Goal: Task Accomplishment & Management: Use online tool/utility

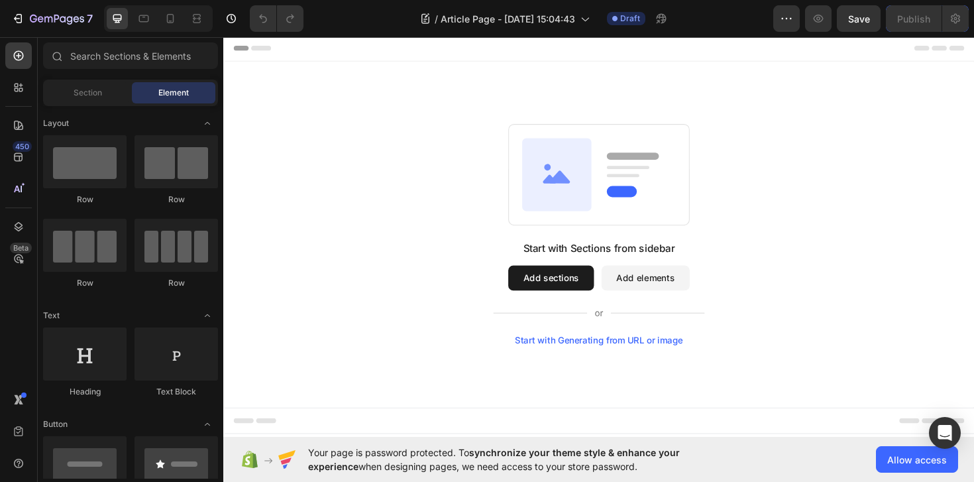
click at [588, 302] on button "Add sections" at bounding box center [570, 292] width 91 height 26
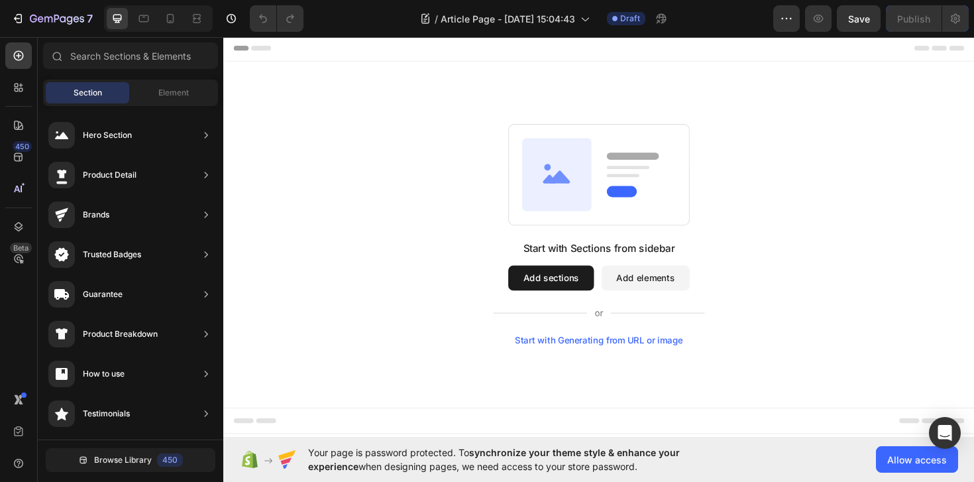
click at [578, 291] on button "Add sections" at bounding box center [570, 292] width 91 height 26
click at [182, 102] on div "Element" at bounding box center [173, 92] width 83 height 21
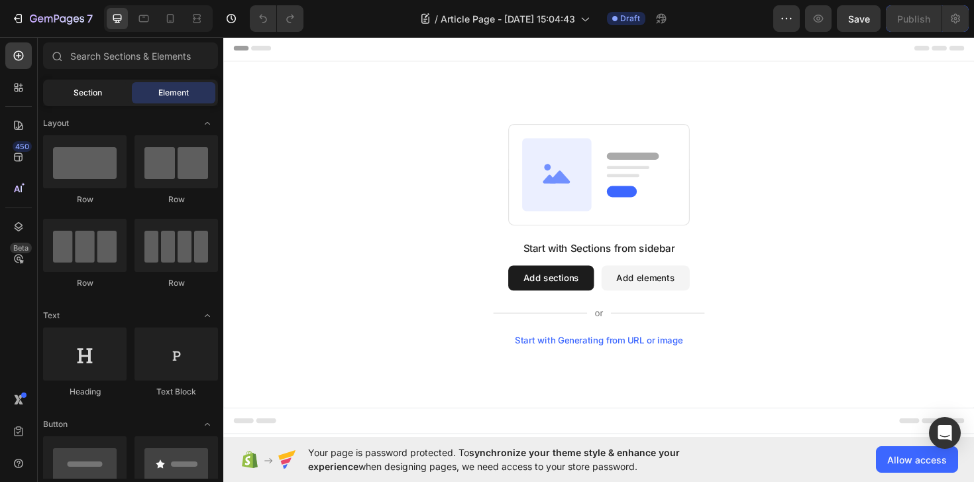
click at [86, 95] on span "Section" at bounding box center [88, 93] width 28 height 12
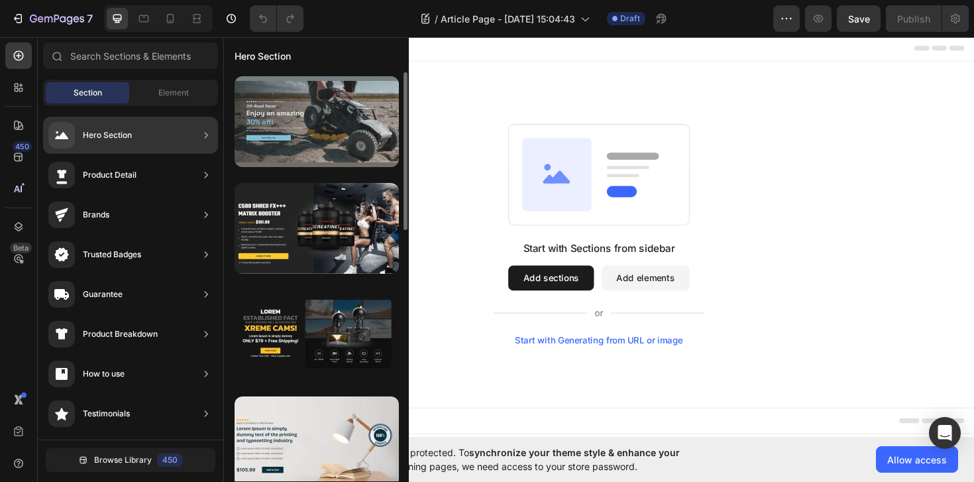
click at [325, 132] on div at bounding box center [317, 121] width 164 height 91
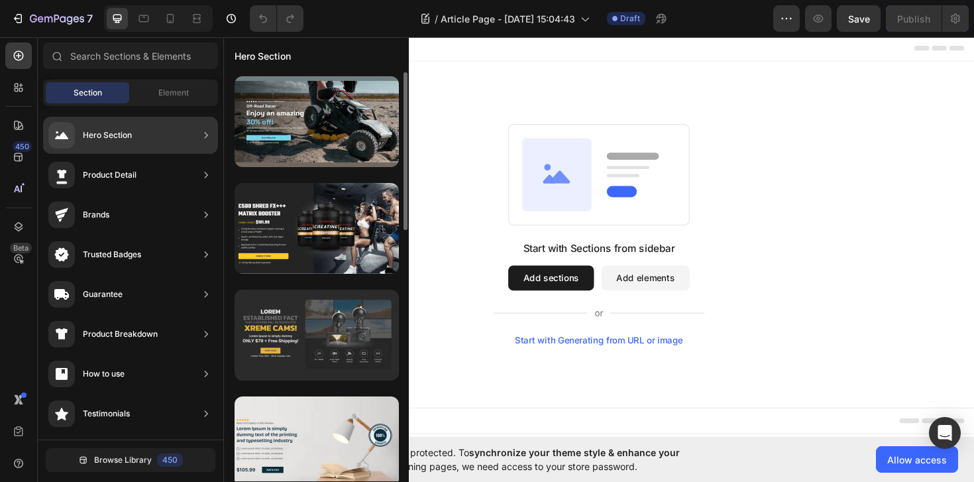
click at [323, 331] on div at bounding box center [317, 334] width 164 height 91
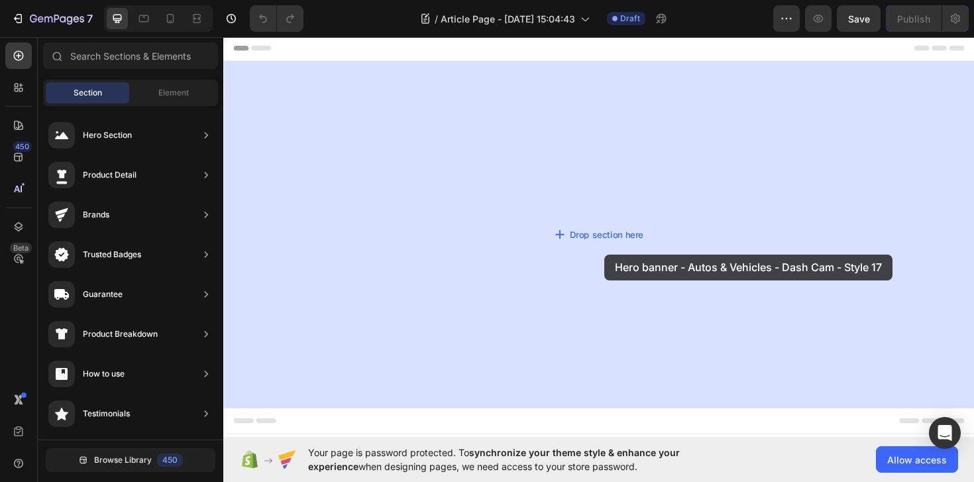
drag, startPoint x: 547, startPoint y: 367, endPoint x: 629, endPoint y: 262, distance: 133.6
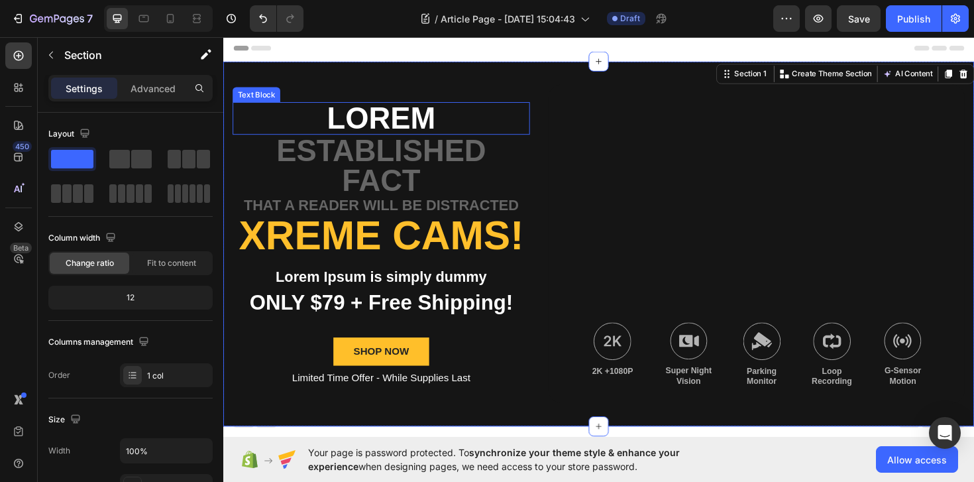
click at [368, 118] on p "Lorem" at bounding box center [391, 123] width 312 height 32
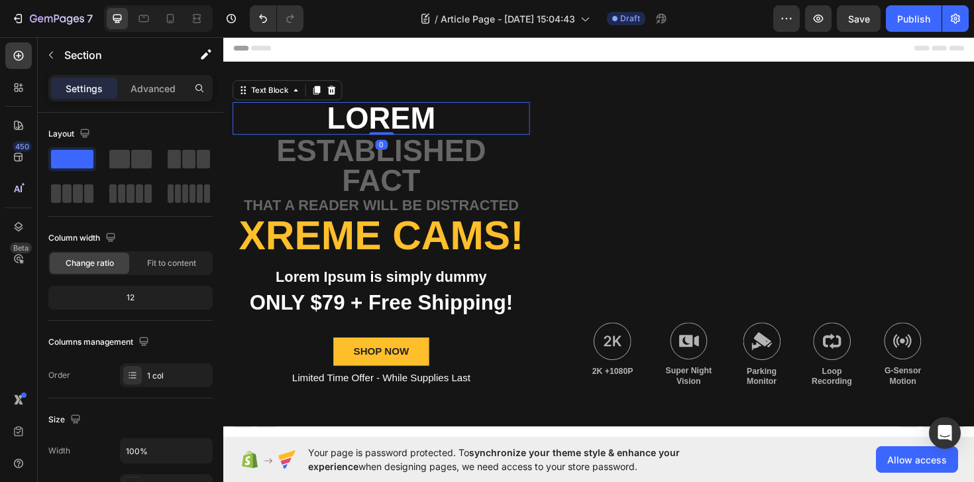
click at [368, 118] on p "Lorem" at bounding box center [391, 123] width 312 height 32
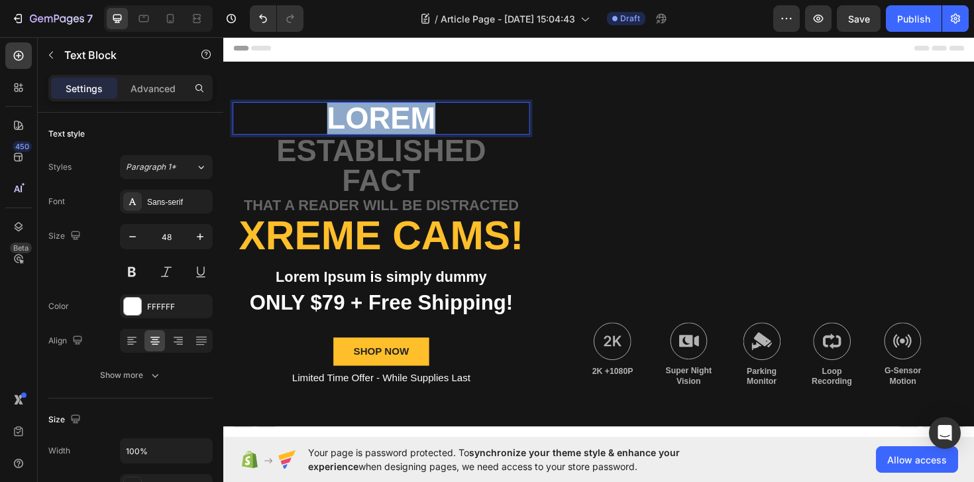
click at [368, 118] on p "Lorem" at bounding box center [391, 123] width 312 height 32
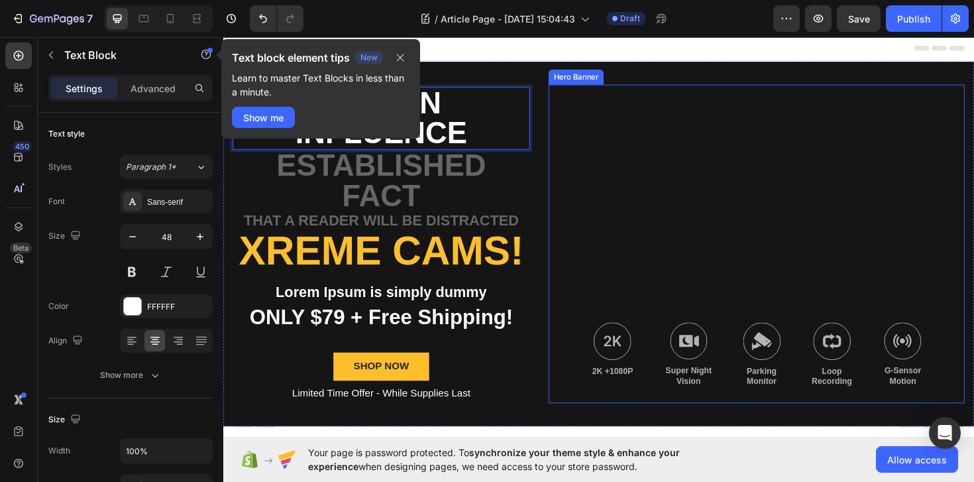
click at [617, 166] on div "Background Image" at bounding box center [788, 255] width 441 height 337
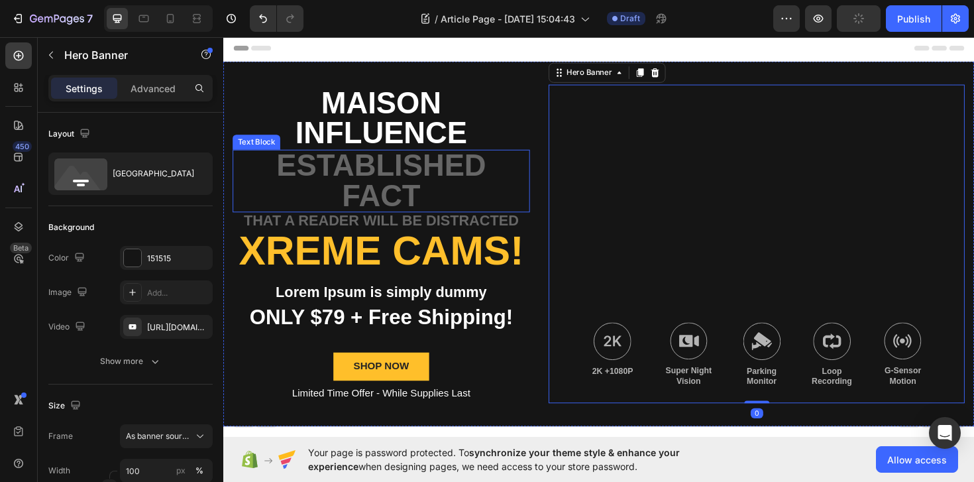
click at [447, 178] on p "established fact" at bounding box center [391, 190] width 312 height 64
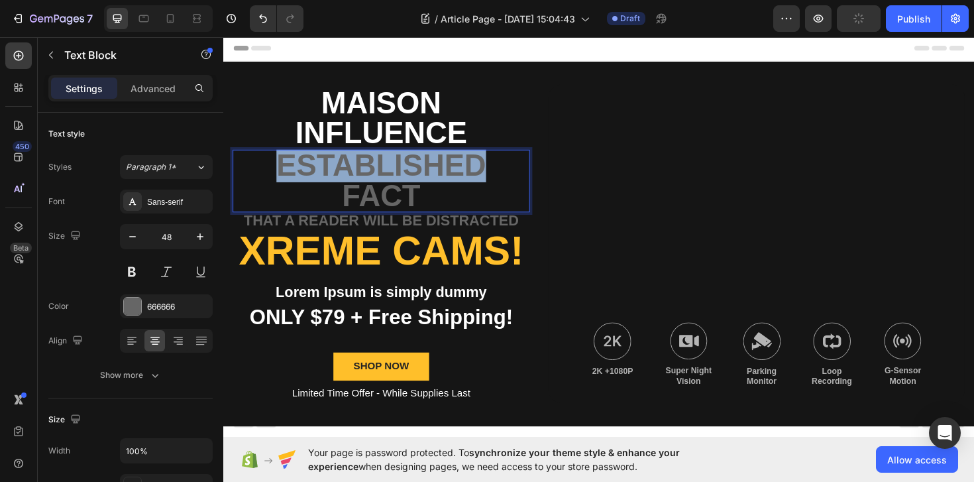
click at [447, 178] on p "established fact" at bounding box center [391, 190] width 312 height 64
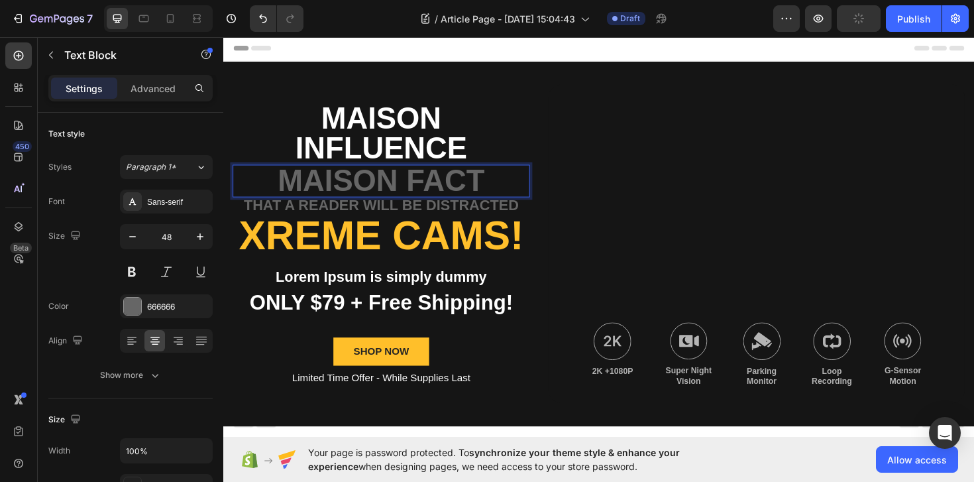
click at [496, 183] on p "Maison fact" at bounding box center [391, 190] width 312 height 32
click at [475, 184] on p "Maison fact" at bounding box center [391, 190] width 312 height 32
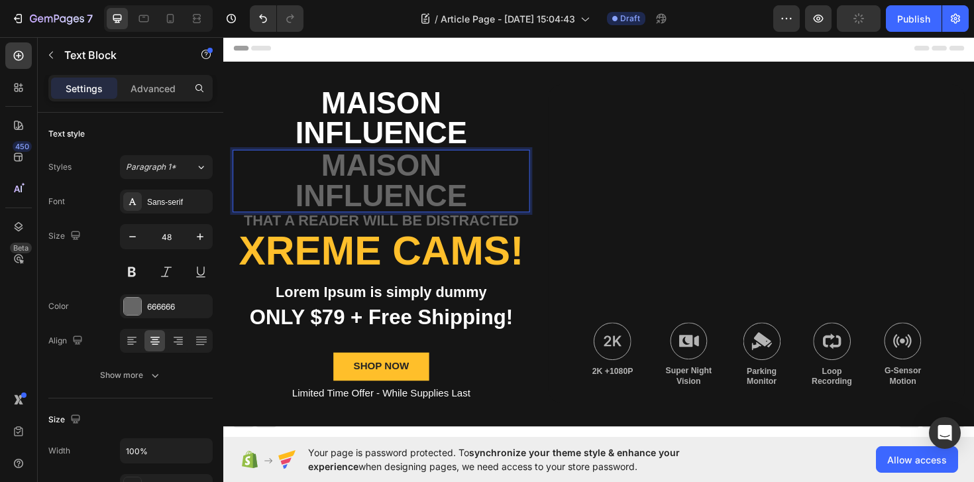
click at [455, 134] on p "Maison INfluence" at bounding box center [391, 123] width 312 height 64
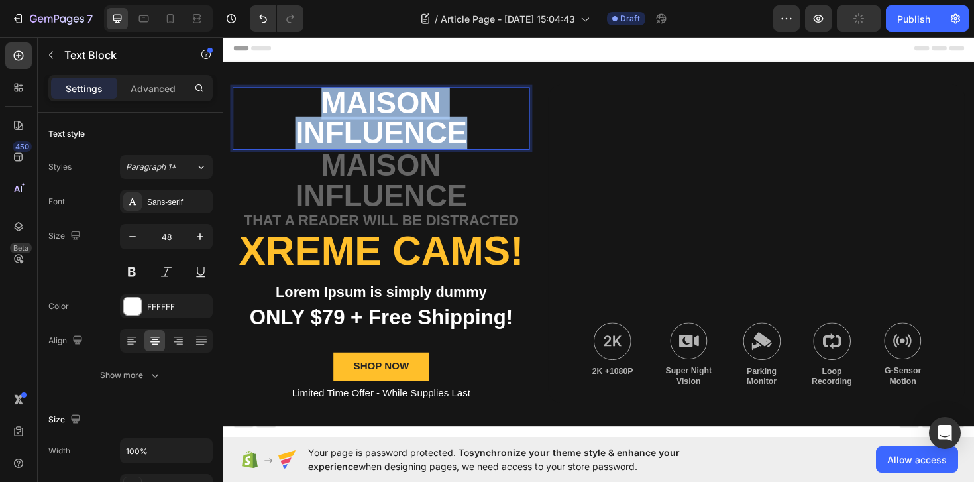
click at [455, 134] on p "Maison INfluence" at bounding box center [391, 123] width 312 height 64
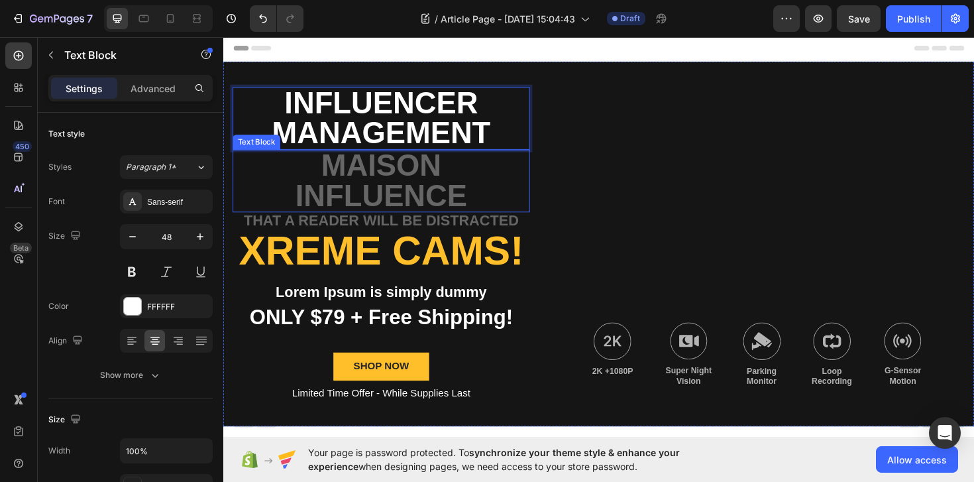
click at [546, 164] on p "Maison Influence" at bounding box center [391, 190] width 312 height 64
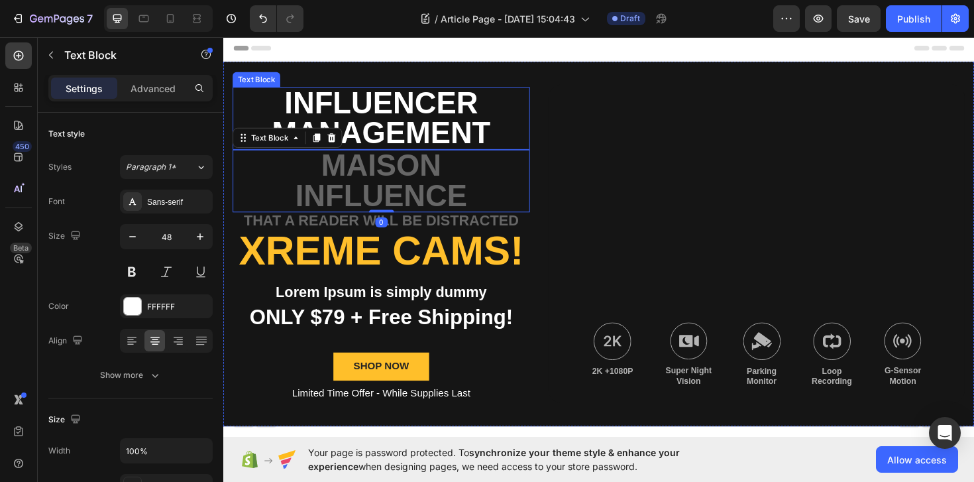
click at [416, 115] on p "Influencer management" at bounding box center [391, 123] width 312 height 64
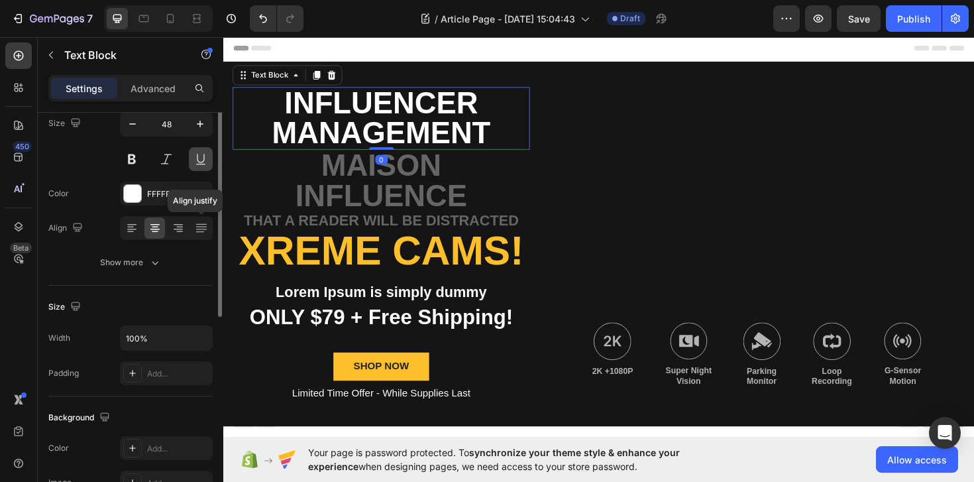
scroll to position [164, 0]
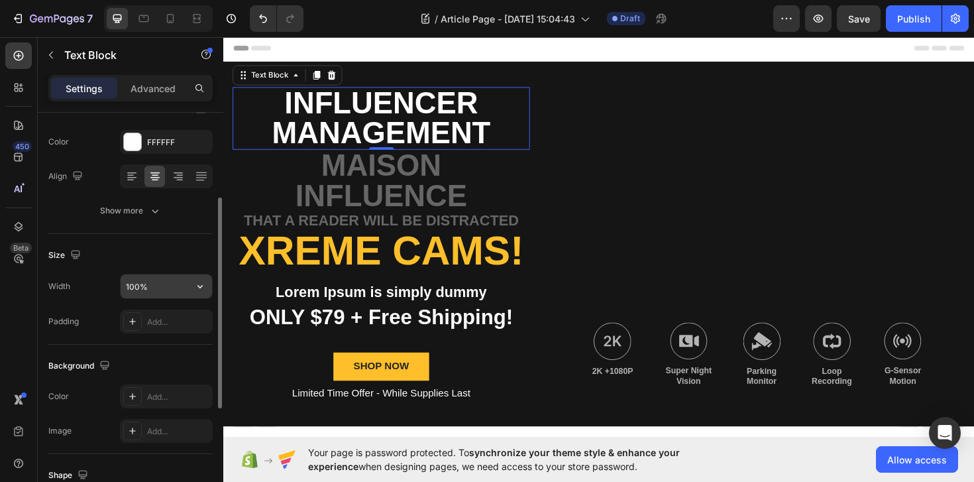
click at [184, 280] on input "100%" at bounding box center [166, 286] width 91 height 24
type input "100%"
click at [199, 257] on div "Size" at bounding box center [130, 254] width 164 height 21
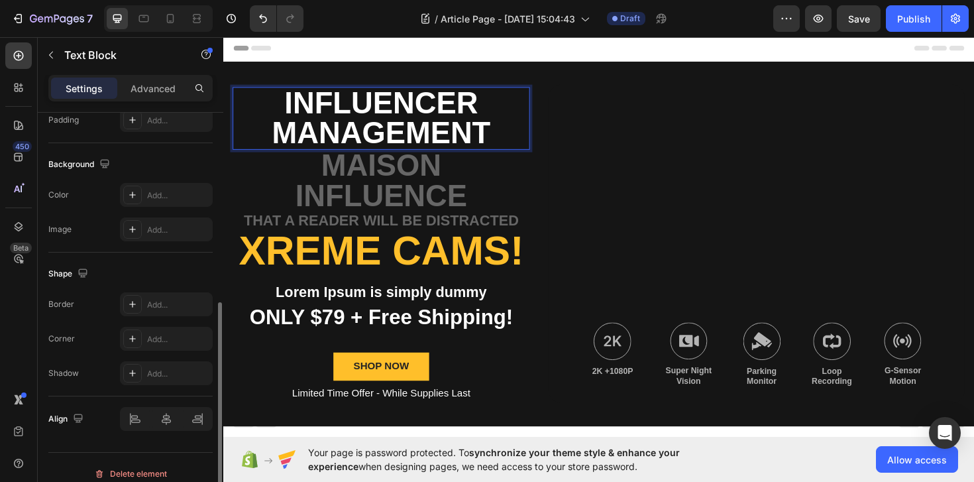
scroll to position [378, 0]
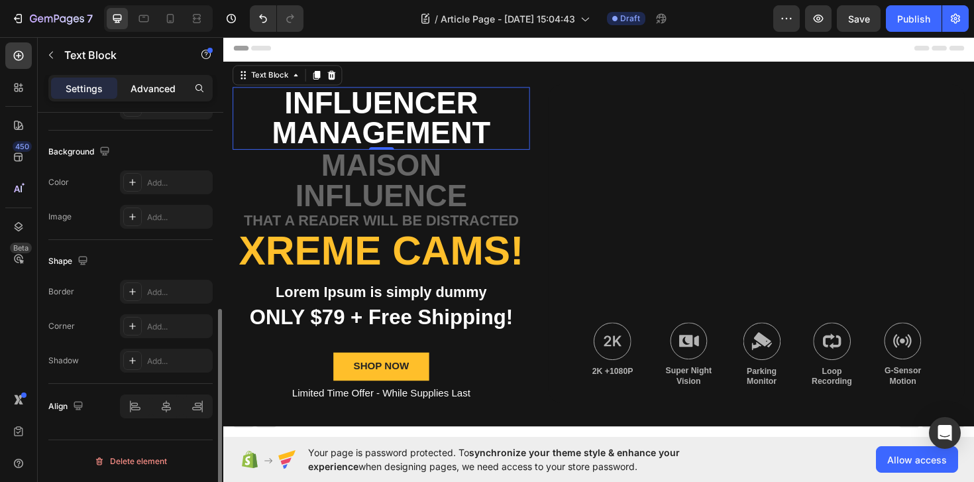
click at [168, 83] on p "Advanced" at bounding box center [153, 88] width 45 height 14
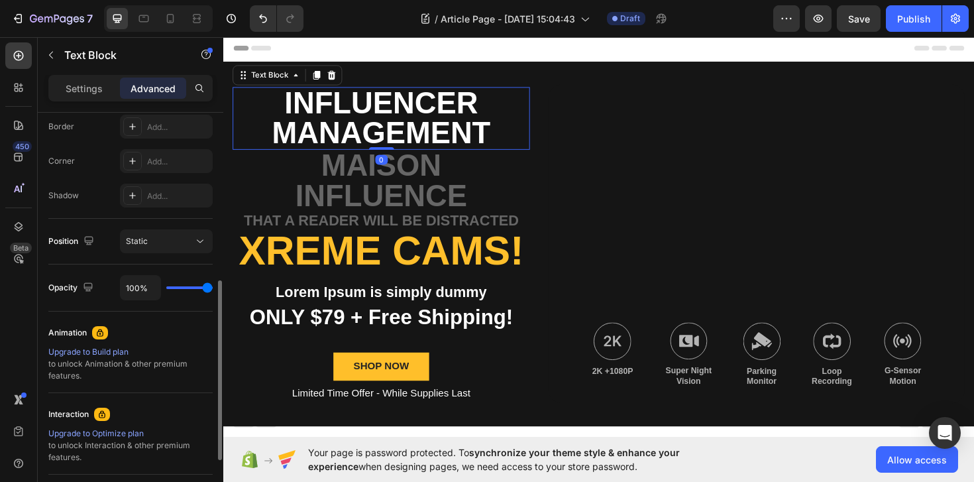
drag, startPoint x: 201, startPoint y: 286, endPoint x: 189, endPoint y: 286, distance: 12.6
click at [189, 286] on div "100%" at bounding box center [166, 287] width 93 height 25
type input "95%"
type input "95"
type input "93%"
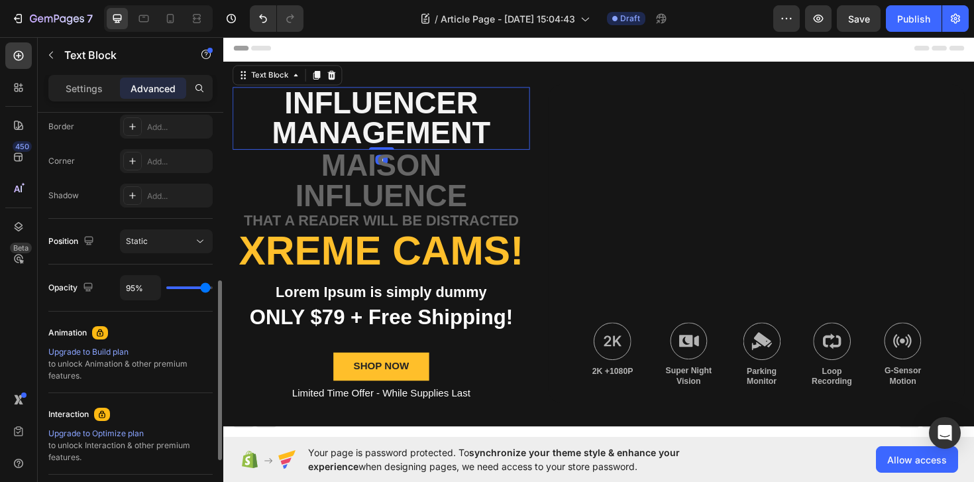
type input "93"
type input "89%"
type input "89"
type input "86%"
type input "86"
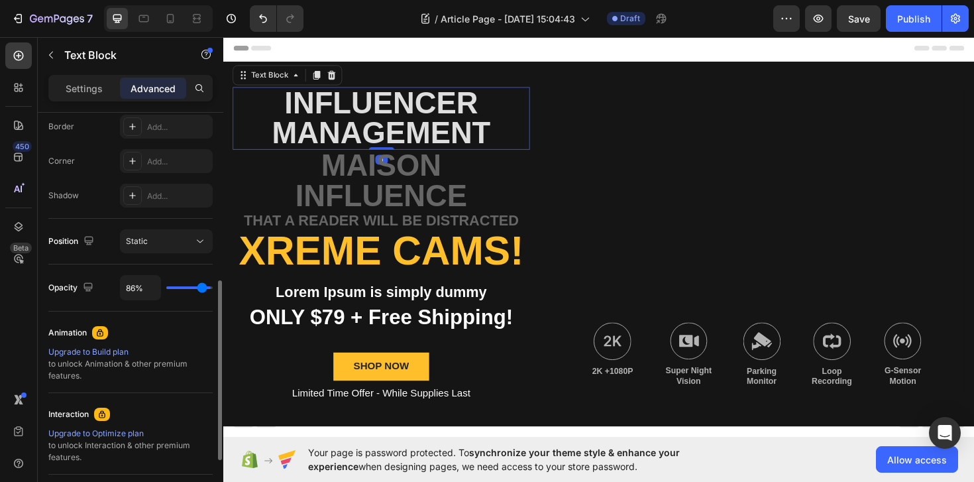
type input "69%"
type input "69"
type input "47%"
type input "47"
type input "28%"
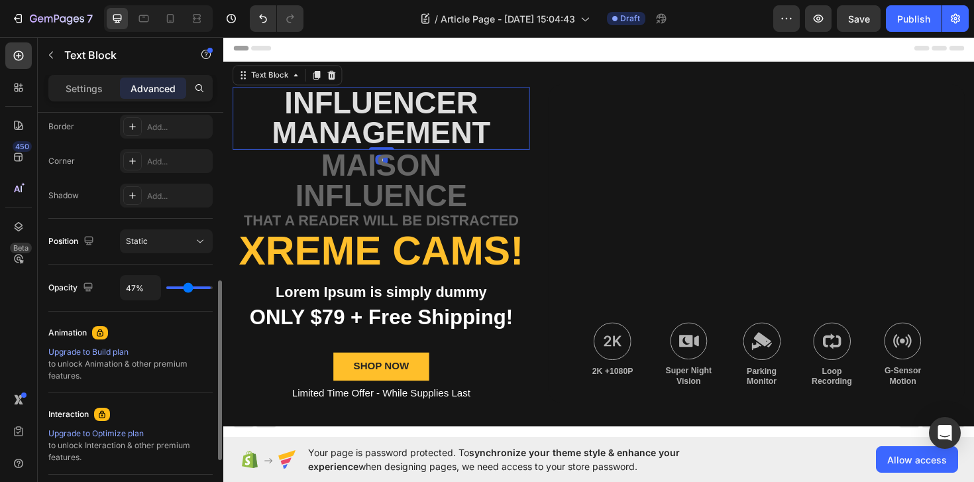
type input "28"
type input "21%"
type input "21"
type input "17%"
type input "17"
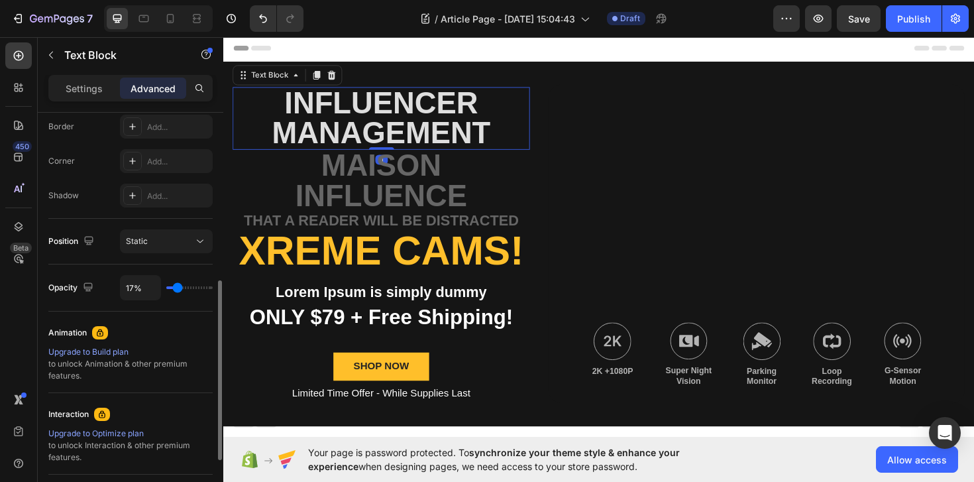
type input "14%"
type input "14"
type input "10%"
type input "10"
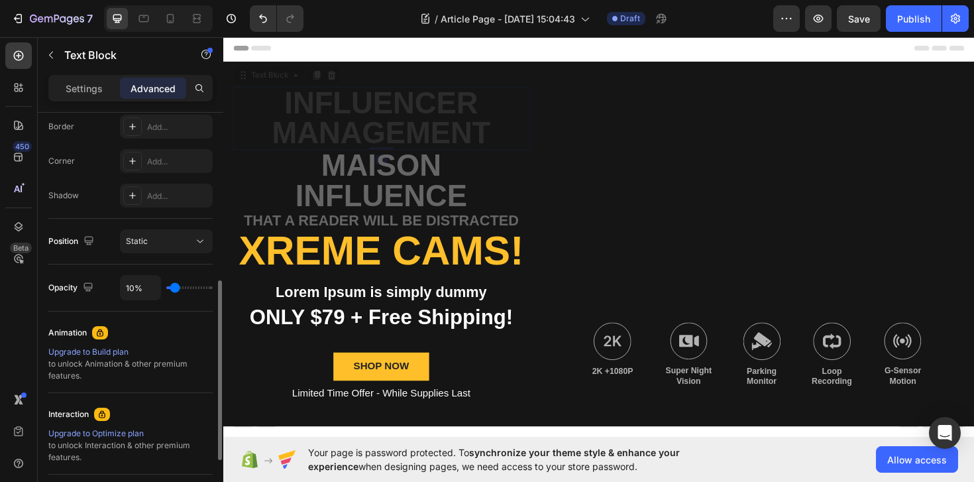
type input "7%"
type input "7"
type input "3%"
type input "3"
type input "2%"
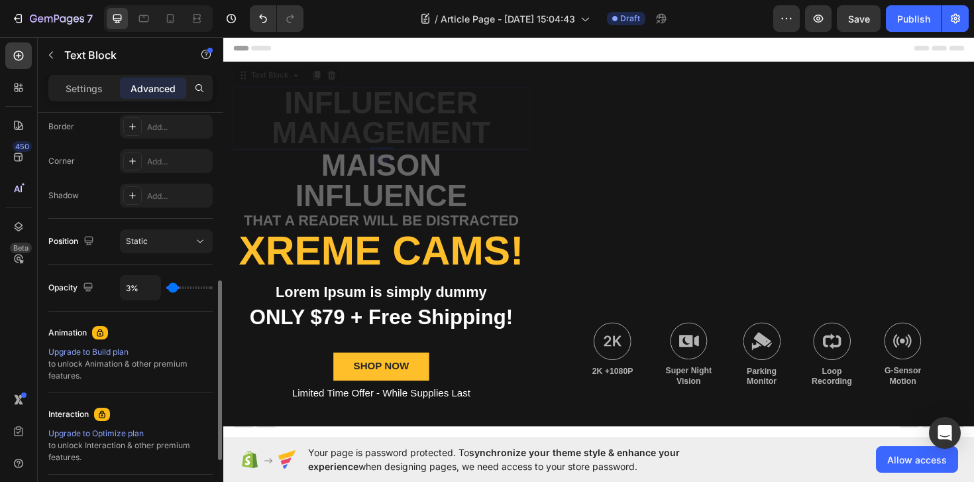
type input "2"
type input "3%"
type input "3"
type input "8%"
type input "8"
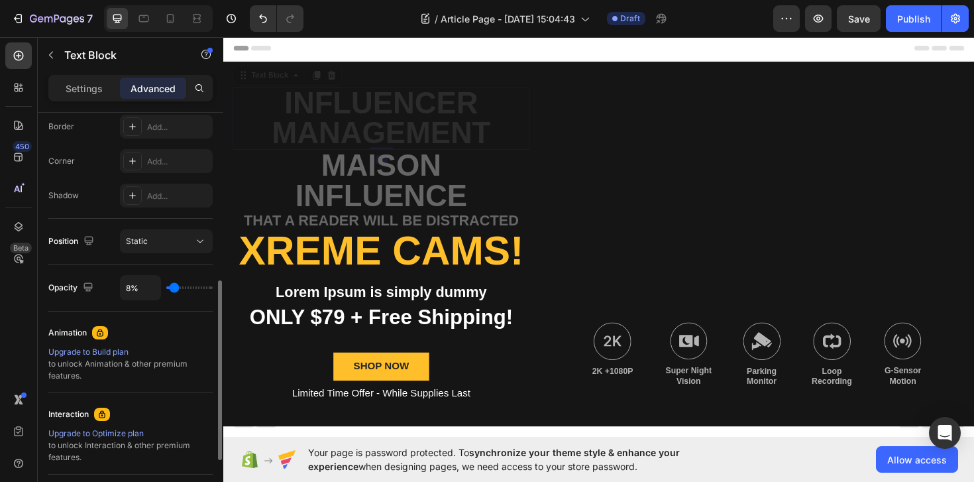
type input "14%"
type input "14"
type input "18%"
type input "18"
type input "23%"
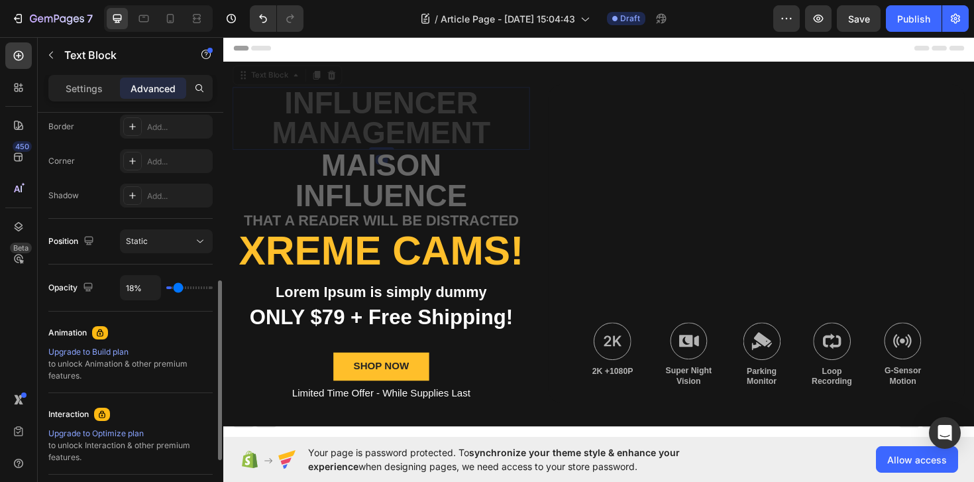
type input "23"
type input "25%"
type input "25"
type input "27%"
type input "27"
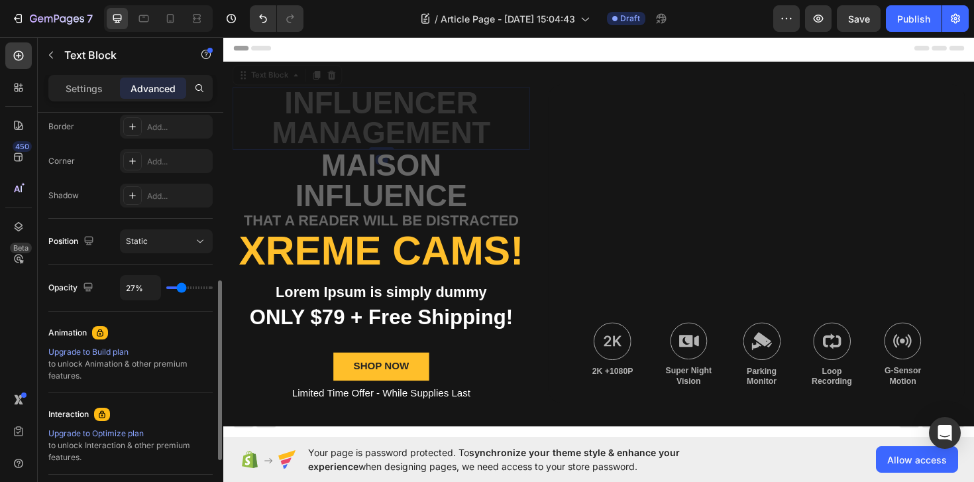
type input "29%"
type input "29"
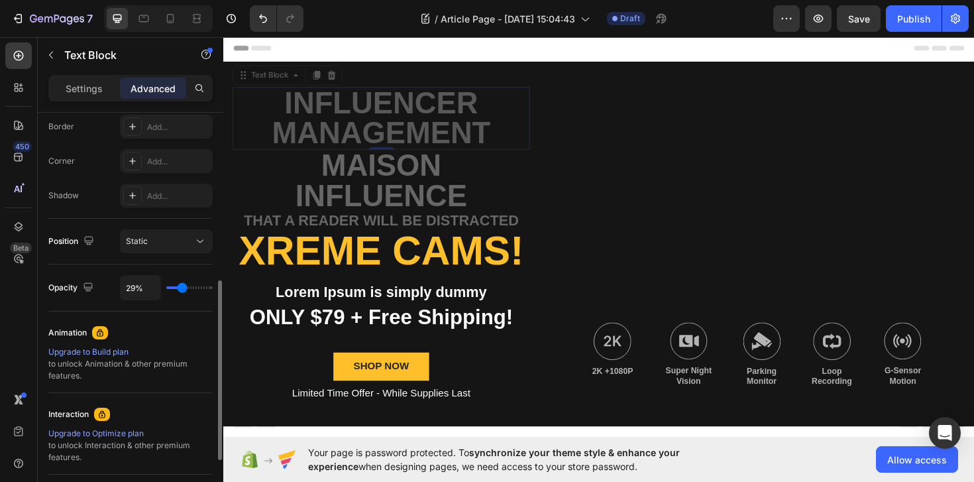
type input "25%"
type input "25"
type input "18%"
type input "18"
type input "13%"
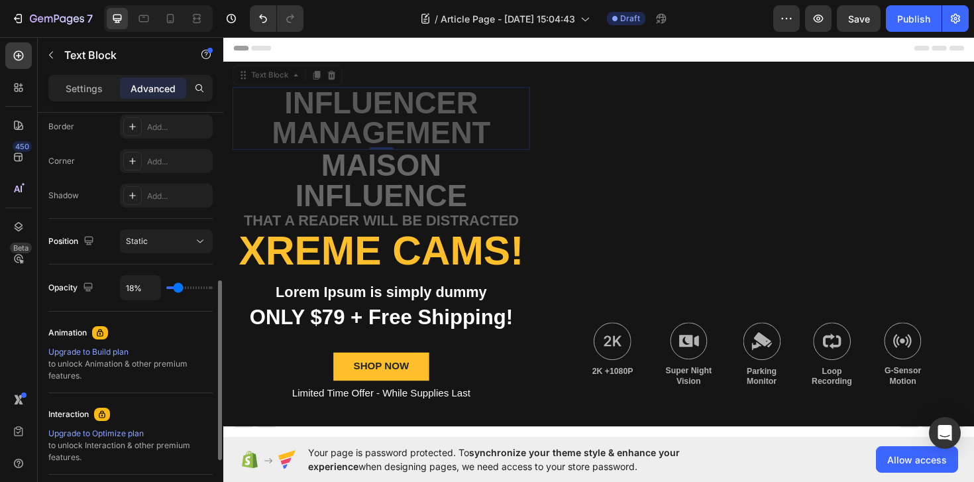
type input "13"
type input "9%"
type input "9"
type input "7%"
type input "7"
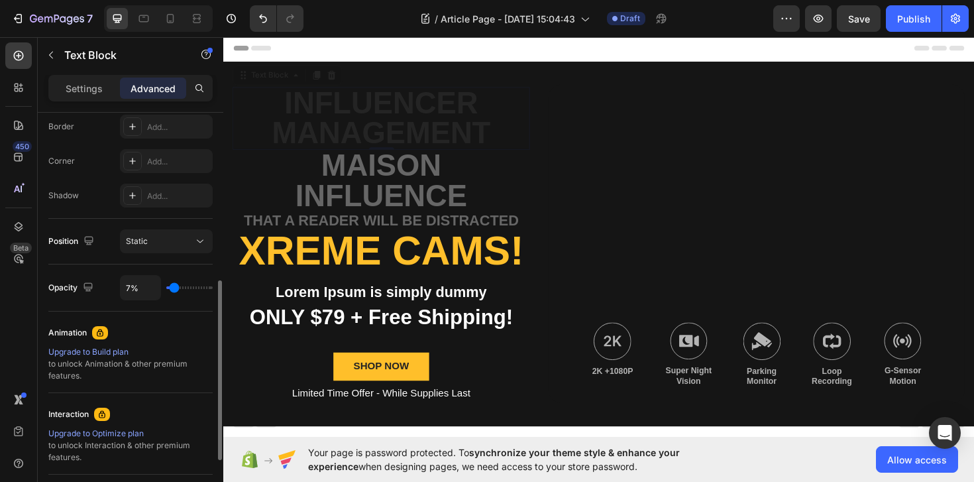
type input "5%"
type input "5"
type input "4%"
type input "4"
type input "3%"
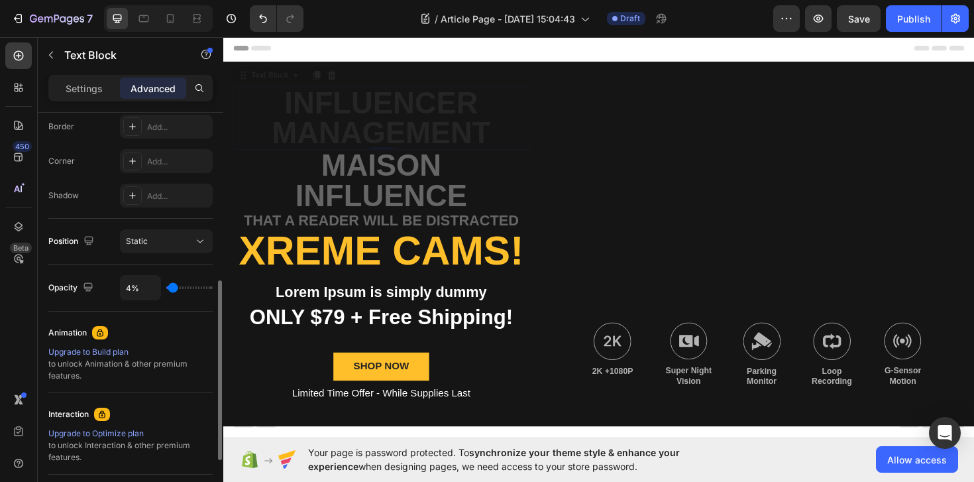
type input "3"
type input "2%"
type input "2"
type input "1%"
type input "1"
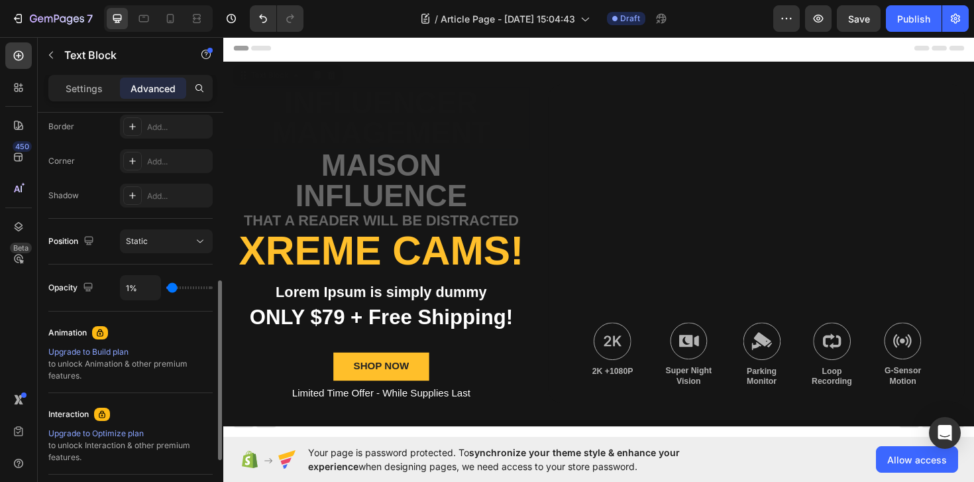
type input "3%"
type input "3"
type input "4%"
type input "4"
type input "6%"
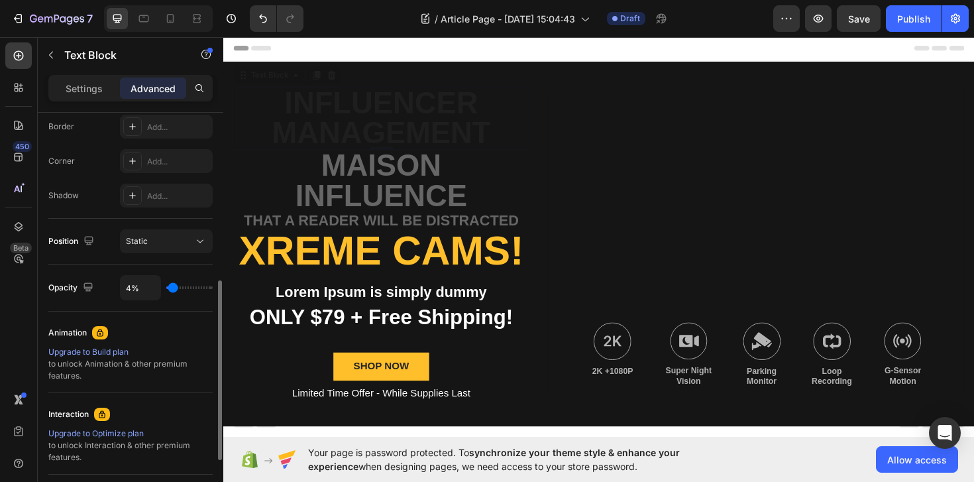
type input "6"
type input "8%"
type input "8"
type input "9%"
type input "9"
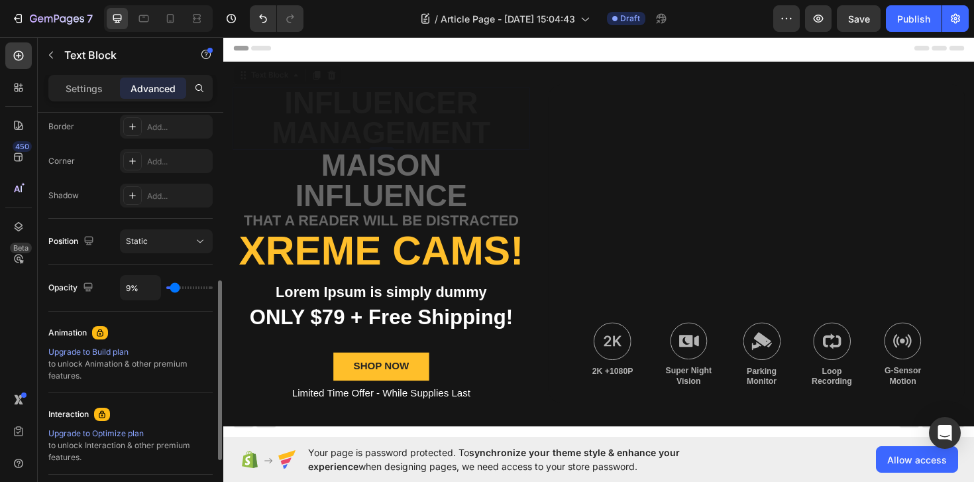
type input "10%"
type input "10"
type input "11%"
type input "11"
type input "10%"
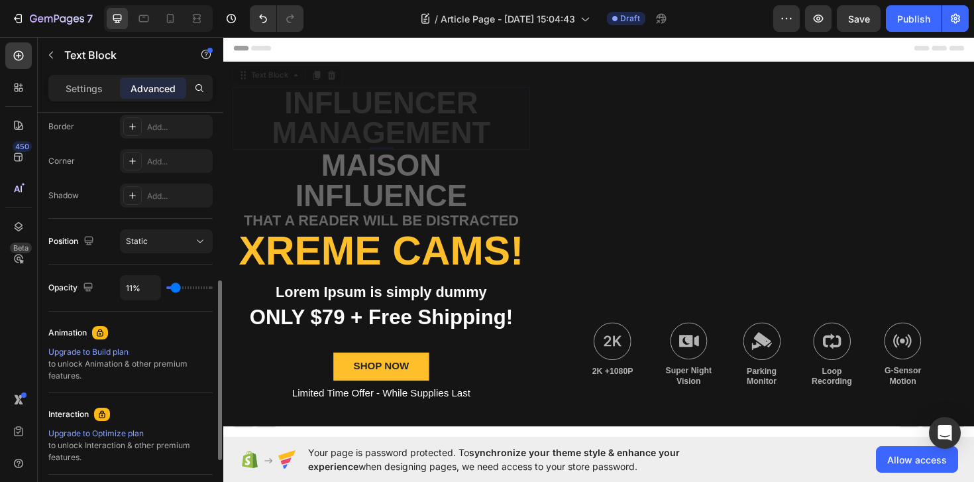
type input "10"
type input "9%"
type input "9"
type input "8%"
type input "8"
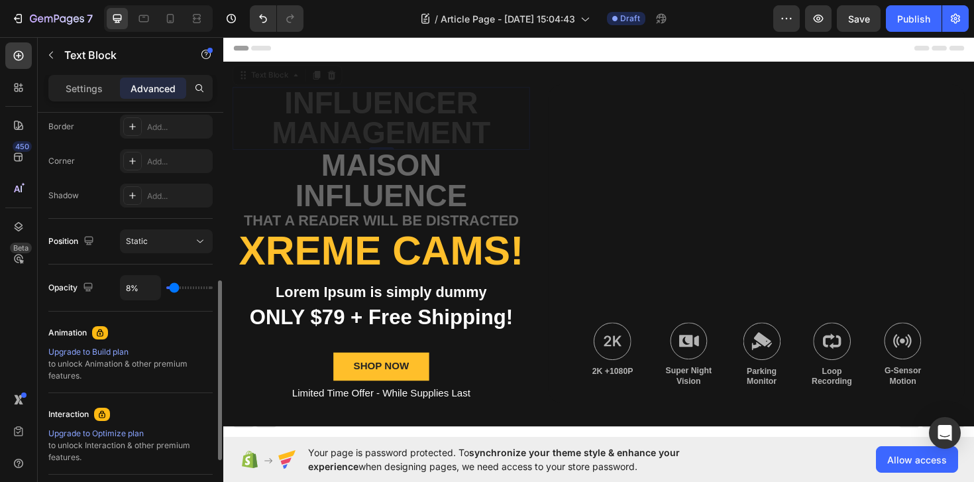
type input "6%"
type input "6"
type input "5%"
type input "5"
type input "0%"
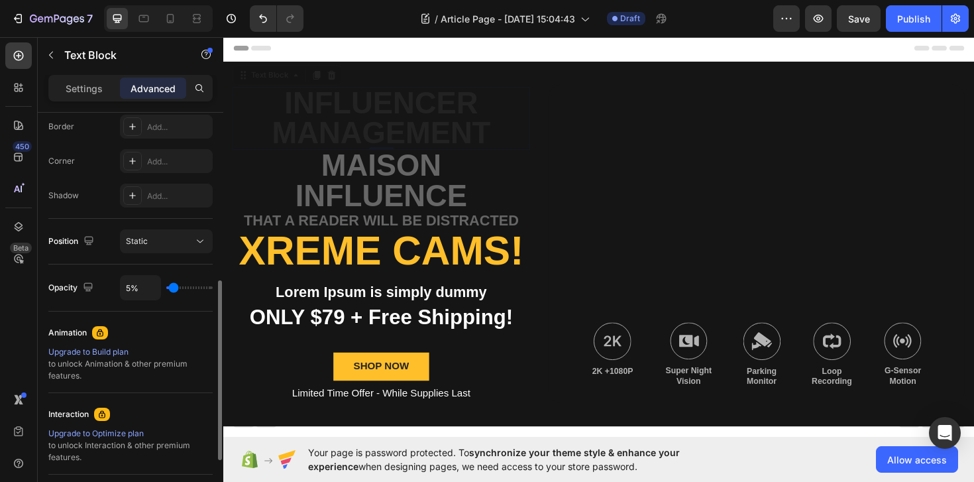
type input "0"
type input "1%"
type input "1"
type input "3%"
type input "3"
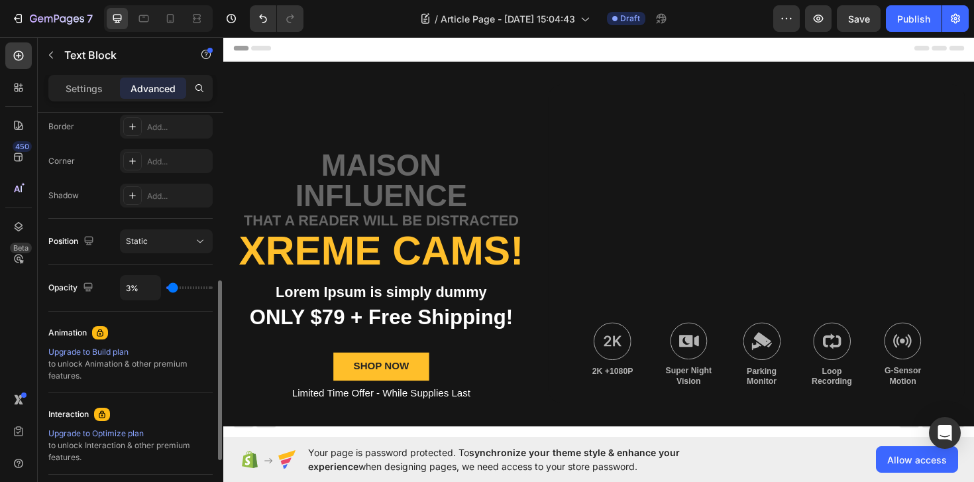
type input "4%"
type input "4"
type input "5%"
type input "5"
type input "7%"
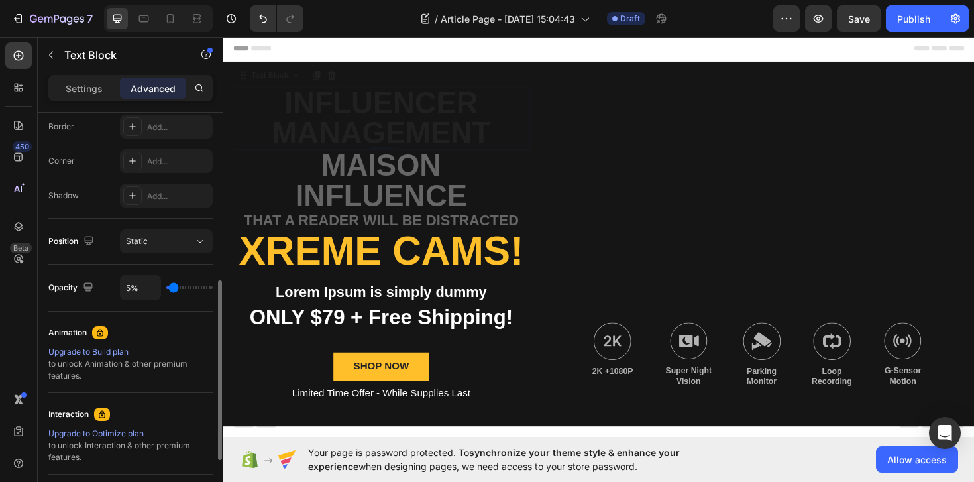
type input "7"
type input "8%"
type input "8"
type input "9%"
type input "9"
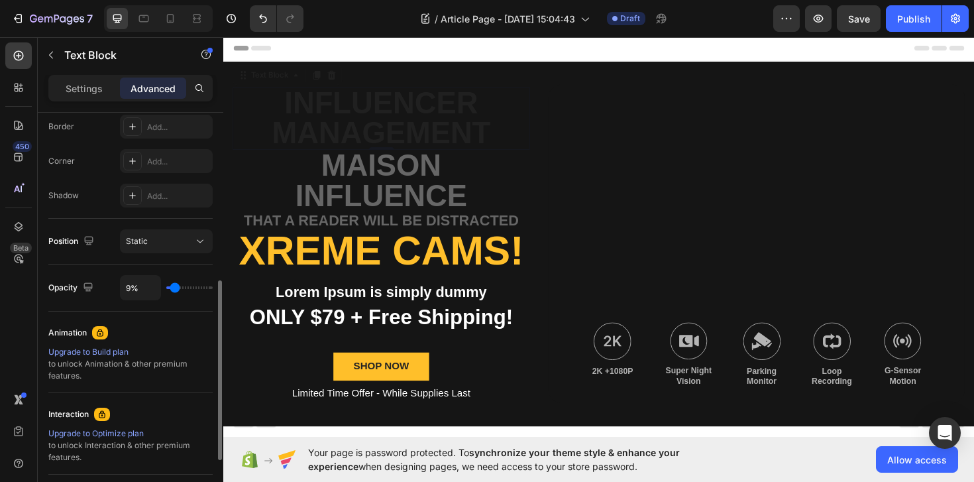
type input "10%"
drag, startPoint x: 205, startPoint y: 286, endPoint x: 175, endPoint y: 283, distance: 30.6
type input "10"
click at [175, 286] on input "range" at bounding box center [189, 287] width 46 height 3
click at [339, 71] on div at bounding box center [338, 78] width 16 height 16
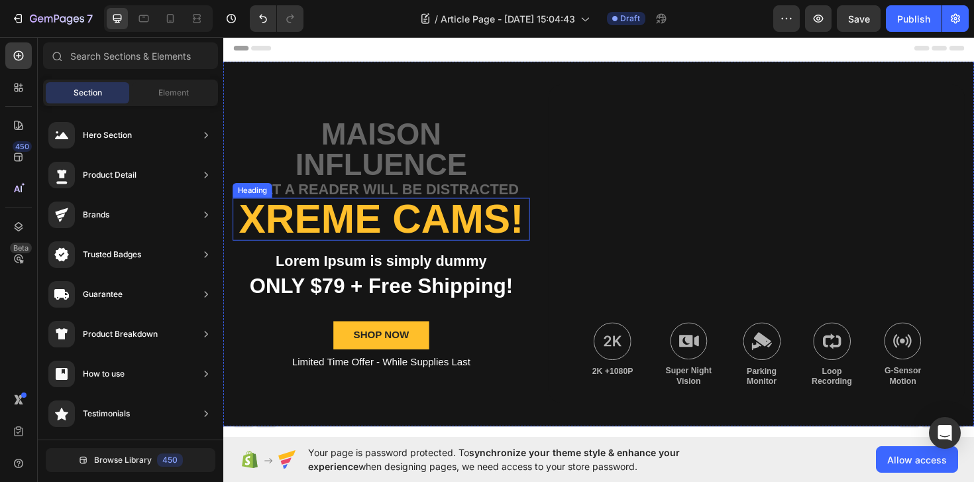
click at [365, 205] on p "that a reader will be distracted" at bounding box center [391, 198] width 312 height 15
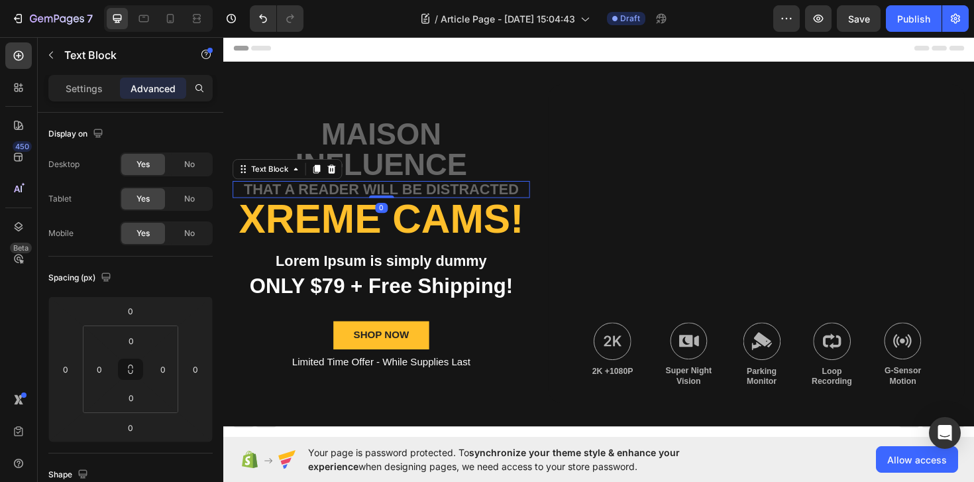
click at [366, 202] on p "that a reader will be distracted" at bounding box center [391, 198] width 312 height 15
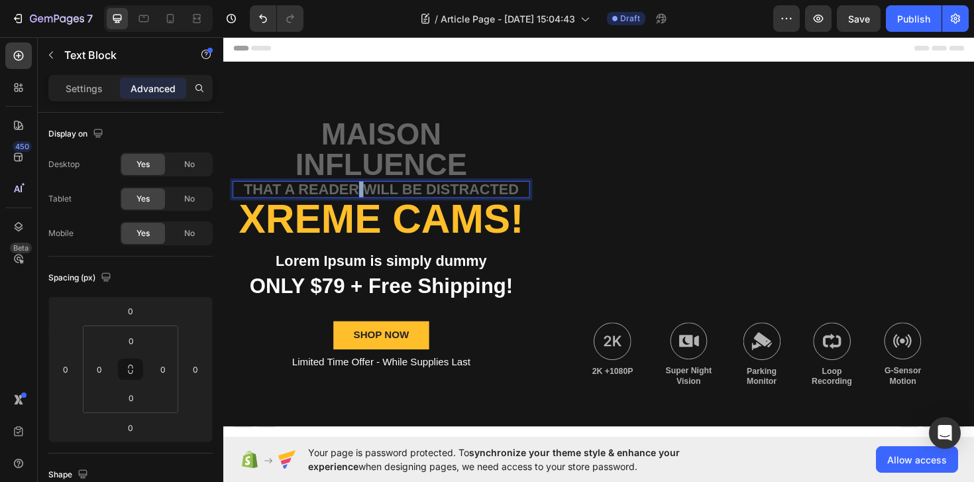
click at [366, 202] on p "that a reader will be distracted" at bounding box center [391, 198] width 312 height 15
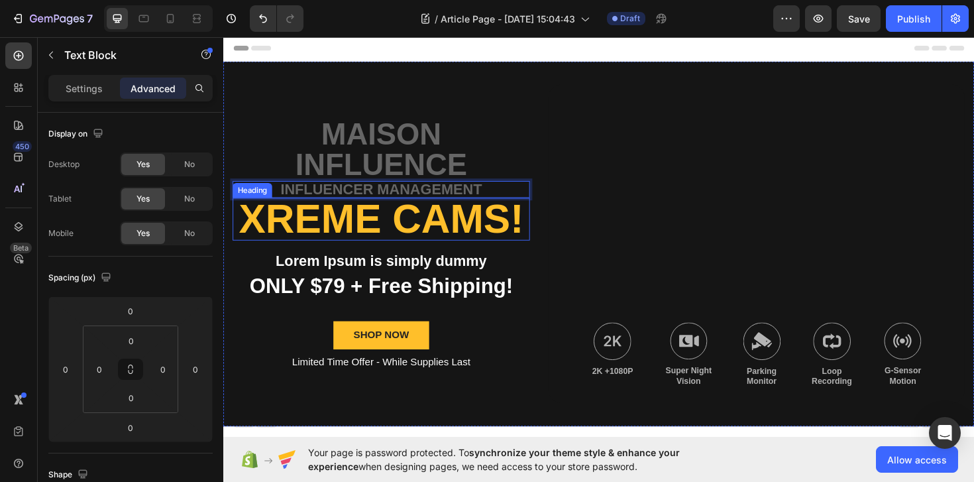
click at [385, 235] on h2 "Xreme CAMs!" at bounding box center [390, 229] width 315 height 45
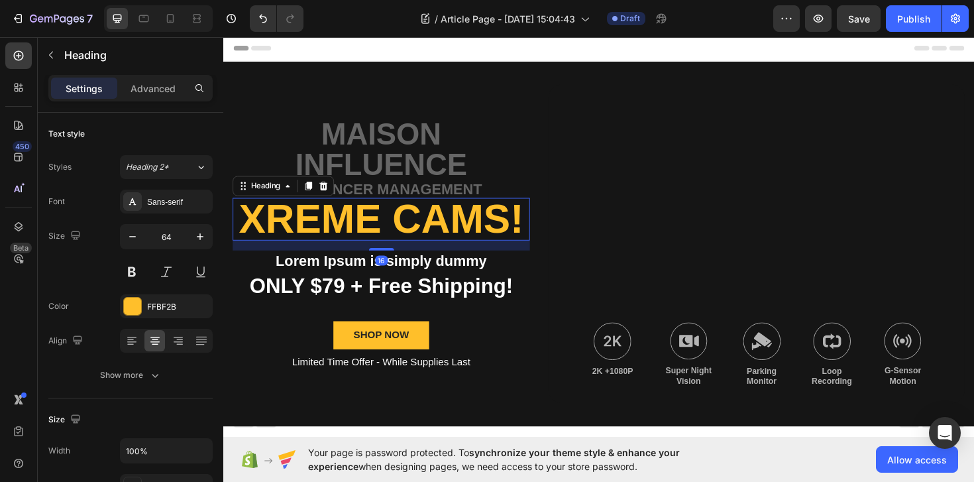
click at [385, 235] on h2 "Xreme CAMs!" at bounding box center [390, 229] width 315 height 45
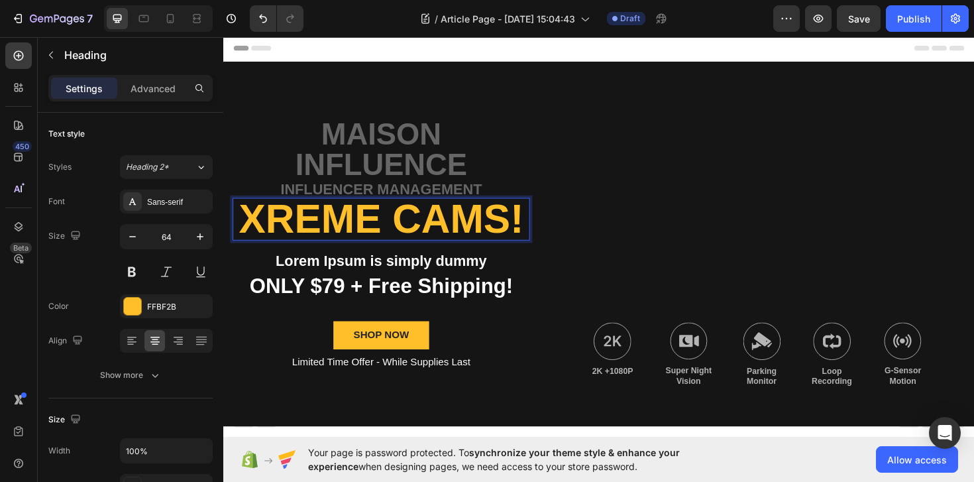
click at [385, 235] on p "Xreme CAMs!" at bounding box center [391, 230] width 312 height 42
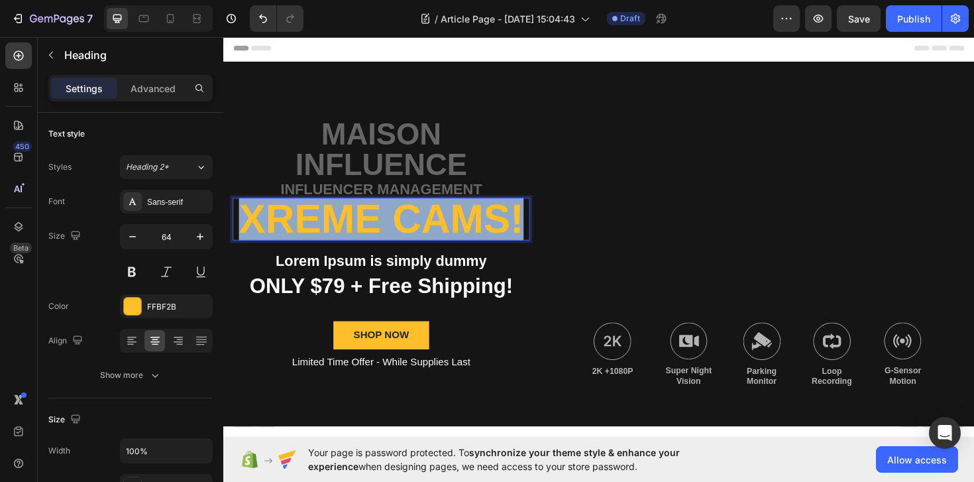
click at [385, 235] on p "Xreme CAMs!" at bounding box center [391, 230] width 312 height 42
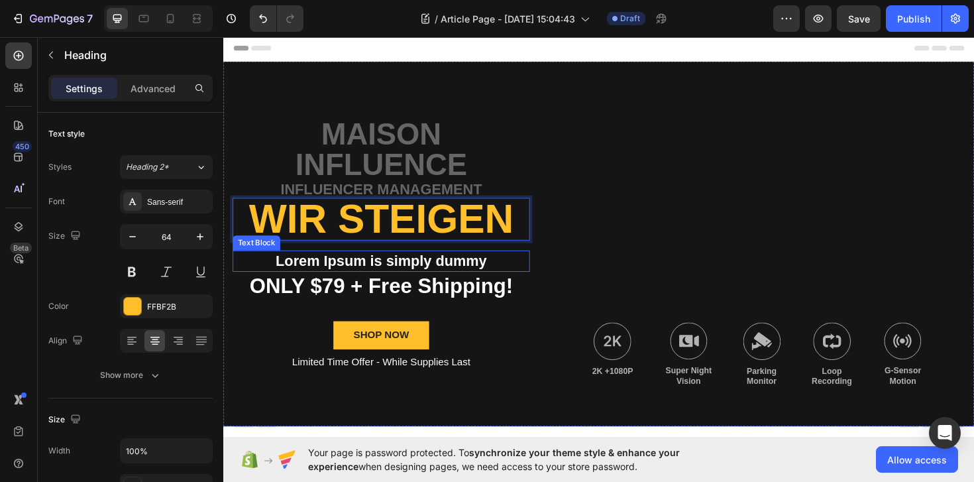
click at [447, 276] on p "Lorem Ipsum is simply dummy" at bounding box center [391, 274] width 312 height 20
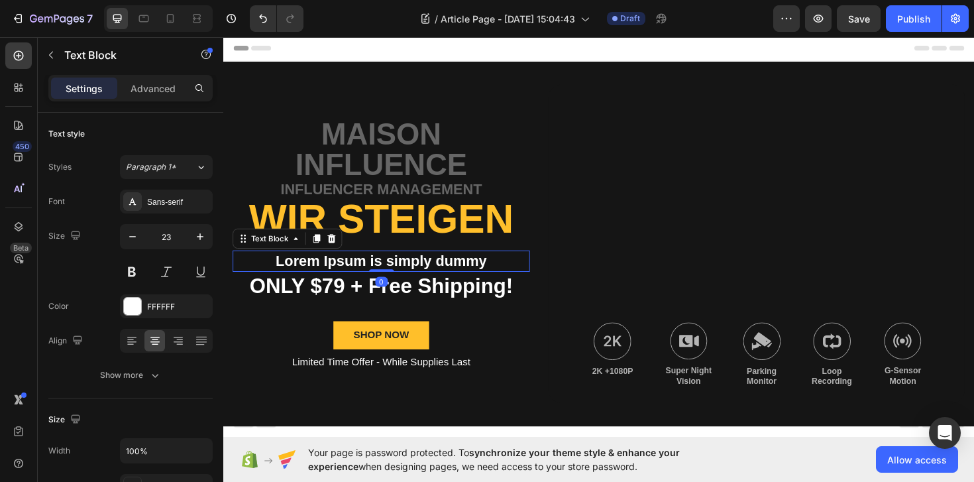
click at [447, 276] on p "Lorem Ipsum is simply dummy" at bounding box center [391, 274] width 312 height 20
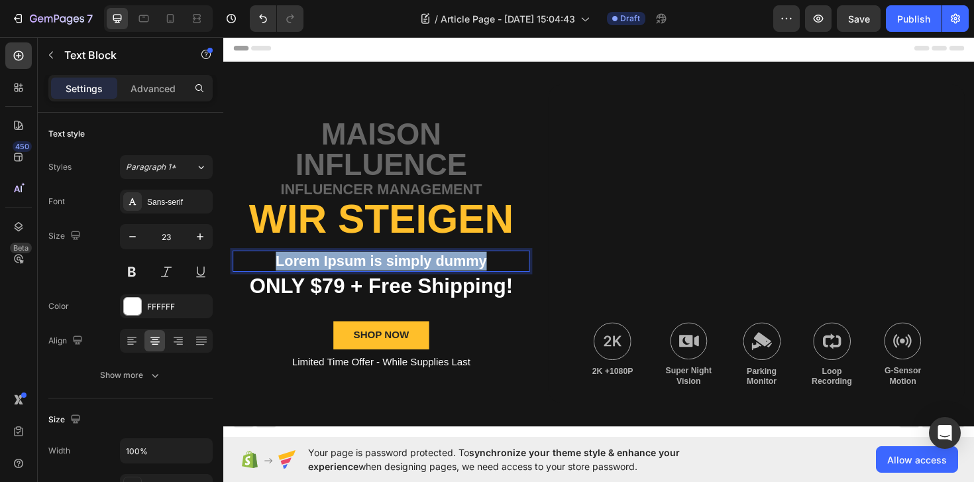
click at [447, 276] on p "Lorem Ipsum is simply dummy" at bounding box center [391, 274] width 312 height 20
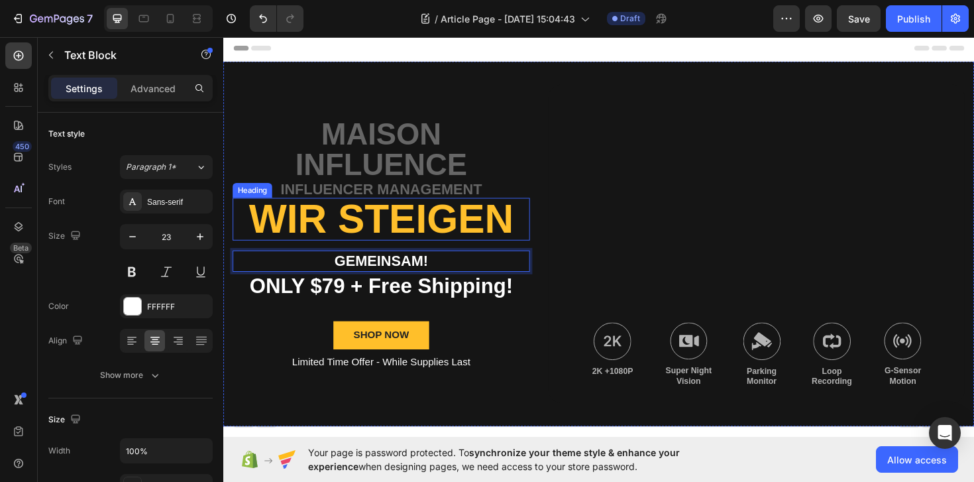
click at [430, 236] on p "wir steigen" at bounding box center [391, 230] width 312 height 42
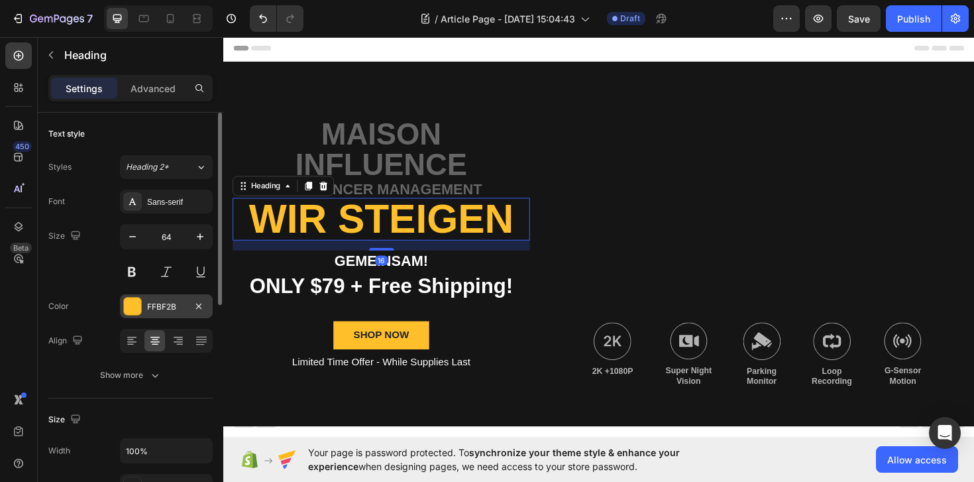
click at [121, 313] on div "FFBF2B" at bounding box center [166, 306] width 93 height 24
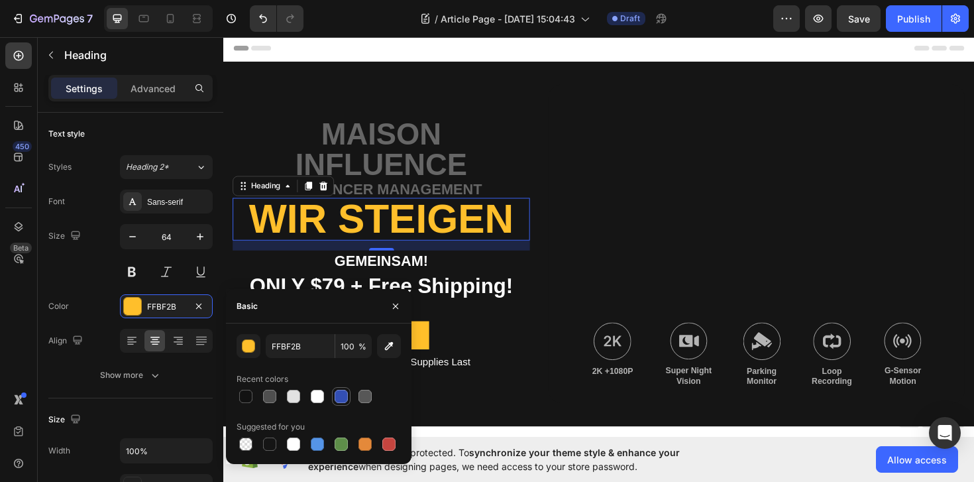
click at [336, 397] on div at bounding box center [341, 396] width 13 height 13
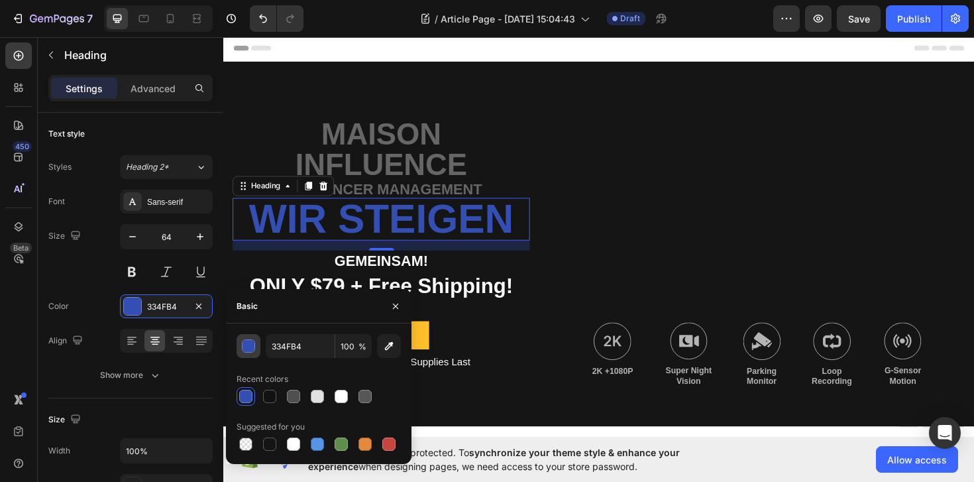
click at [252, 350] on div "button" at bounding box center [248, 346] width 13 height 13
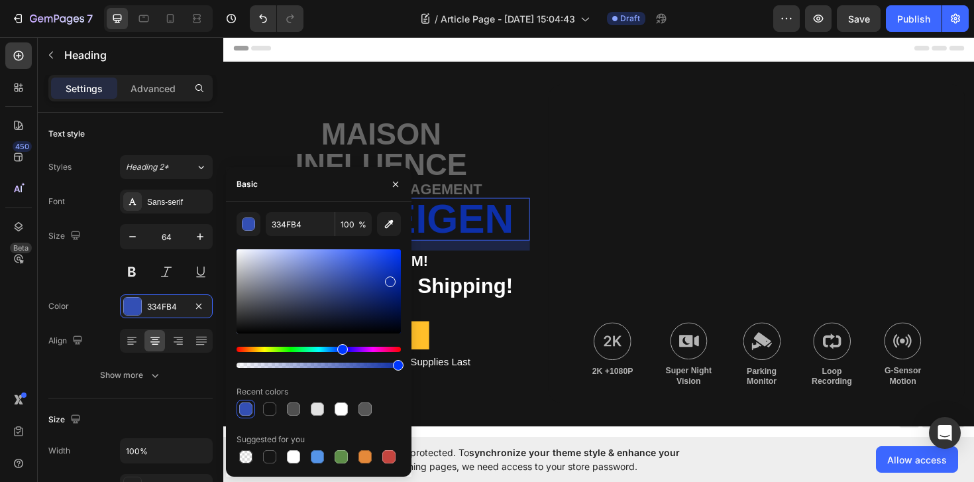
drag, startPoint x: 364, startPoint y: 299, endPoint x: 388, endPoint y: 277, distance: 33.3
click at [389, 277] on div at bounding box center [319, 291] width 164 height 84
drag, startPoint x: 388, startPoint y: 274, endPoint x: 387, endPoint y: 267, distance: 7.3
click at [387, 267] on div at bounding box center [319, 291] width 164 height 84
type input "1139C6"
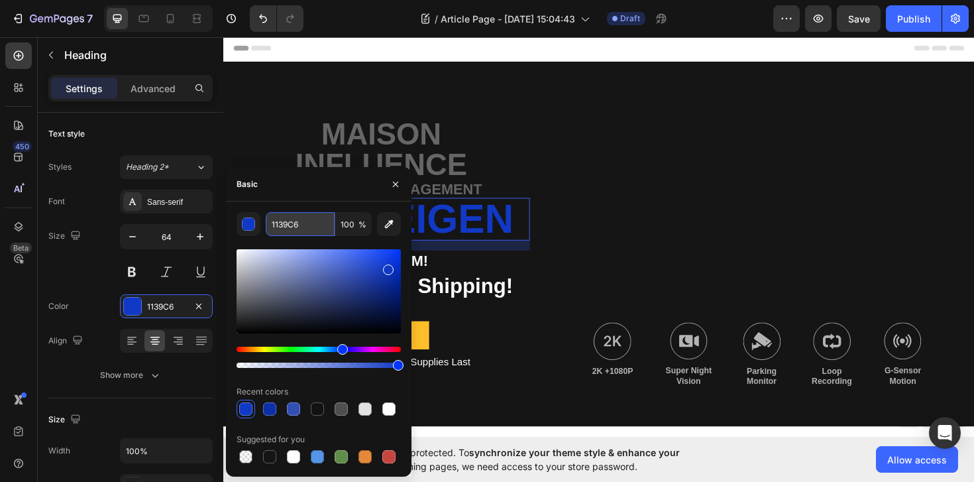
click at [286, 221] on input "1139C6" at bounding box center [300, 224] width 69 height 24
click at [516, 260] on div "16" at bounding box center [390, 257] width 315 height 11
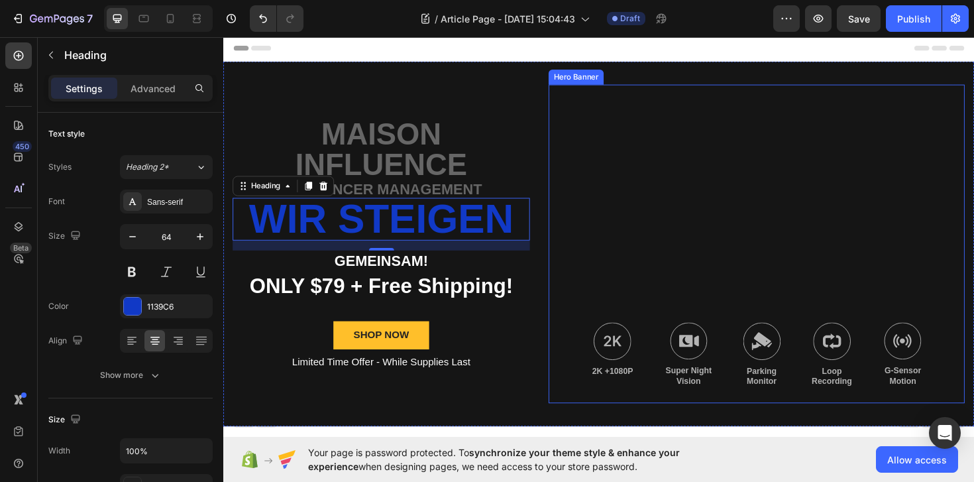
click at [653, 288] on div "Background Image" at bounding box center [788, 255] width 441 height 337
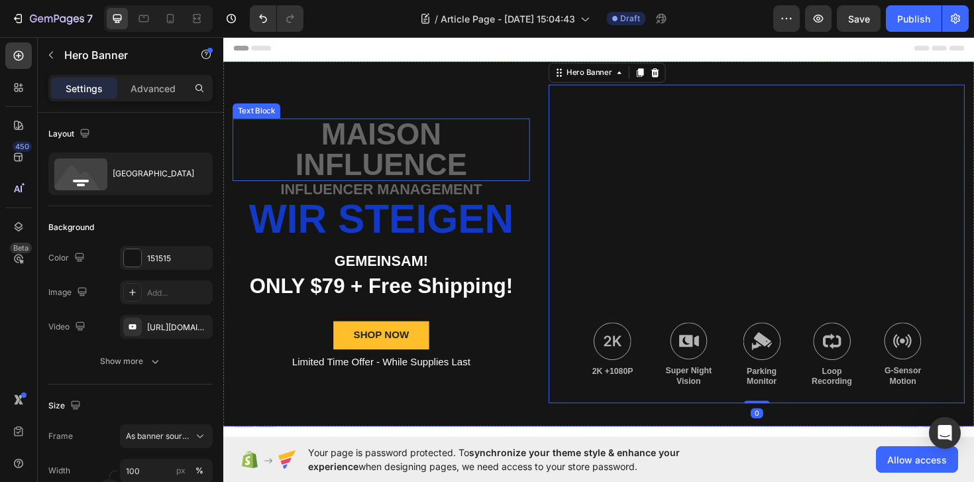
click at [443, 160] on p "Maison Influence" at bounding box center [391, 157] width 312 height 64
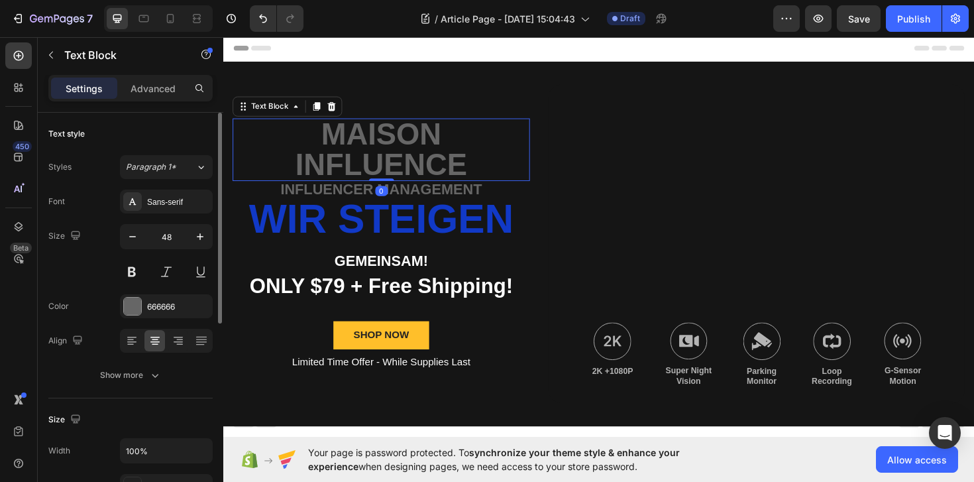
click at [140, 291] on div "Font Sans-serif Size 48 Color 666666 Align Show more" at bounding box center [130, 287] width 164 height 197
click at [140, 303] on div at bounding box center [132, 305] width 17 height 17
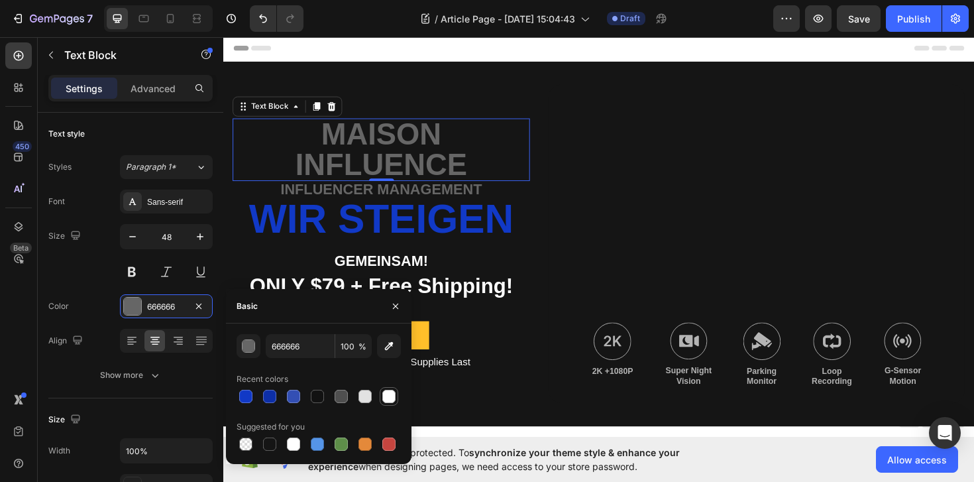
click at [390, 394] on div at bounding box center [388, 396] width 13 height 13
type input "FFFFFF"
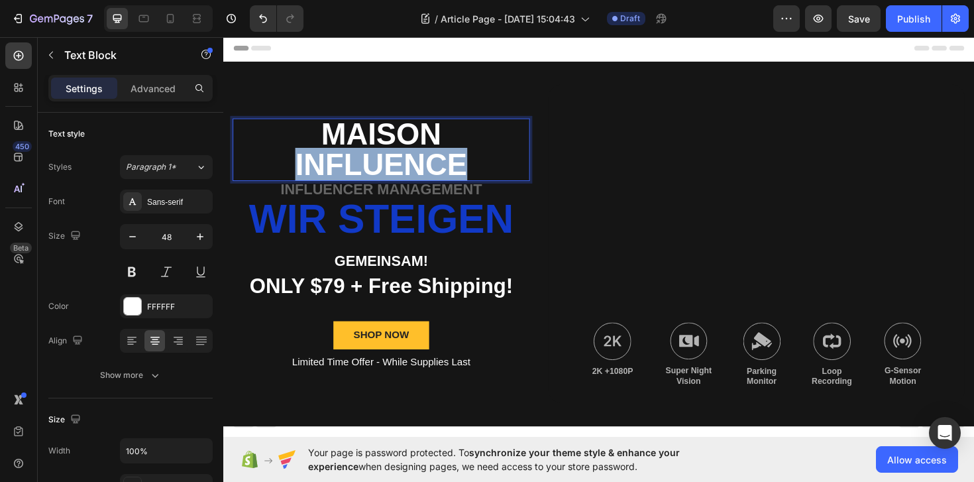
click at [408, 160] on p "Maison Influence" at bounding box center [391, 157] width 312 height 64
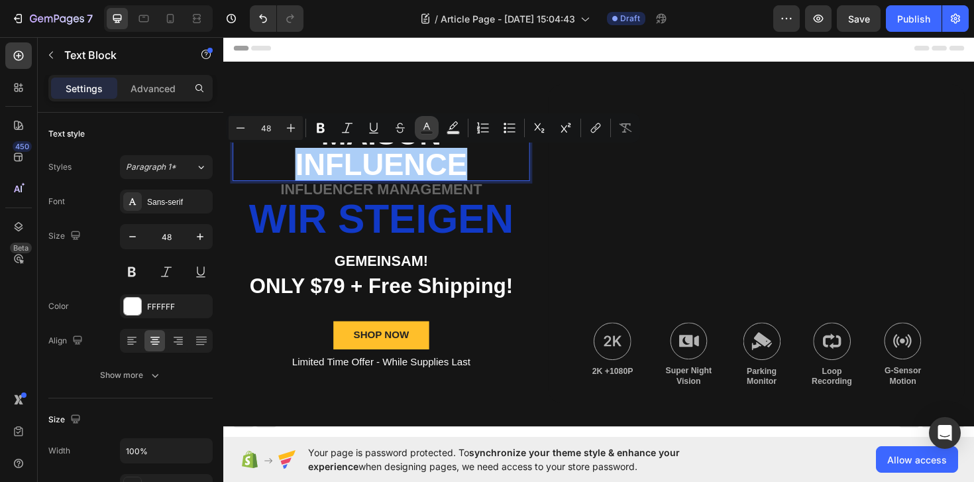
click at [421, 128] on icon "Editor contextual toolbar" at bounding box center [426, 127] width 13 height 13
type input "FFFFFF"
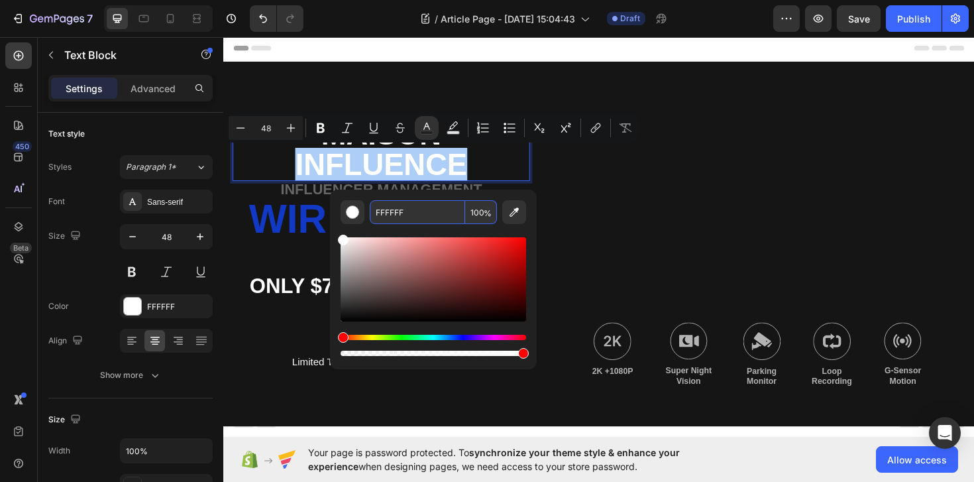
click at [384, 212] on input "FFFFFF" at bounding box center [417, 212] width 95 height 24
paste input "1139C6"
type input "1139C6"
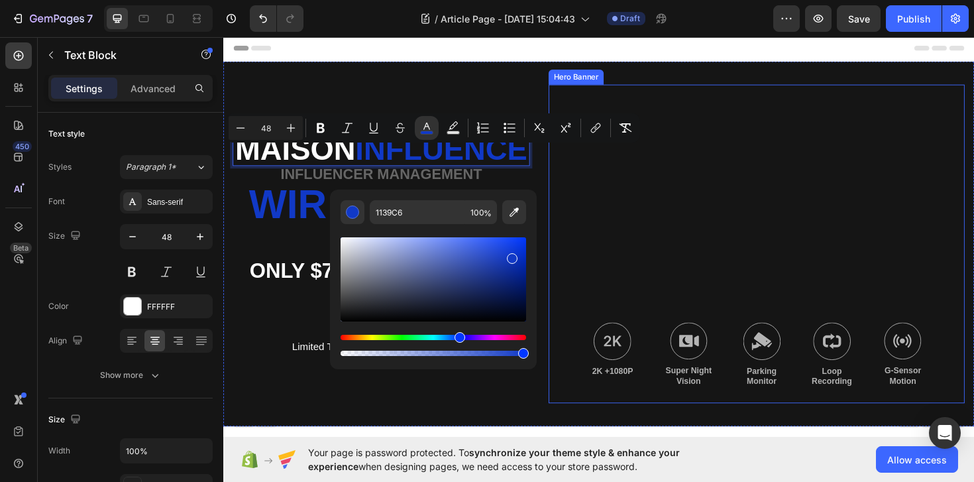
click at [602, 224] on div "Background Image" at bounding box center [788, 255] width 441 height 337
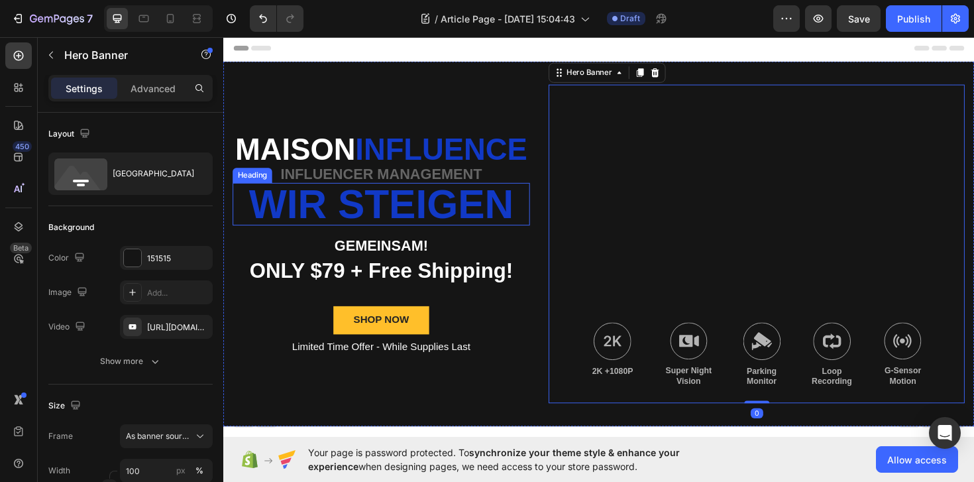
click at [480, 233] on p "wir steigen" at bounding box center [391, 214] width 312 height 42
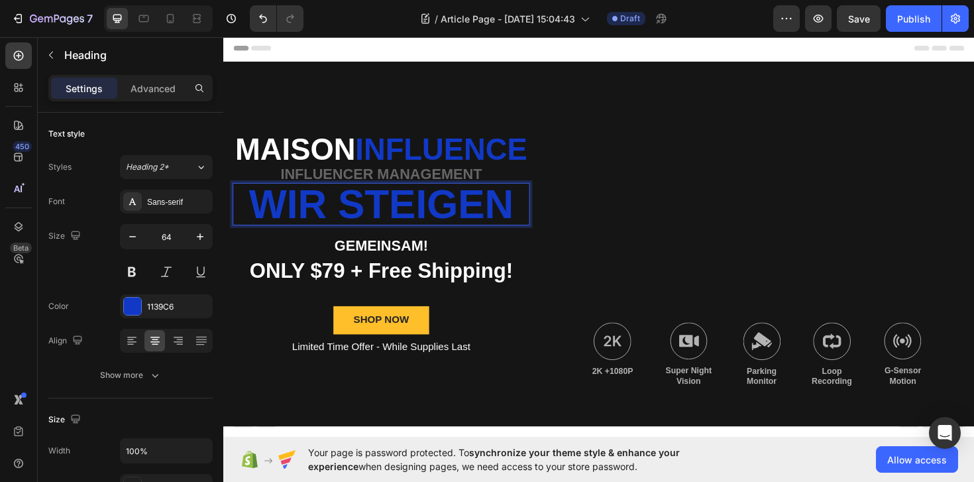
click at [480, 233] on p "wir steigen" at bounding box center [391, 214] width 312 height 42
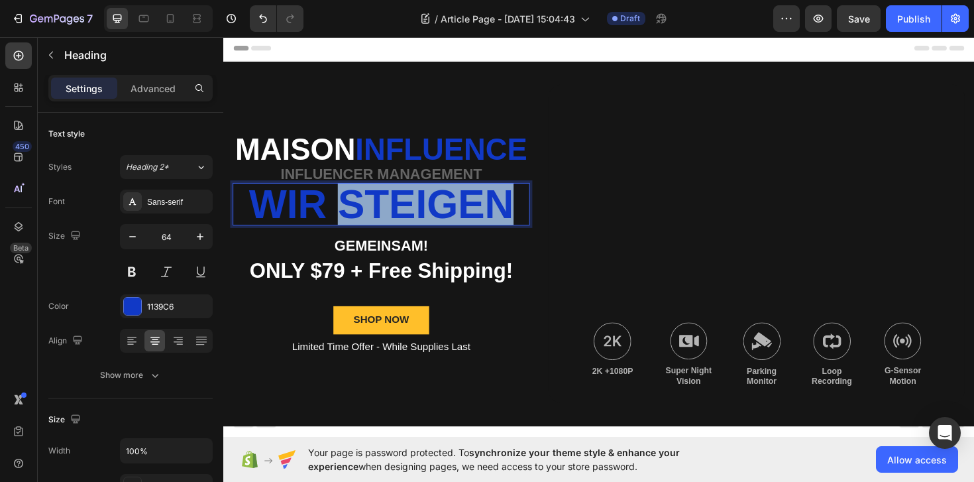
click at [480, 233] on p "wir steigen" at bounding box center [391, 214] width 312 height 42
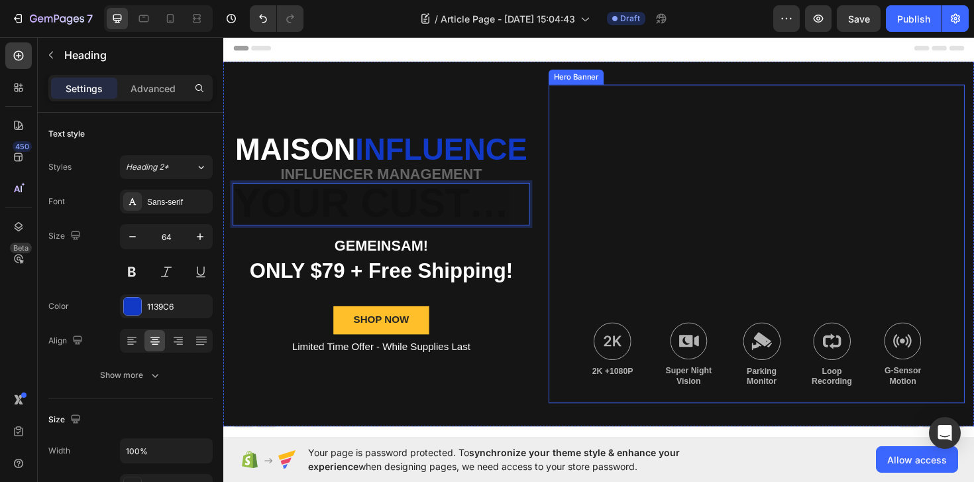
click at [600, 202] on div "Background Image" at bounding box center [788, 255] width 441 height 337
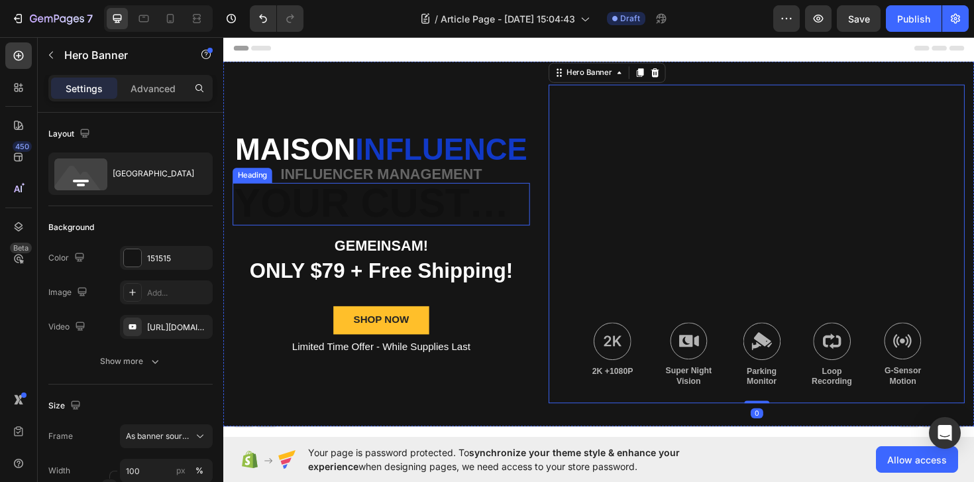
click at [466, 224] on h2 "Rich Text Editor. Editing area: main" at bounding box center [390, 213] width 315 height 45
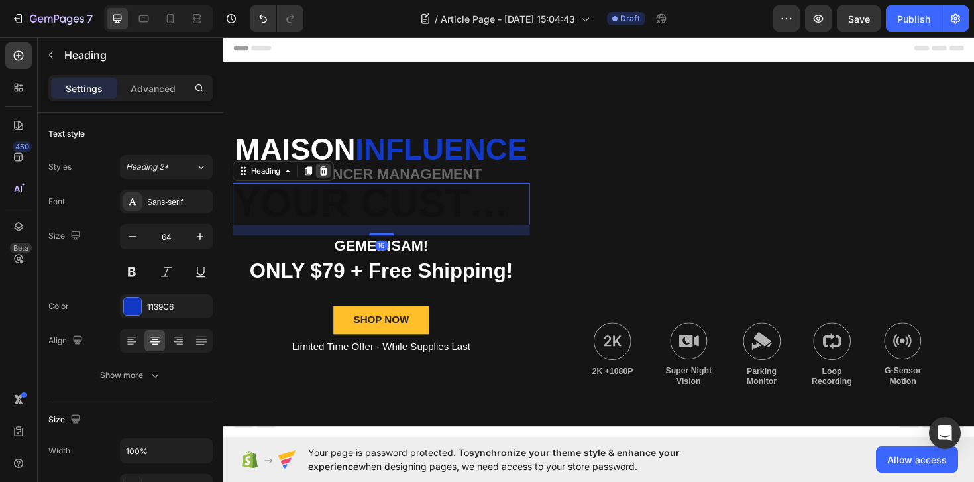
click at [335, 187] on div at bounding box center [329, 179] width 16 height 16
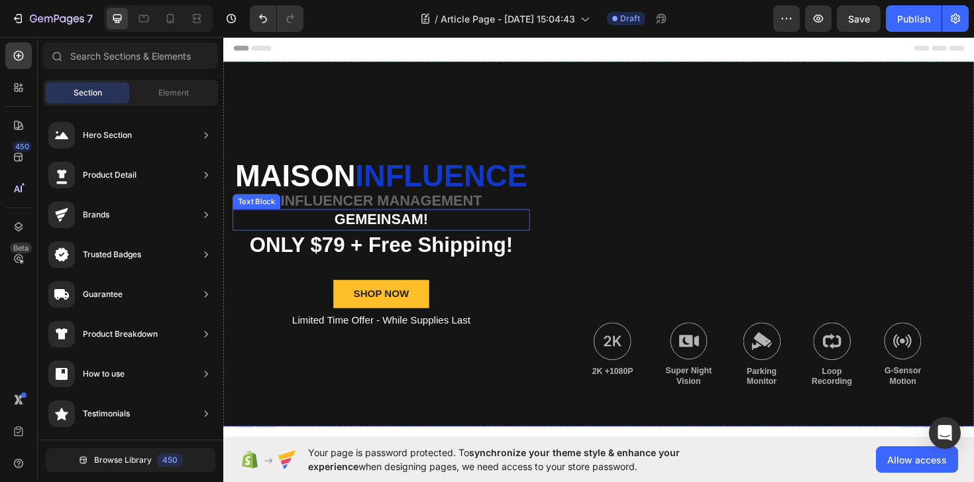
click at [389, 239] on p "GEMEINSAM!" at bounding box center [391, 231] width 312 height 20
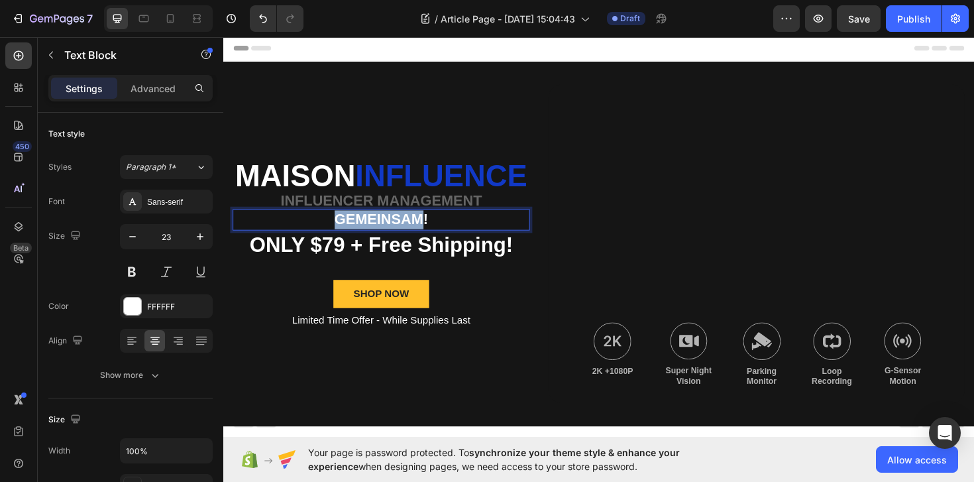
click at [370, 240] on p "GEMEINSAM!" at bounding box center [391, 231] width 312 height 20
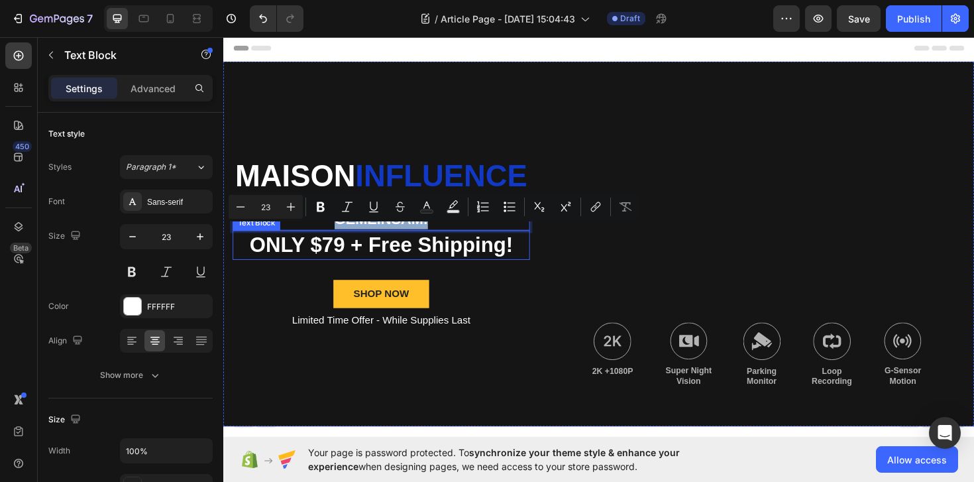
click at [495, 272] on p "ONLY $79 + Free Shipping!" at bounding box center [391, 257] width 312 height 28
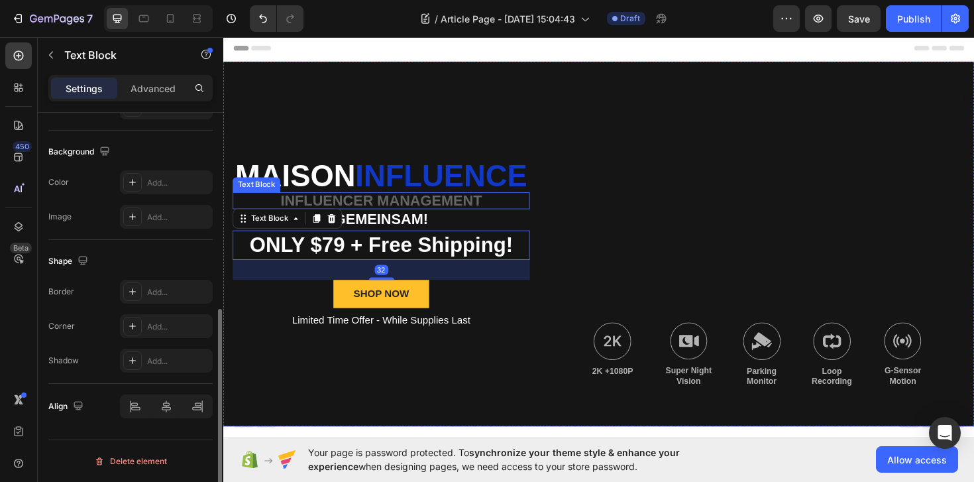
click at [459, 218] on p "Influencer management" at bounding box center [391, 210] width 312 height 15
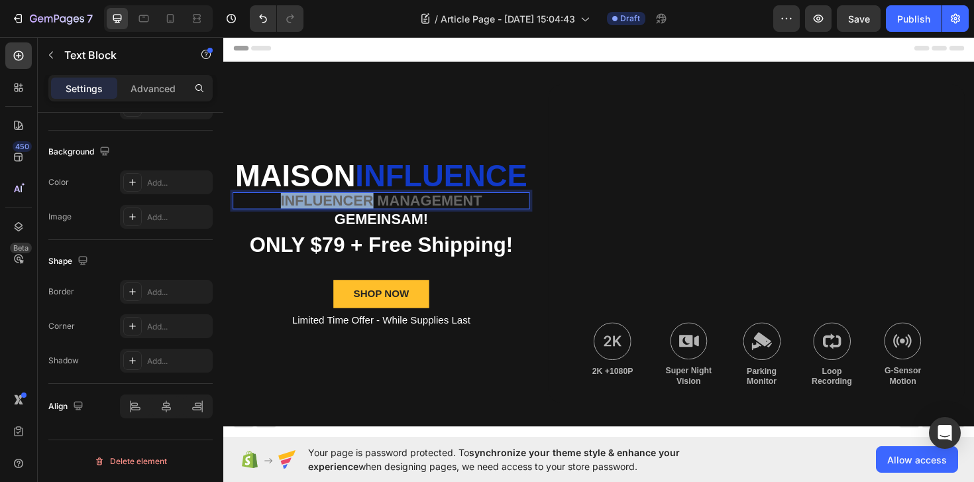
click at [346, 218] on p "Influencer management" at bounding box center [391, 210] width 312 height 15
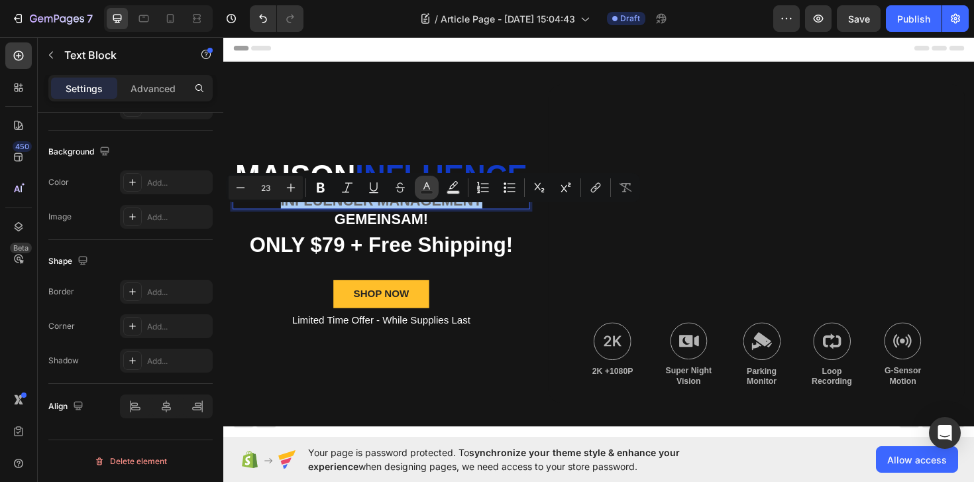
click at [425, 183] on icon "Editor contextual toolbar" at bounding box center [426, 187] width 13 height 13
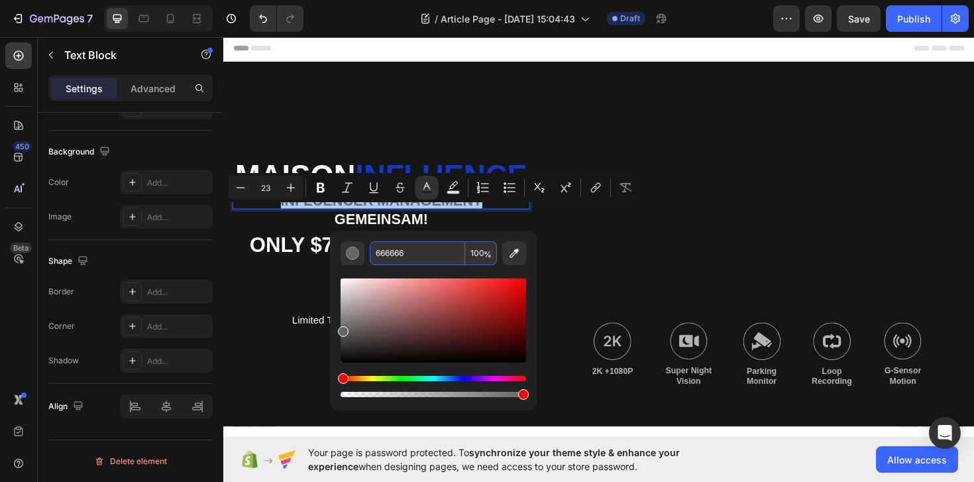
click at [395, 254] on input "666666" at bounding box center [417, 253] width 95 height 24
paste input "1139C"
type input "1139C6"
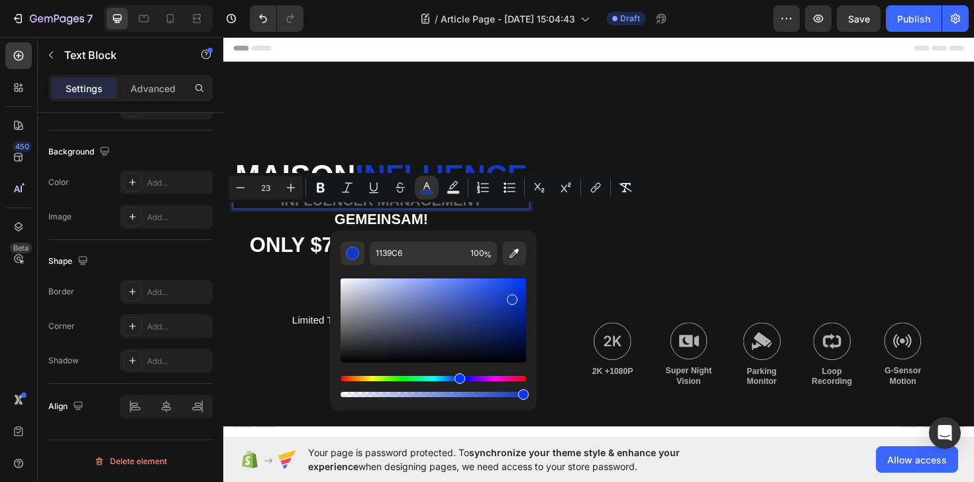
click at [631, 269] on div "Background Image" at bounding box center [788, 255] width 441 height 337
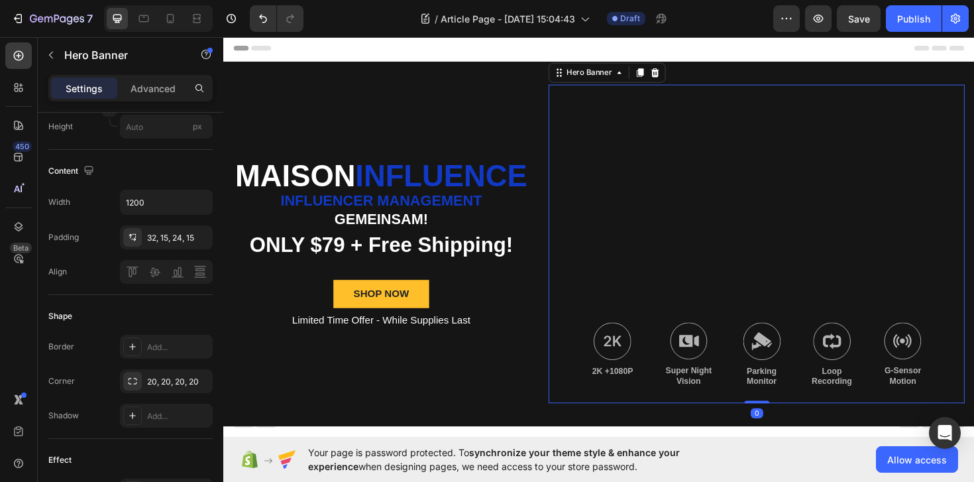
scroll to position [0, 0]
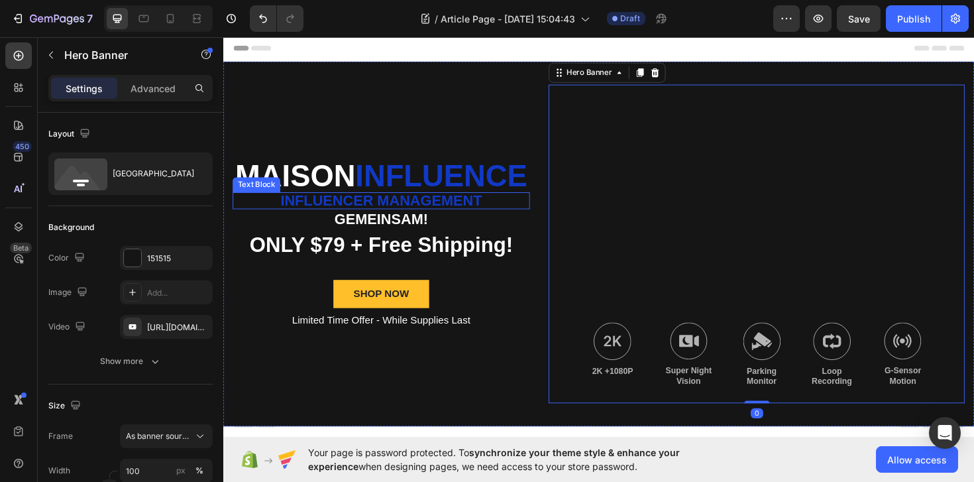
click at [450, 219] on span "Influencer management" at bounding box center [390, 209] width 213 height 17
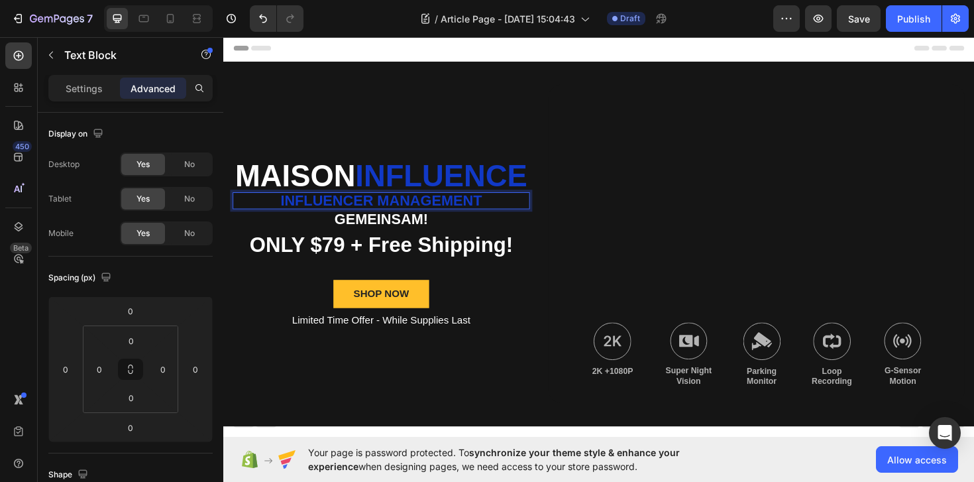
click at [450, 219] on span "Influencer management" at bounding box center [390, 209] width 213 height 17
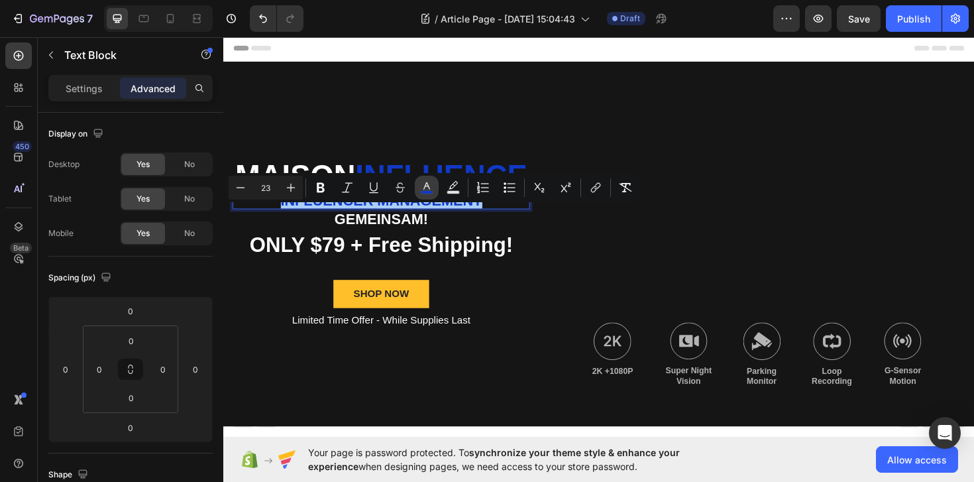
click at [426, 191] on rect "Editor contextual toolbar" at bounding box center [427, 192] width 13 height 3
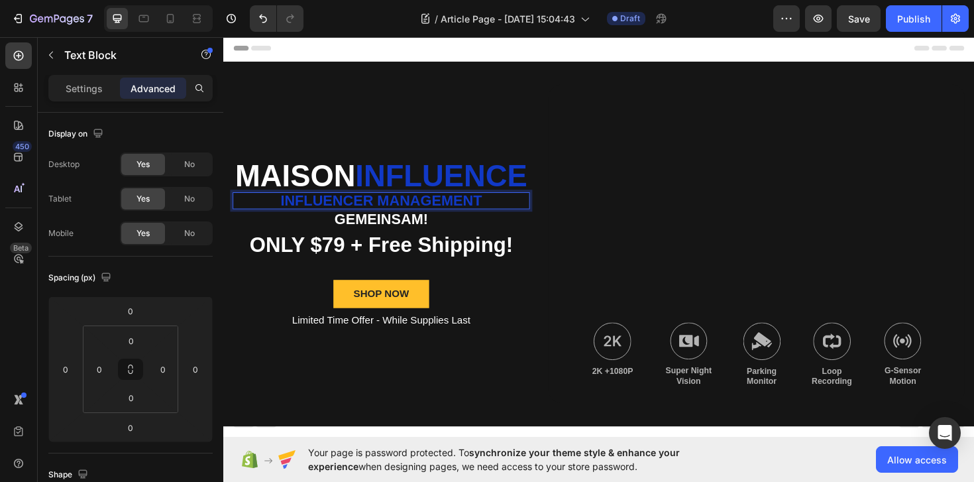
click at [418, 219] on span "Influencer management" at bounding box center [390, 209] width 213 height 17
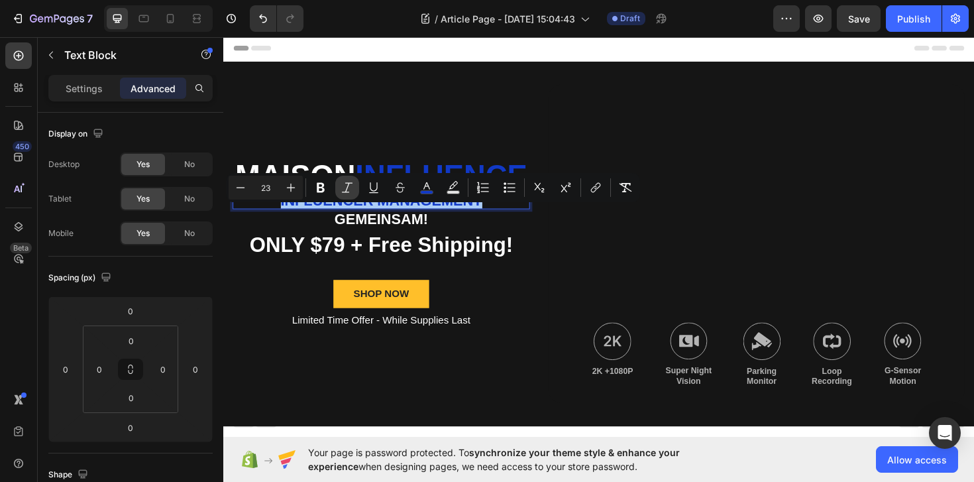
click at [350, 189] on icon "Editor contextual toolbar" at bounding box center [347, 187] width 13 height 13
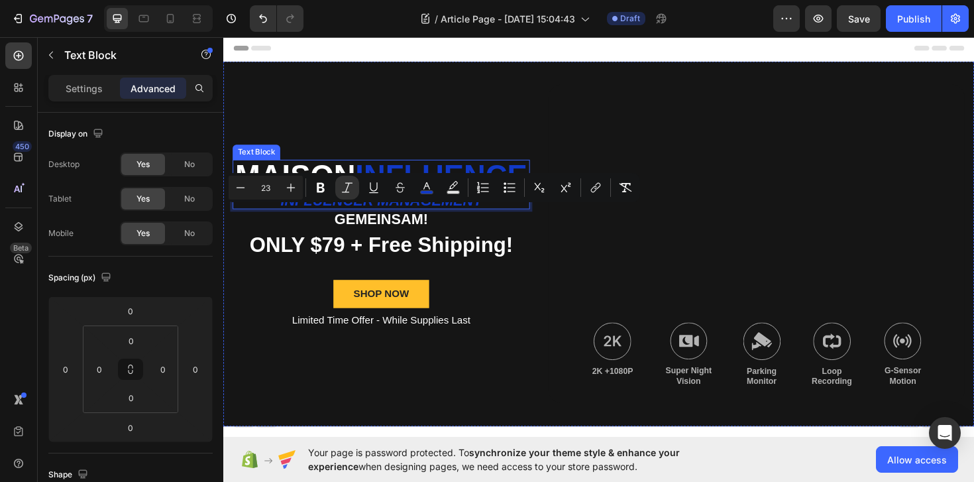
click at [514, 146] on div "Maison Influence Text Block Influencer management Text Block 0 GEMEINSAM! Text …" at bounding box center [390, 255] width 315 height 337
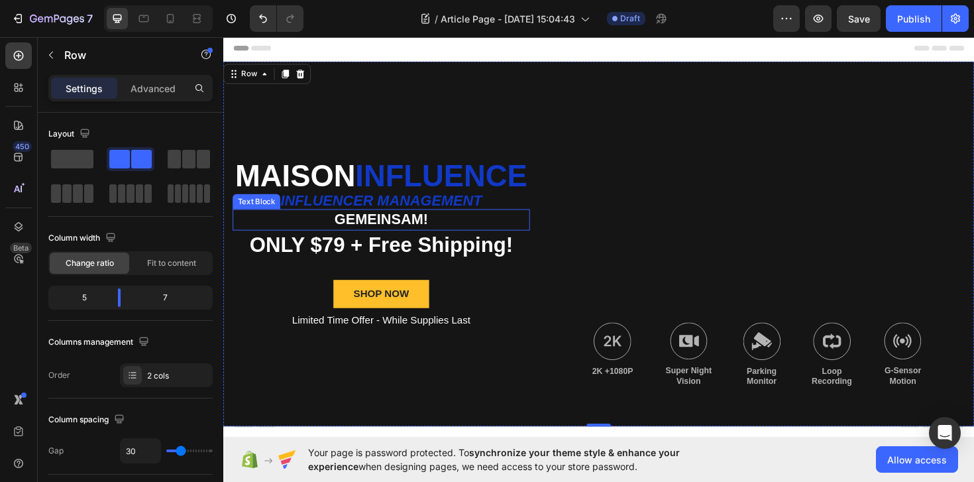
click at [419, 240] on p "GEMEINSAM!" at bounding box center [391, 231] width 312 height 20
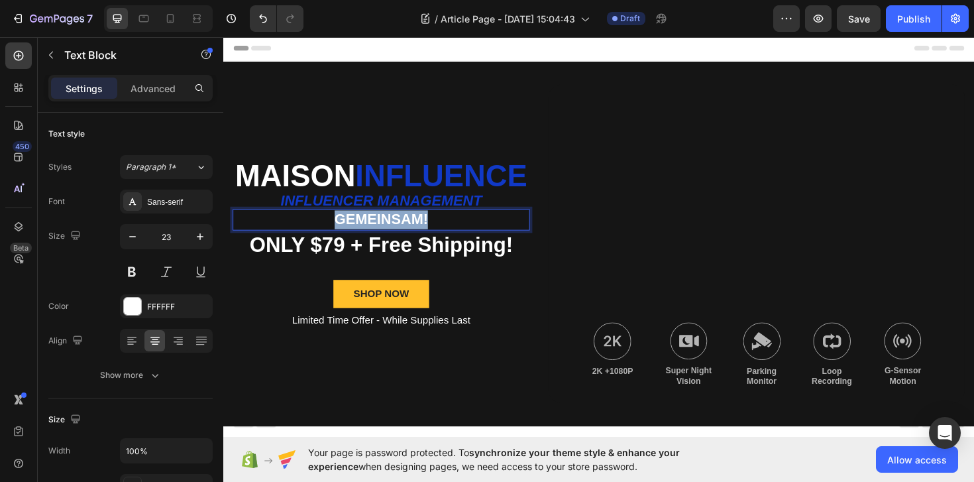
click at [419, 240] on p "GEMEINSAM!" at bounding box center [391, 231] width 312 height 20
click at [434, 240] on p "Wir suchen euch!" at bounding box center [391, 231] width 312 height 20
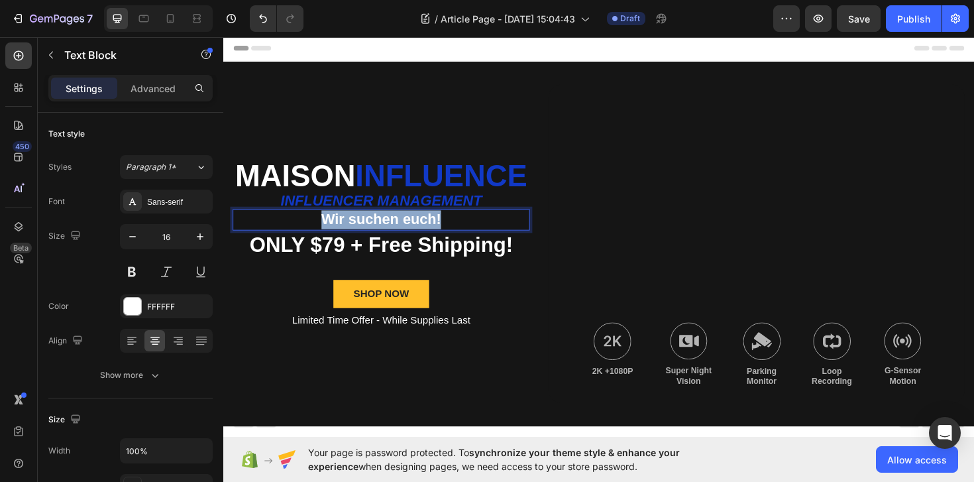
click at [498, 344] on p "Limited Time Offer - While Supplies Last" at bounding box center [391, 338] width 312 height 14
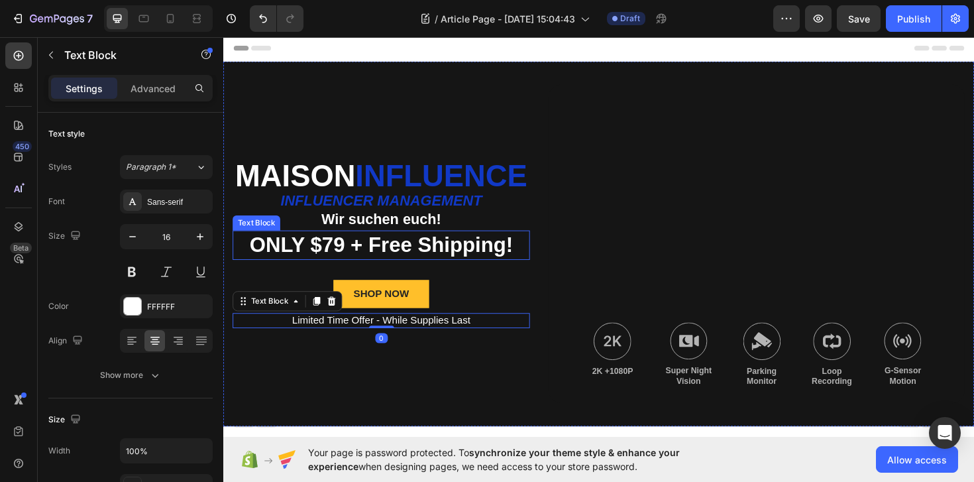
click at [454, 272] on p "ONLY $79 + Free Shipping!" at bounding box center [391, 257] width 312 height 28
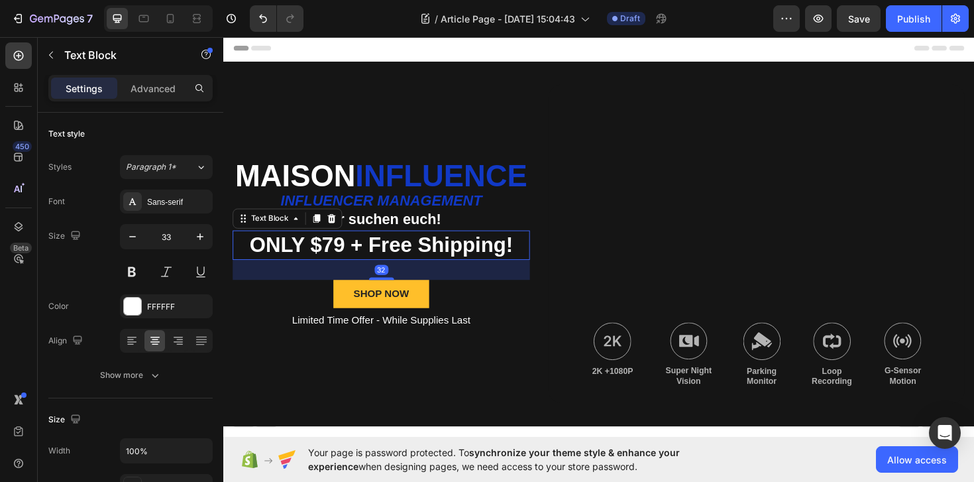
click at [436, 271] on p "ONLY $79 + Free Shipping!" at bounding box center [391, 257] width 312 height 28
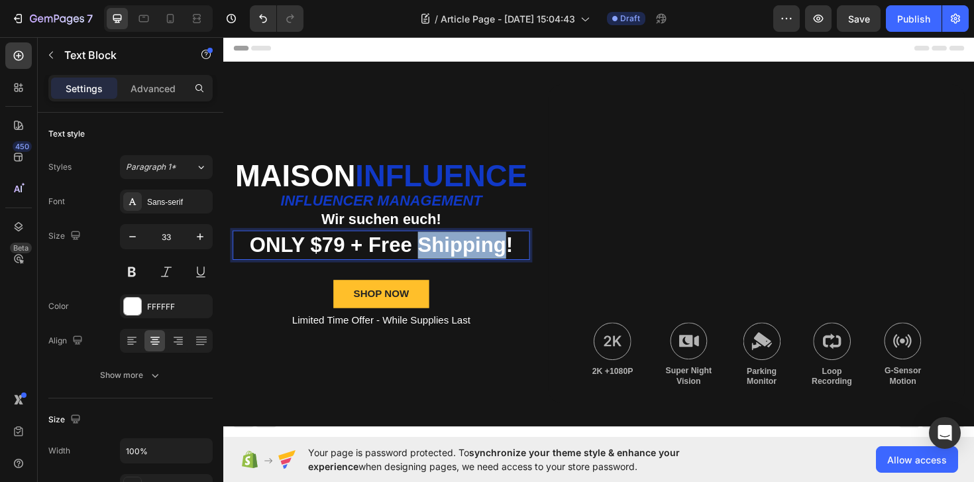
click at [436, 271] on p "ONLY $79 + Free Shipping!" at bounding box center [391, 257] width 312 height 28
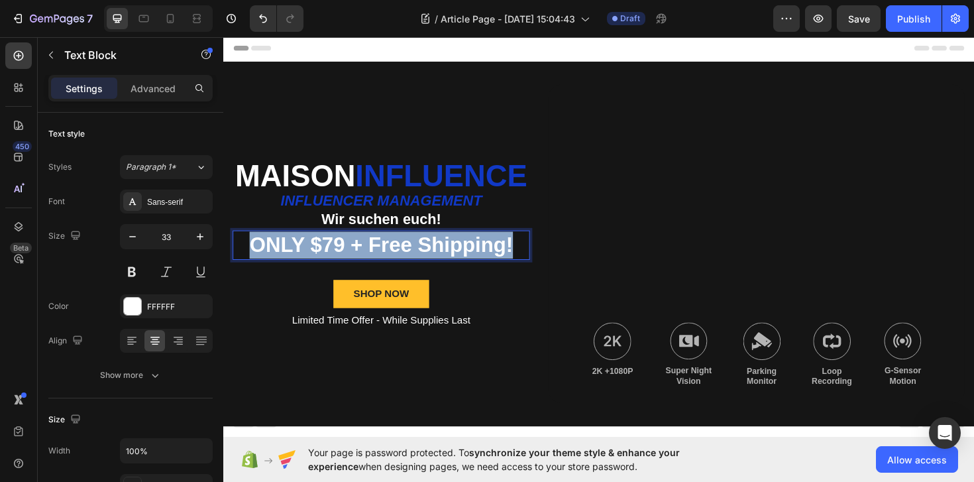
click at [436, 271] on p "ONLY $79 + Free Shipping!" at bounding box center [391, 257] width 312 height 28
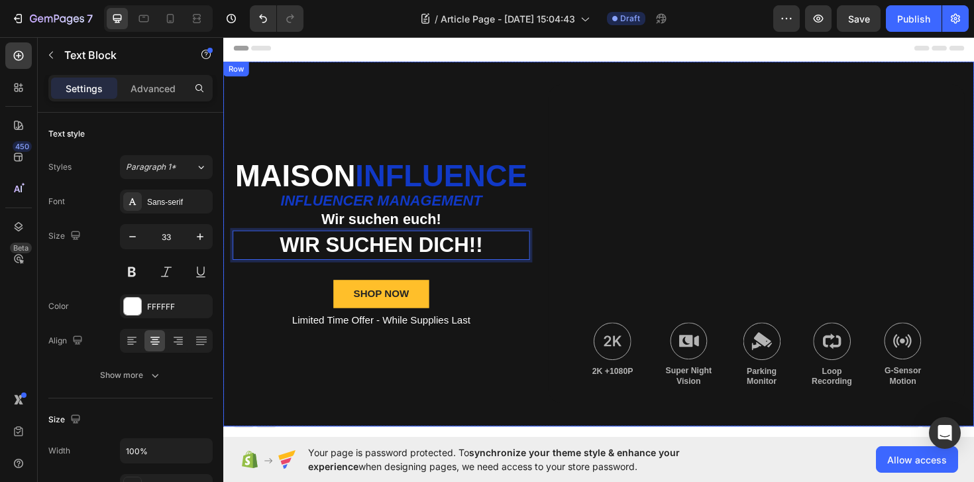
click at [454, 344] on p "Limited Time Offer - While Supplies Last" at bounding box center [391, 338] width 312 height 14
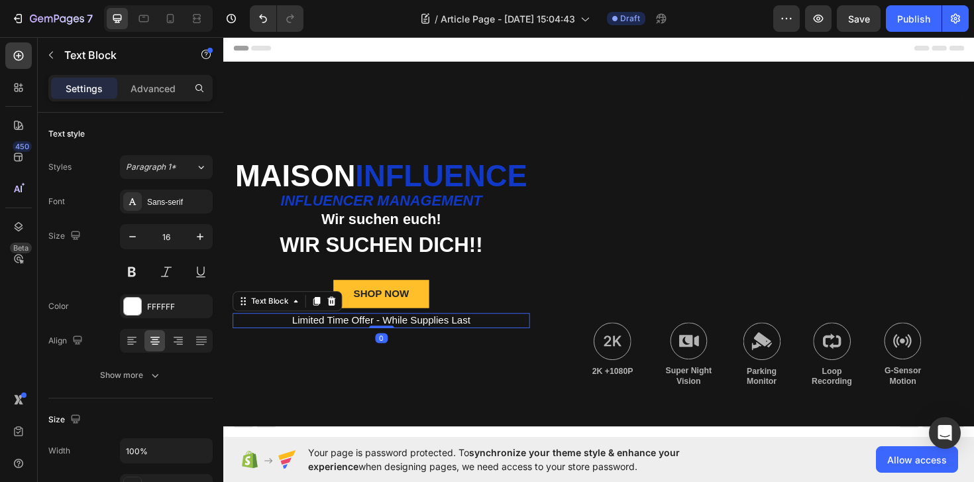
click at [454, 344] on p "Limited Time Offer - While Supplies Last" at bounding box center [391, 338] width 312 height 14
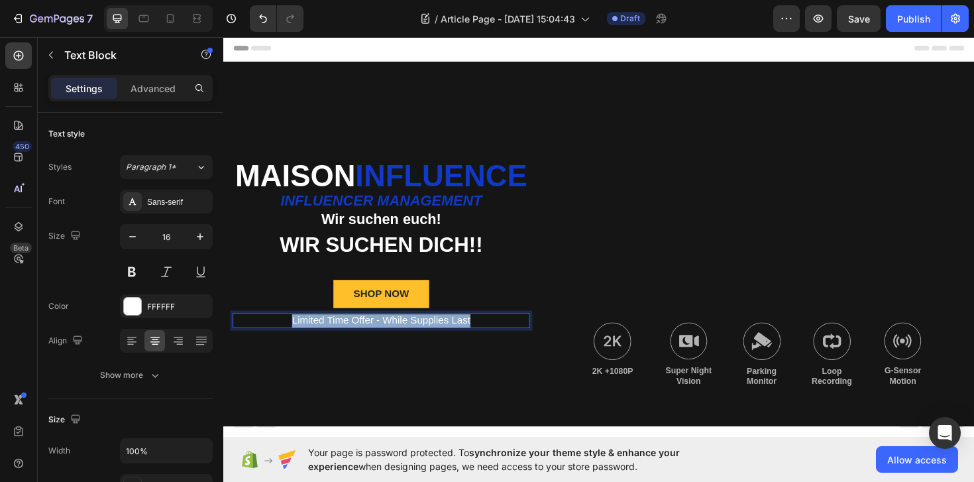
click at [454, 344] on p "Limited Time Offer - While Supplies Last" at bounding box center [391, 338] width 312 height 14
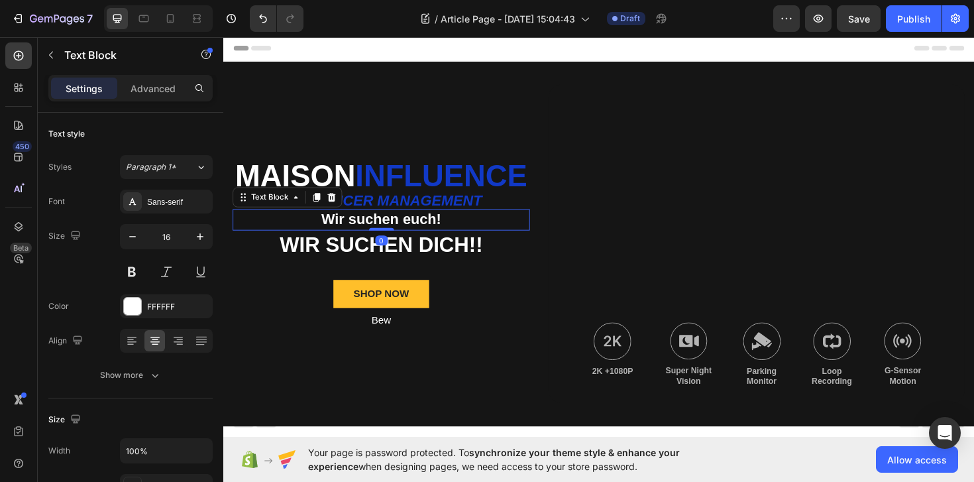
click at [427, 240] on p "Wir suchen euch!" at bounding box center [391, 231] width 312 height 20
click at [344, 215] on div at bounding box center [338, 207] width 16 height 16
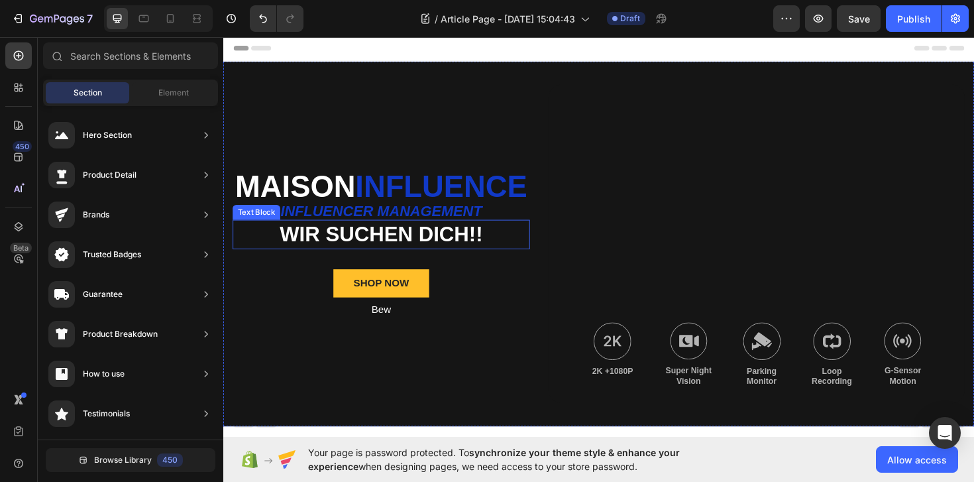
click at [400, 249] on p "WIR SUCHEN DICH!!" at bounding box center [391, 246] width 312 height 28
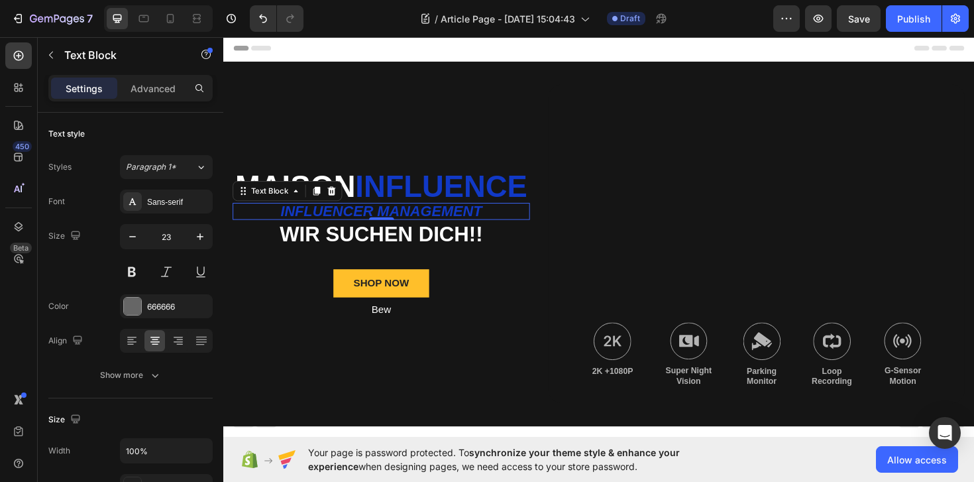
click at [401, 231] on div "Influencer management Text Block 0" at bounding box center [390, 222] width 315 height 18
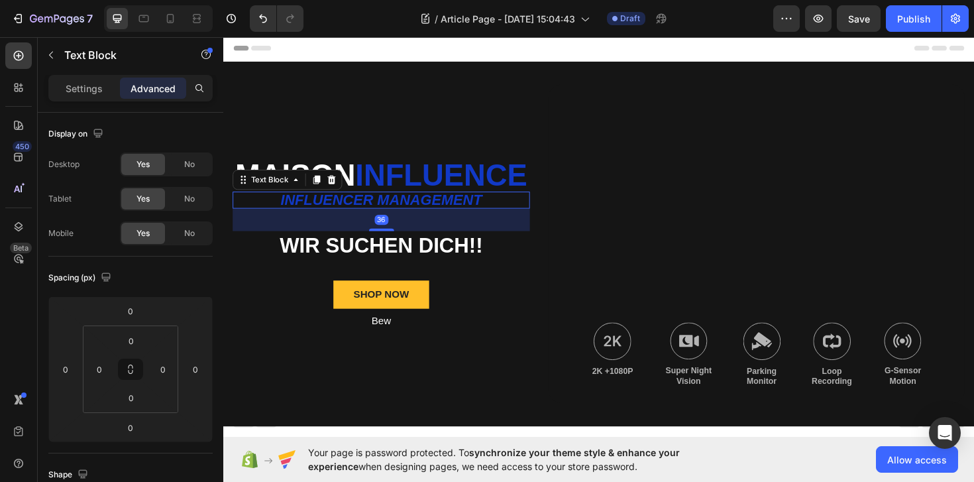
drag, startPoint x: 401, startPoint y: 243, endPoint x: 402, endPoint y: 269, distance: 25.9
click at [402, 269] on div "Maison Influence Text Block Influencer management Text Block 36 WIR SUCHEN DICH…" at bounding box center [390, 255] width 315 height 337
type input "38"
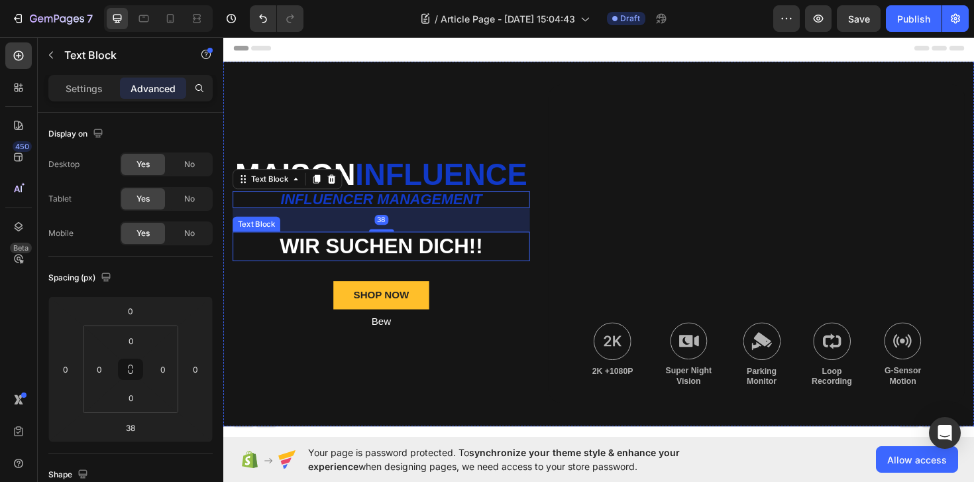
click at [423, 306] on div "Maison Influence Text Block Influencer management Text Block 38 WIR SUCHEN DICH…" at bounding box center [390, 255] width 315 height 337
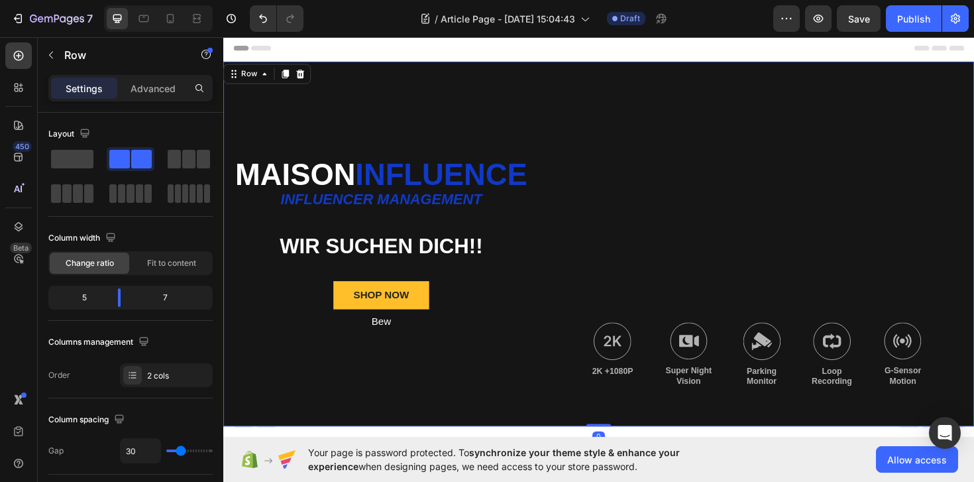
click at [409, 273] on p "WIR SUCHEN DICH!!" at bounding box center [391, 258] width 312 height 28
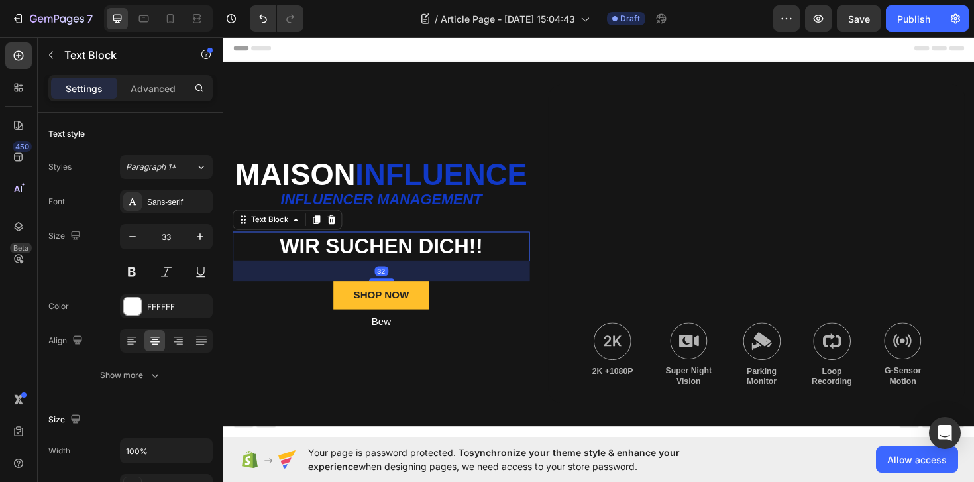
click at [397, 295] on div "32" at bounding box center [390, 284] width 315 height 21
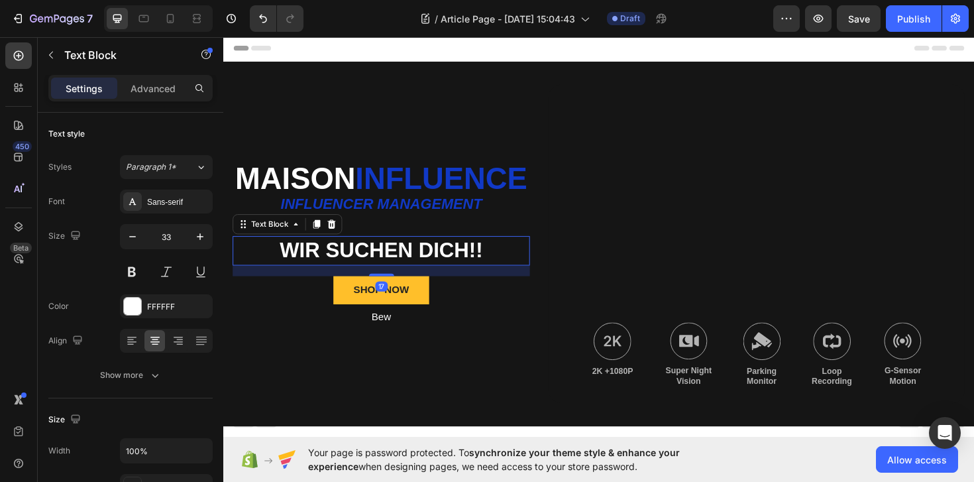
drag, startPoint x: 397, startPoint y: 308, endPoint x: 397, endPoint y: 297, distance: 10.6
click at [397, 279] on div "17" at bounding box center [390, 279] width 315 height 0
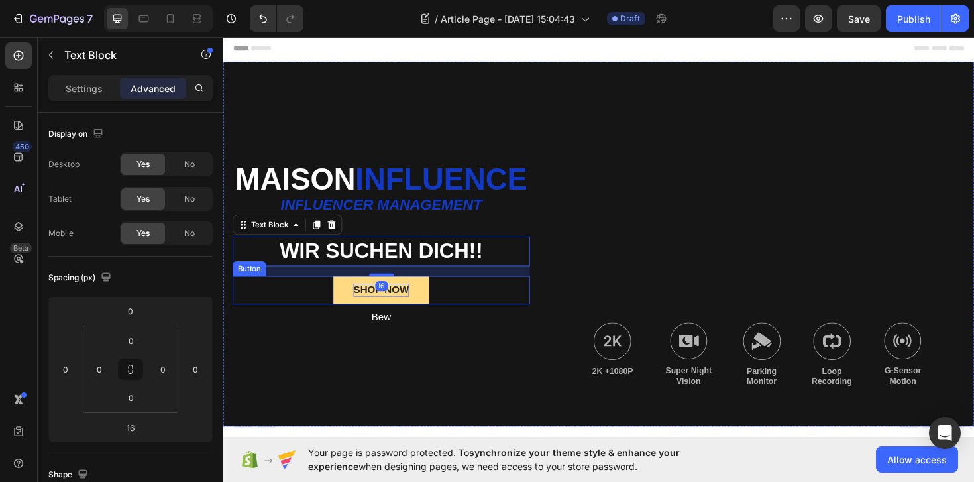
click at [401, 312] on div "SHOP NOW" at bounding box center [390, 305] width 59 height 14
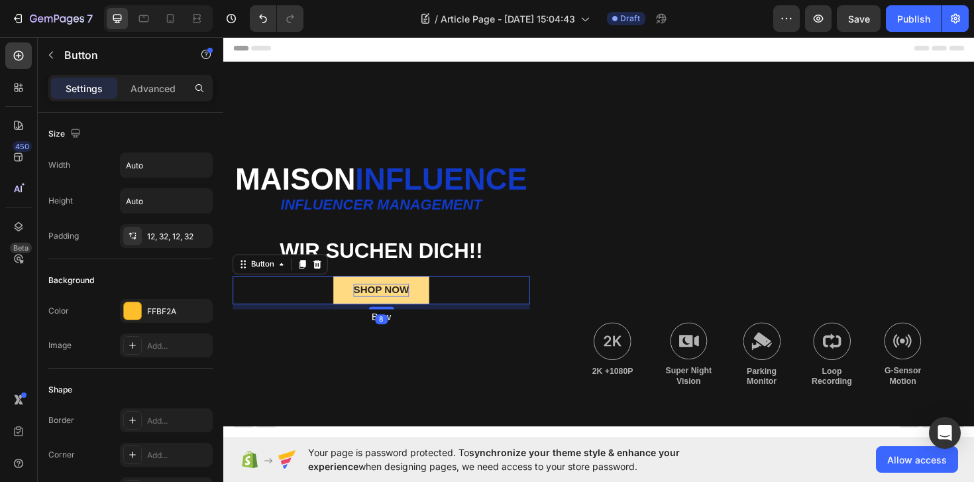
click at [401, 312] on div "SHOP NOW" at bounding box center [390, 305] width 59 height 14
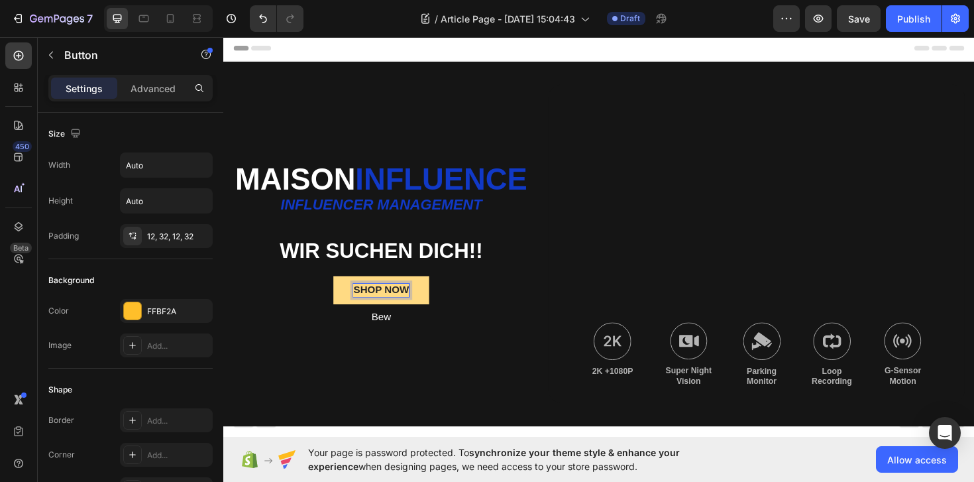
click at [401, 312] on p "SHOP NOW" at bounding box center [390, 305] width 59 height 14
click at [353, 290] on button "Jetzt" at bounding box center [390, 305] width 75 height 30
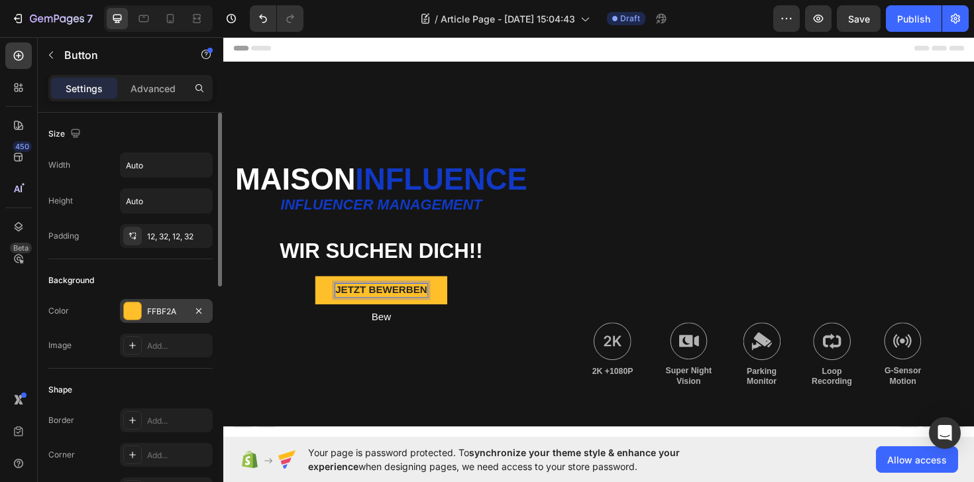
click at [129, 321] on div "FFBF2A" at bounding box center [166, 311] width 93 height 24
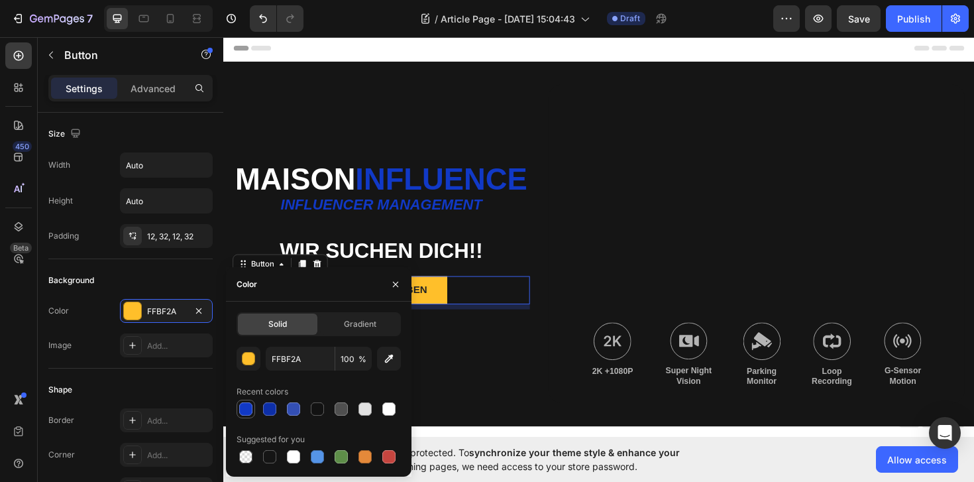
click at [248, 410] on div at bounding box center [245, 408] width 13 height 13
click at [290, 407] on div at bounding box center [293, 408] width 13 height 13
type input "334FB4"
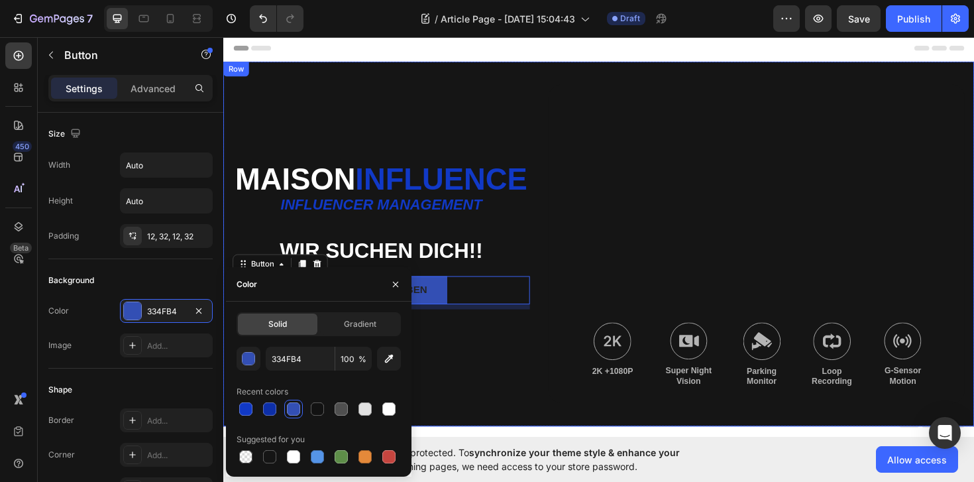
click at [458, 426] on div "Maison Influence Text Block Influencer management Text Block WIR SUCHEN DICH!! …" at bounding box center [620, 256] width 795 height 386
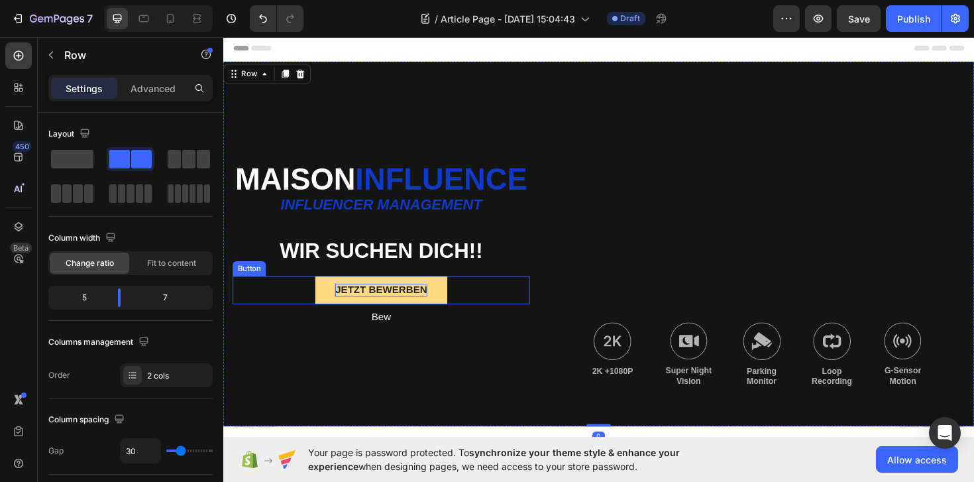
click at [407, 312] on p "Jetzt bewerben" at bounding box center [390, 305] width 97 height 14
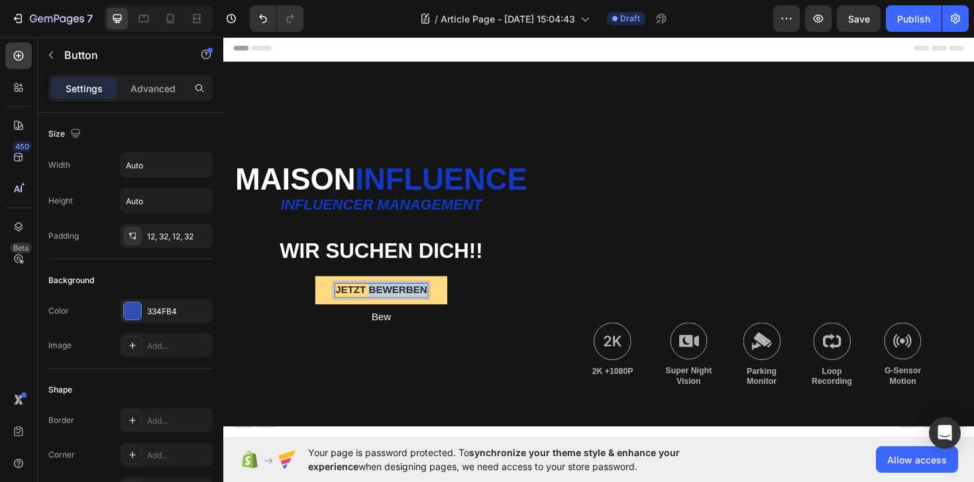
click at [407, 312] on p "Jetzt bewerben" at bounding box center [390, 305] width 97 height 14
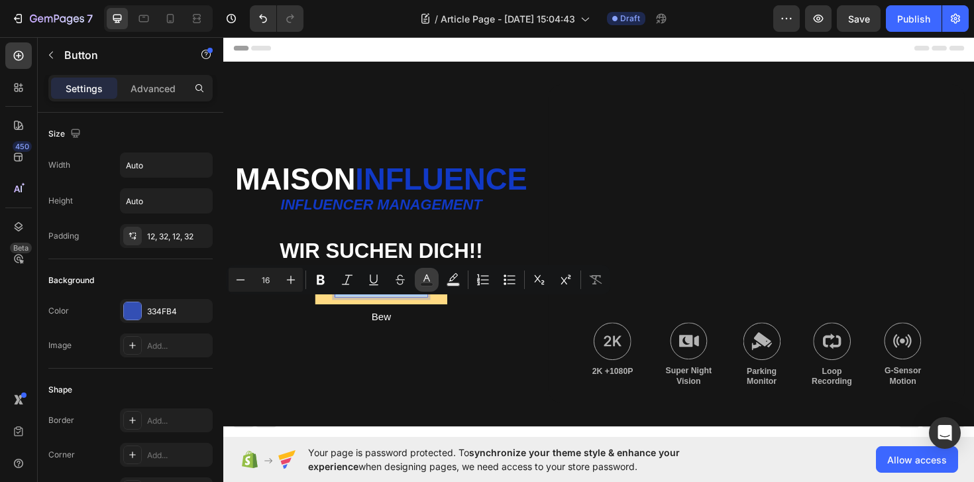
click at [423, 278] on icon "Editor contextual toolbar" at bounding box center [426, 279] width 13 height 13
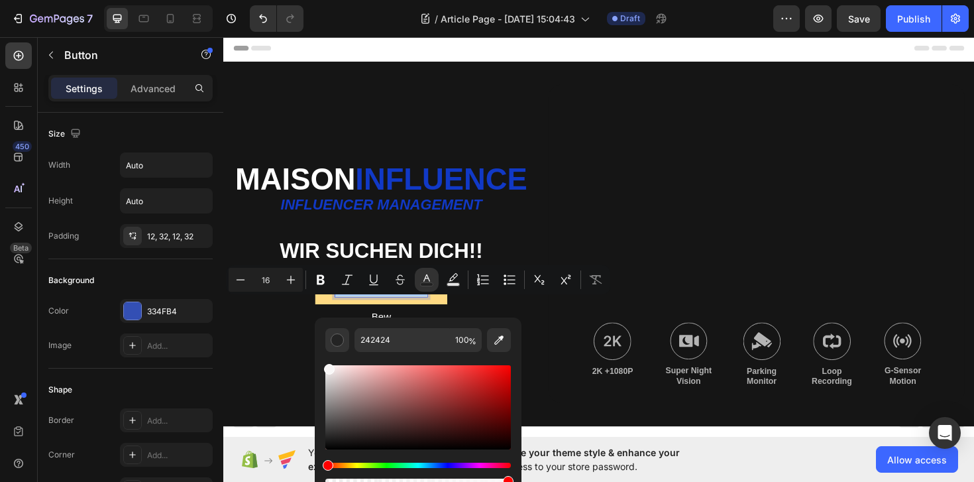
click at [328, 366] on div "Editor contextual toolbar" at bounding box center [417, 407] width 185 height 84
type input "F9F7F7"
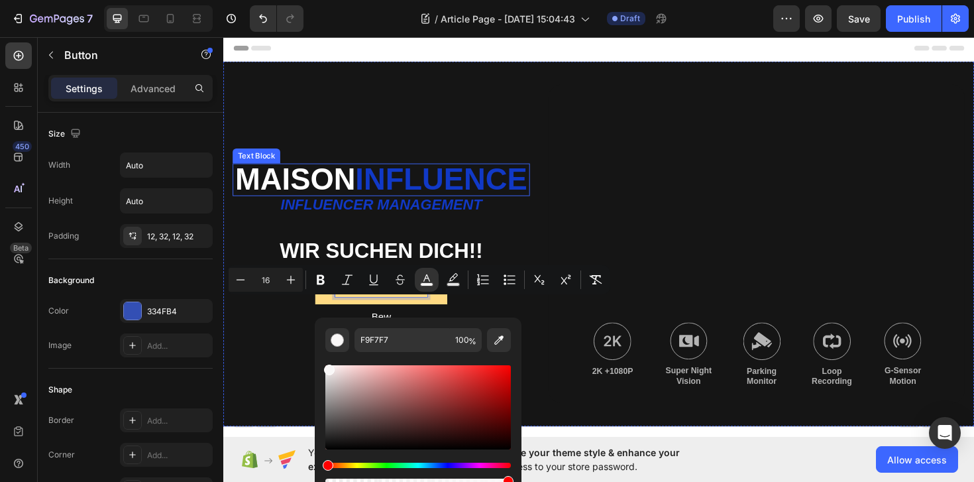
click at [545, 204] on p "Maison Influence" at bounding box center [391, 188] width 312 height 32
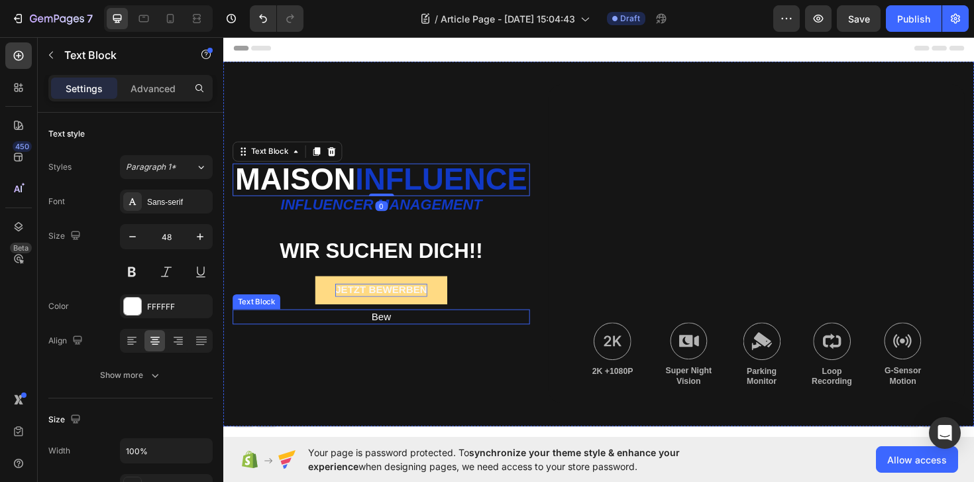
click at [392, 341] on p "Bew" at bounding box center [391, 334] width 312 height 14
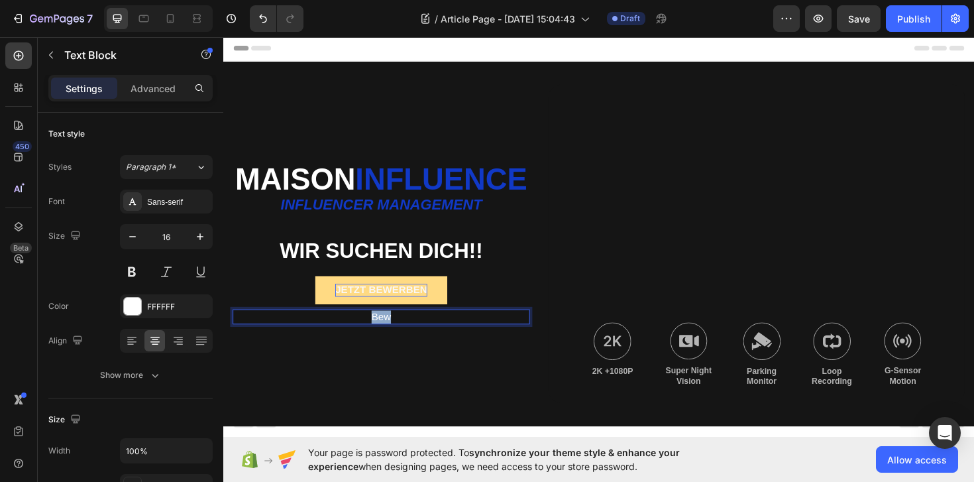
click at [392, 341] on p "Bew" at bounding box center [391, 334] width 312 height 14
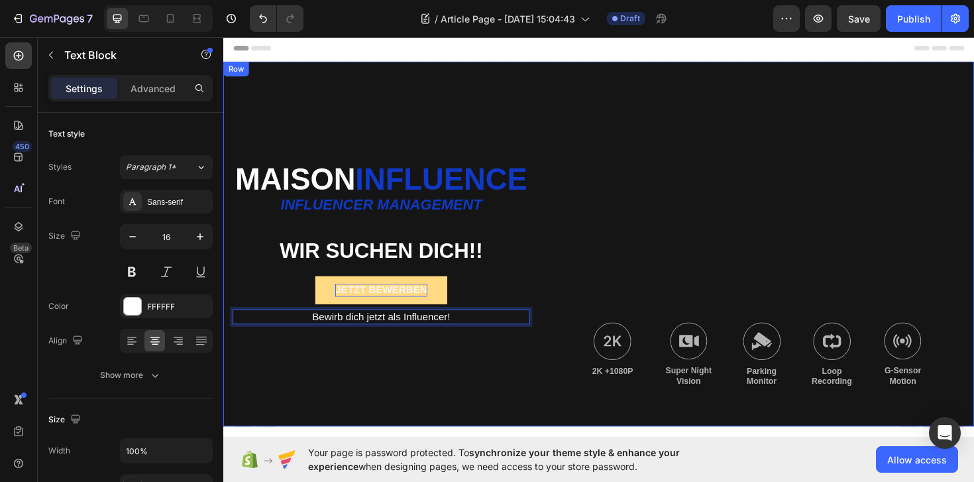
click at [397, 370] on div "Maison Influence Text Block Influencer management Text Block WIR SUCHEN DICH!! …" at bounding box center [390, 255] width 315 height 337
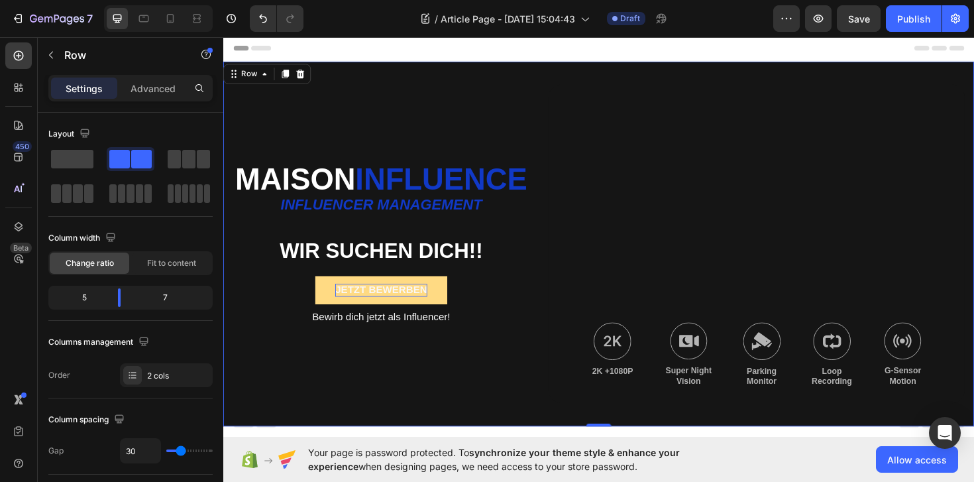
click at [418, 342] on div "Bewirb dich jetzt als Influencer!" at bounding box center [390, 333] width 315 height 17
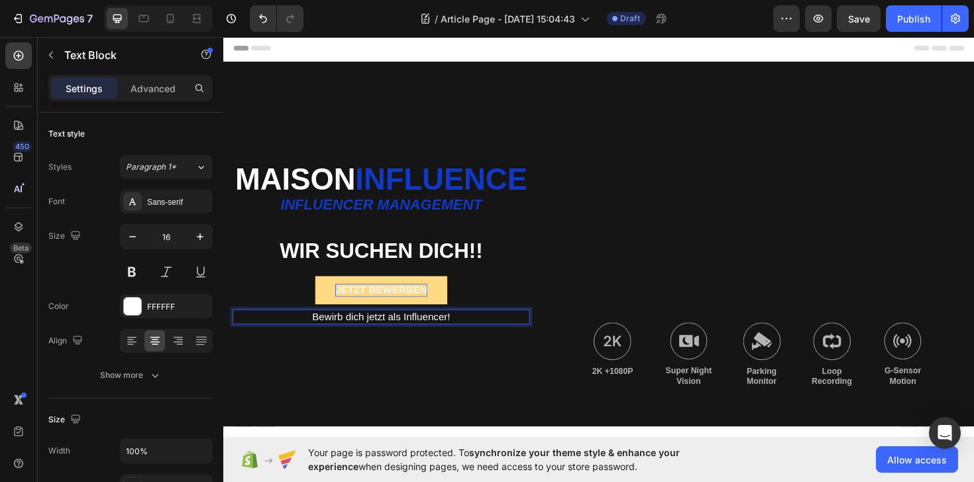
click at [465, 341] on p "Bewirb dich jetzt als Influencer!" at bounding box center [391, 334] width 312 height 14
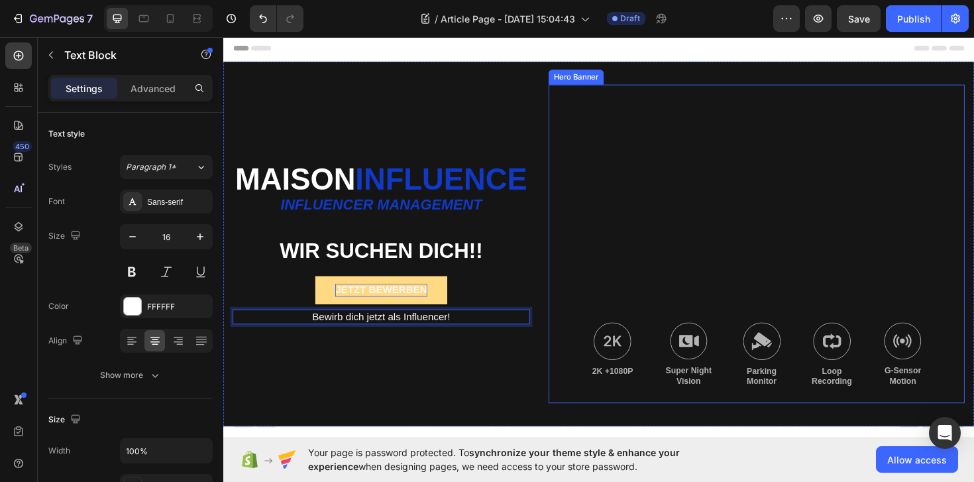
click at [607, 267] on div "Background Image" at bounding box center [788, 255] width 441 height 337
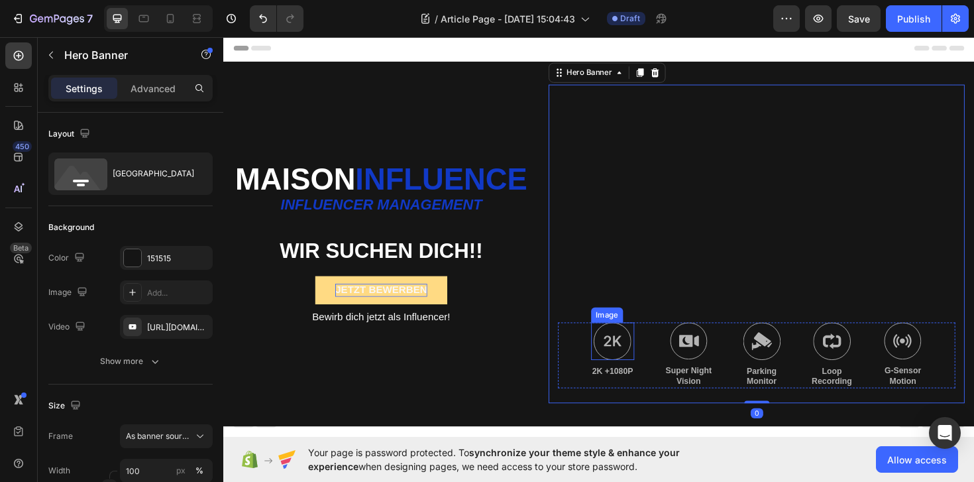
click at [651, 352] on img at bounding box center [635, 359] width 40 height 40
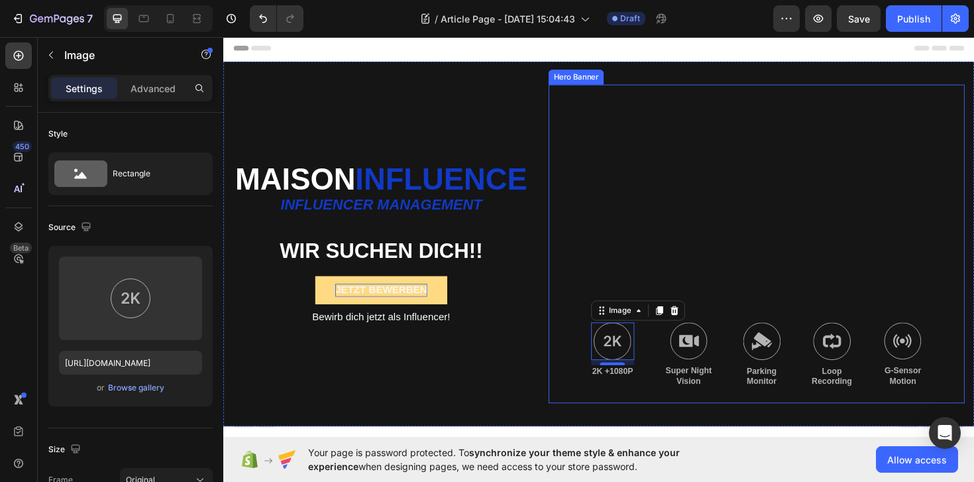
click at [586, 149] on div "Background Image" at bounding box center [788, 255] width 441 height 337
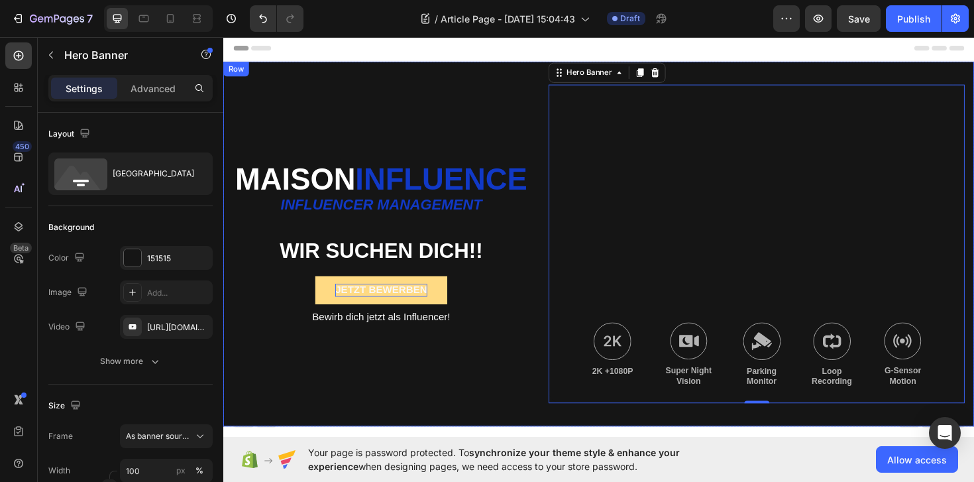
click at [500, 95] on div "Maison Influence Text Block Influencer management Text Block WIR SUCHEN DICH!! …" at bounding box center [390, 255] width 315 height 337
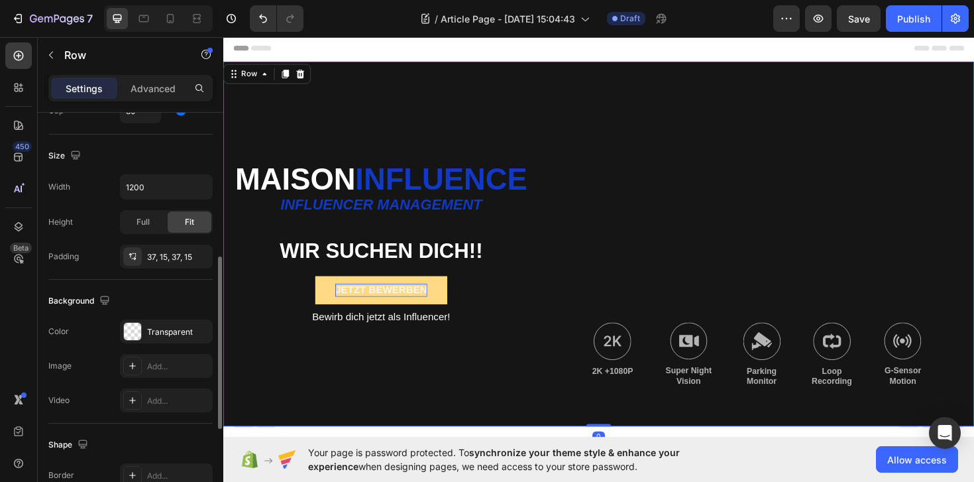
scroll to position [345, 0]
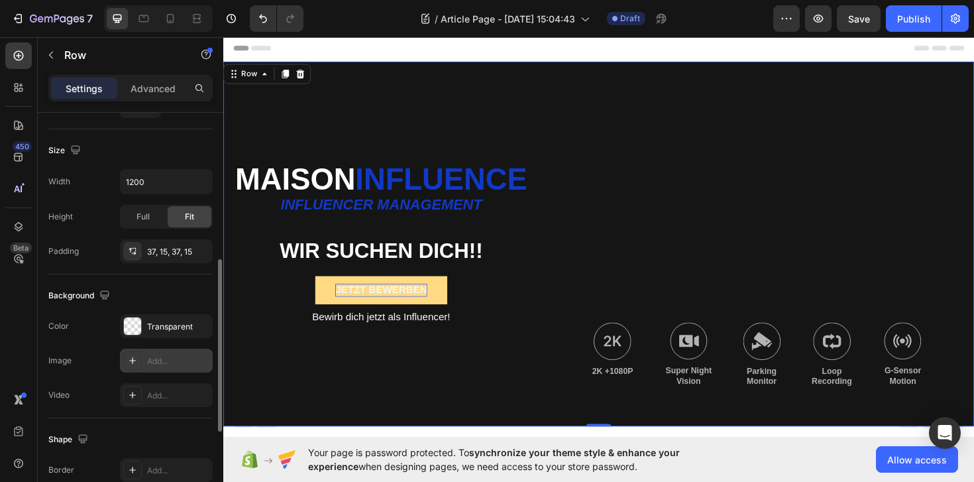
click at [154, 368] on div "Add..." at bounding box center [166, 360] width 93 height 24
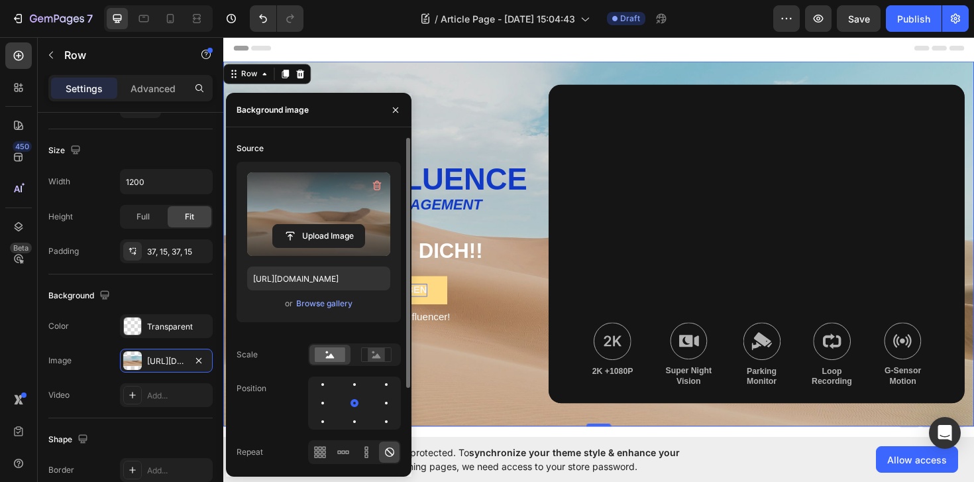
click at [295, 219] on label at bounding box center [318, 213] width 143 height 83
click at [295, 225] on input "file" at bounding box center [318, 236] width 91 height 23
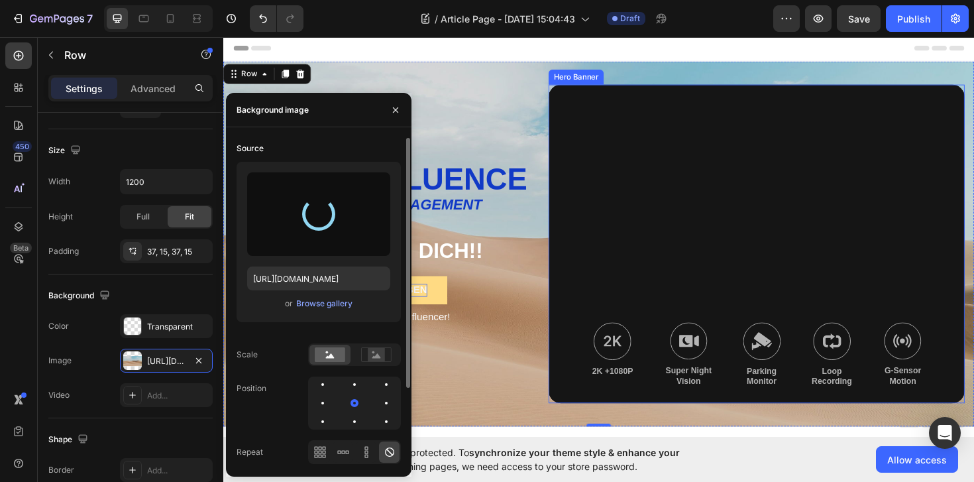
type input "[URL][DOMAIN_NAME]"
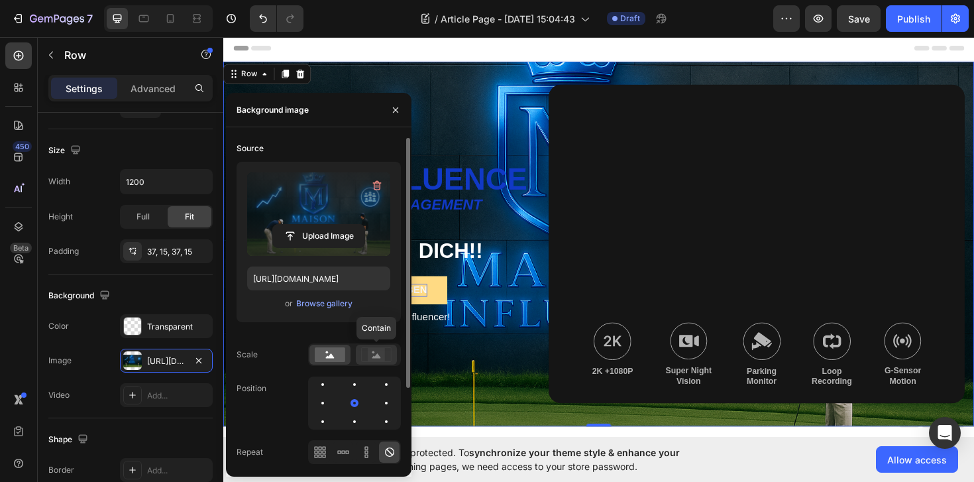
click at [381, 358] on rect at bounding box center [376, 354] width 17 height 13
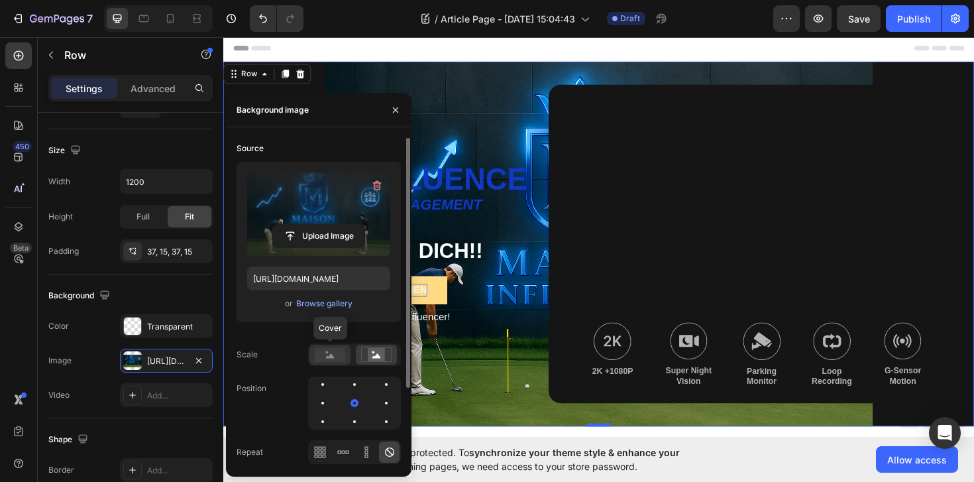
click at [327, 356] on icon at bounding box center [330, 355] width 9 height 5
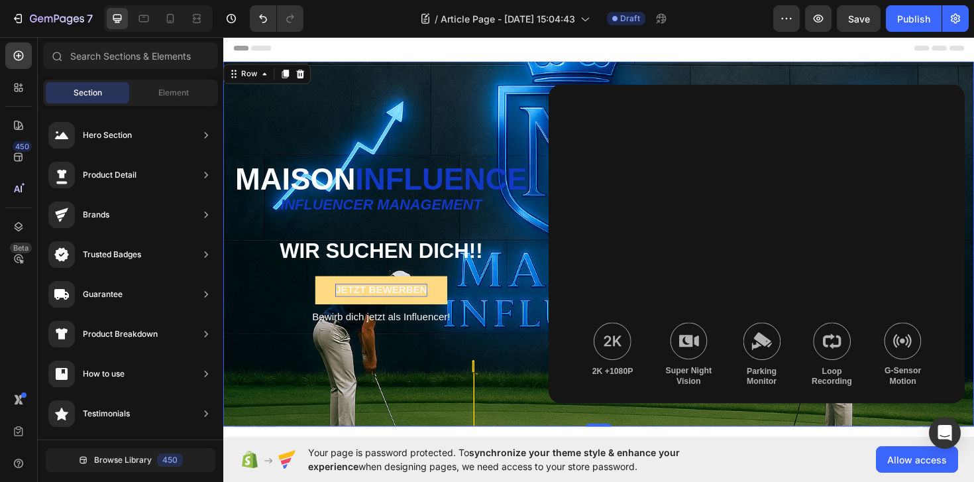
click at [554, 54] on div "Header" at bounding box center [621, 49] width 774 height 26
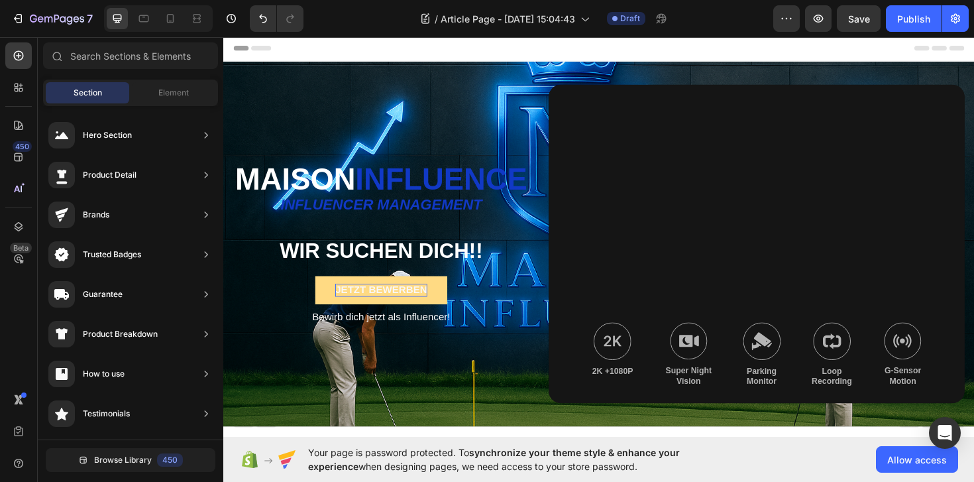
click at [552, 46] on div "Header" at bounding box center [621, 49] width 774 height 26
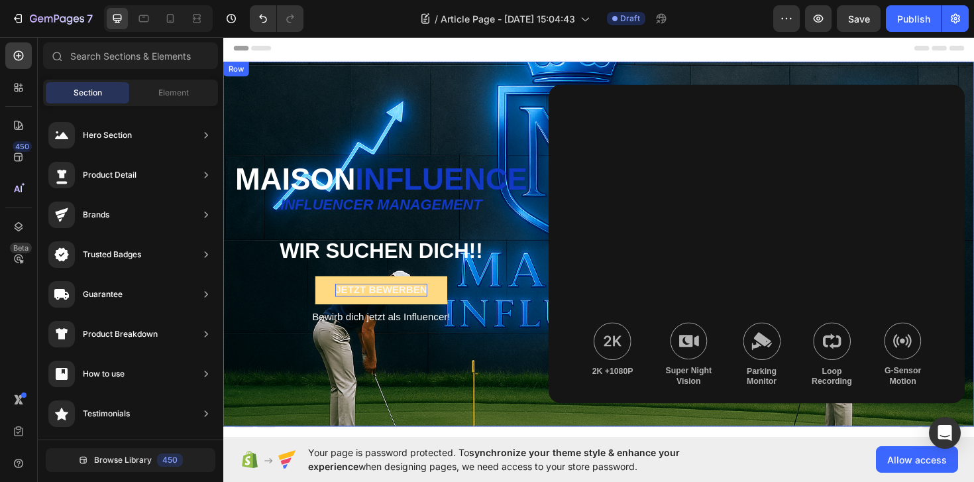
click at [538, 101] on div "Maison Influence Text Block Influencer management Text Block WIR SUCHEN DICH!! …" at bounding box center [390, 255] width 315 height 337
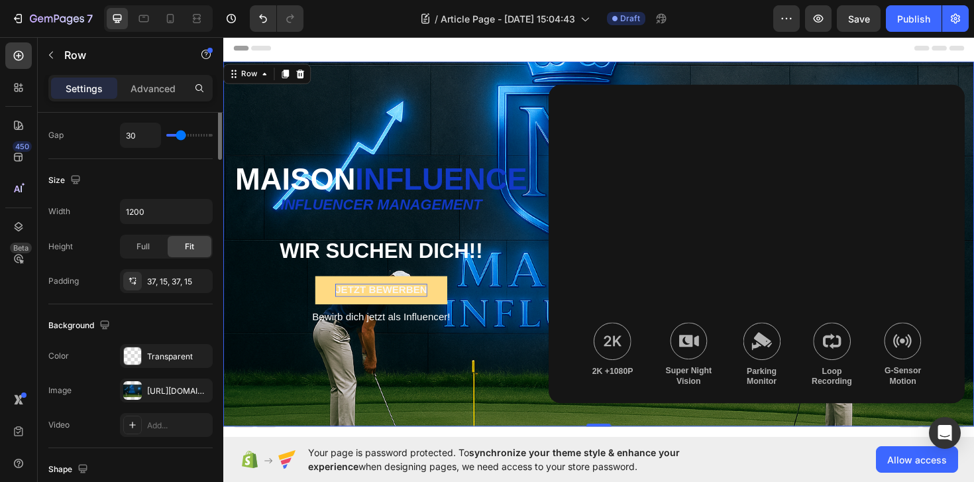
scroll to position [0, 0]
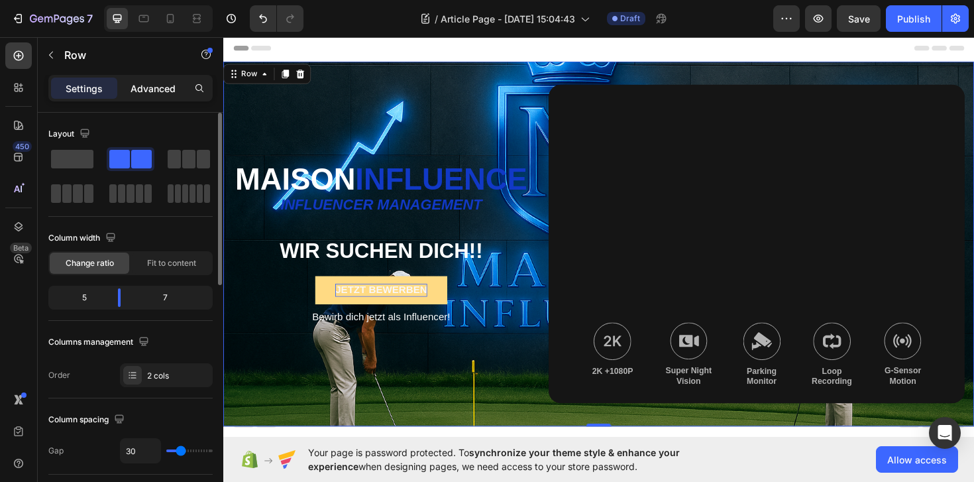
click at [145, 82] on p "Advanced" at bounding box center [153, 88] width 45 height 14
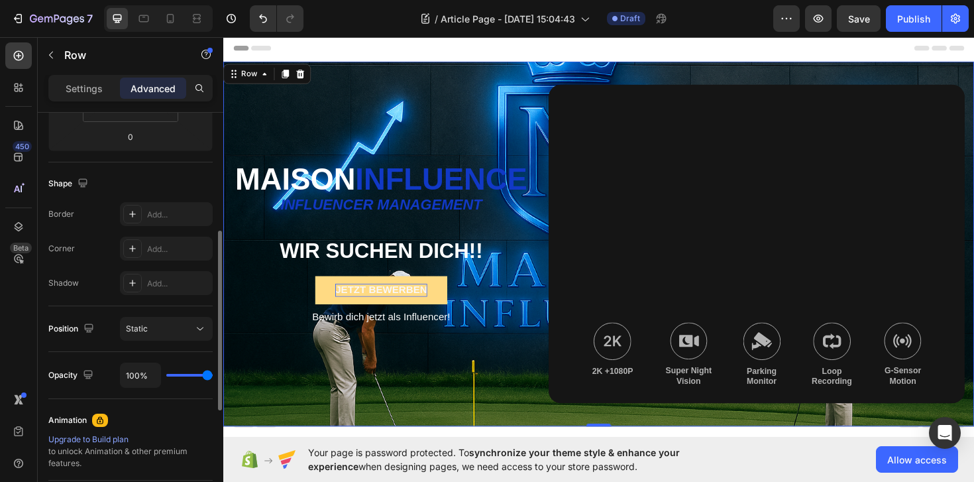
scroll to position [292, 0]
drag, startPoint x: 201, startPoint y: 375, endPoint x: 175, endPoint y: 375, distance: 26.5
click at [175, 375] on div "100%" at bounding box center [166, 373] width 93 height 25
type input "55%"
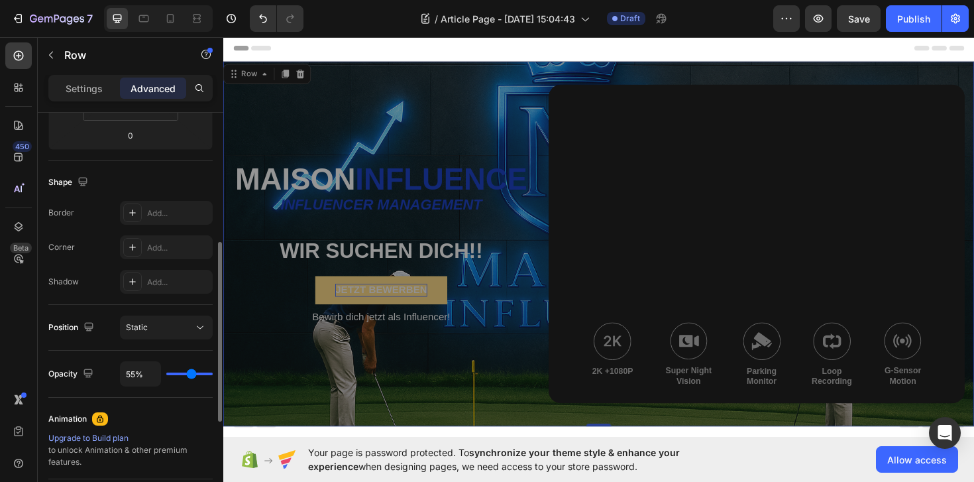
type input "55"
click at [191, 373] on input "range" at bounding box center [189, 373] width 46 height 3
type input "51%"
type input "51"
type input "48%"
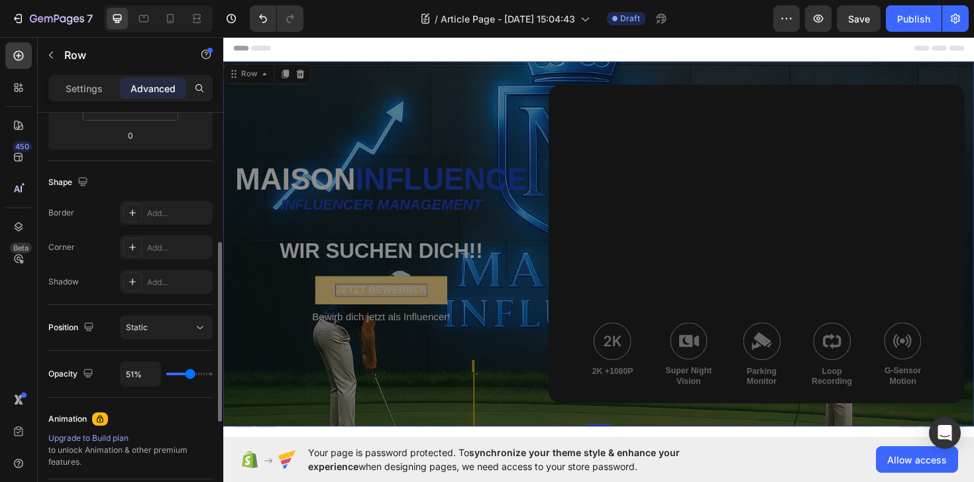
type input "48"
type input "44%"
type input "44"
type input "38%"
type input "38"
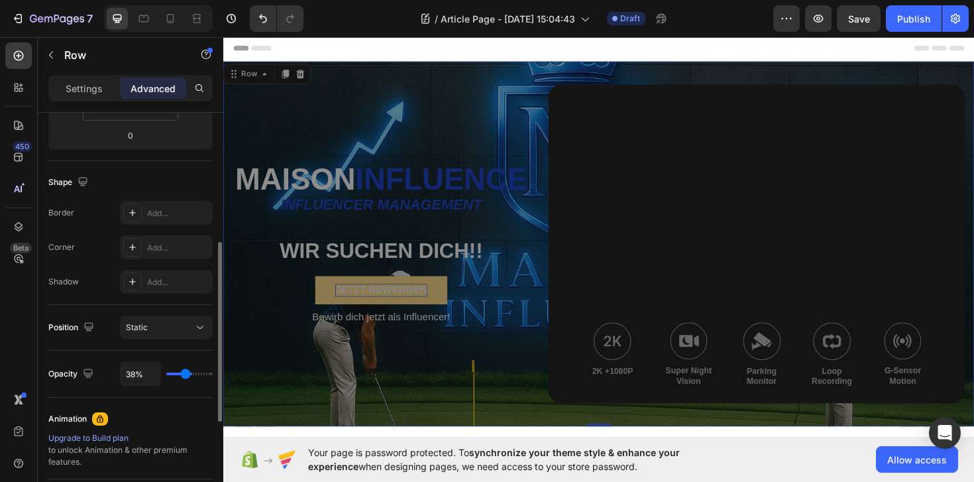
type input "31%"
type input "31"
type input "25%"
type input "25"
type input "21%"
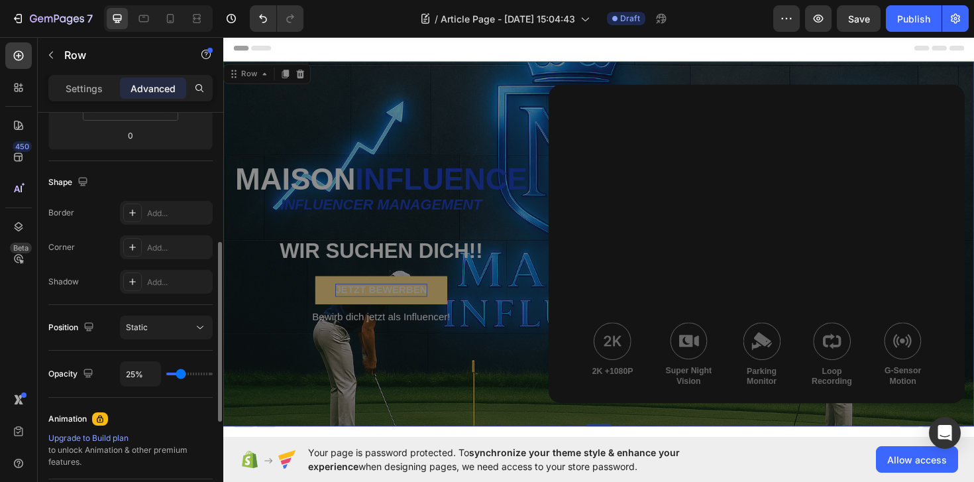
type input "21"
type input "17%"
type input "17"
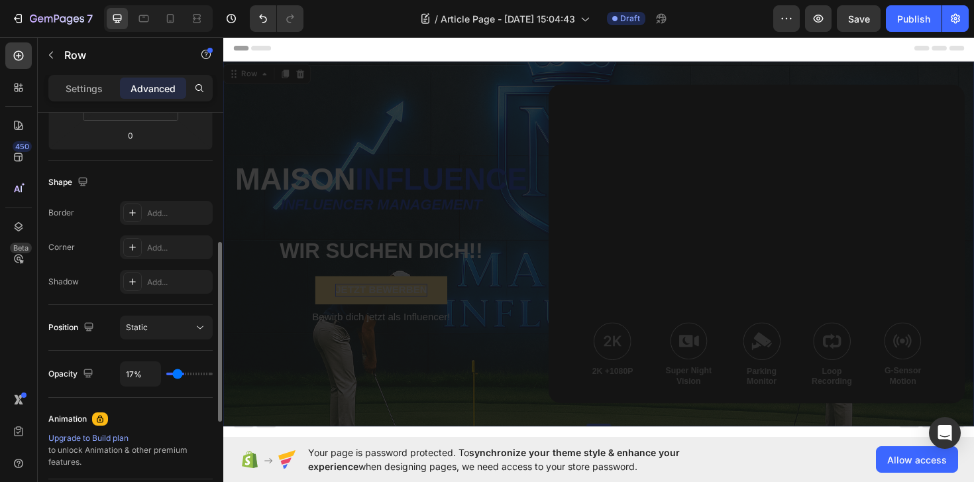
type input "15%"
type input "15"
type input "13%"
type input "13"
type input "12%"
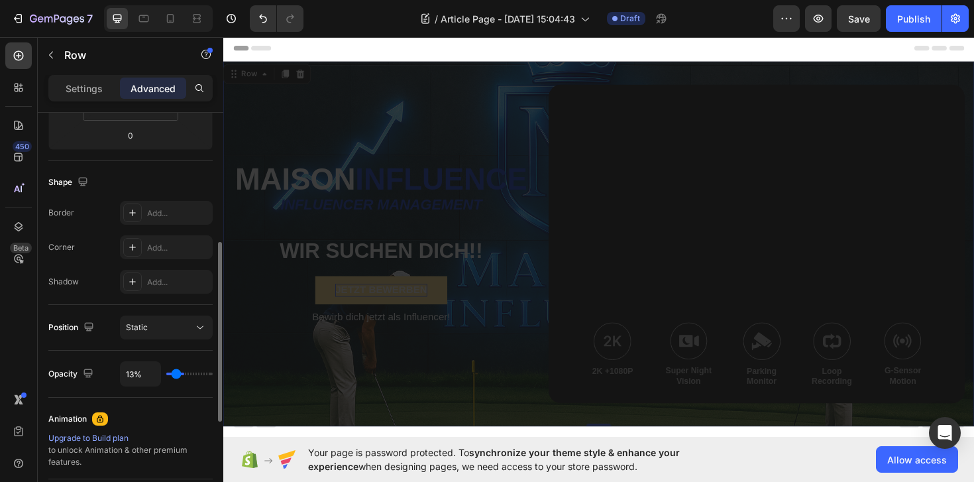
type input "12"
type input "11%"
type input "11"
type input "10%"
type input "10"
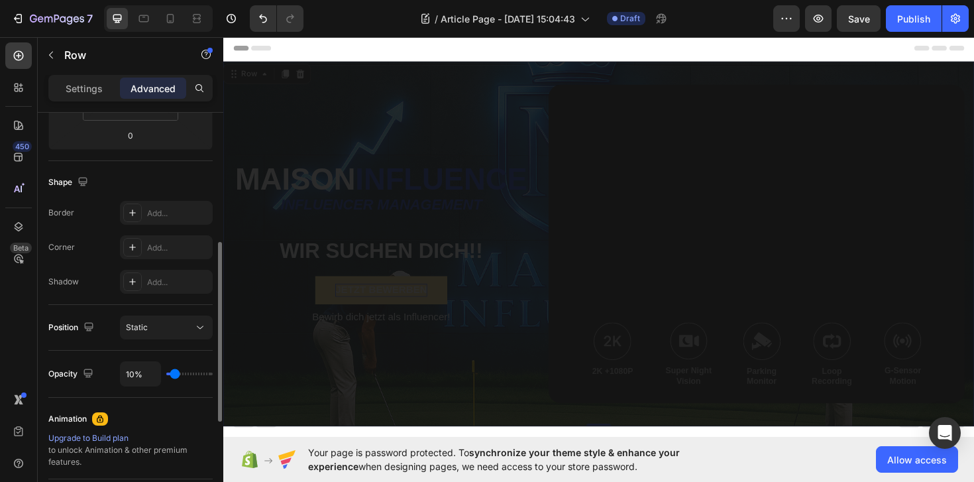
type input "9%"
type input "9"
type input "8%"
type input "8"
type input "7%"
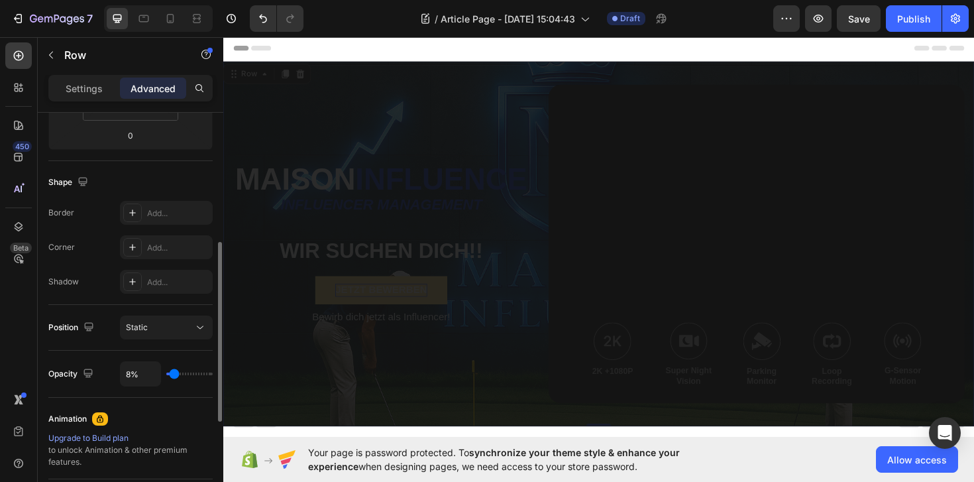
type input "7"
type input "6%"
type input "6"
type input "5%"
type input "5"
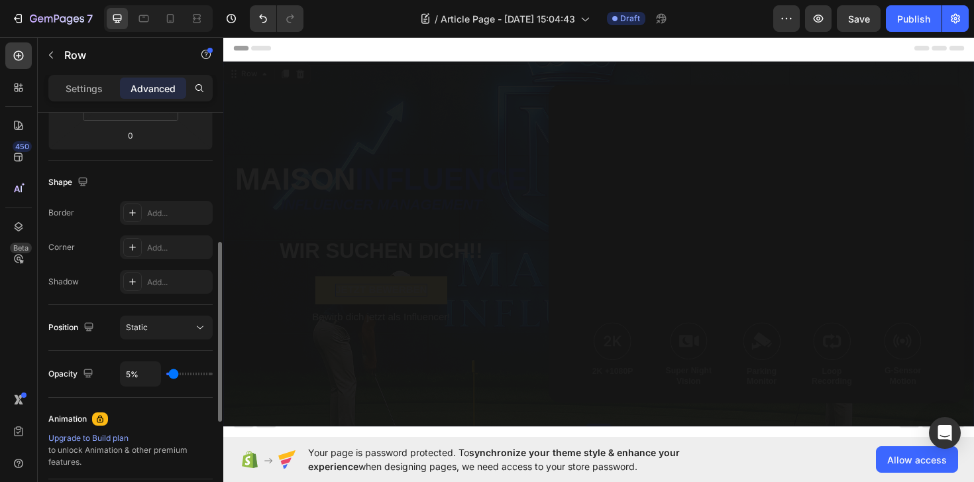
type input "3%"
type input "3"
type input "4%"
type input "4"
type input "7%"
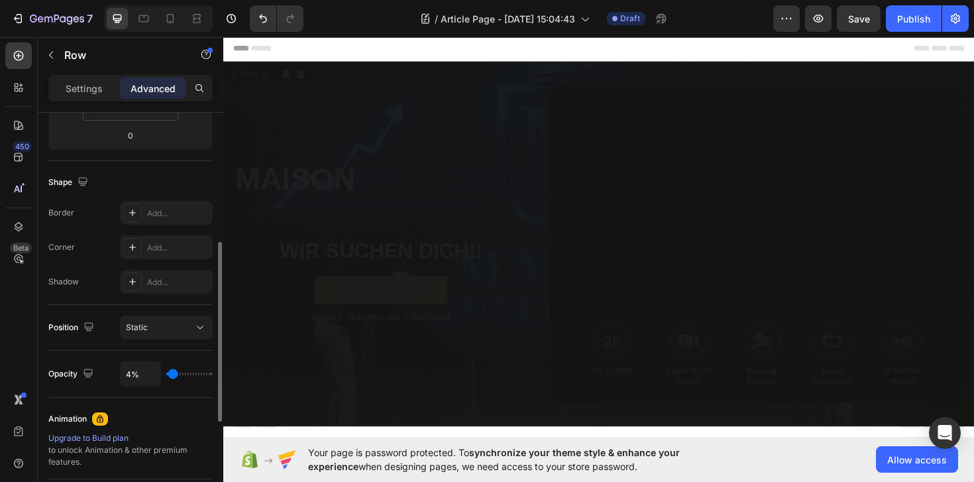
type input "7"
type input "8%"
type input "8"
type input "10%"
type input "10"
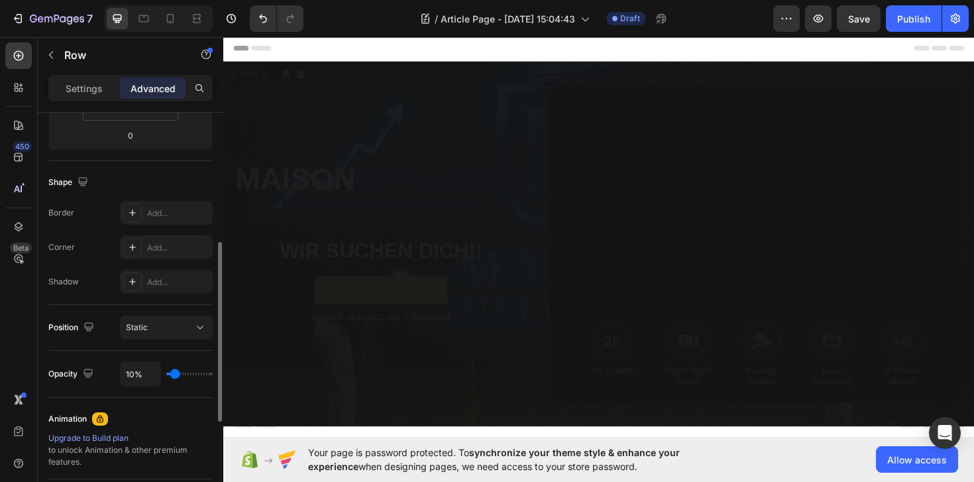
type input "15%"
type input "15"
type input "22%"
type input "22"
type input "32%"
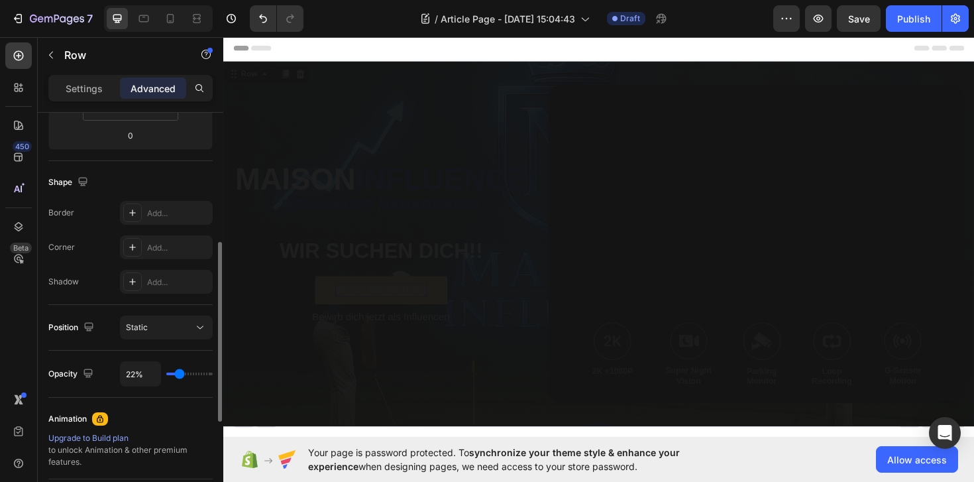
type input "32"
type input "44%"
type input "44"
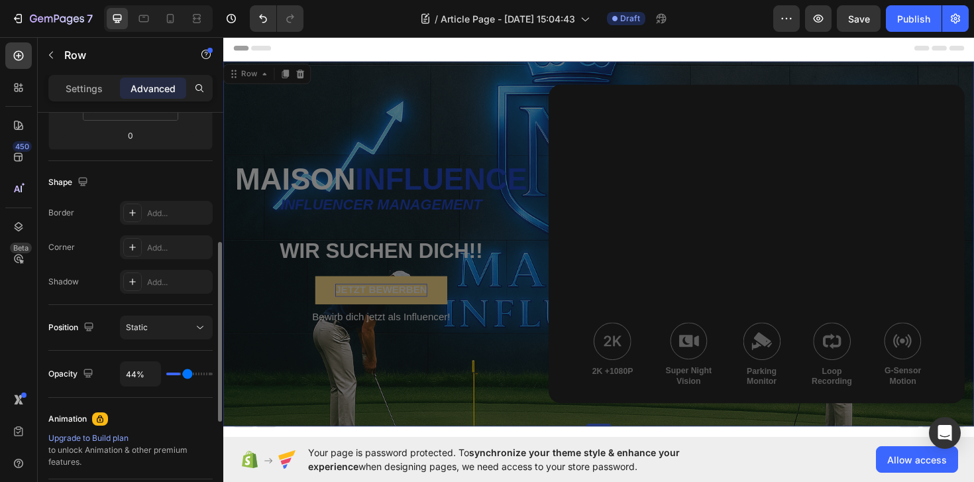
type input "56%"
type input "56"
type input "79%"
type input "79"
type input "100%"
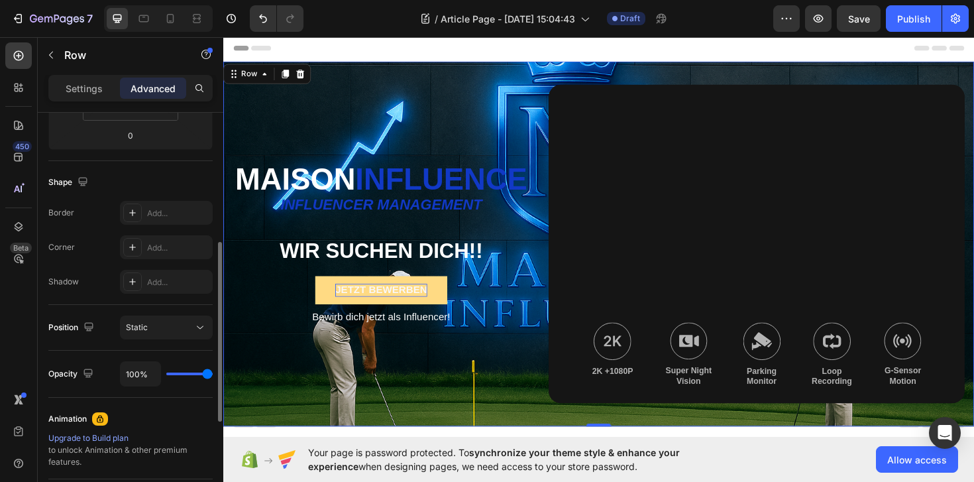
drag, startPoint x: 189, startPoint y: 373, endPoint x: 273, endPoint y: 364, distance: 83.9
type input "100"
click at [213, 372] on input "range" at bounding box center [189, 373] width 46 height 3
click at [99, 91] on p "Settings" at bounding box center [84, 88] width 37 height 14
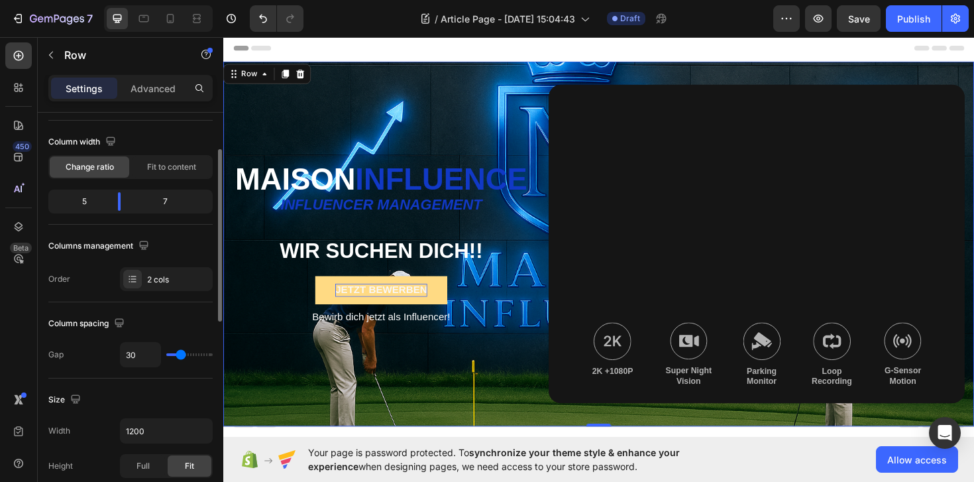
scroll to position [93, 0]
type input "18"
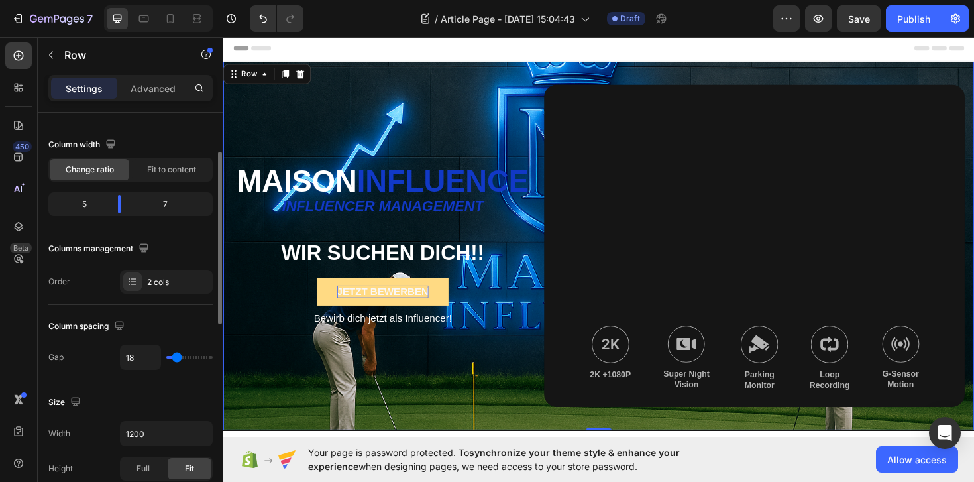
type input "18"
click at [177, 357] on input "range" at bounding box center [189, 357] width 46 height 3
type input "15"
type input "7"
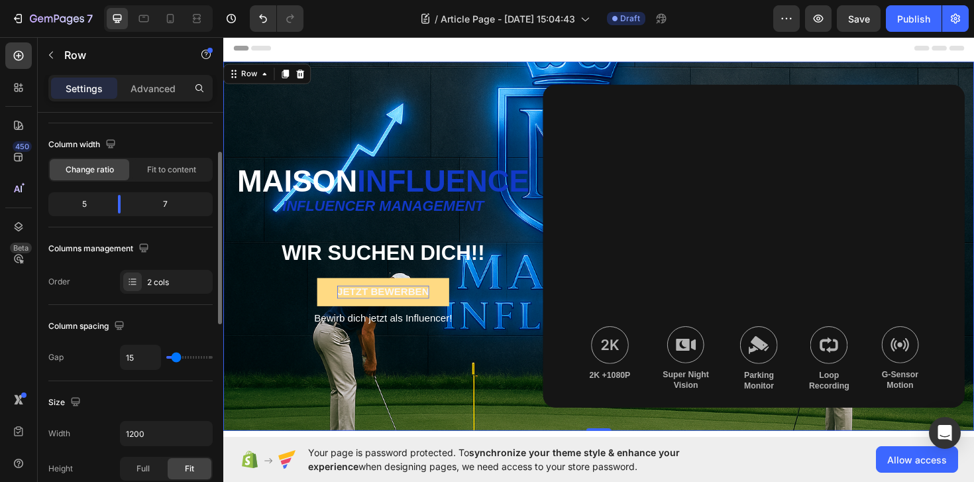
type input "7"
type input "0"
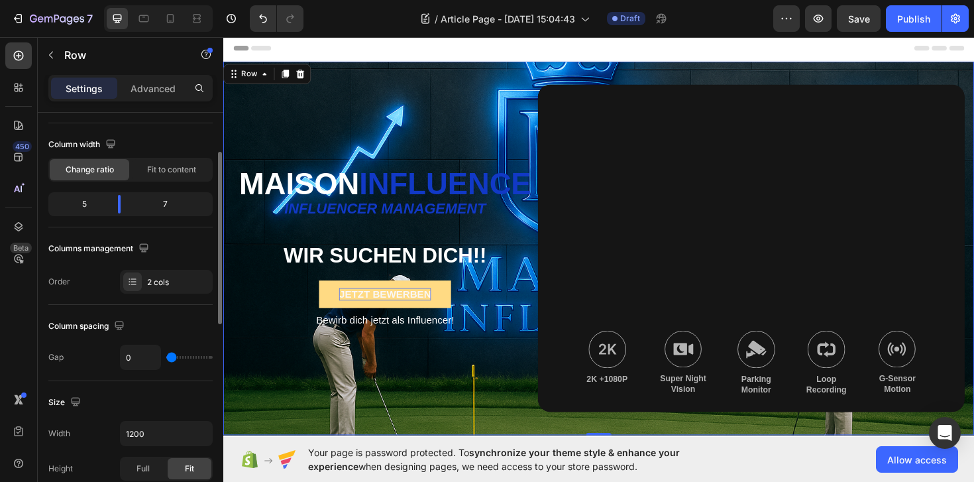
type input "7"
type input "26"
type input "43"
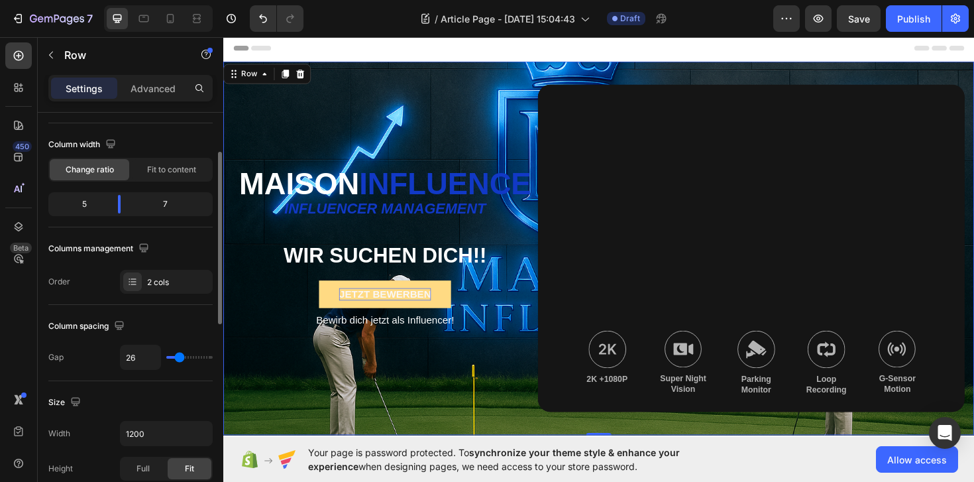
type input "43"
type input "60"
type input "79"
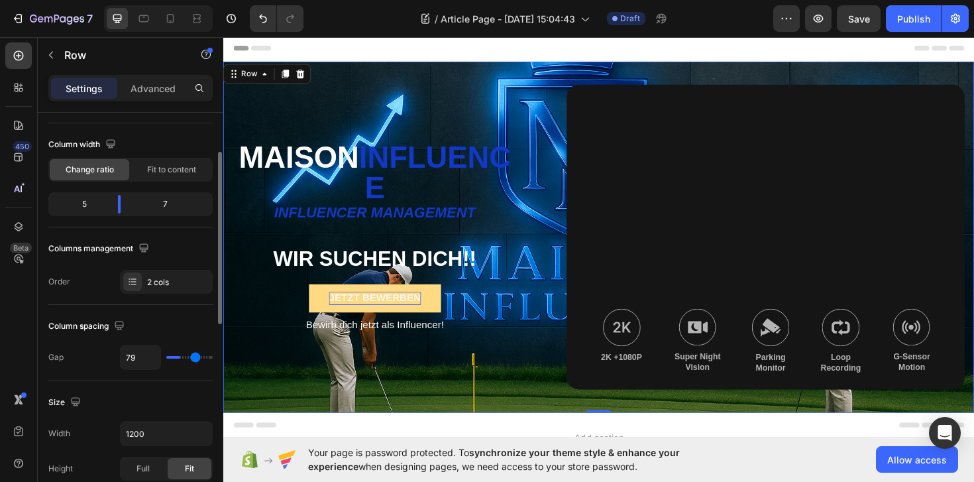
type input "89"
type input "95"
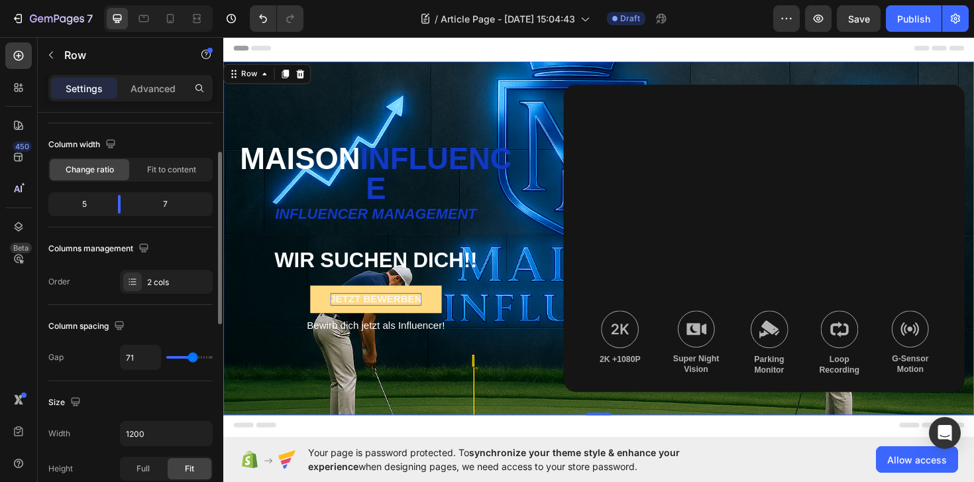
drag, startPoint x: 177, startPoint y: 357, endPoint x: 192, endPoint y: 355, distance: 15.4
click at [192, 356] on input "range" at bounding box center [189, 357] width 46 height 3
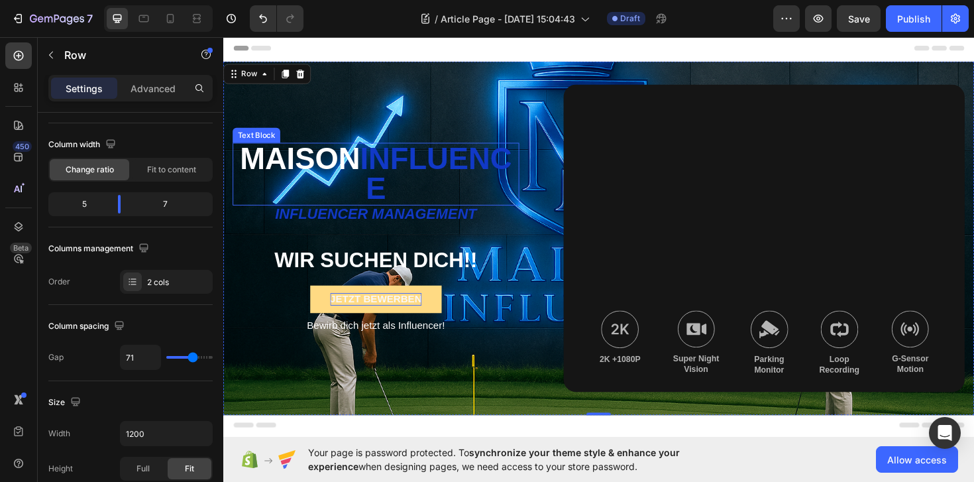
click at [383, 158] on p "Maison Influence" at bounding box center [385, 182] width 301 height 64
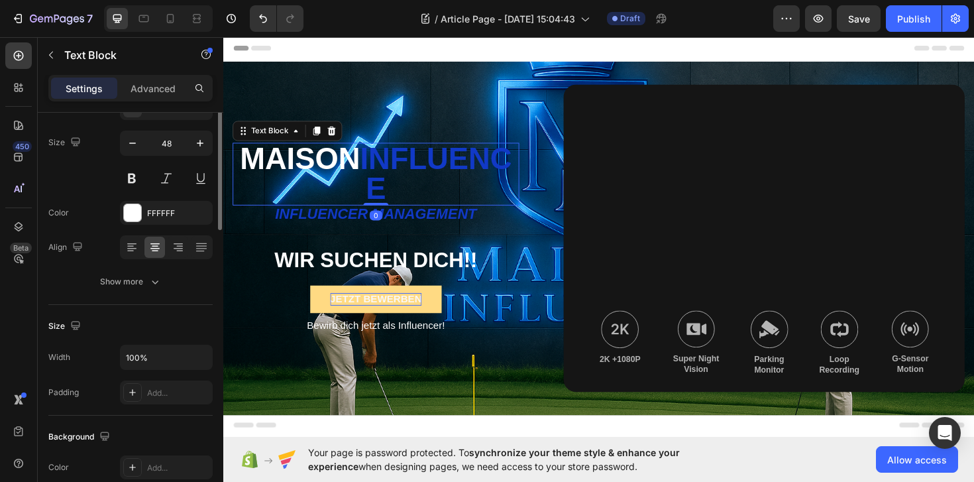
scroll to position [0, 0]
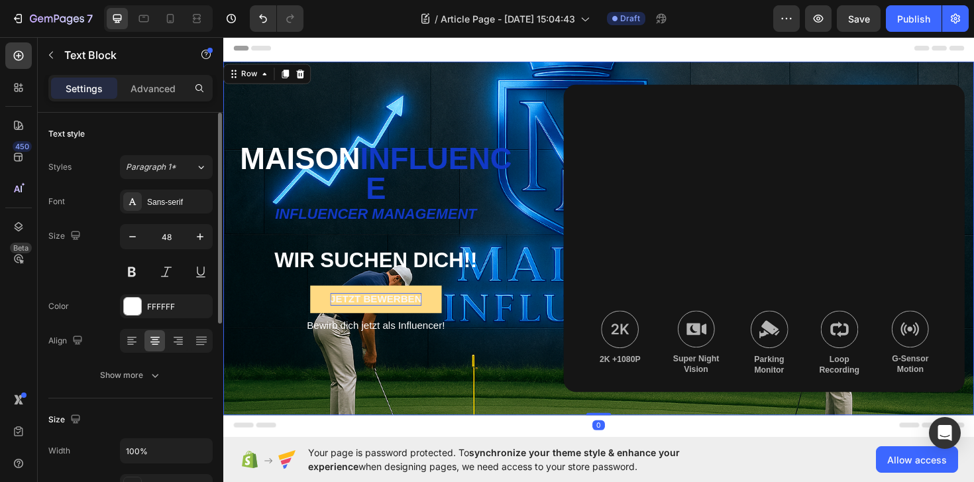
click at [417, 108] on div "Maison Influence Text Block Influencer management Text Block WIR SUCHEN DICH!! …" at bounding box center [384, 249] width 303 height 325
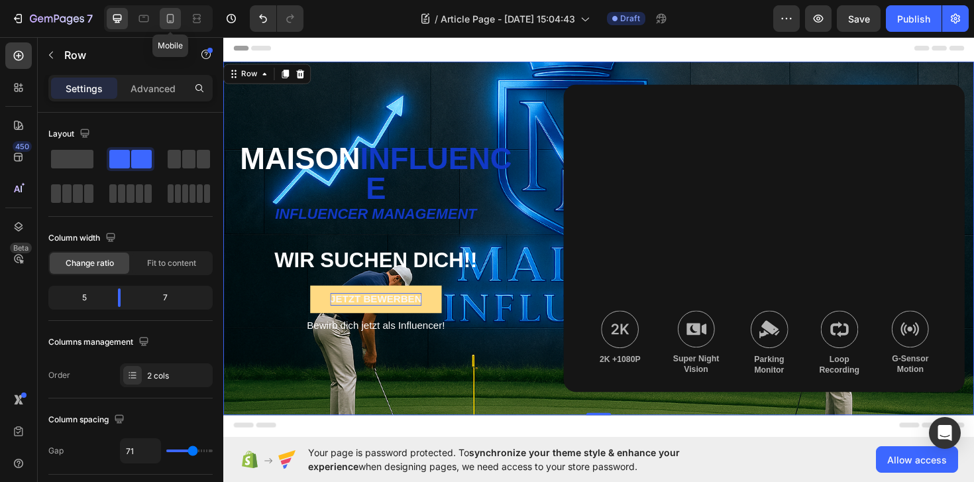
click at [178, 19] on div at bounding box center [170, 18] width 21 height 21
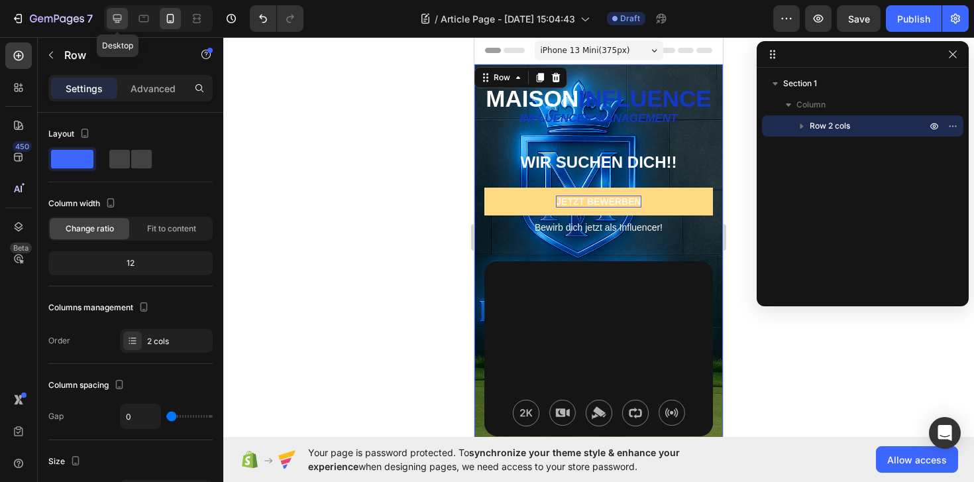
click at [119, 20] on icon at bounding box center [117, 19] width 9 height 9
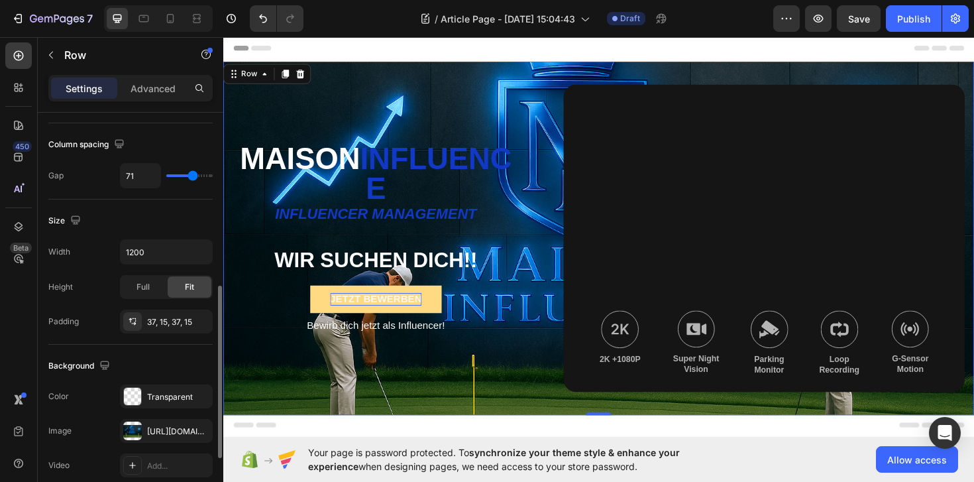
scroll to position [315, 0]
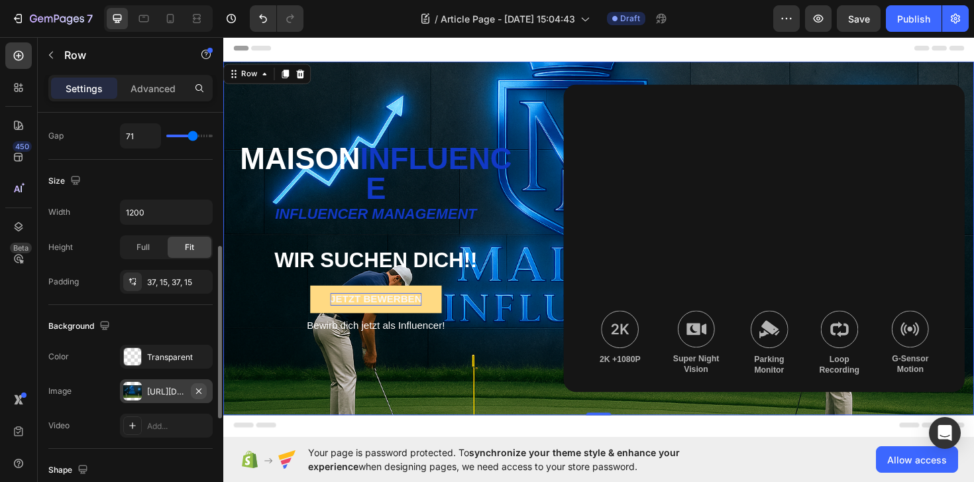
click at [199, 388] on icon "button" at bounding box center [198, 391] width 11 height 11
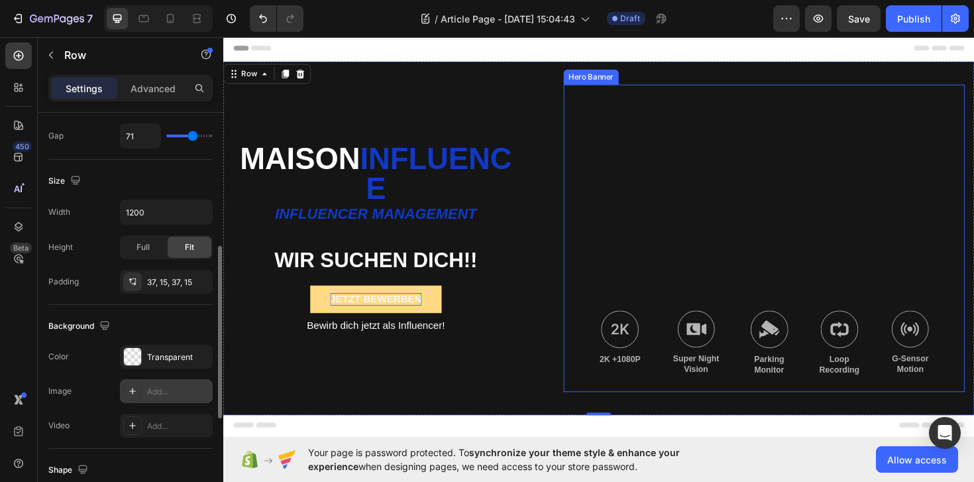
click at [756, 240] on div "Background Image" at bounding box center [796, 249] width 425 height 325
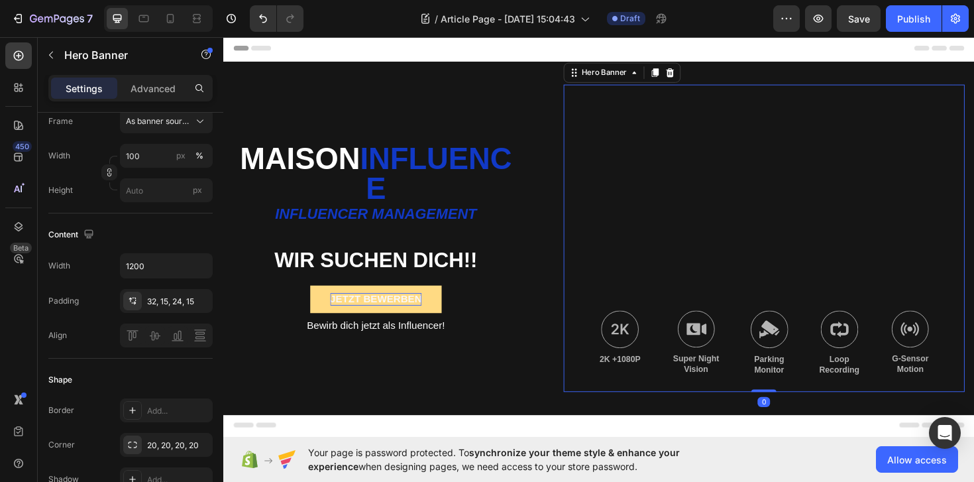
scroll to position [0, 0]
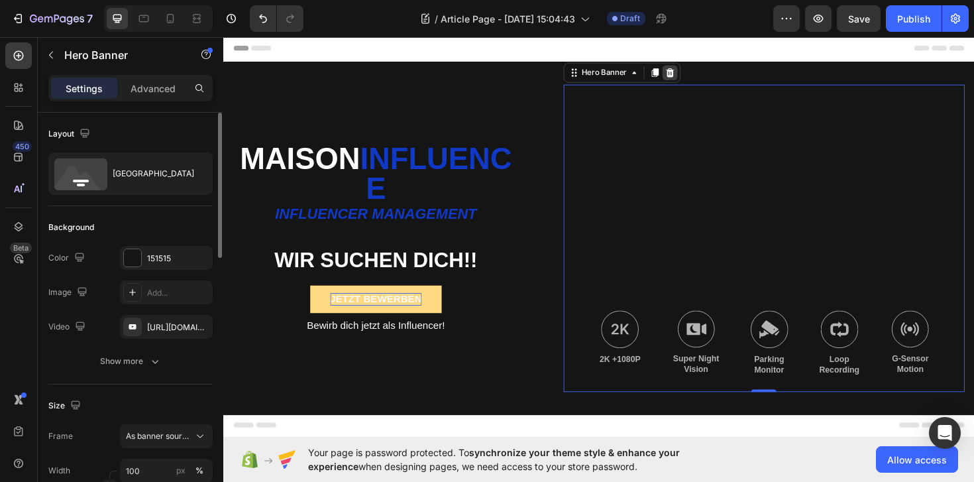
click at [698, 78] on icon at bounding box center [696, 74] width 9 height 9
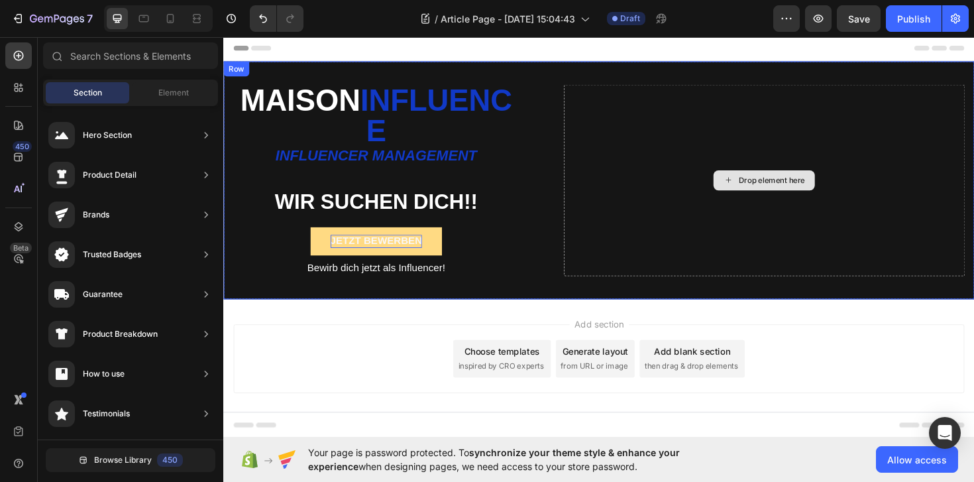
click at [690, 134] on div "Drop element here" at bounding box center [796, 188] width 425 height 203
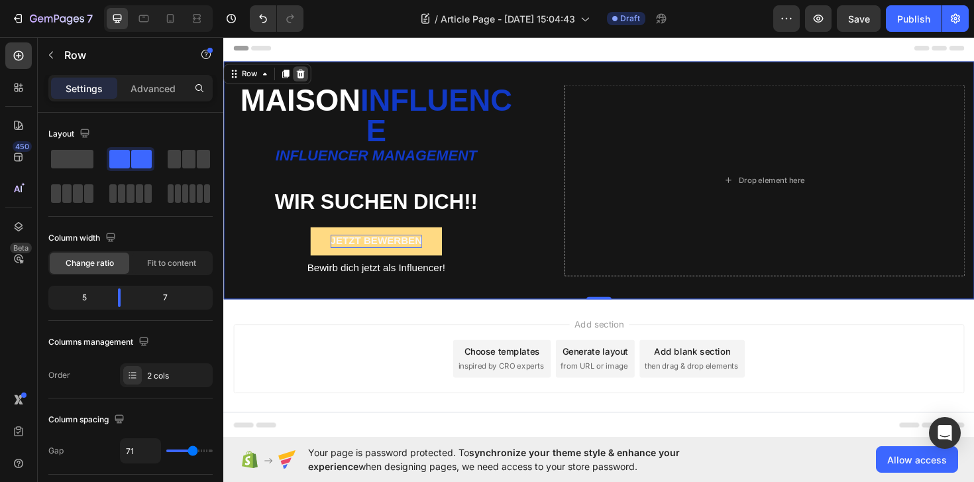
click at [305, 79] on icon at bounding box center [305, 76] width 9 height 9
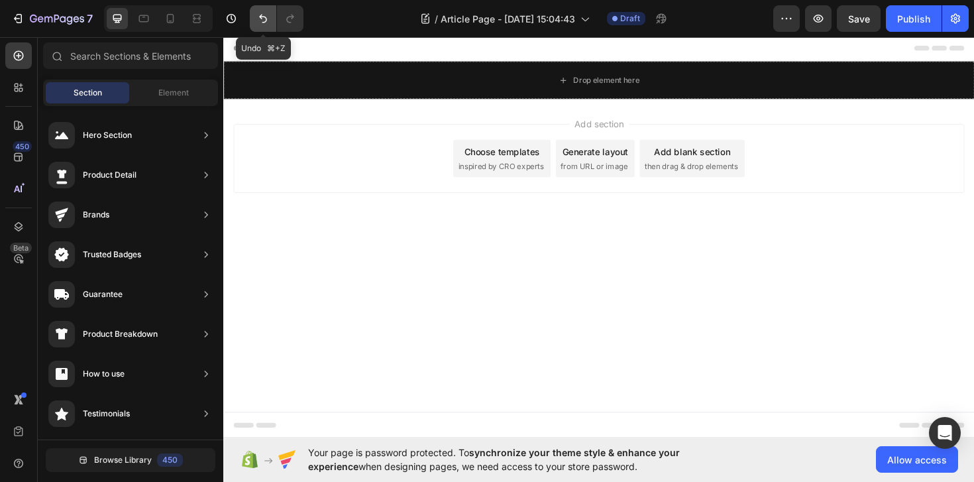
click at [262, 9] on button "Undo/Redo" at bounding box center [263, 18] width 26 height 26
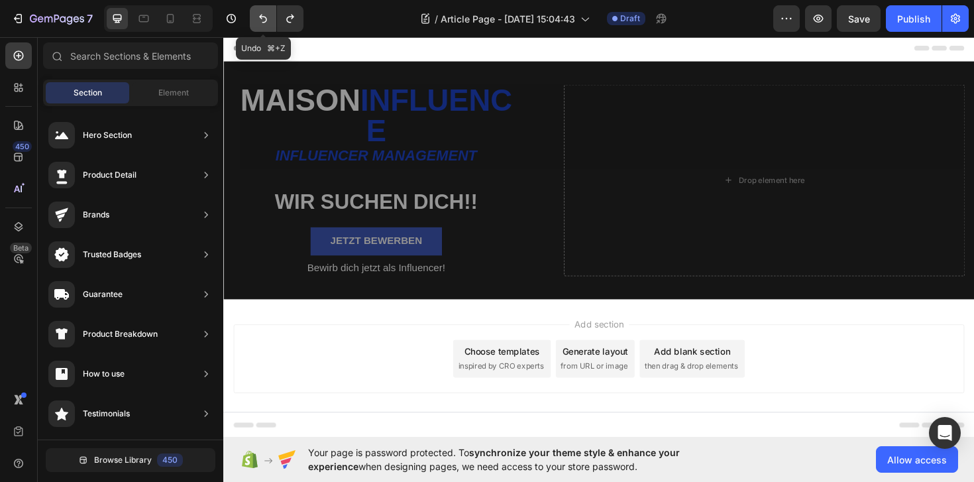
click at [262, 10] on button "Undo/Redo" at bounding box center [263, 18] width 26 height 26
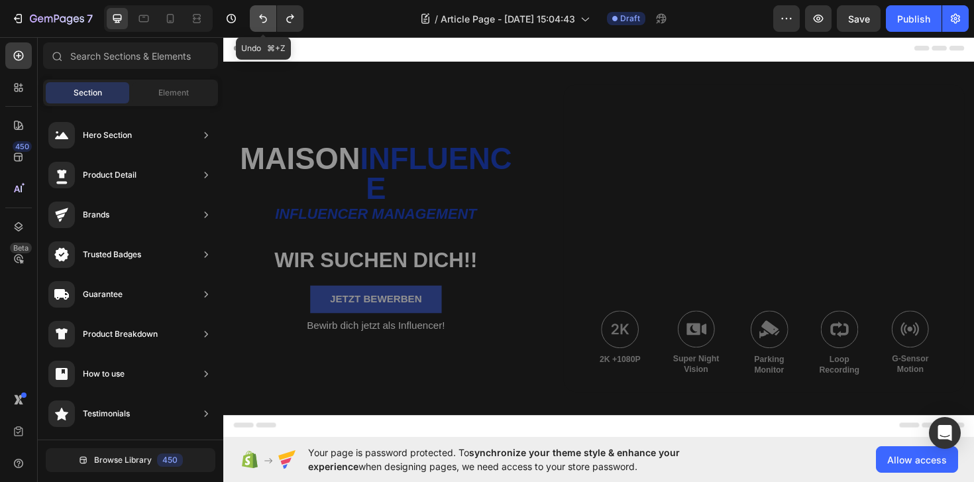
click at [262, 12] on icon "Undo/Redo" at bounding box center [262, 18] width 13 height 13
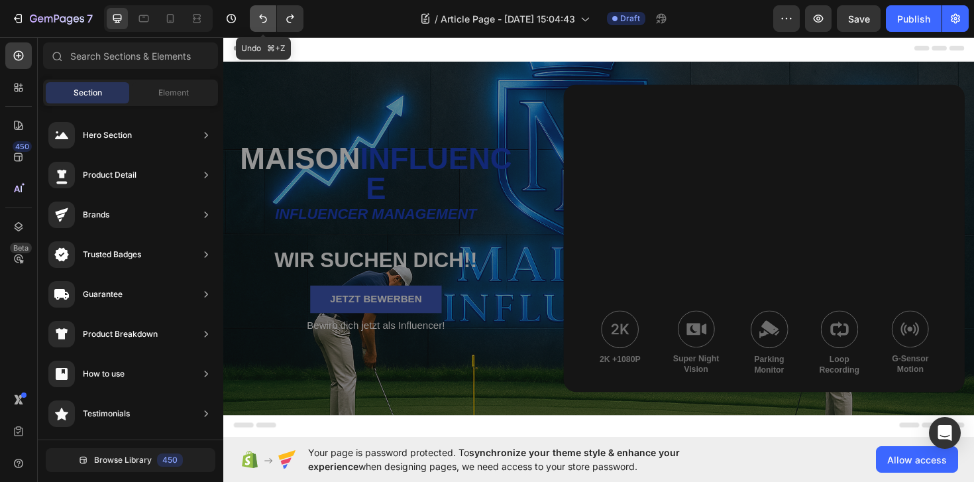
click at [262, 12] on icon "Undo/Redo" at bounding box center [262, 18] width 13 height 13
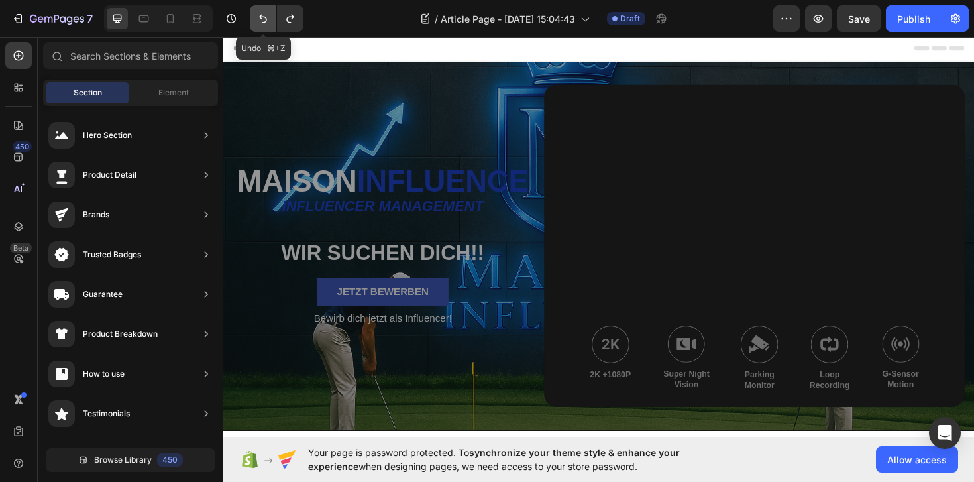
click at [262, 12] on icon "Undo/Redo" at bounding box center [262, 18] width 13 height 13
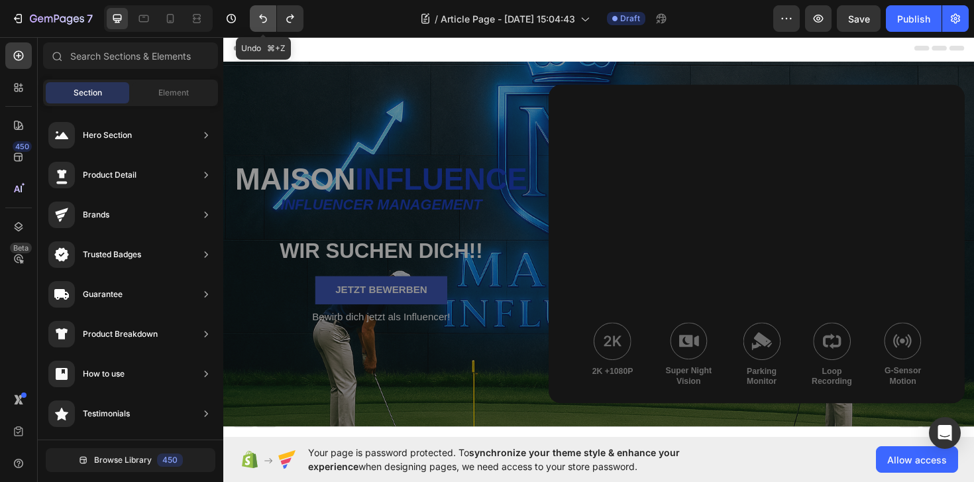
click at [262, 12] on icon "Undo/Redo" at bounding box center [262, 18] width 13 height 13
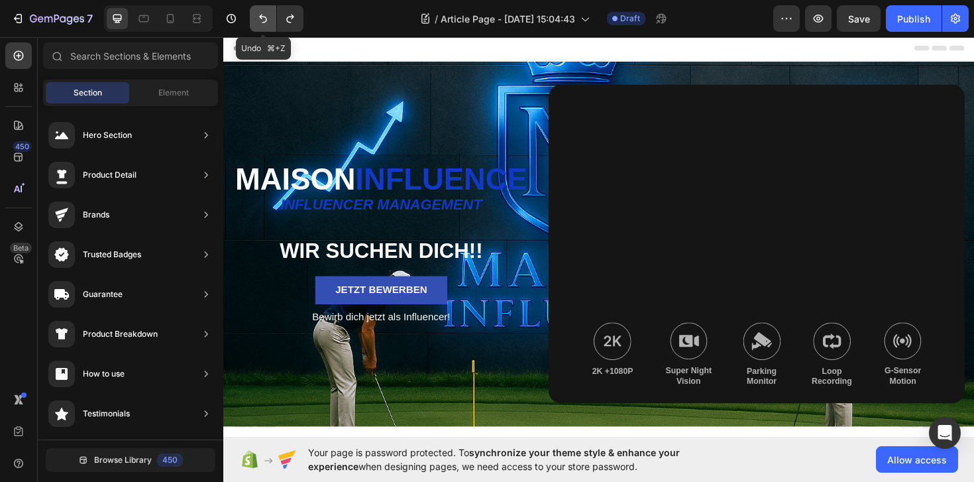
click at [262, 12] on icon "Undo/Redo" at bounding box center [262, 18] width 13 height 13
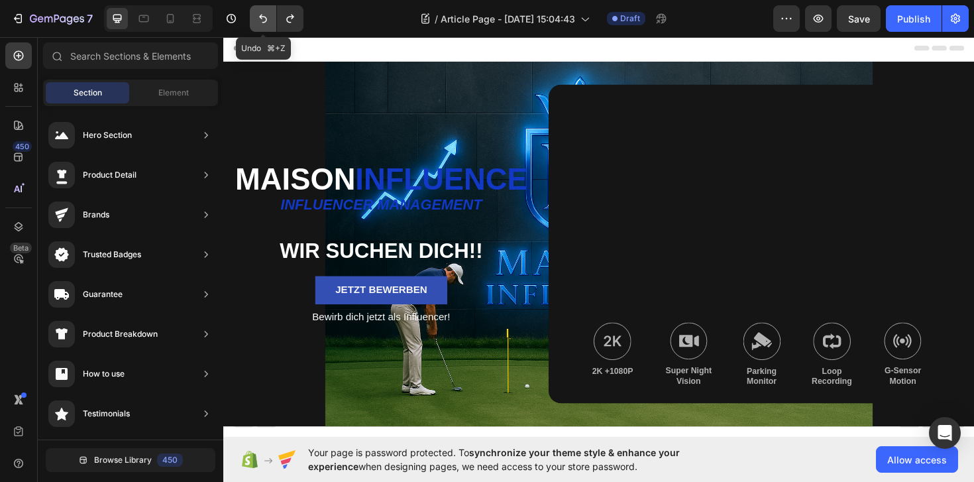
click at [262, 12] on icon "Undo/Redo" at bounding box center [262, 18] width 13 height 13
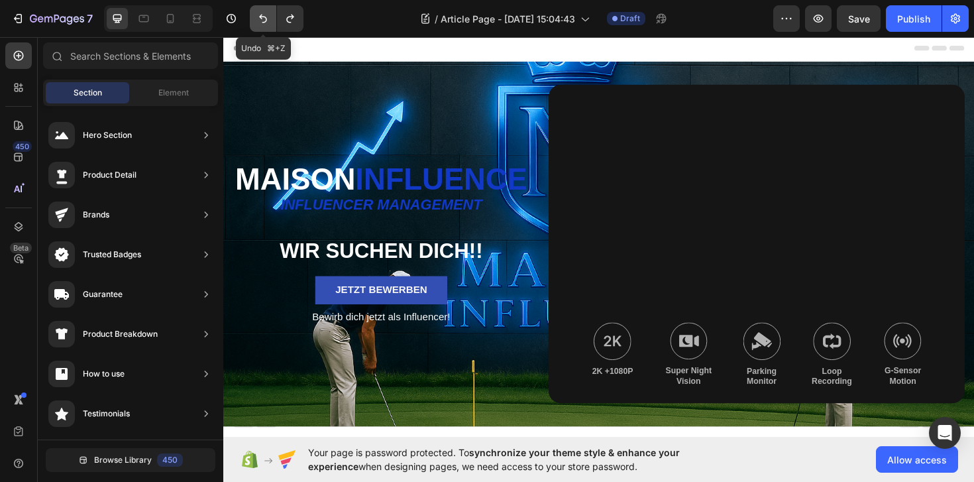
click at [262, 12] on icon "Undo/Redo" at bounding box center [262, 18] width 13 height 13
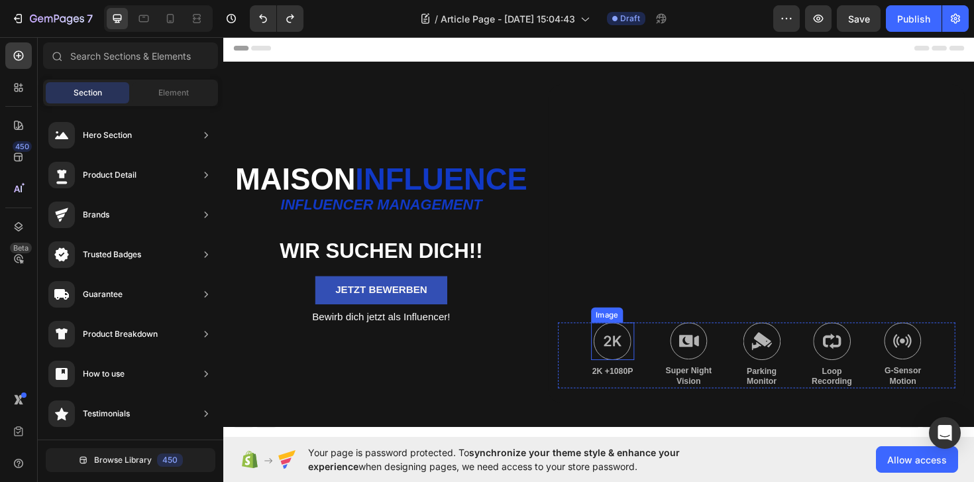
click at [647, 352] on img at bounding box center [635, 359] width 40 height 40
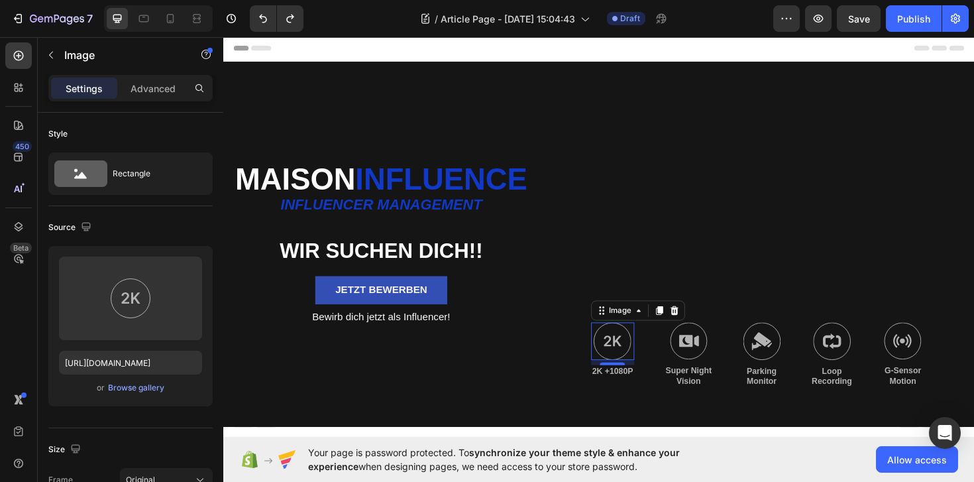
click at [639, 392] on div "8" at bounding box center [635, 395] width 13 height 11
click at [647, 397] on div "2K +1080P Text Block" at bounding box center [636, 391] width 46 height 14
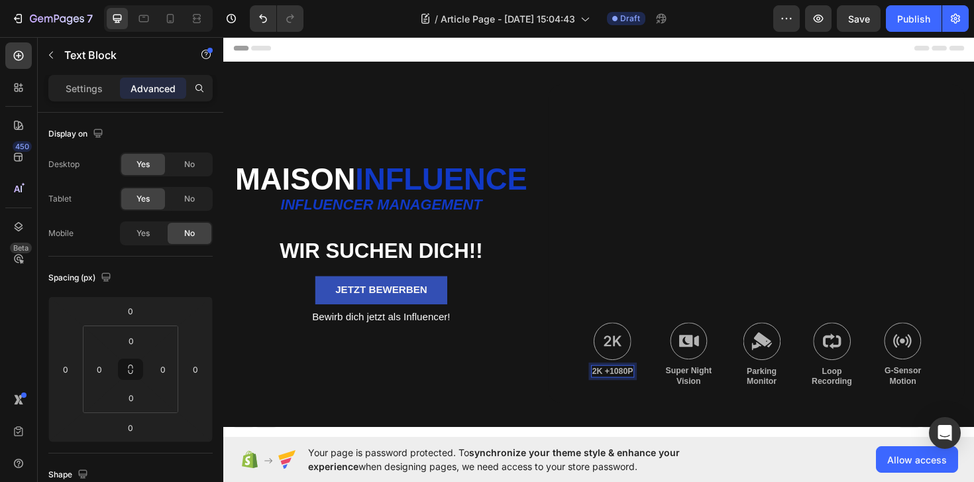
click at [647, 390] on p "2K +1080P" at bounding box center [635, 391] width 43 height 11
click at [722, 395] on p "Super Night Vision" at bounding box center [716, 396] width 49 height 23
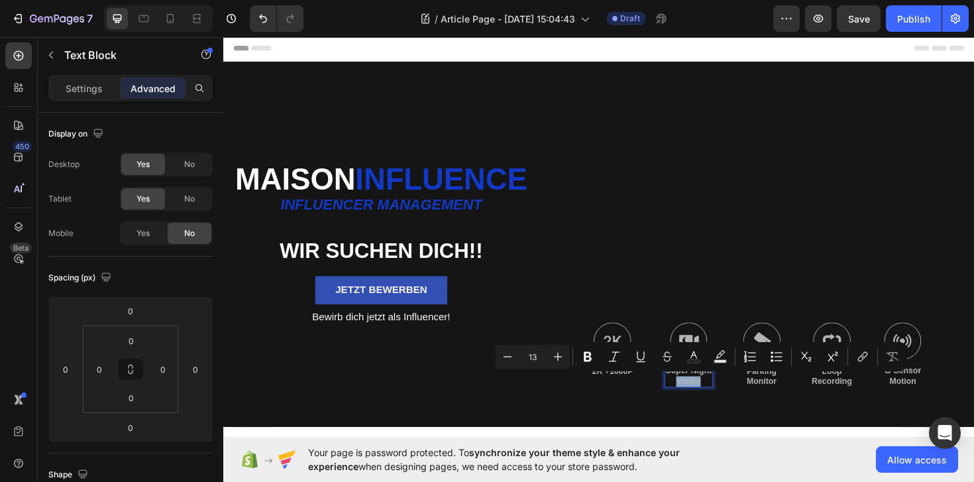
click at [755, 325] on div "Image 2K +1080P Text Block Image Super Night Vision Text Block 0 Image Parking …" at bounding box center [788, 371] width 441 height 107
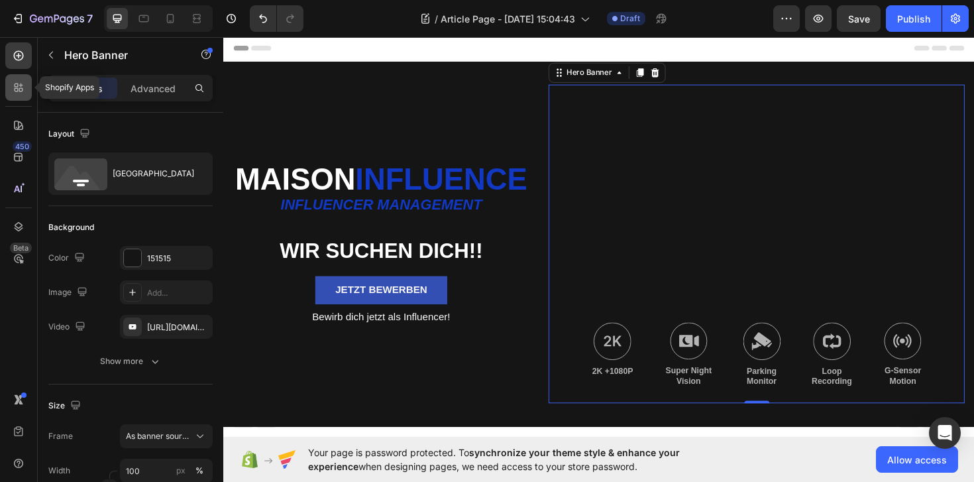
click at [17, 91] on icon at bounding box center [17, 90] width 4 height 4
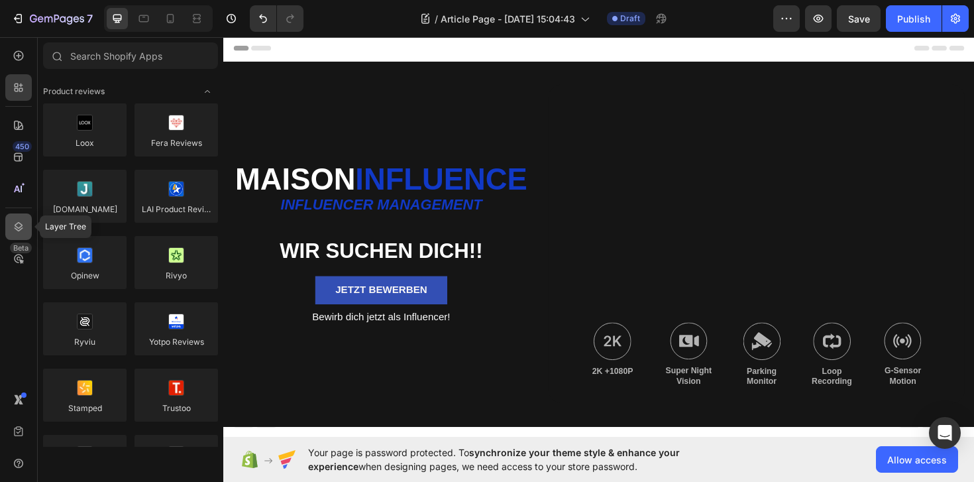
click at [16, 229] on icon at bounding box center [19, 226] width 9 height 9
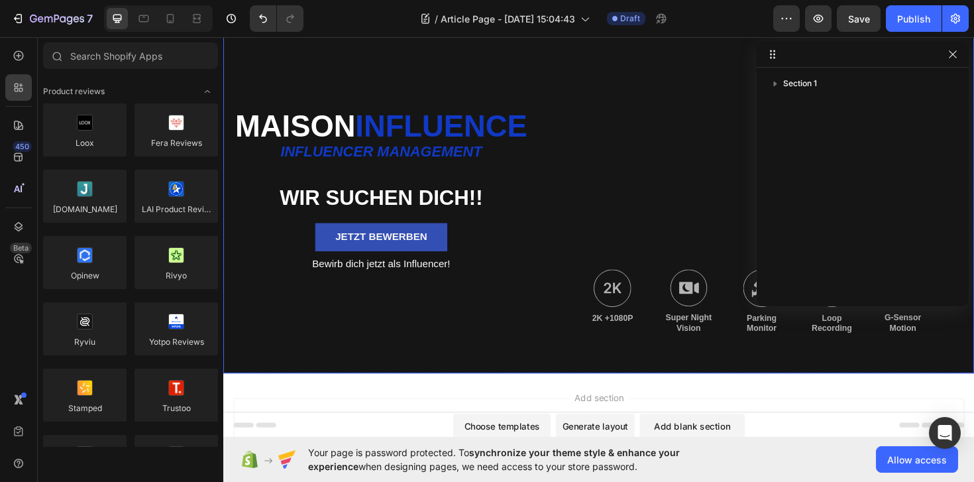
scroll to position [151, 0]
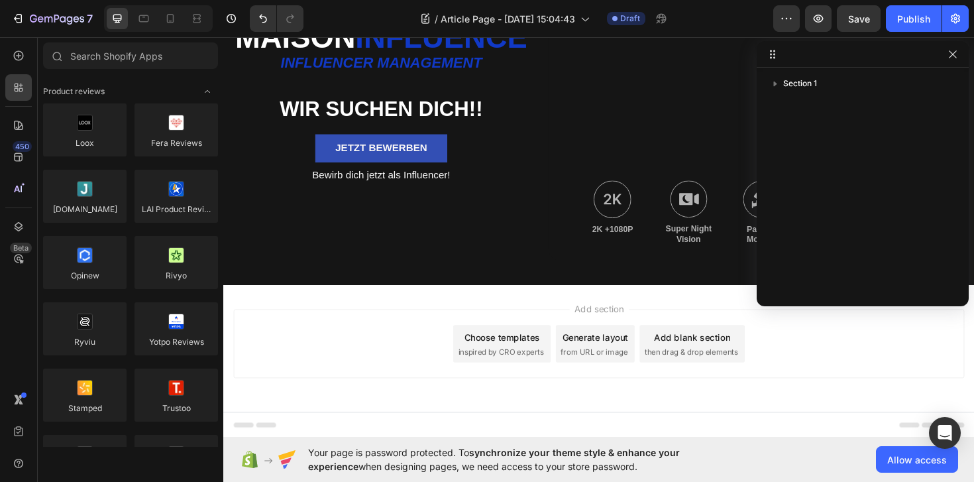
click at [509, 357] on div "Choose templates" at bounding box center [518, 355] width 80 height 14
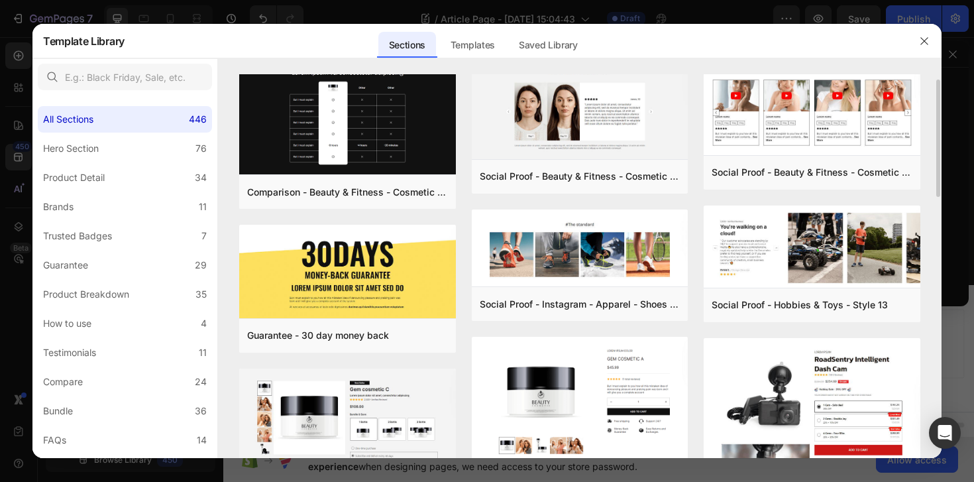
scroll to position [0, 0]
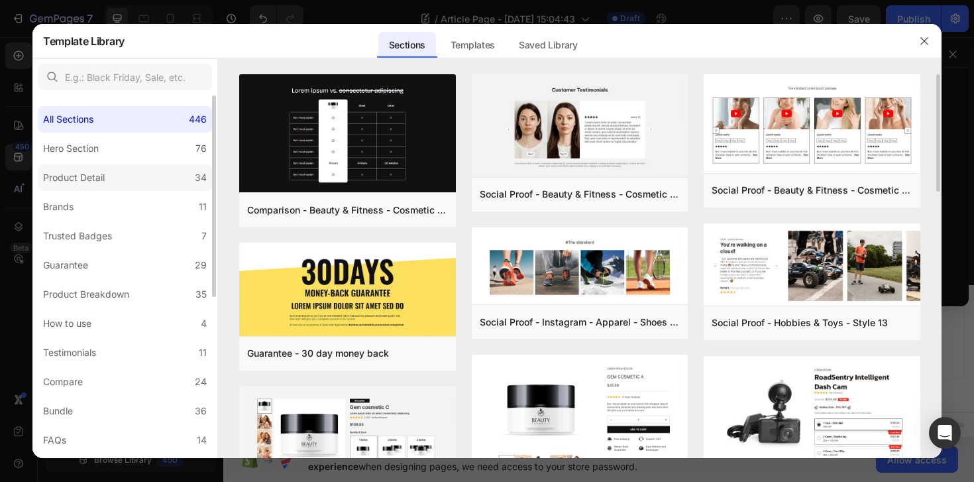
click at [152, 168] on label "Product Detail 34" at bounding box center [125, 177] width 174 height 26
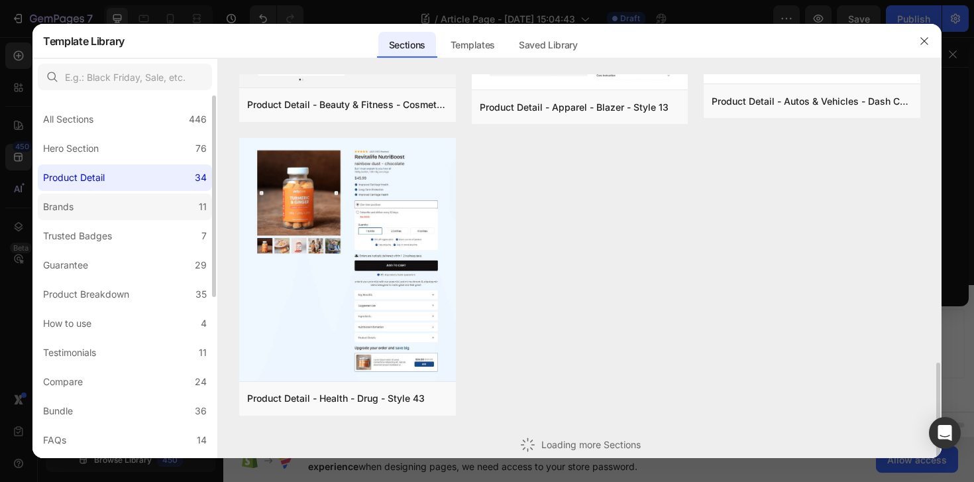
scroll to position [977, 0]
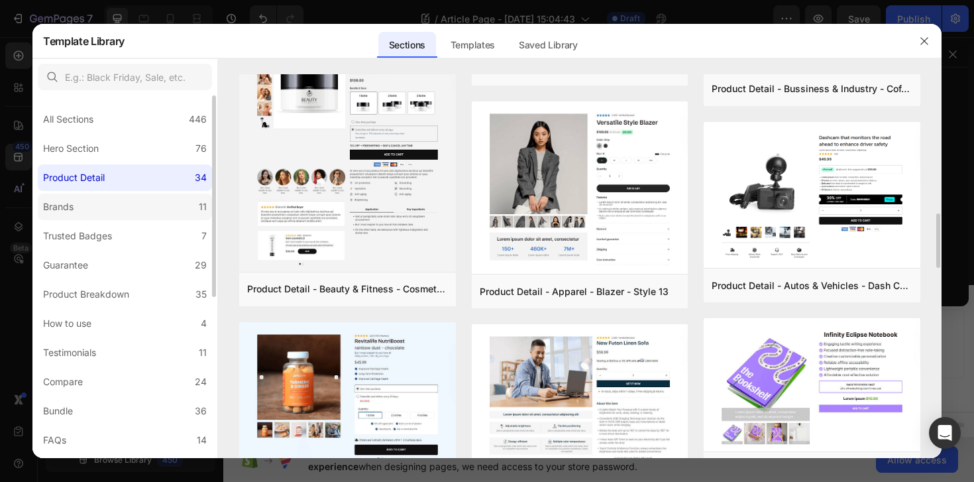
click at [154, 215] on label "Brands 11" at bounding box center [125, 206] width 174 height 26
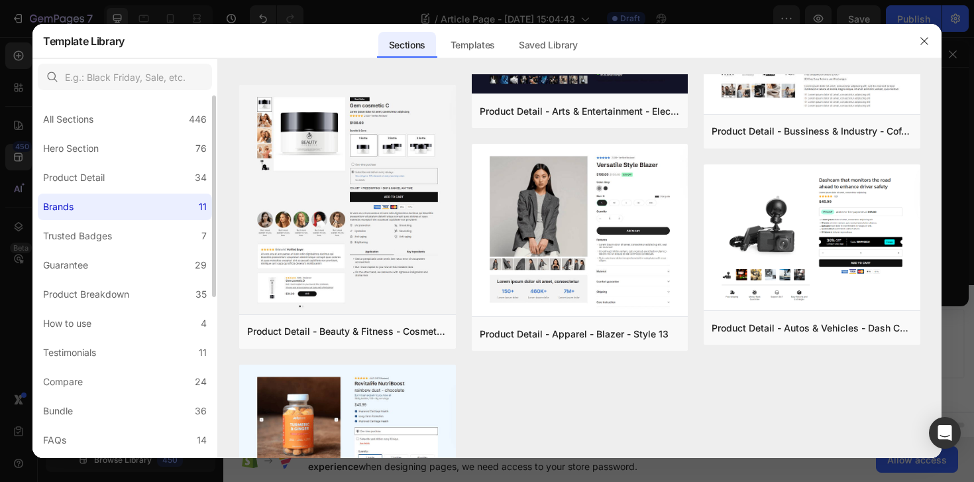
scroll to position [0, 0]
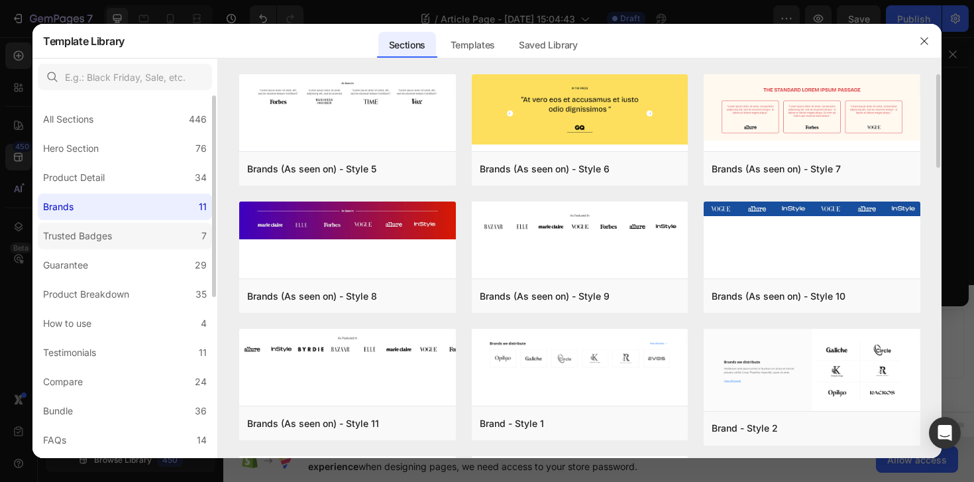
click at [141, 244] on label "Trusted Badges 7" at bounding box center [125, 236] width 174 height 26
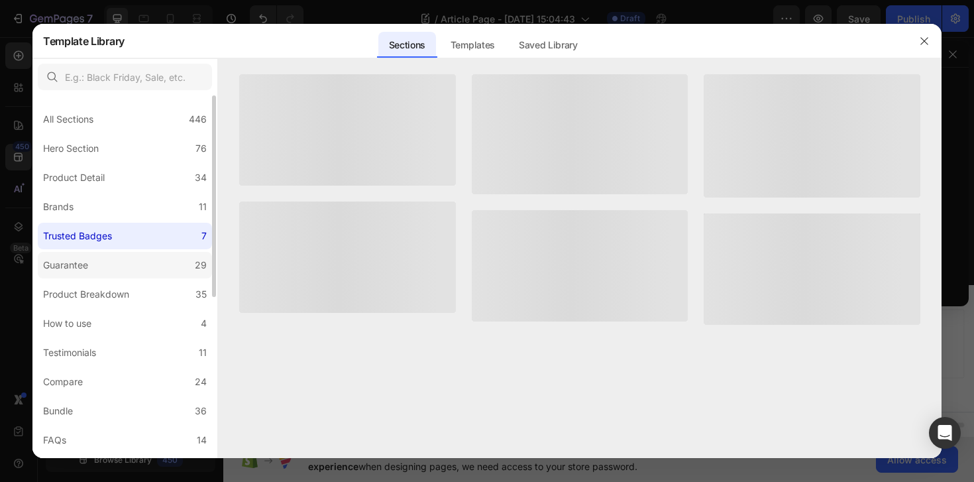
click at [141, 268] on label "Guarantee 29" at bounding box center [125, 265] width 174 height 26
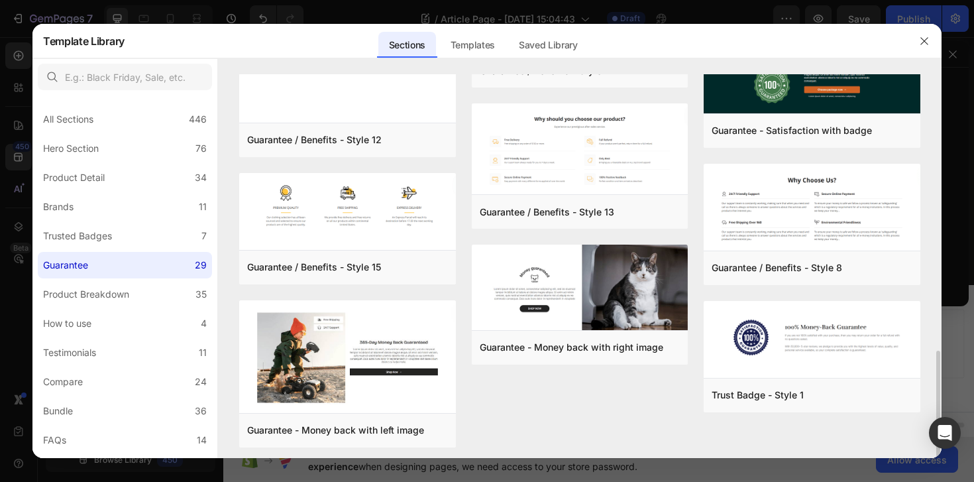
scroll to position [937, 0]
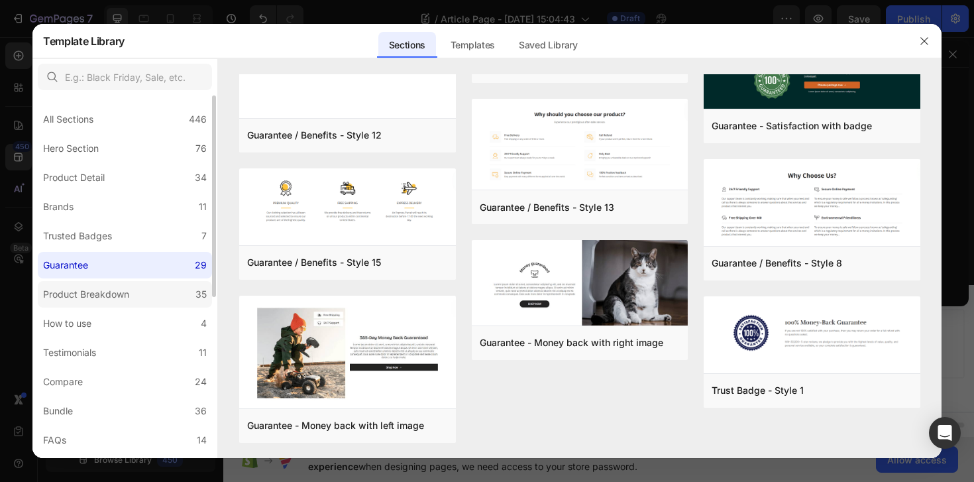
click at [146, 297] on label "Product Breakdown 35" at bounding box center [125, 294] width 174 height 26
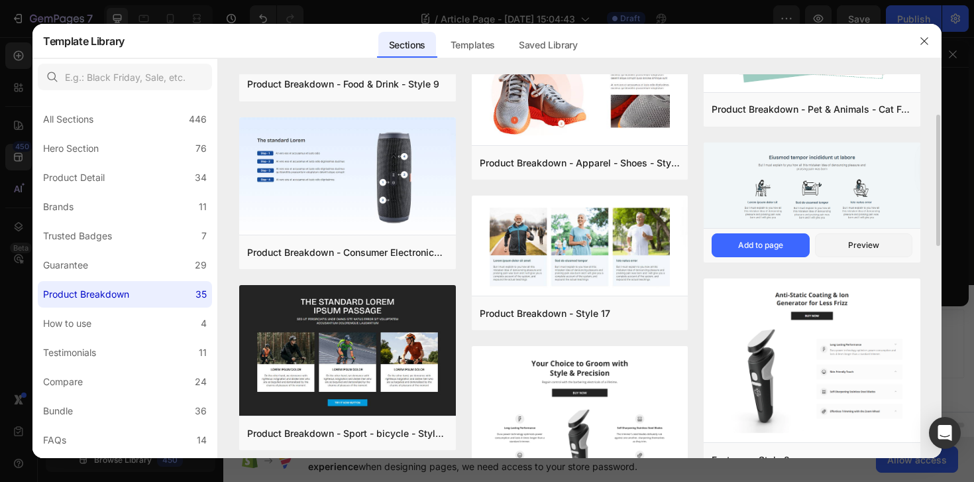
scroll to position [118, 0]
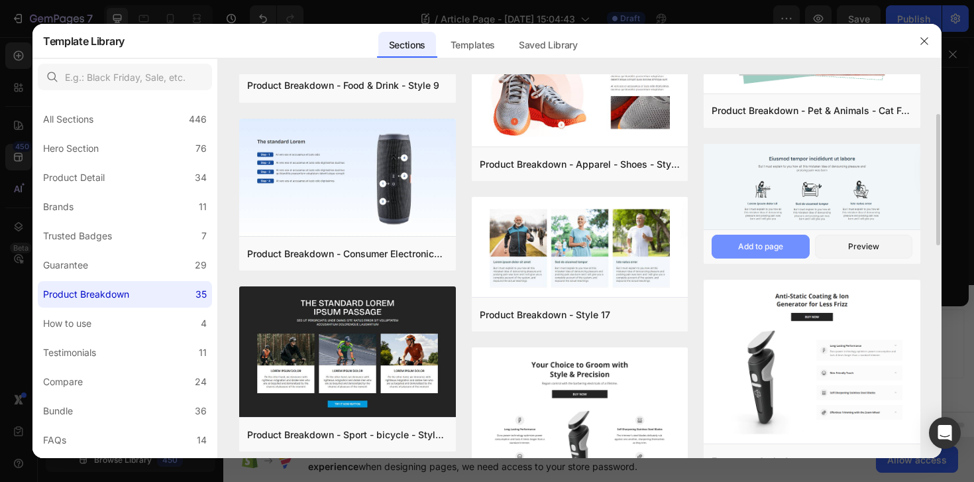
click at [767, 245] on div "Add to page" at bounding box center [760, 246] width 45 height 12
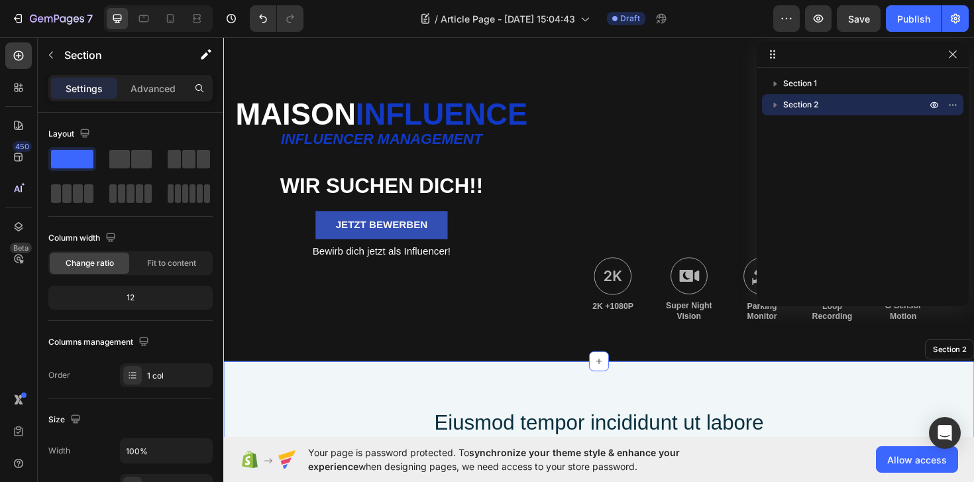
scroll to position [0, 0]
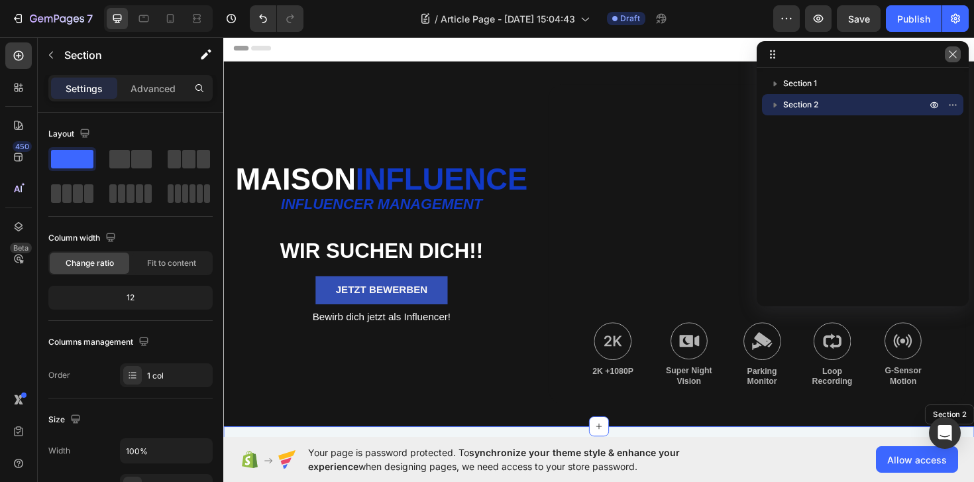
click at [950, 50] on icon "button" at bounding box center [952, 54] width 11 height 11
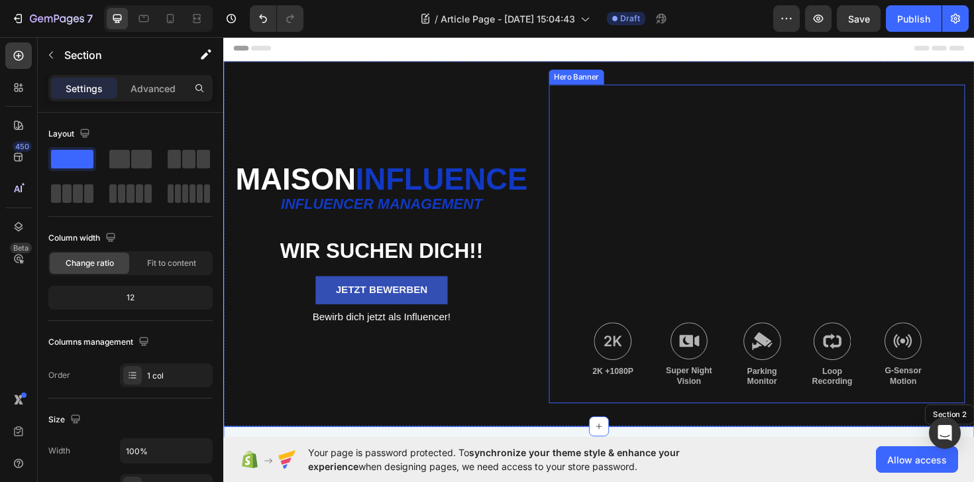
click at [736, 307] on div "Background Image" at bounding box center [788, 255] width 441 height 337
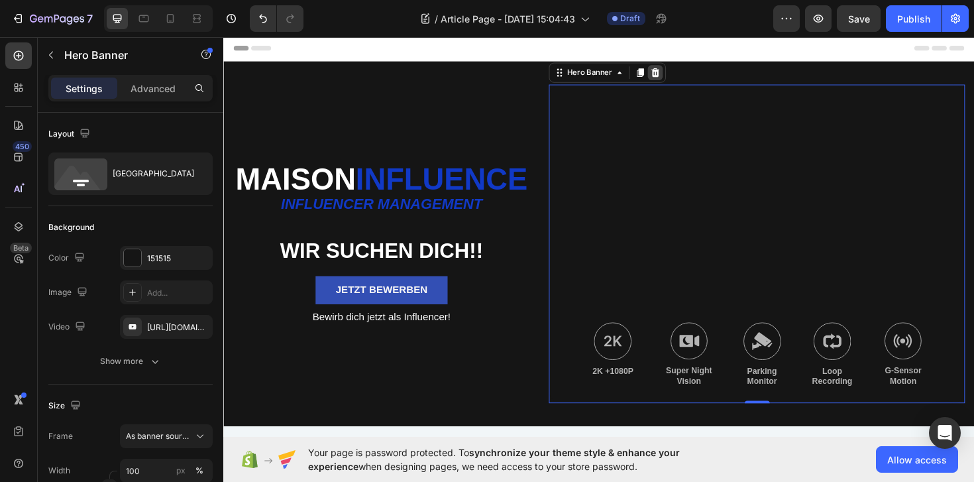
click at [676, 73] on icon at bounding box center [680, 75] width 11 height 11
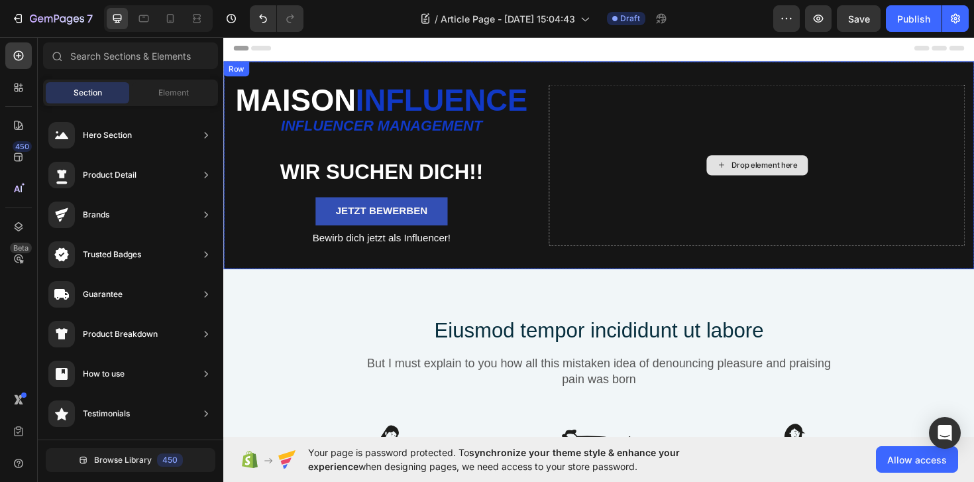
click at [611, 146] on div "Drop element here" at bounding box center [788, 172] width 441 height 171
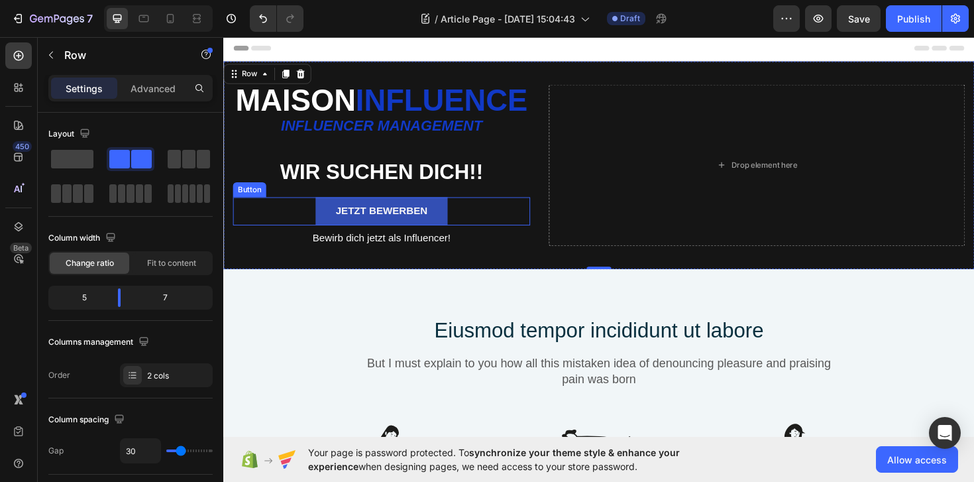
click at [252, 237] on div "Jetzt bewerben Button" at bounding box center [390, 222] width 315 height 30
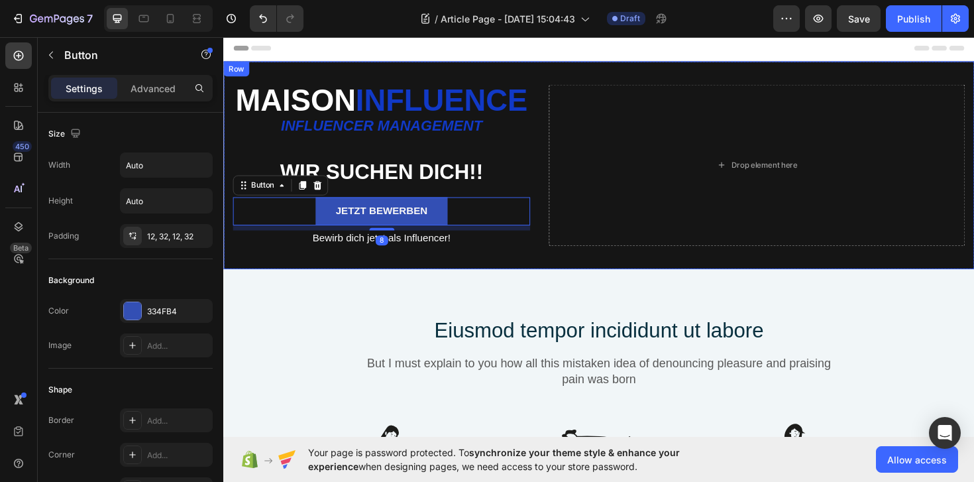
click at [252, 283] on div "Maison Influence Text Block Influencer management Text Block WIR SUCHEN DICH!! …" at bounding box center [620, 173] width 795 height 220
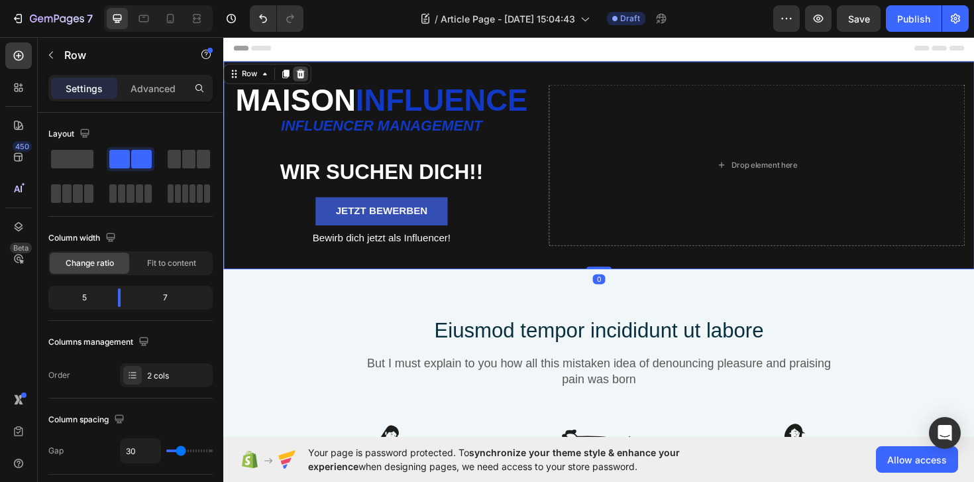
click at [308, 77] on icon at bounding box center [304, 76] width 11 height 11
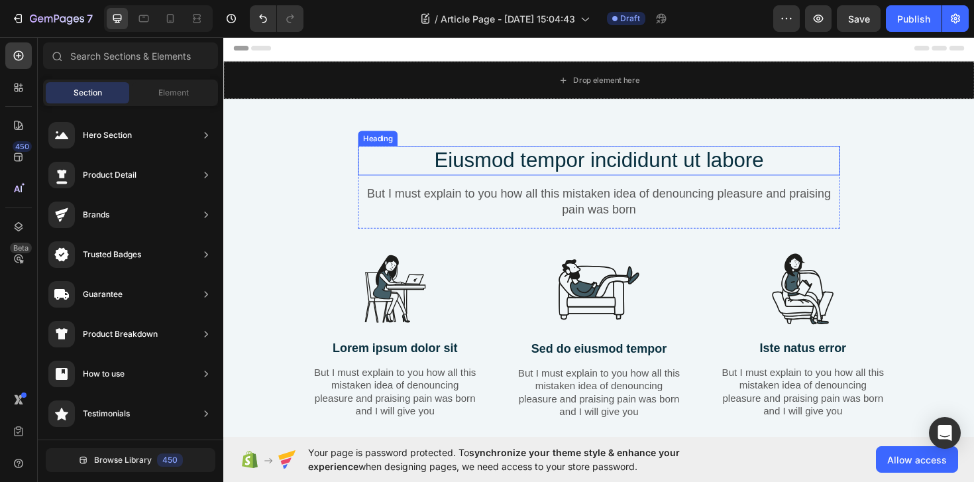
click at [593, 175] on h2 "Eiusmod tempor incididunt ut labore" at bounding box center [621, 167] width 510 height 31
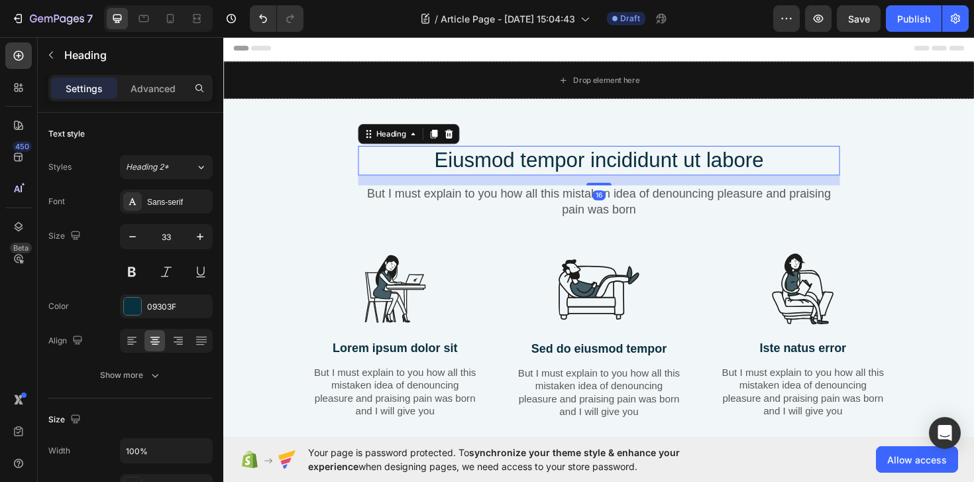
click at [593, 175] on h2 "Eiusmod tempor incididunt ut labore" at bounding box center [621, 167] width 510 height 31
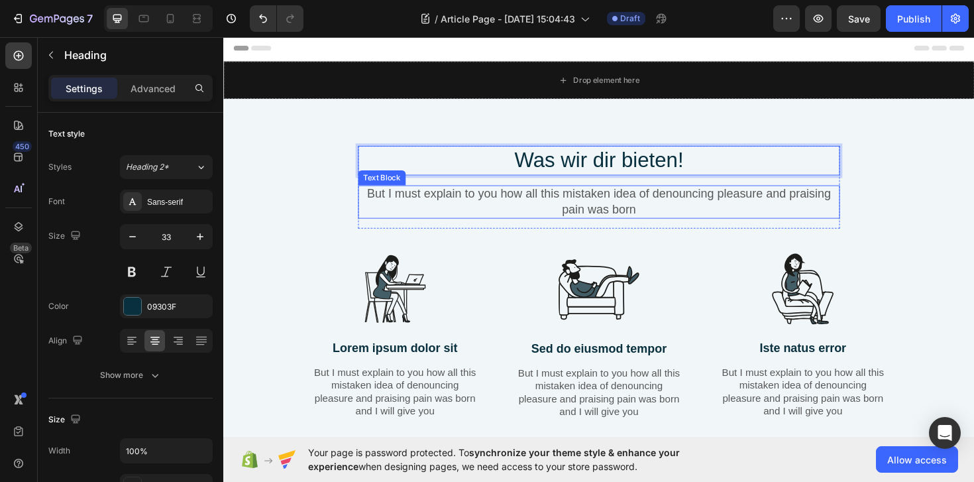
click at [579, 213] on p "But I must explain to you how all this mistaken idea of denouncing pleasure and…" at bounding box center [620, 211] width 507 height 32
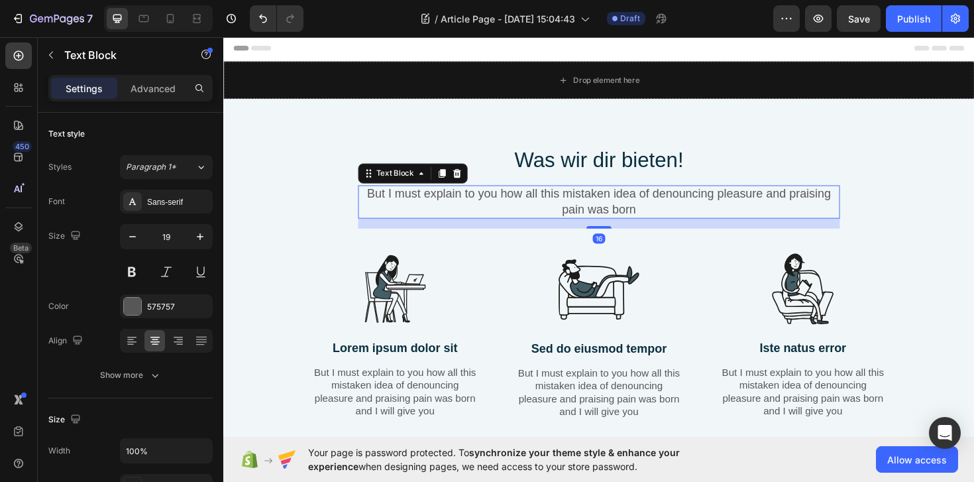
click at [579, 213] on p "But I must explain to you how all this mistaken idea of denouncing pleasure and…" at bounding box center [620, 211] width 507 height 32
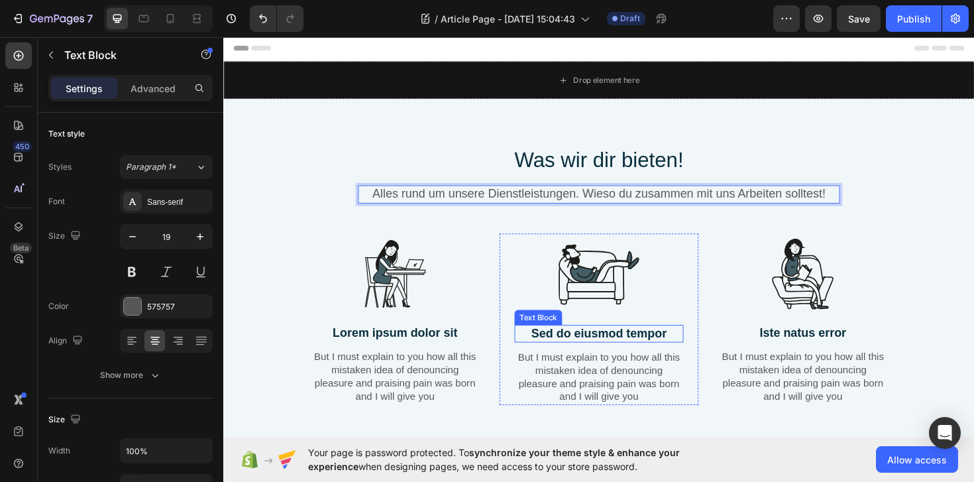
scroll to position [19, 0]
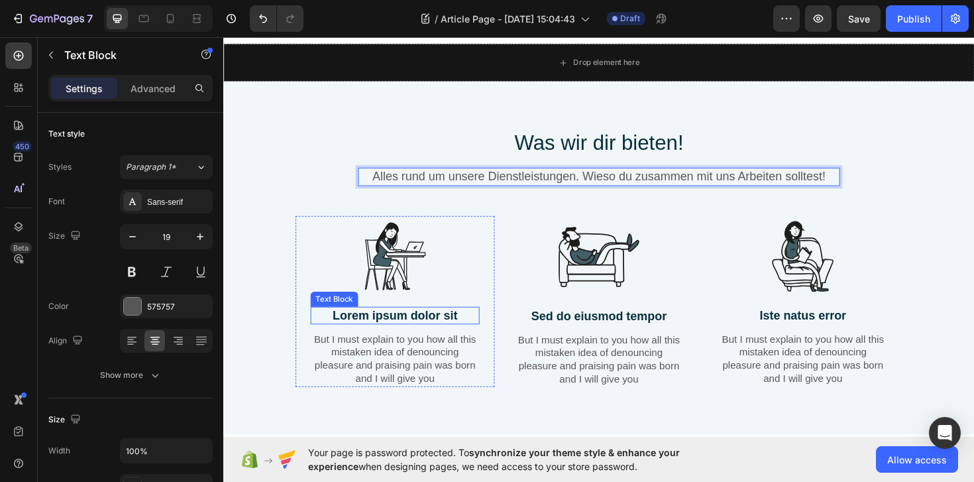
click at [433, 329] on p "Lorem ipsum dolor sit" at bounding box center [405, 332] width 176 height 17
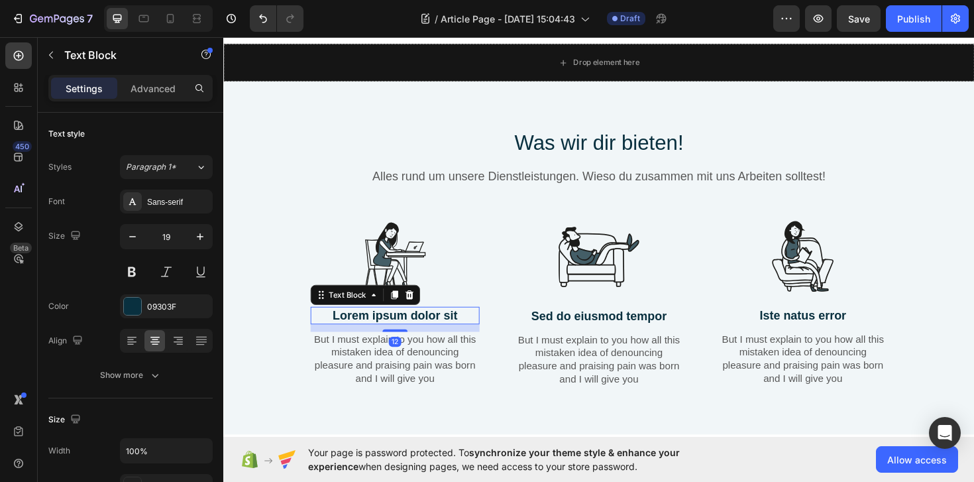
click at [433, 329] on p "Lorem ipsum dolor sit" at bounding box center [405, 332] width 176 height 17
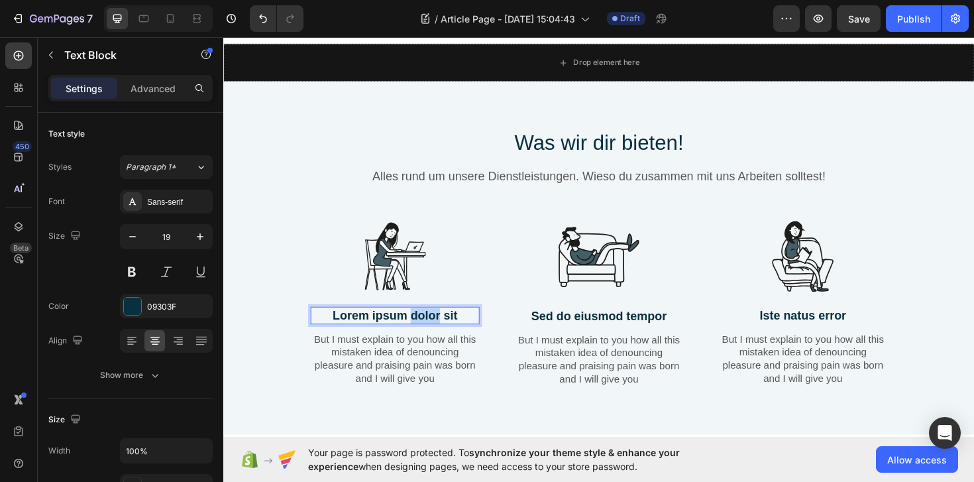
click at [433, 329] on p "Lorem ipsum dolor sit" at bounding box center [405, 332] width 176 height 17
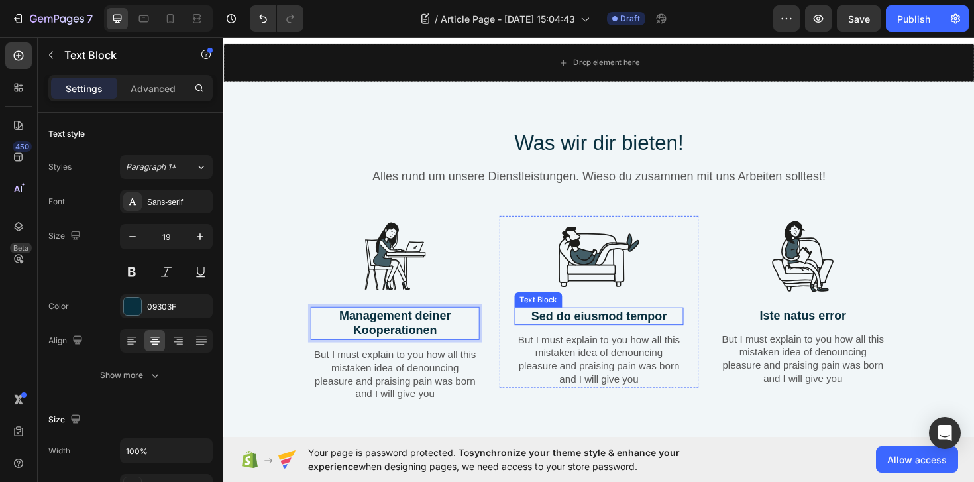
click at [578, 334] on p "Sed do eiusmod tempor" at bounding box center [621, 333] width 176 height 17
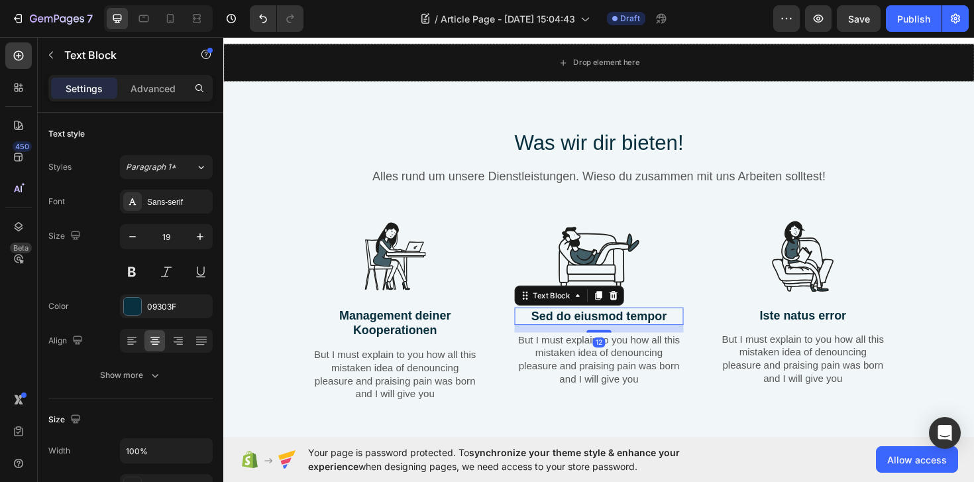
click at [578, 334] on p "Sed do eiusmod tempor" at bounding box center [621, 333] width 176 height 17
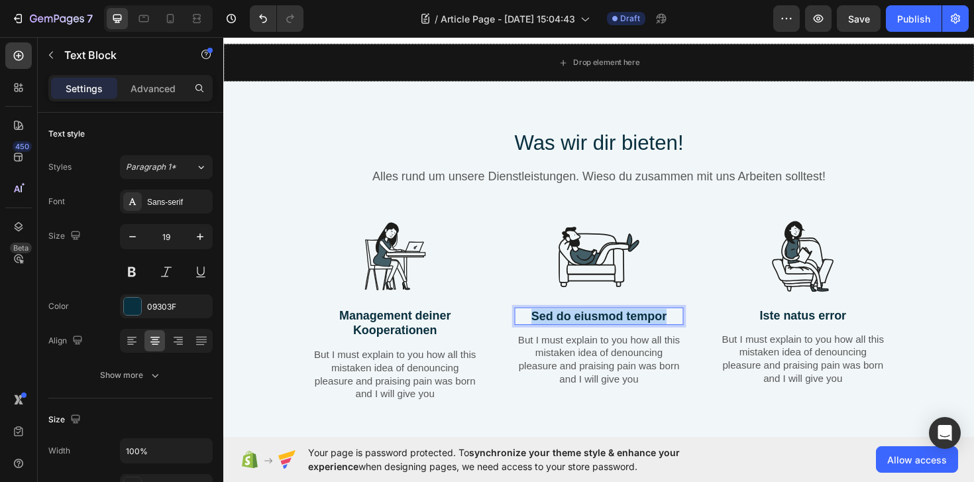
click at [578, 334] on p "Sed do eiusmod tempor" at bounding box center [621, 333] width 176 height 17
click at [811, 325] on p "Iste natus error" at bounding box center [837, 332] width 176 height 17
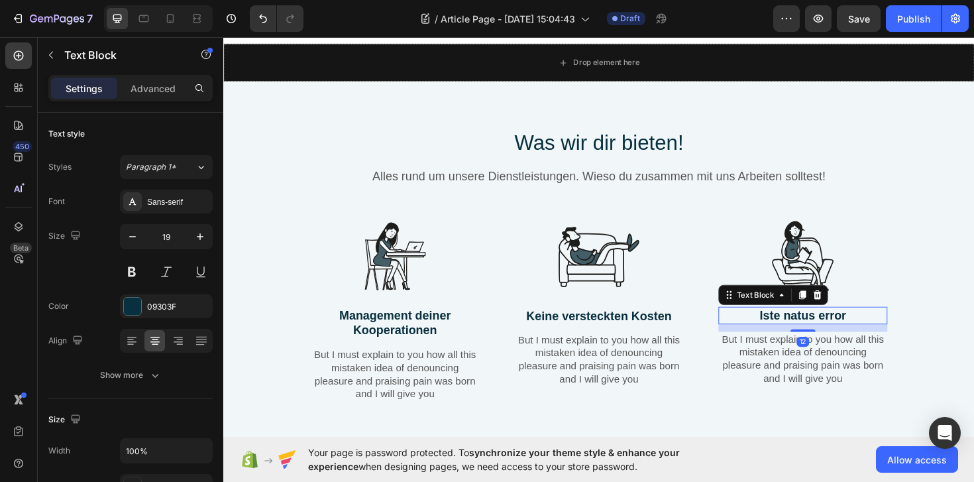
click at [811, 325] on p "Iste natus error" at bounding box center [837, 332] width 176 height 17
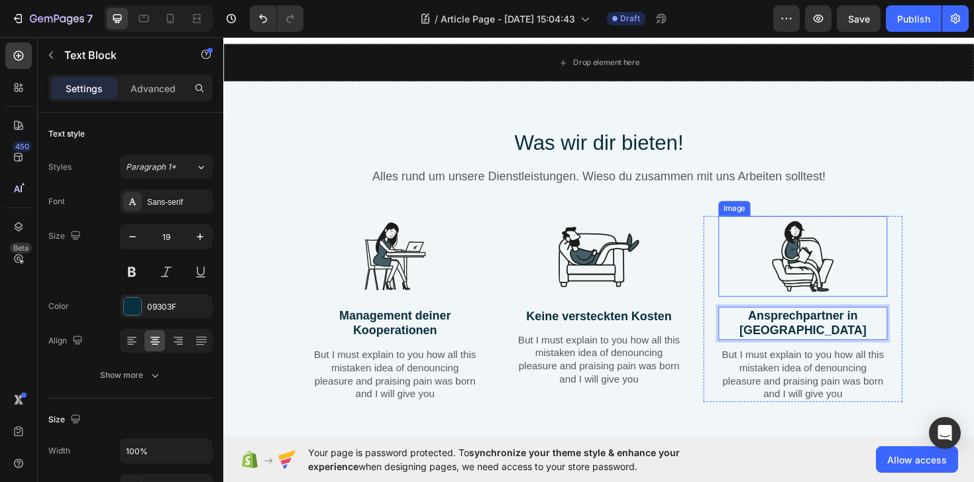
click at [811, 266] on img at bounding box center [837, 269] width 86 height 85
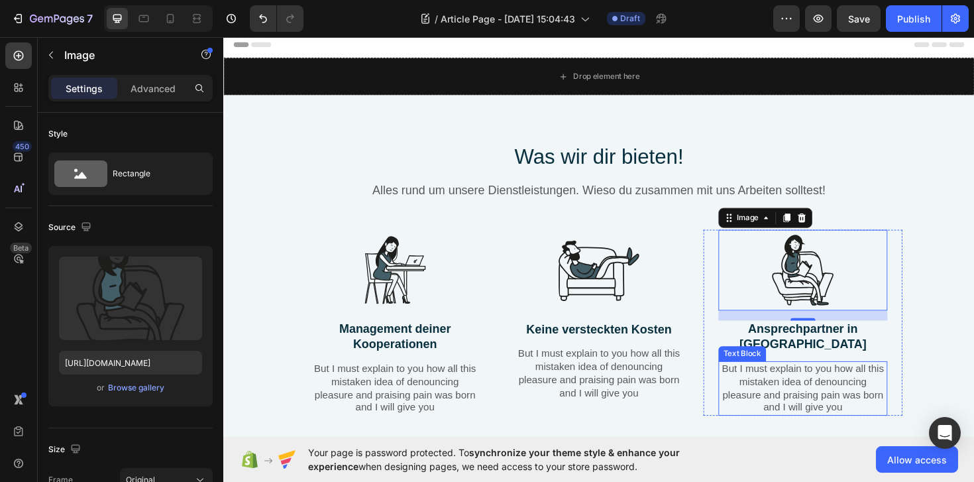
scroll to position [0, 0]
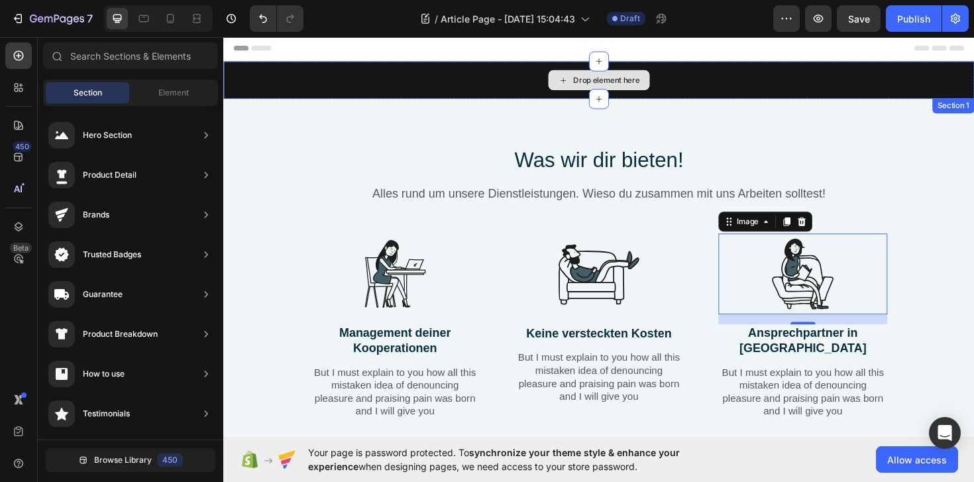
click at [574, 80] on div "Drop element here" at bounding box center [620, 82] width 107 height 21
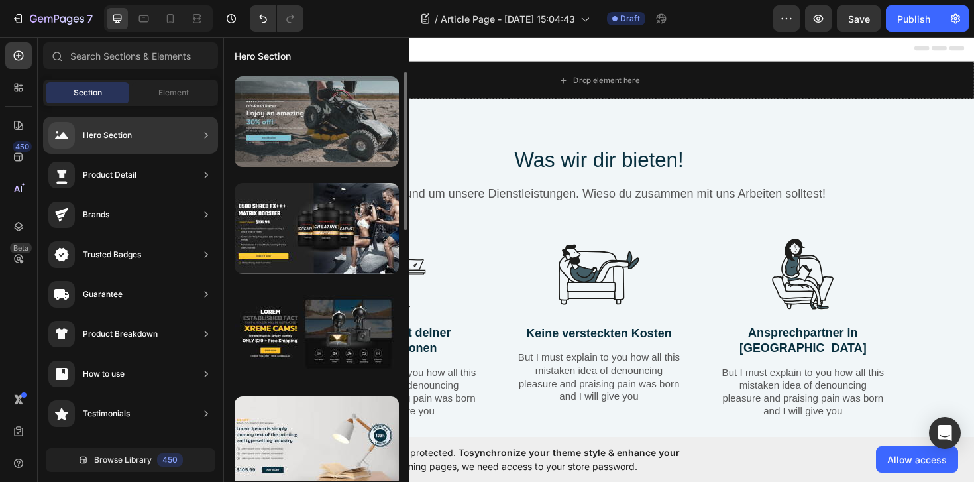
click at [317, 146] on div at bounding box center [317, 121] width 164 height 91
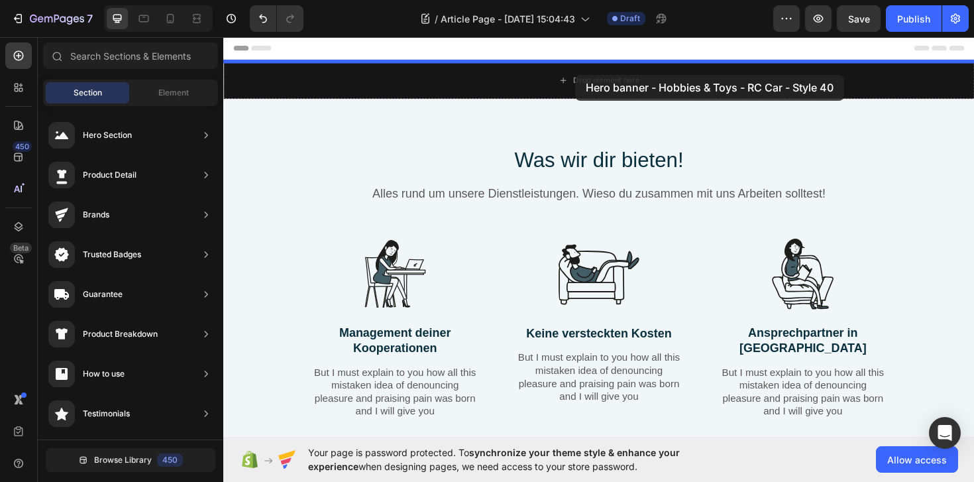
drag, startPoint x: 545, startPoint y: 183, endPoint x: 596, endPoint y: 78, distance: 117.0
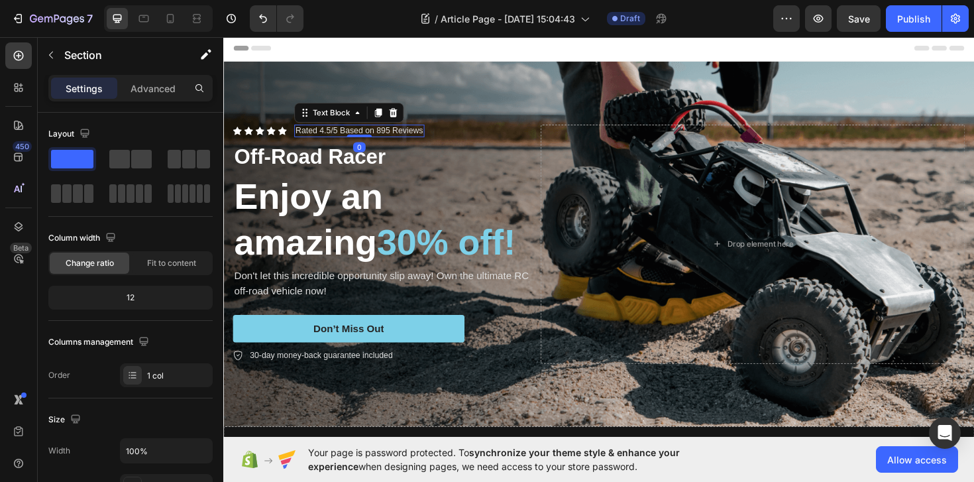
click at [366, 131] on p "Rated 4.5/5 Based on 895 Reviews" at bounding box center [366, 136] width 135 height 11
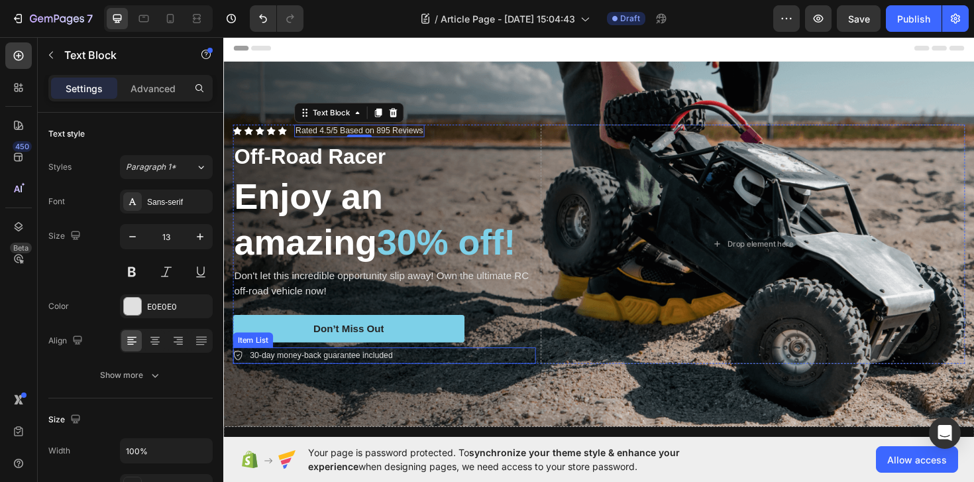
click at [348, 378] on p "30-day money-back guarantee included" at bounding box center [326, 374] width 151 height 13
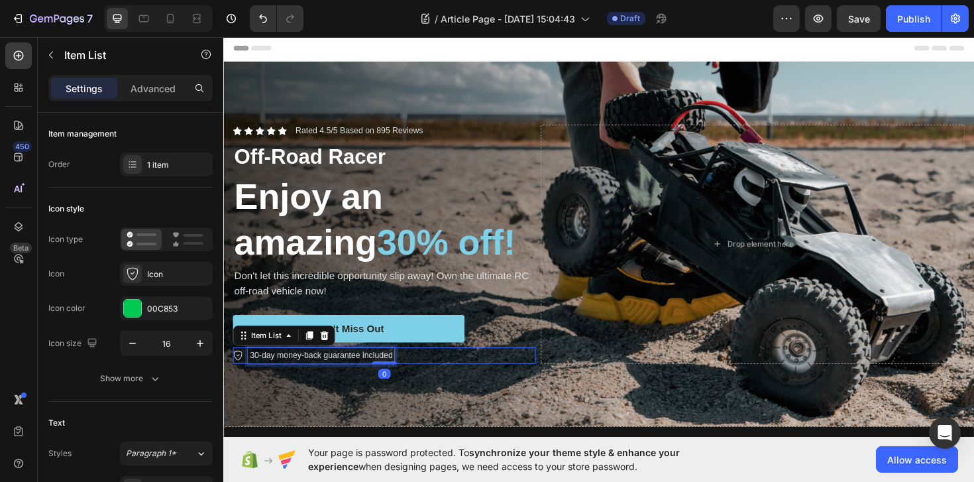
click at [348, 378] on p "30-day money-back guarantee included" at bounding box center [326, 374] width 151 height 13
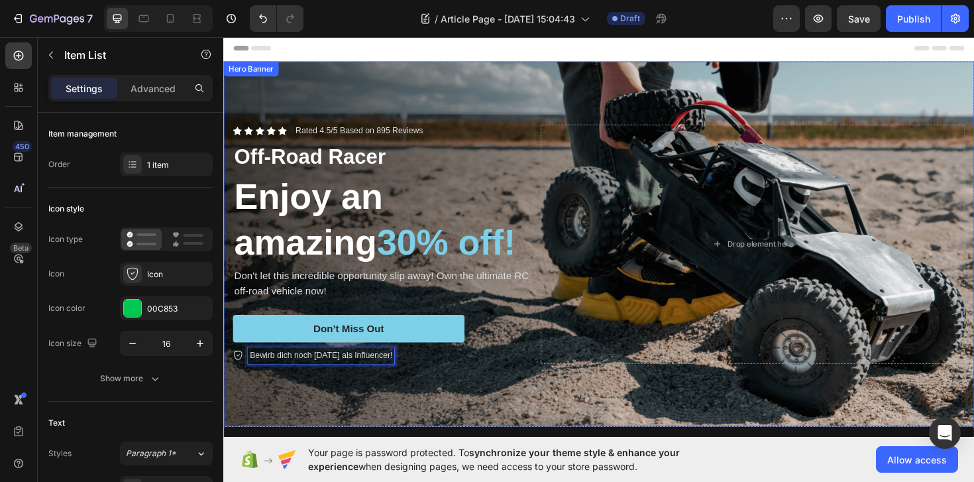
click at [503, 71] on div "Background Image" at bounding box center [620, 256] width 795 height 386
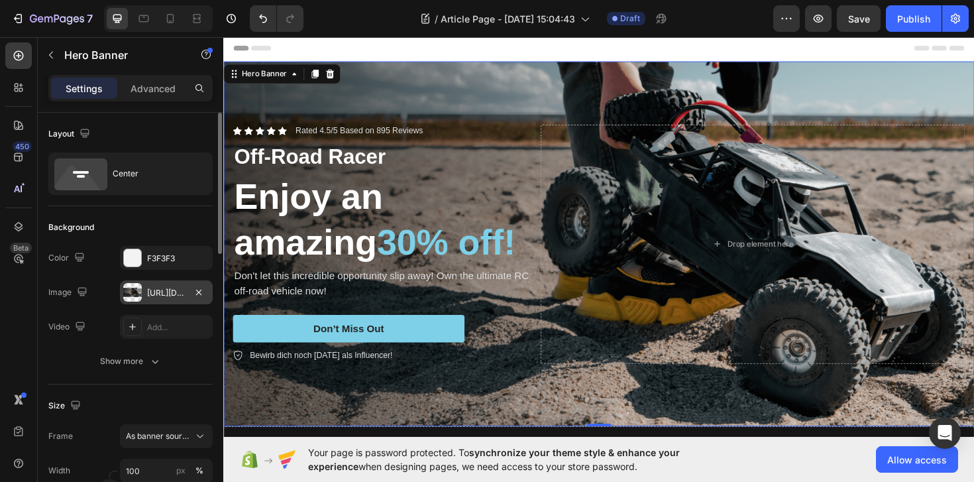
click at [160, 293] on div "[URL][DOMAIN_NAME]" at bounding box center [166, 293] width 38 height 12
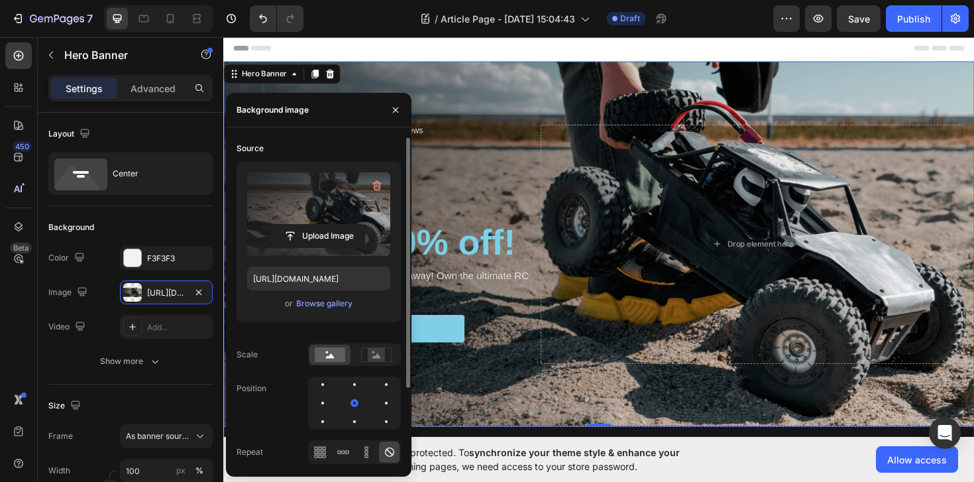
click at [282, 221] on label at bounding box center [318, 213] width 143 height 83
click at [282, 225] on input "file" at bounding box center [318, 236] width 91 height 23
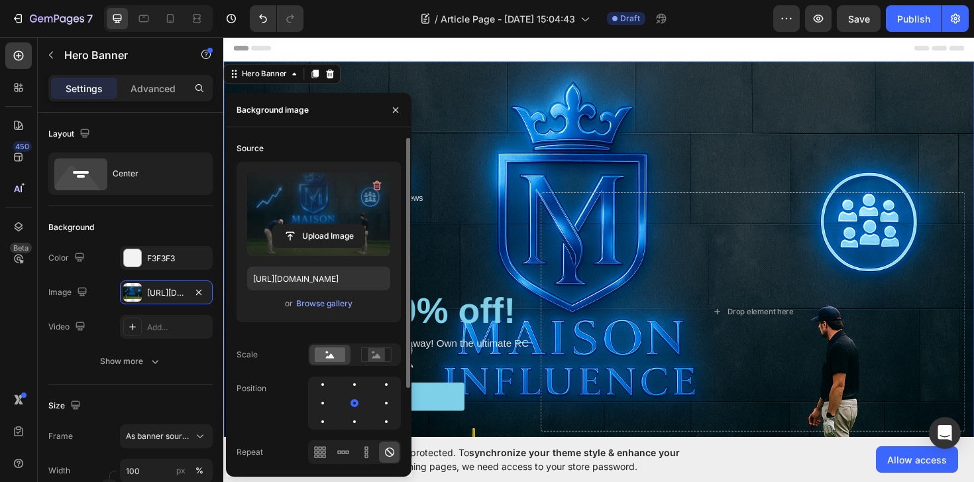
click at [711, 150] on div "Background Image" at bounding box center [620, 328] width 795 height 530
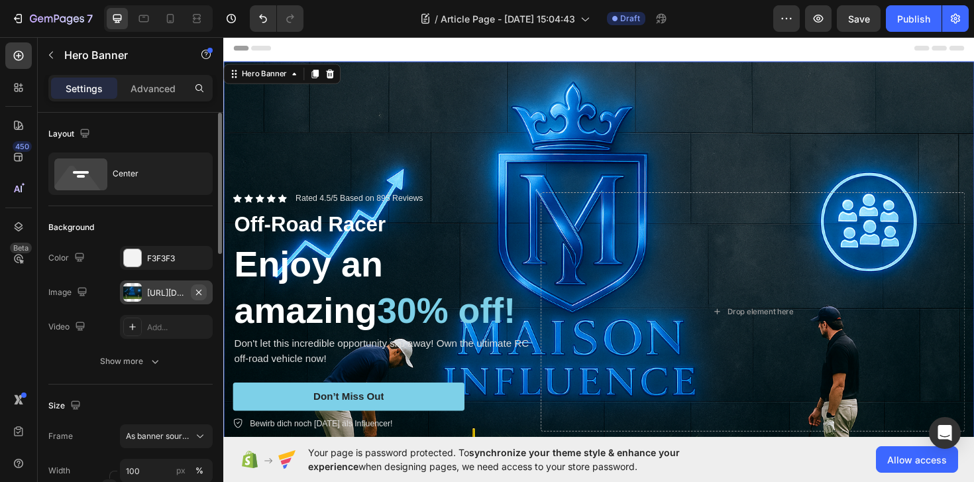
click at [201, 294] on icon "button" at bounding box center [198, 291] width 5 height 5
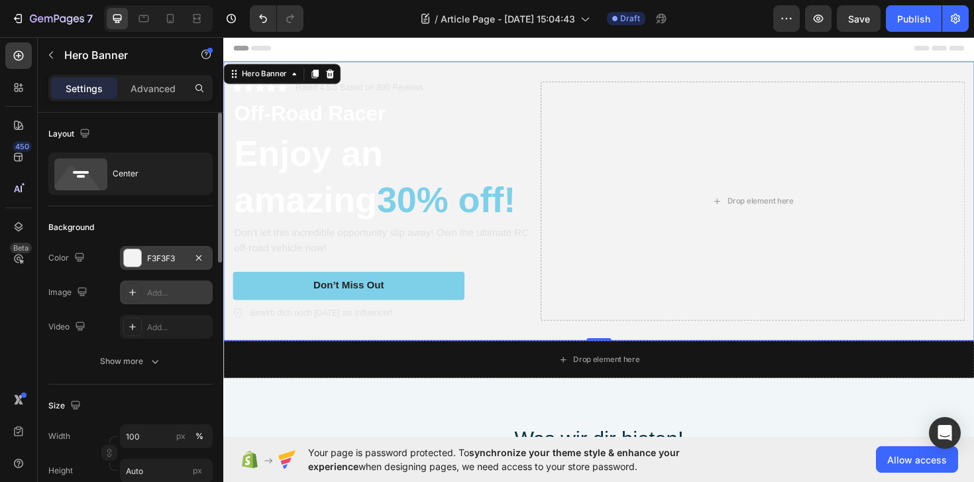
click at [189, 256] on div "F3F3F3" at bounding box center [166, 258] width 93 height 24
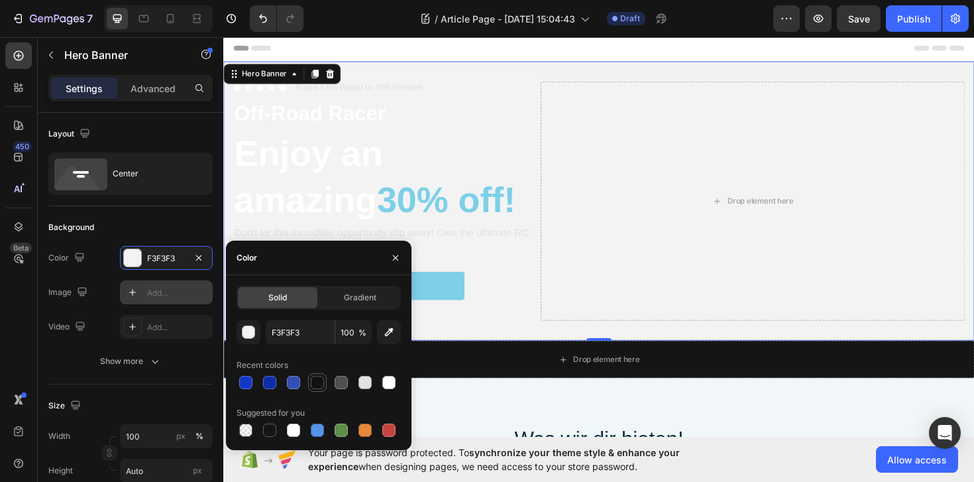
click at [310, 380] on div at bounding box center [317, 382] width 16 height 16
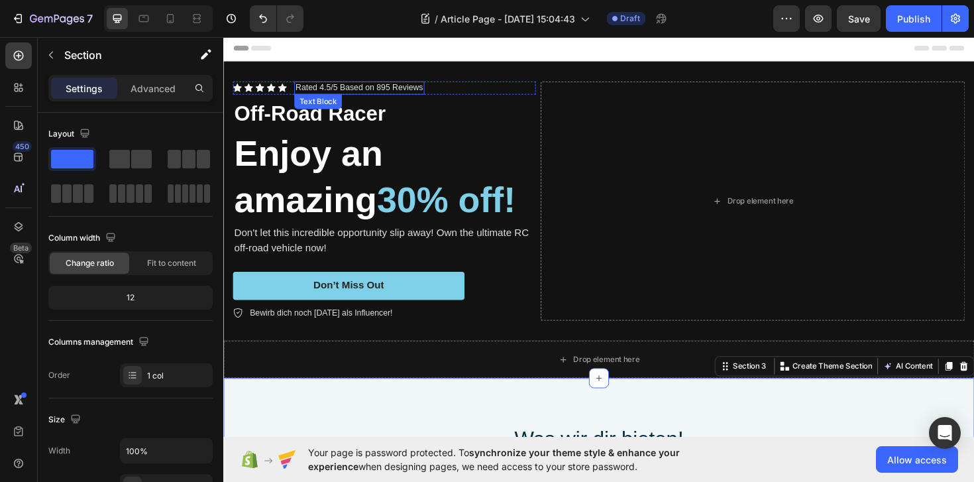
click at [343, 87] on p "Rated 4.5/5 Based on 895 Reviews" at bounding box center [366, 90] width 135 height 11
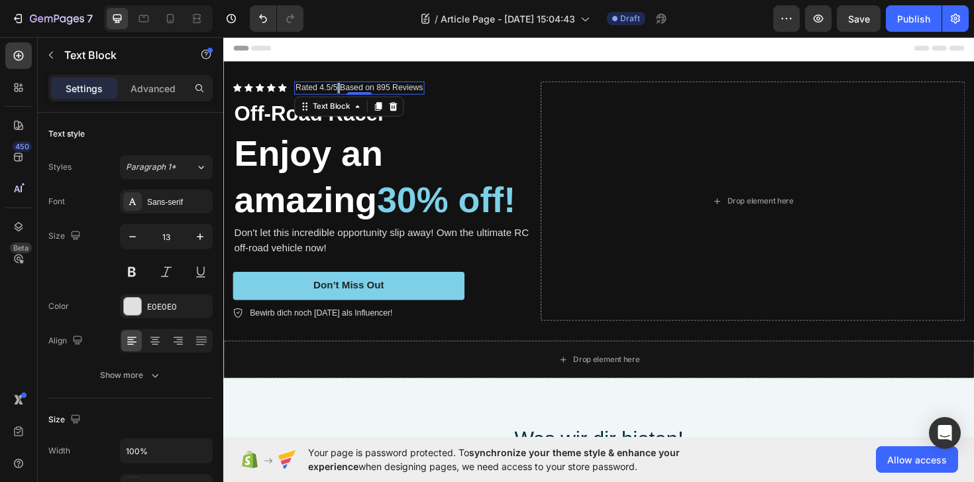
click at [343, 87] on p "Rated 4.5/5 Based on 895 Reviews" at bounding box center [366, 90] width 135 height 11
click at [298, 91] on div "(4.8) Bei 81 Bewertungen" at bounding box center [348, 91] width 100 height 14
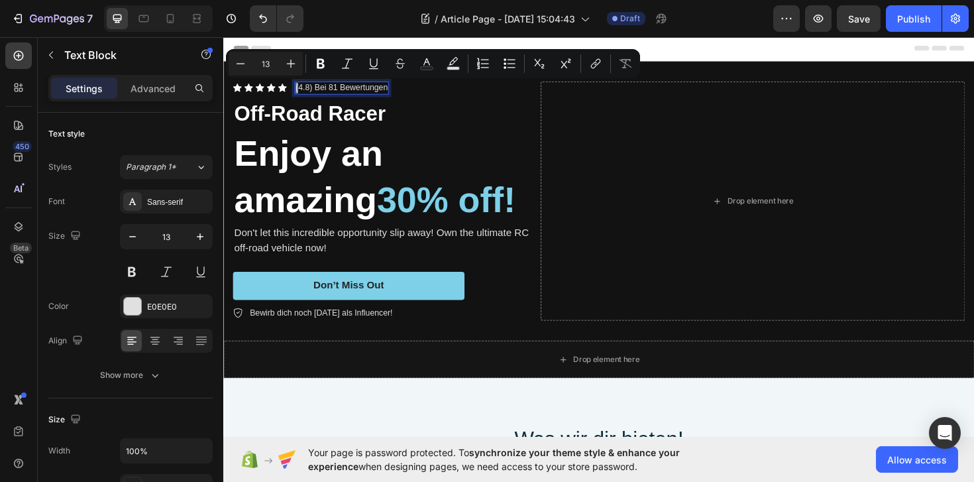
click at [302, 91] on p "(4.8) Bei 81 Bewertungen" at bounding box center [347, 90] width 97 height 11
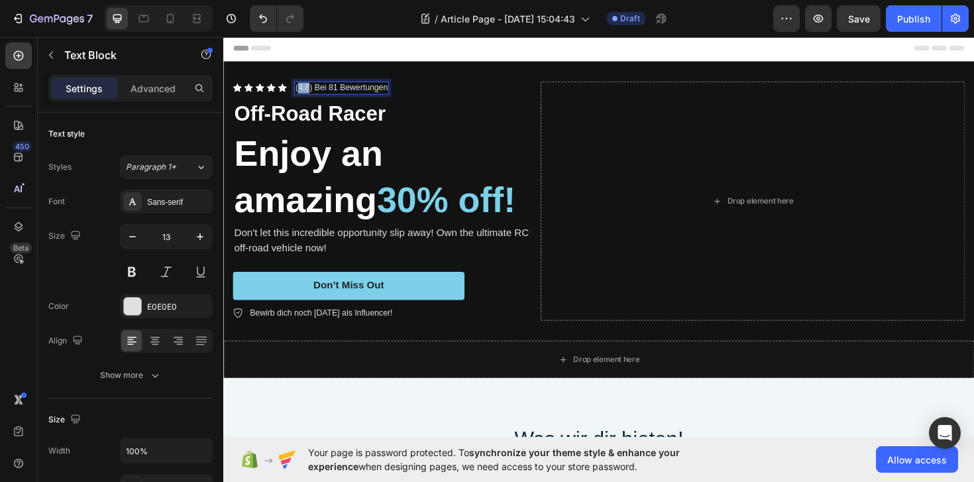
click at [302, 91] on p "(4.8) Bei 81 Bewertungen" at bounding box center [347, 90] width 97 height 11
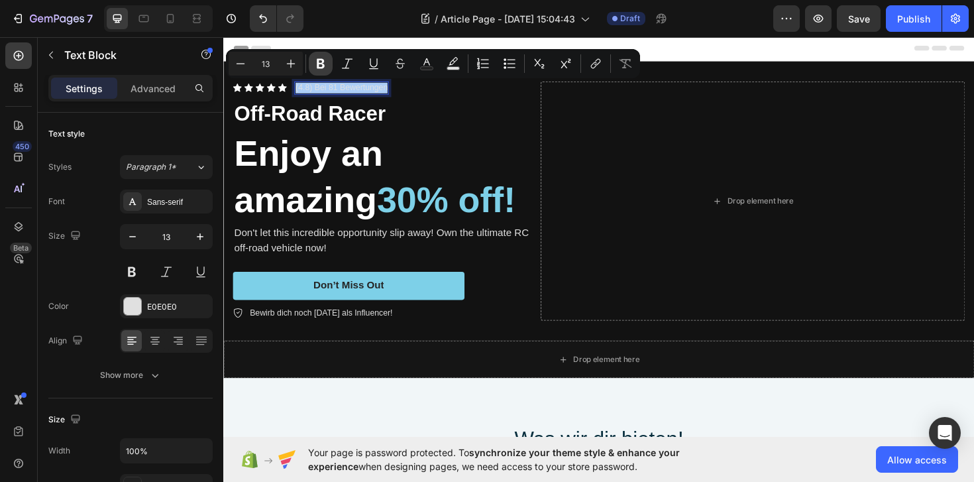
click at [327, 66] on button "Bold" at bounding box center [321, 64] width 24 height 24
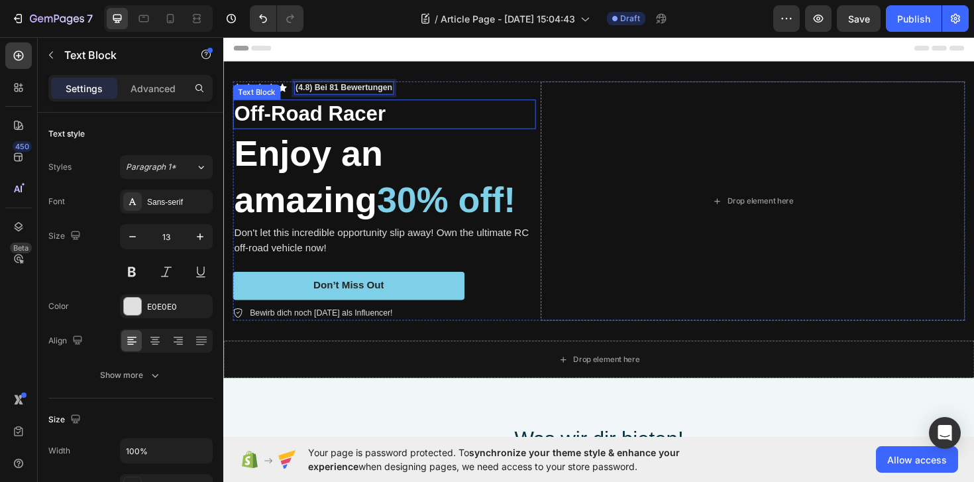
click at [353, 139] on h2 "Enjoy an amazing 30% off!" at bounding box center [393, 184] width 321 height 101
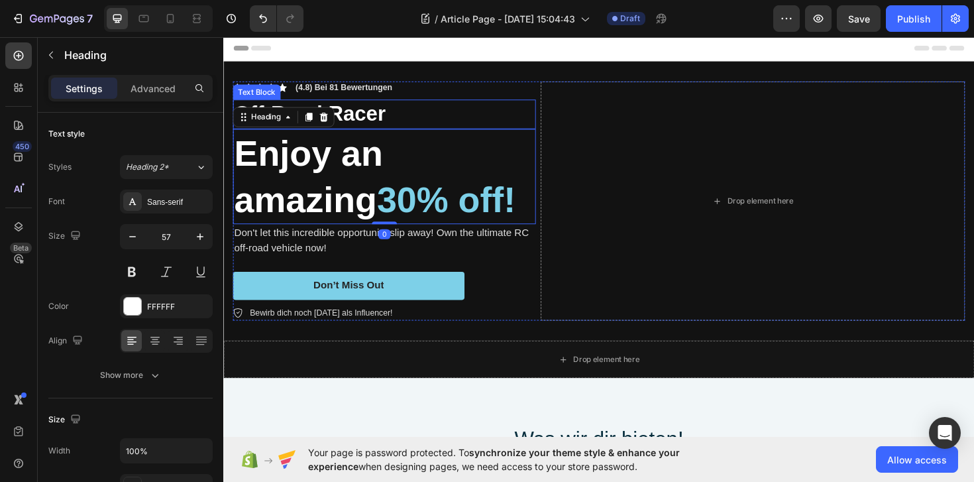
click at [364, 123] on p "Off-Road Racer" at bounding box center [394, 119] width 318 height 28
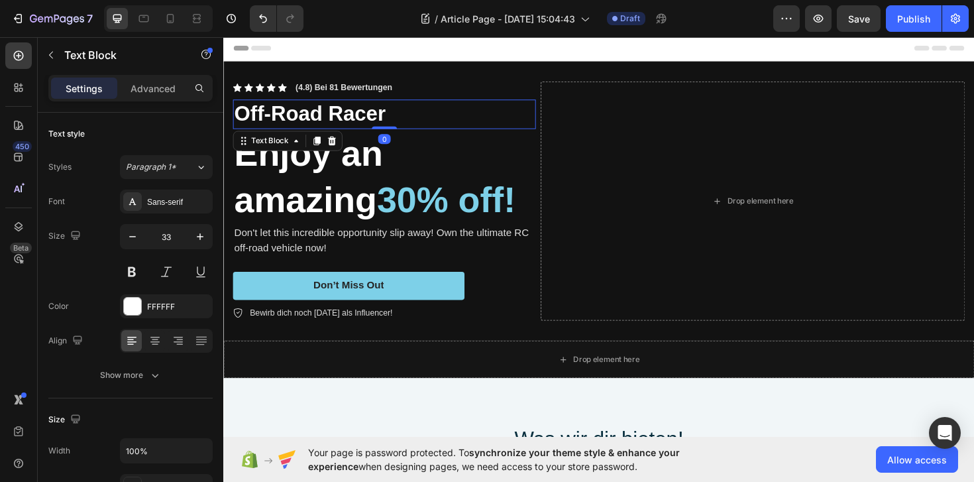
click at [364, 123] on p "Off-Road Racer" at bounding box center [394, 119] width 318 height 28
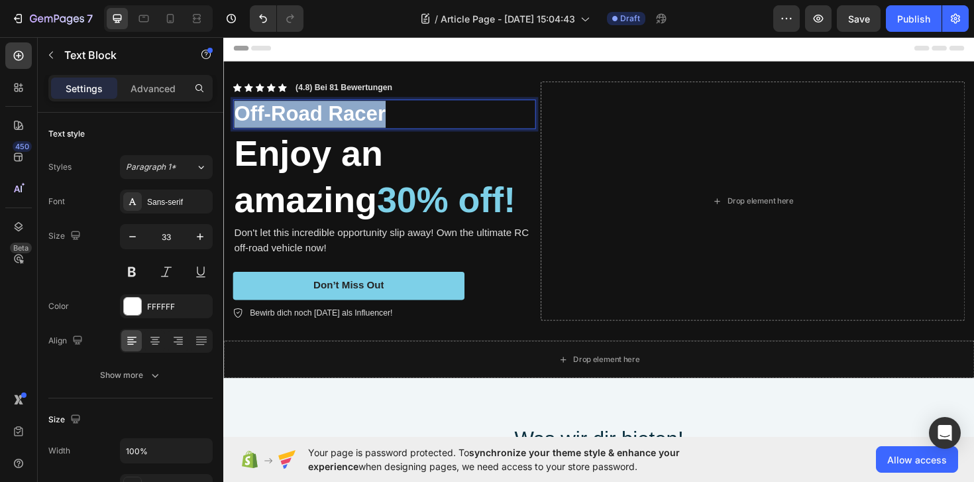
click at [364, 123] on p "Off-Road Racer" at bounding box center [394, 119] width 318 height 28
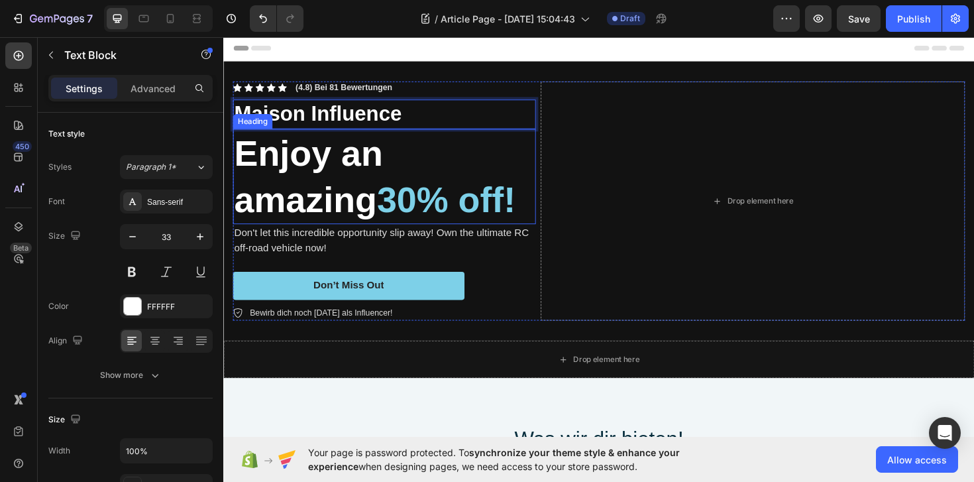
click at [362, 164] on h2 "Enjoy an amazing 30% off!" at bounding box center [393, 184] width 321 height 101
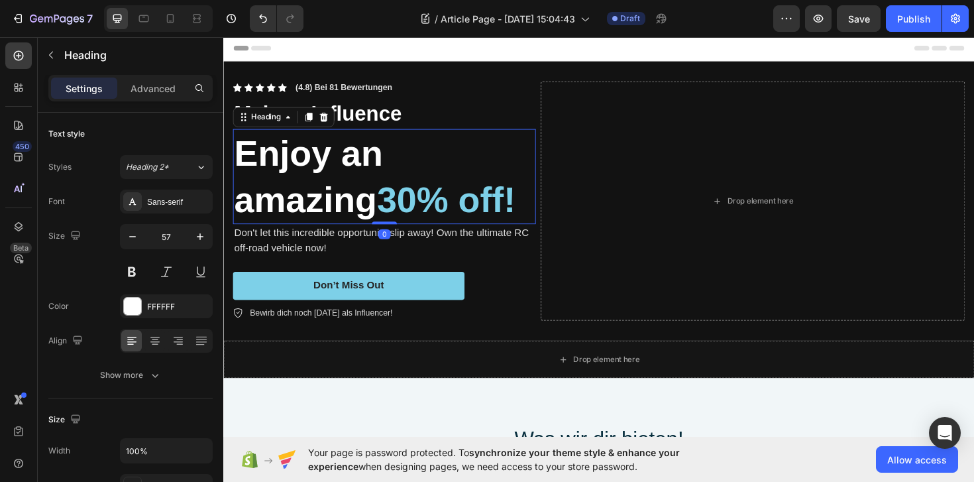
click at [362, 164] on h2 "Enjoy an amazing 30% off!" at bounding box center [393, 184] width 321 height 101
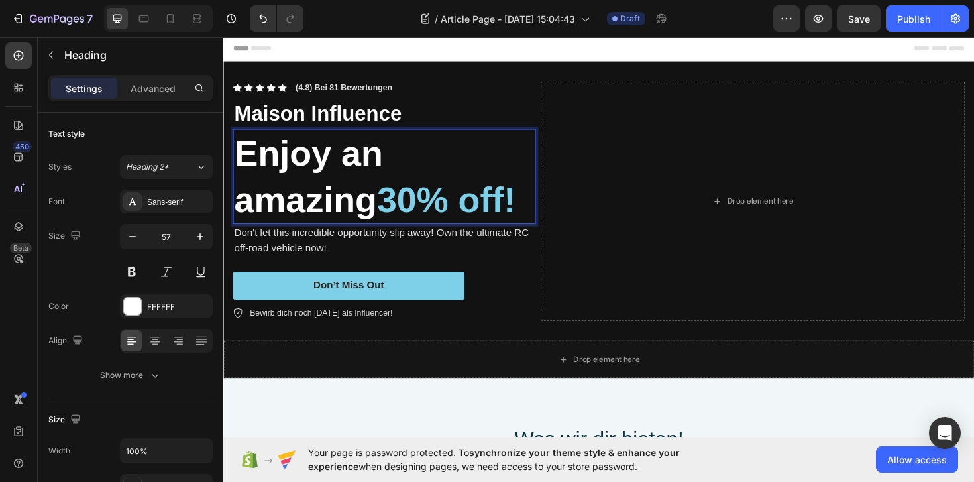
click at [362, 164] on p "Enjoy an amazing 30% off!" at bounding box center [394, 185] width 318 height 98
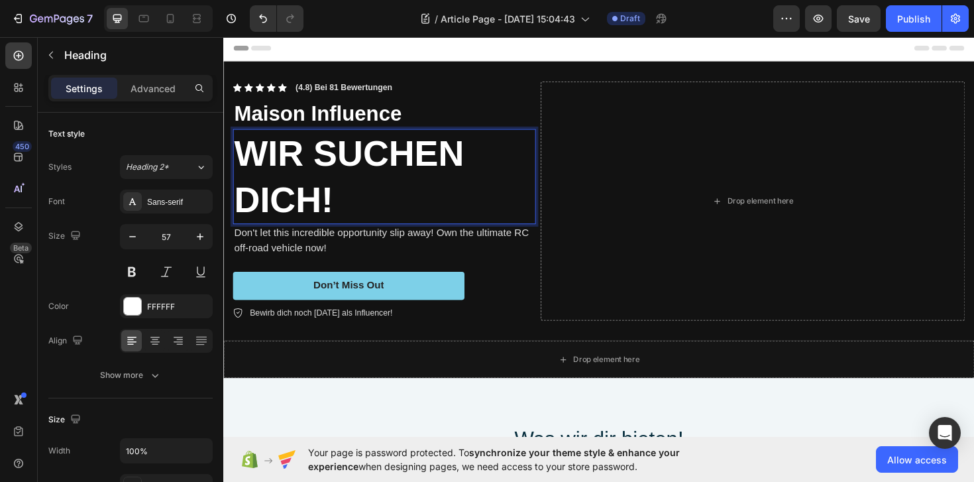
click at [368, 243] on p "Don't let this incredible opportunity slip away! Own the ultimate RC off-road v…" at bounding box center [394, 253] width 318 height 32
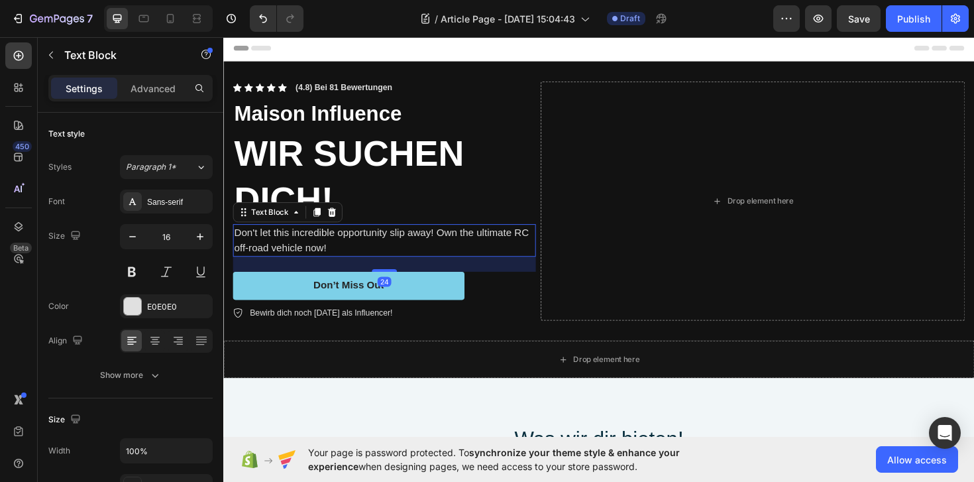
click at [365, 242] on p "Don't let this incredible opportunity slip away! Own the ultimate RC off-road v…" at bounding box center [394, 253] width 318 height 32
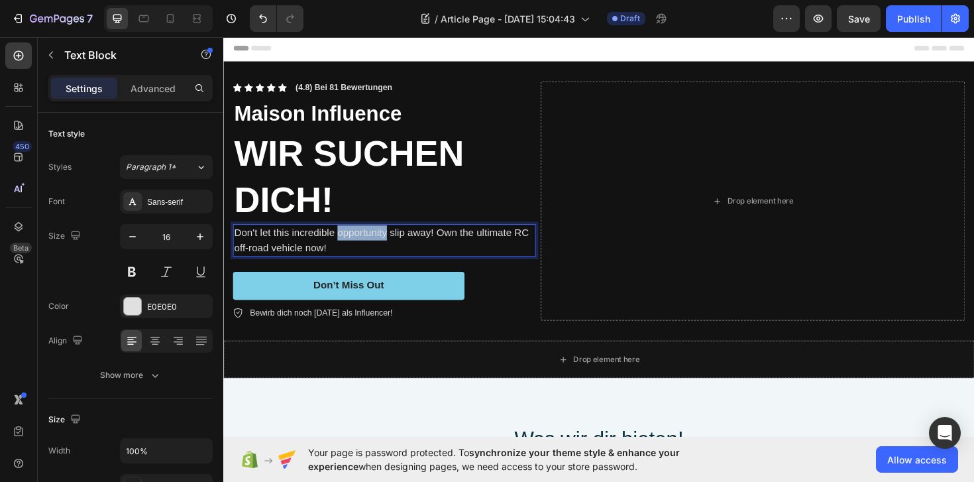
click at [365, 242] on p "Don't let this incredible opportunity slip away! Own the ultimate RC off-road v…" at bounding box center [394, 253] width 318 height 32
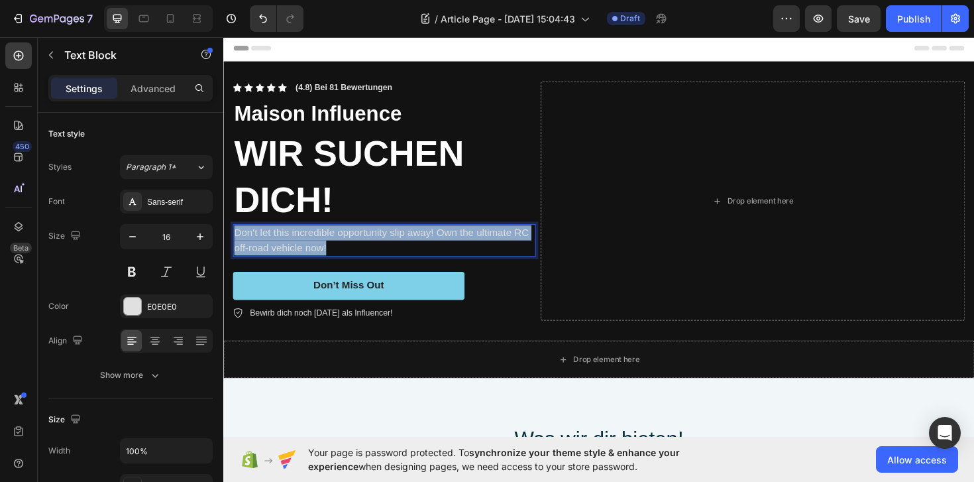
click at [365, 242] on p "Don't let this incredible opportunity slip away! Own the ultimate RC off-road v…" at bounding box center [394, 253] width 318 height 32
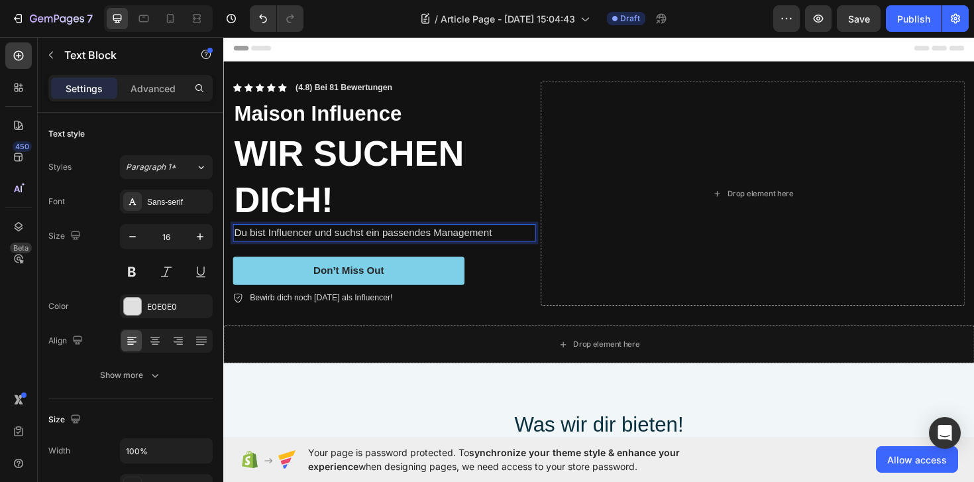
click at [440, 246] on p "Du bist Influencer und suchst ein passendes Management" at bounding box center [394, 245] width 318 height 16
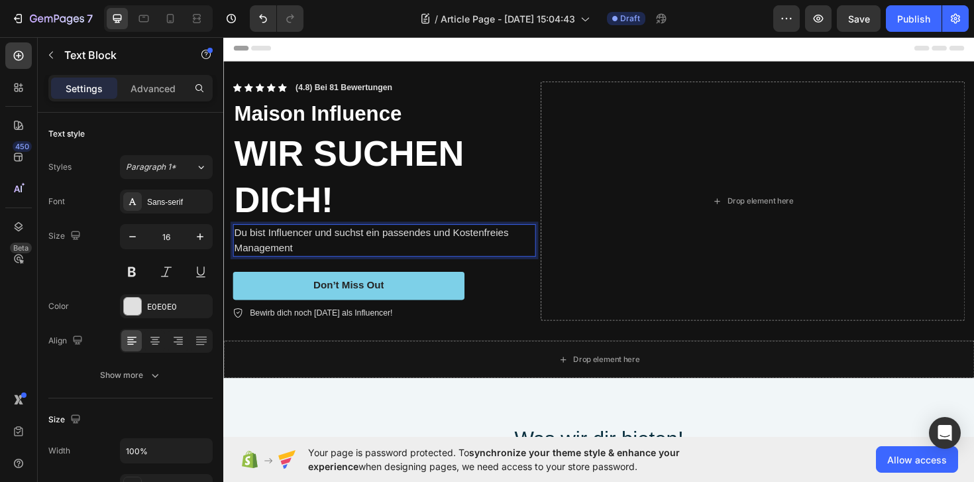
click at [363, 261] on p "Du bist Influencer und suchst ein passendes und Kostenfreies Management" at bounding box center [394, 253] width 318 height 32
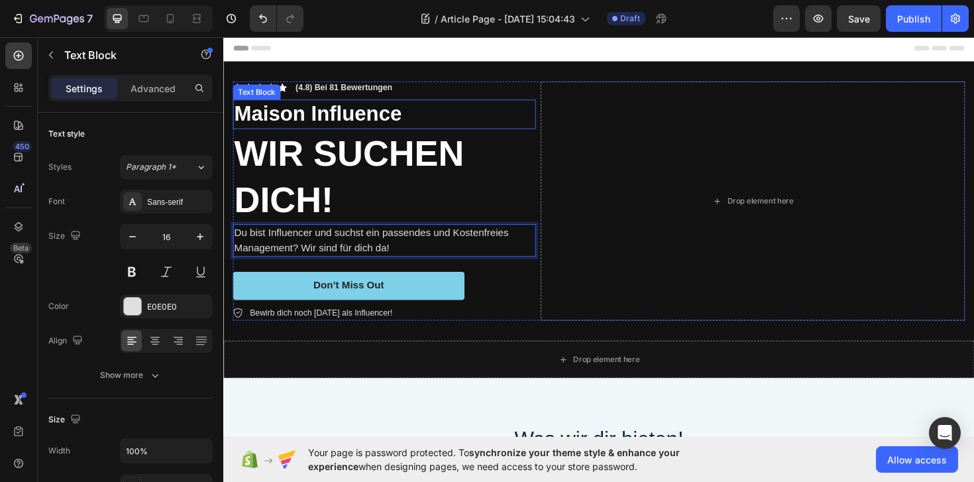
click at [319, 116] on p "Maison Influence" at bounding box center [394, 119] width 318 height 28
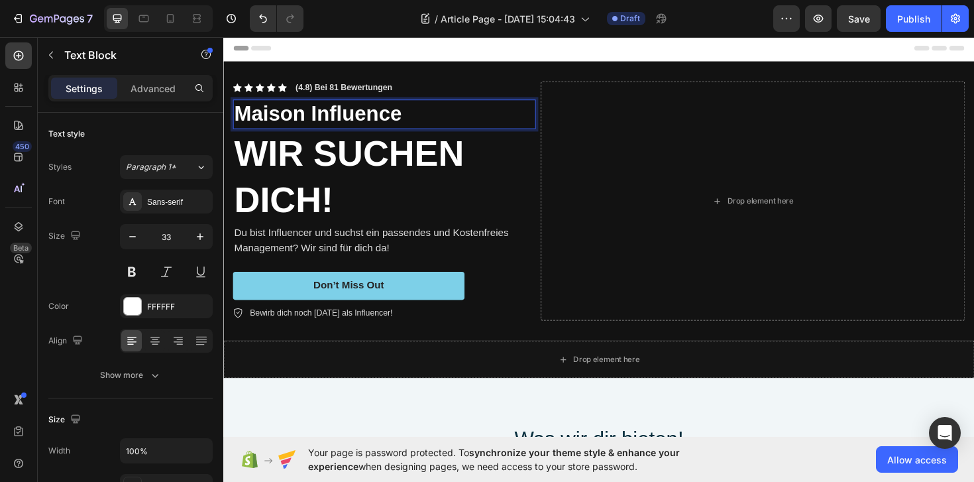
click at [328, 116] on p "Maison Influence" at bounding box center [394, 119] width 318 height 28
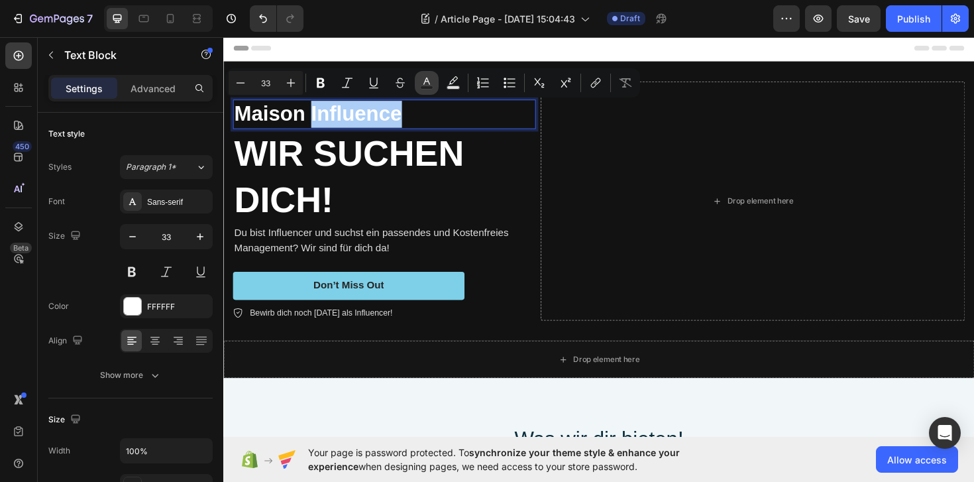
click at [427, 80] on icon "Editor contextual toolbar" at bounding box center [426, 81] width 7 height 7
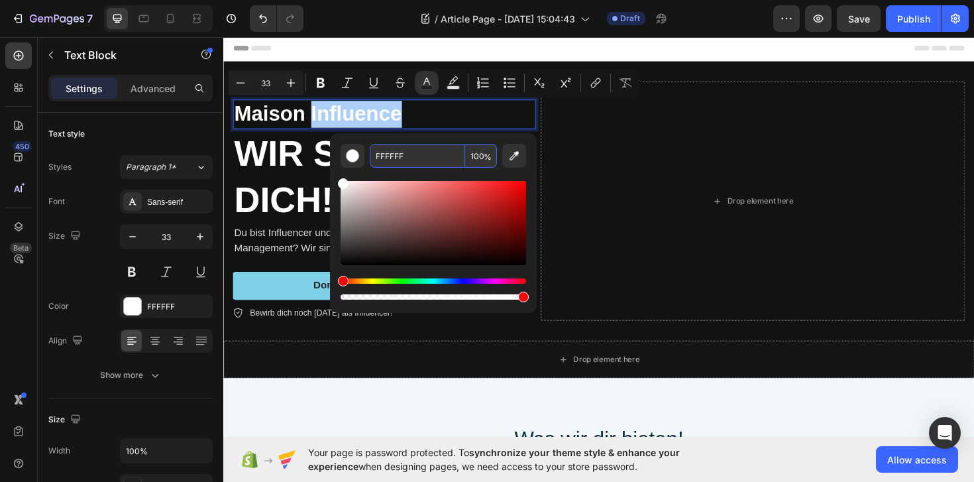
click at [395, 140] on div "FFFFFF 100 %" at bounding box center [433, 217] width 207 height 169
click at [395, 152] on input "FFFFFF" at bounding box center [417, 156] width 95 height 24
paste input "1139C6"
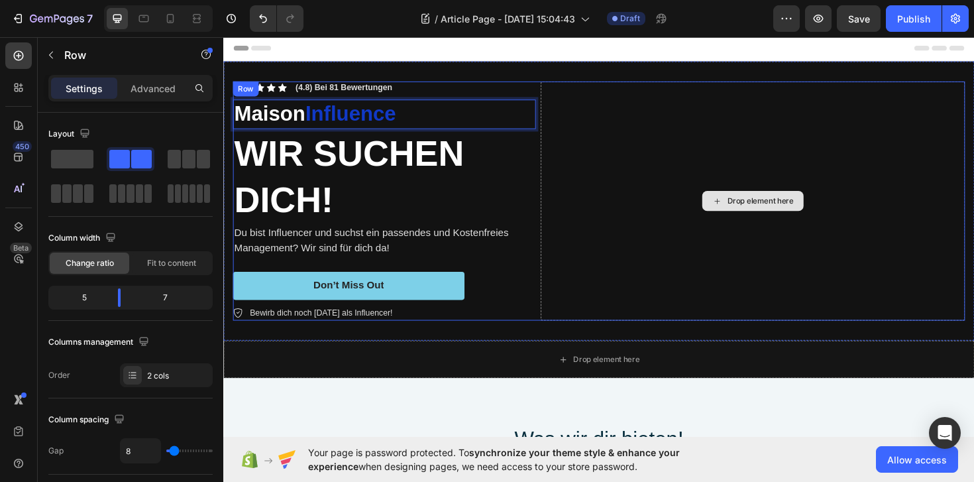
click at [600, 264] on div "Drop element here" at bounding box center [783, 210] width 449 height 253
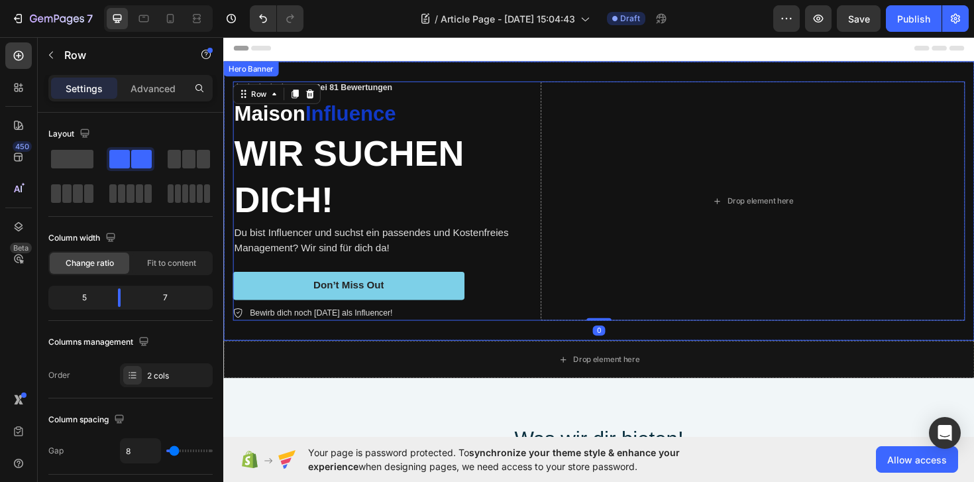
click at [417, 370] on div "Drop element here" at bounding box center [620, 378] width 795 height 40
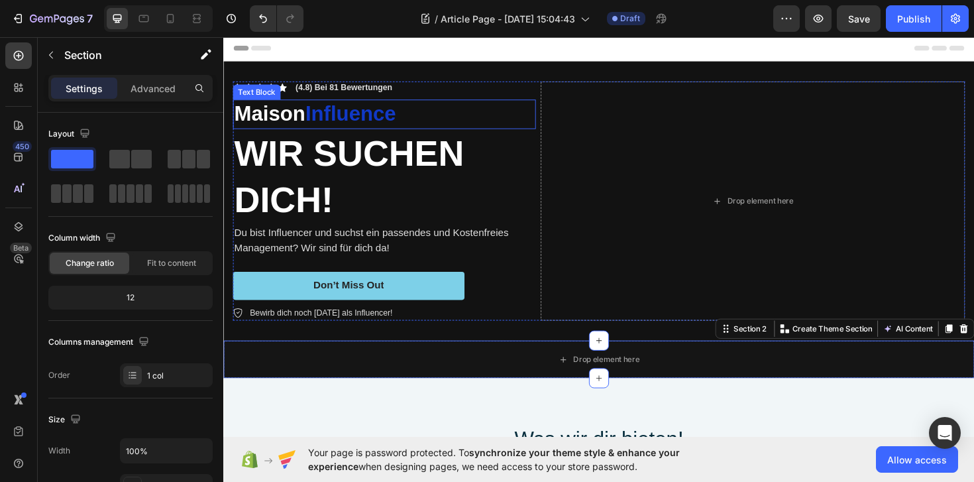
click at [328, 117] on span "Influence" at bounding box center [358, 118] width 96 height 25
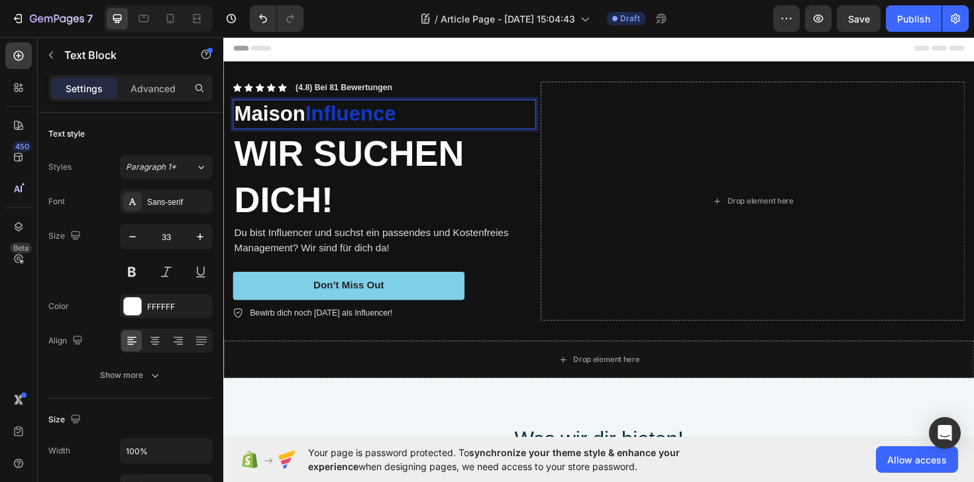
click at [328, 117] on span "Influence" at bounding box center [358, 118] width 96 height 25
click at [299, 117] on p "MAISON INFLUENCE" at bounding box center [394, 119] width 318 height 28
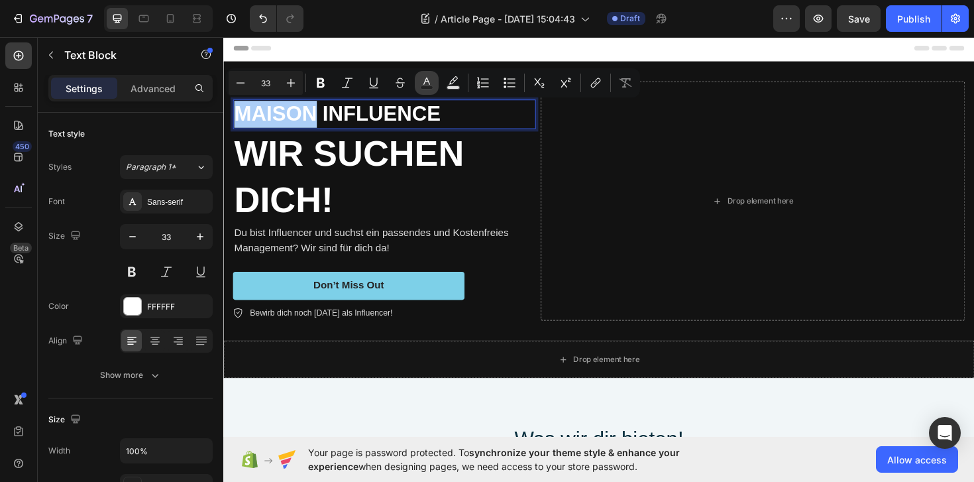
click at [424, 80] on icon "Editor contextual toolbar" at bounding box center [426, 82] width 13 height 13
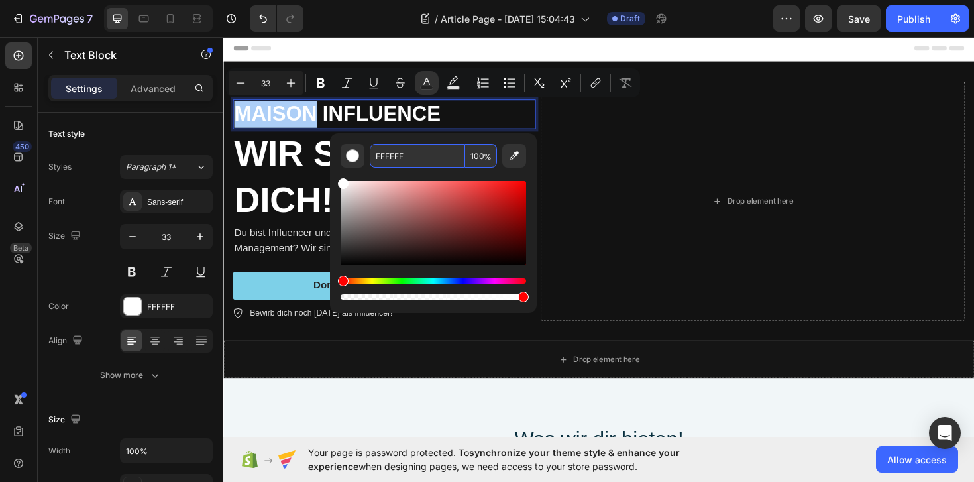
click at [432, 164] on input "FFFFFF" at bounding box center [417, 156] width 95 height 24
paste input "1139C6"
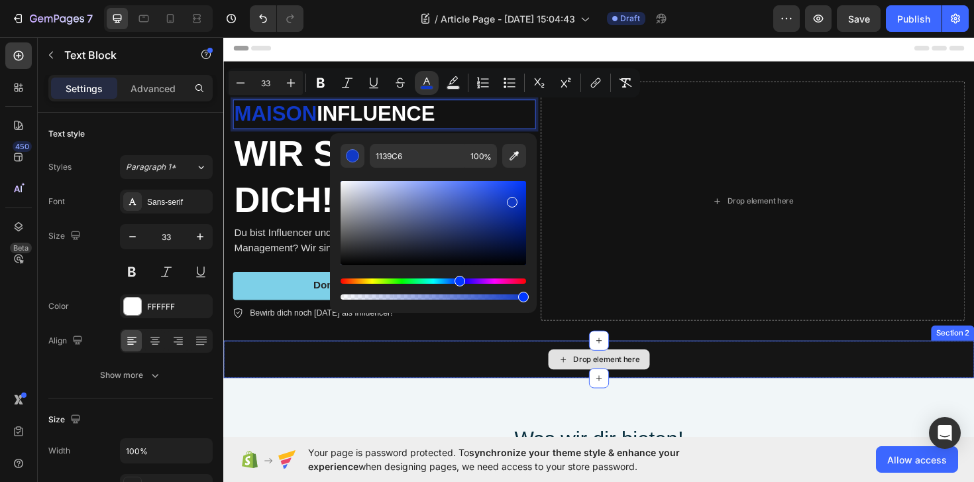
click at [505, 388] on div "Drop element here" at bounding box center [620, 378] width 795 height 40
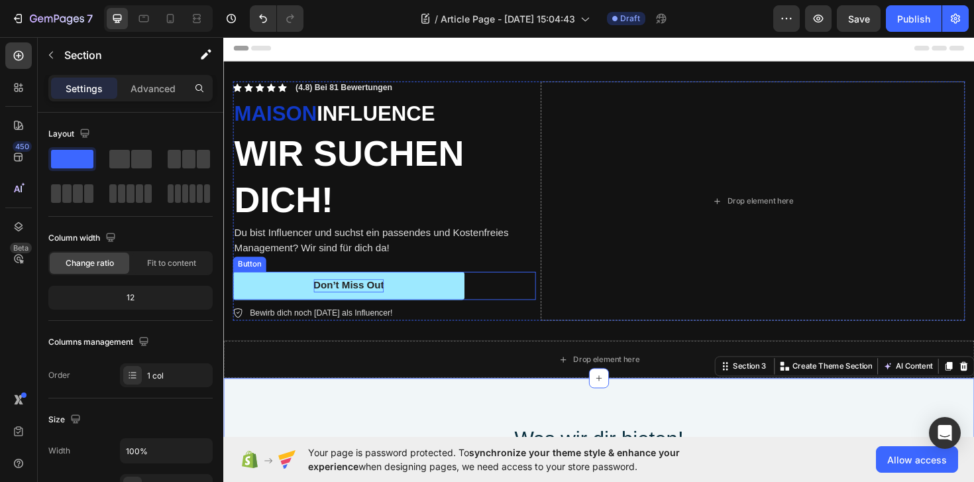
click at [357, 299] on div "Don’t Miss Out" at bounding box center [356, 300] width 75 height 14
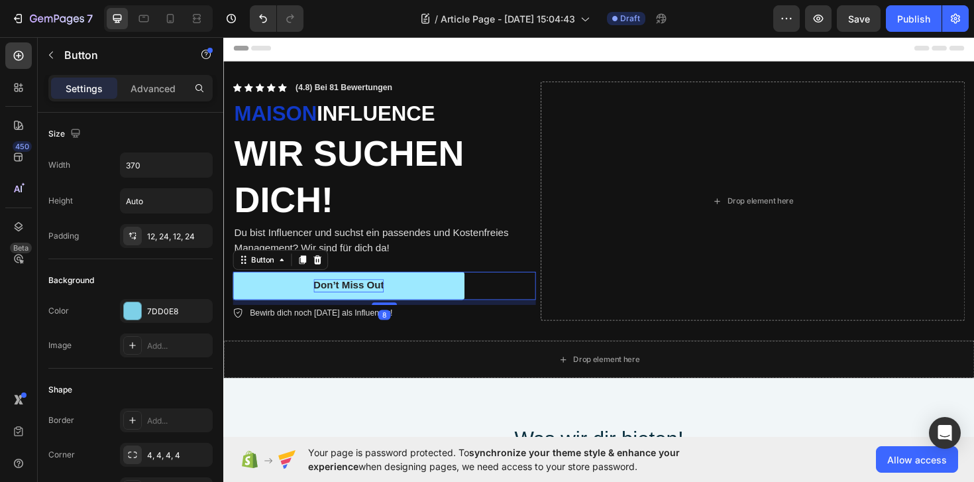
click at [357, 299] on div "Don’t Miss Out" at bounding box center [356, 300] width 75 height 14
click at [357, 299] on p "Don’t Miss Out" at bounding box center [356, 300] width 75 height 14
click at [233, 286] on button "Jetzt" at bounding box center [355, 301] width 245 height 30
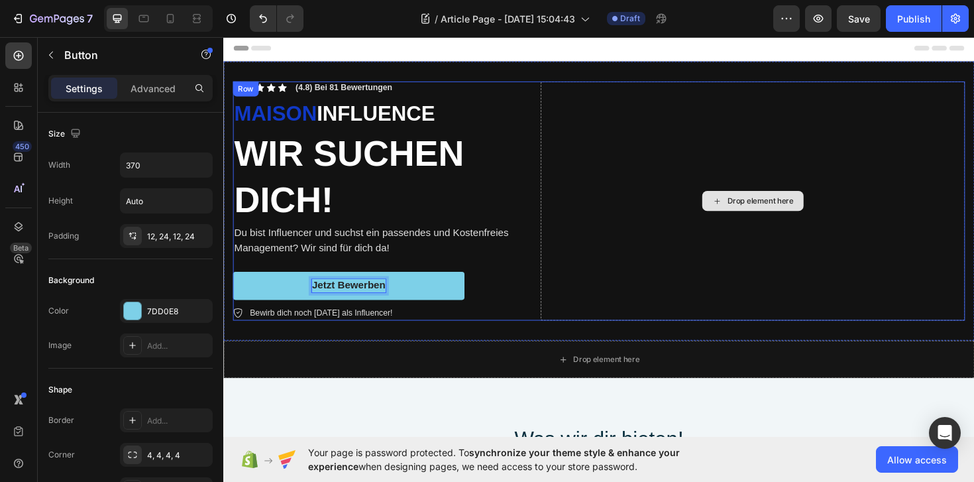
click at [782, 237] on div "Drop element here" at bounding box center [783, 210] width 449 height 253
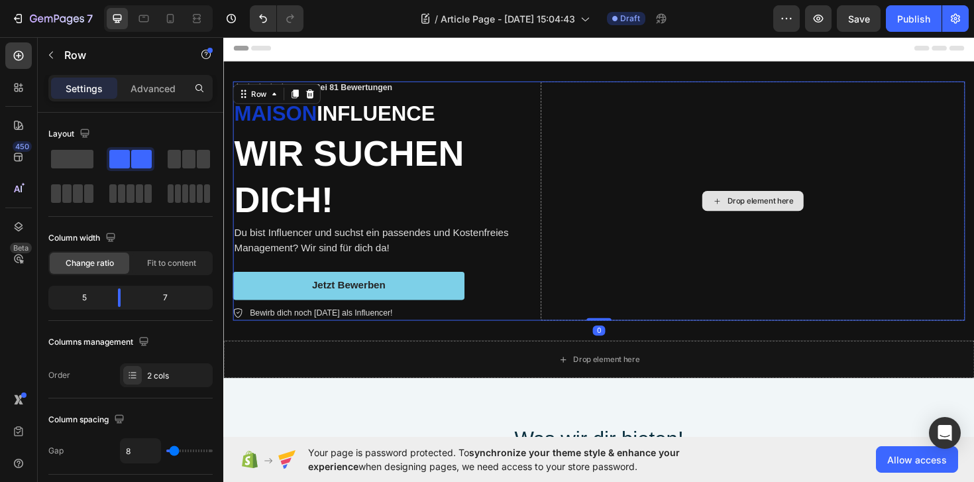
click at [788, 207] on div "Drop element here" at bounding box center [792, 210] width 70 height 11
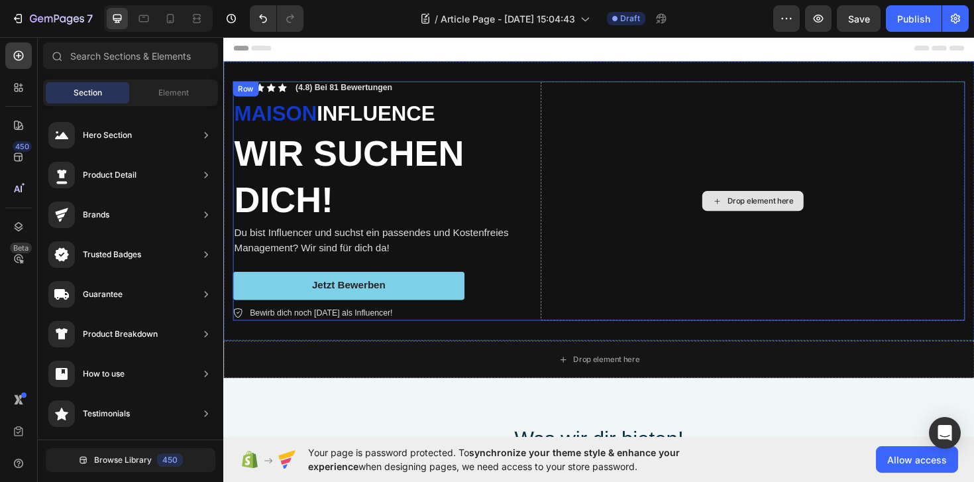
click at [793, 229] on div "Drop element here" at bounding box center [783, 210] width 449 height 253
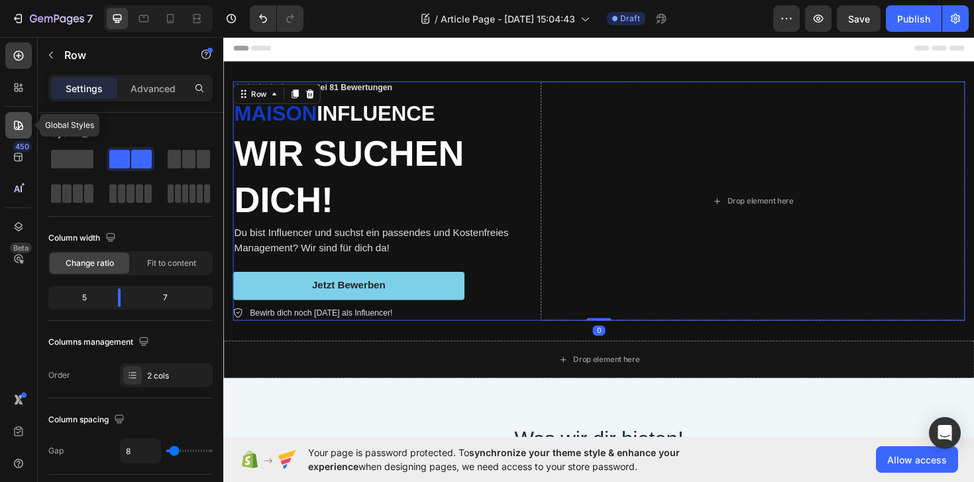
click at [20, 128] on icon at bounding box center [18, 125] width 13 height 13
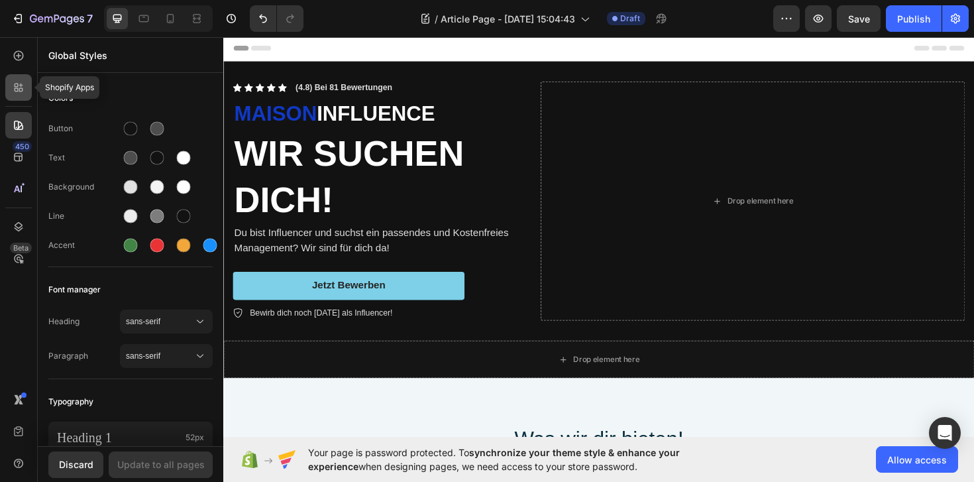
click at [17, 91] on icon at bounding box center [18, 87] width 13 height 13
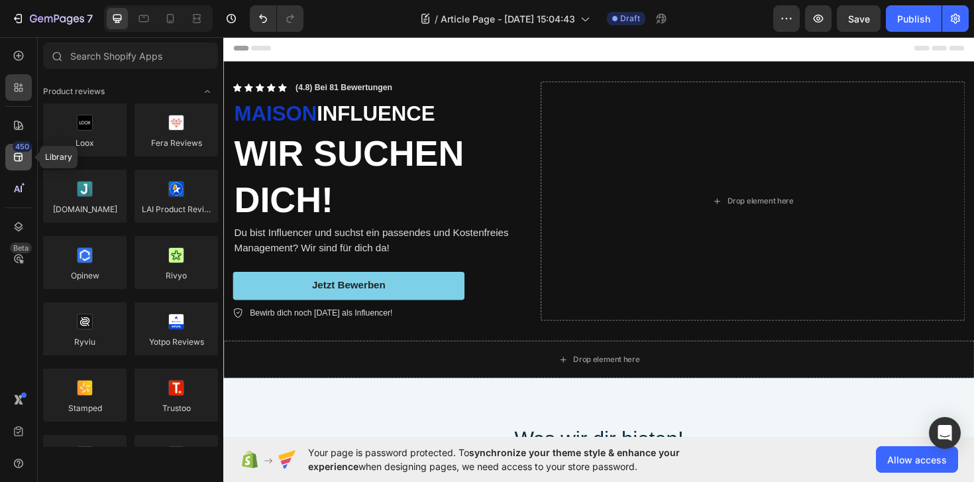
click at [21, 158] on icon at bounding box center [18, 156] width 13 height 13
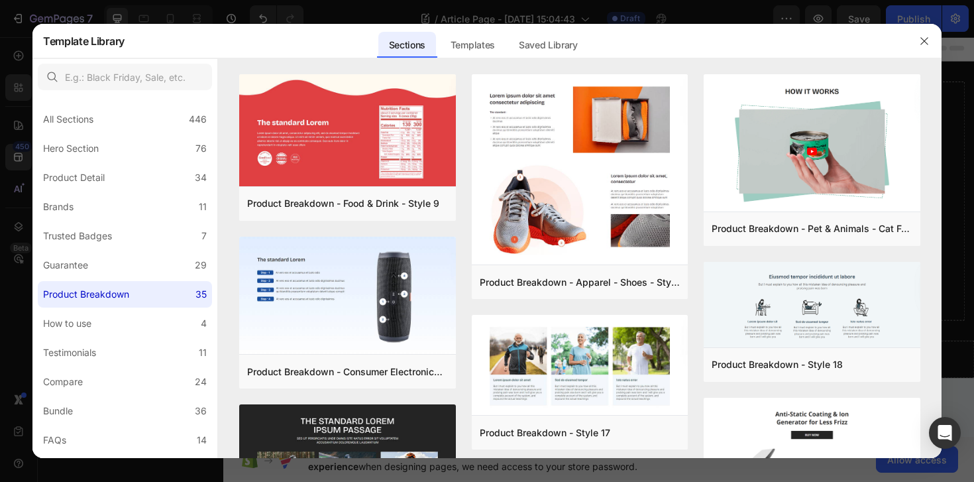
click at [17, 216] on div at bounding box center [487, 241] width 974 height 482
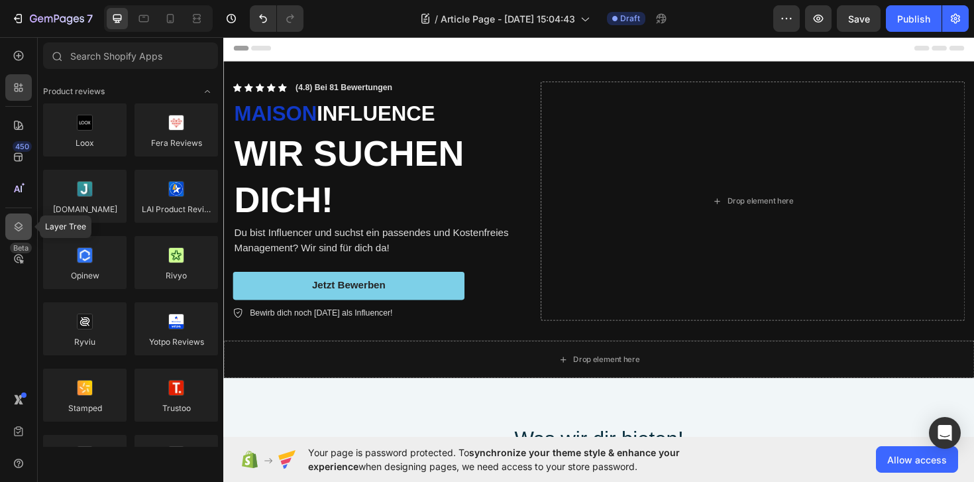
click at [17, 221] on icon at bounding box center [18, 226] width 13 height 13
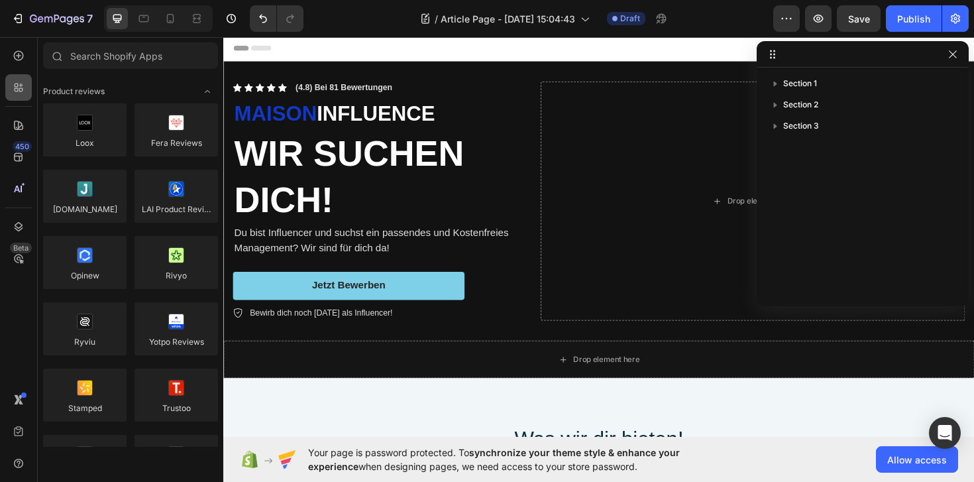
click at [25, 89] on icon at bounding box center [18, 87] width 13 height 13
click at [25, 58] on icon at bounding box center [18, 55] width 13 height 13
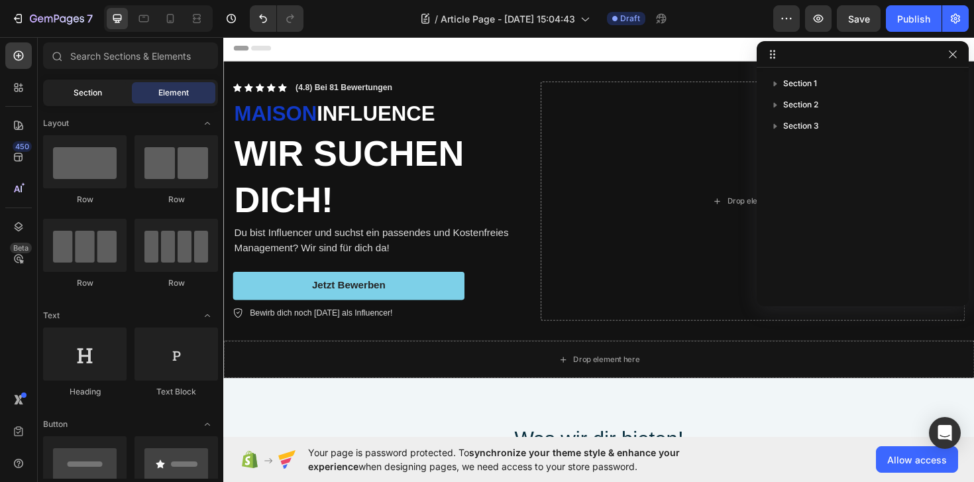
click at [99, 89] on span "Section" at bounding box center [88, 93] width 28 height 12
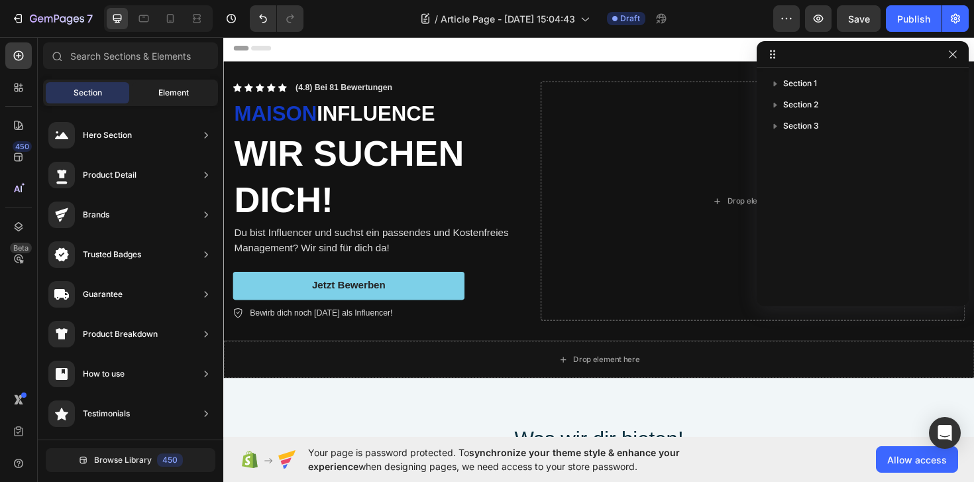
click at [168, 93] on span "Element" at bounding box center [173, 93] width 30 height 12
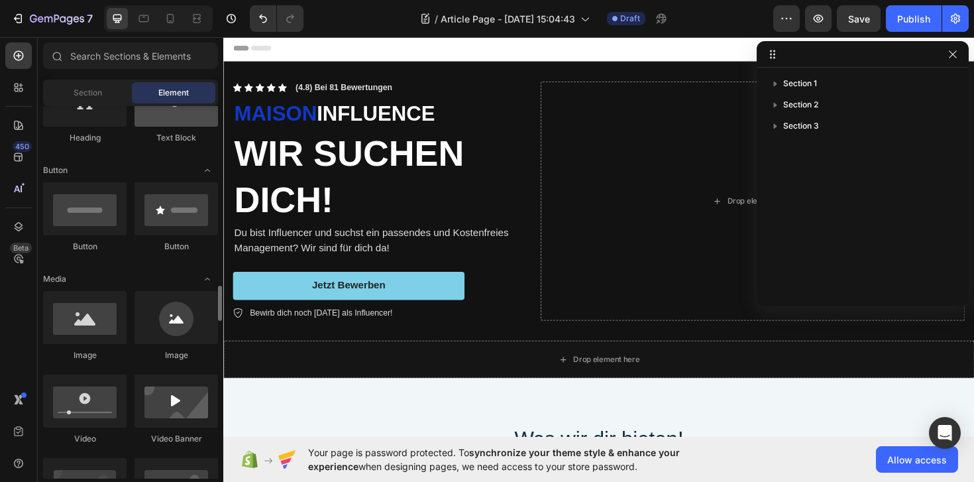
scroll to position [416, 0]
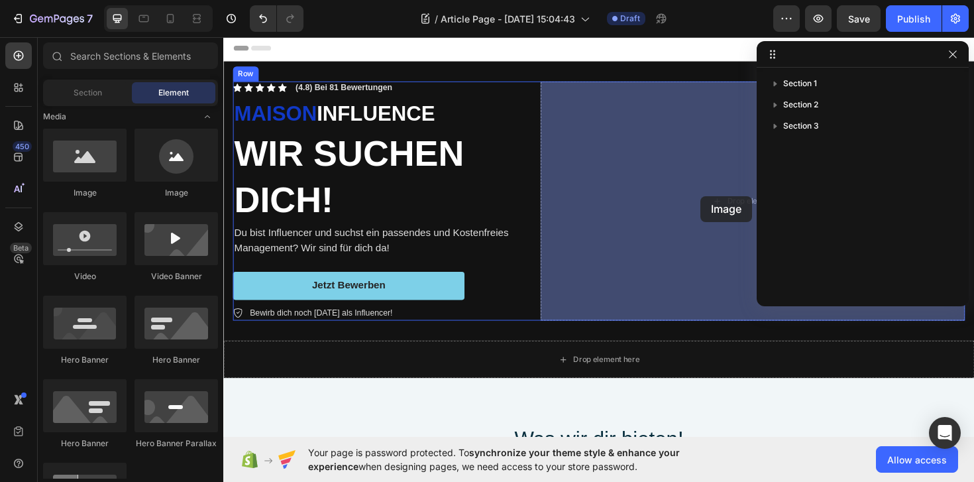
drag, startPoint x: 321, startPoint y: 201, endPoint x: 729, endPoint y: 205, distance: 408.1
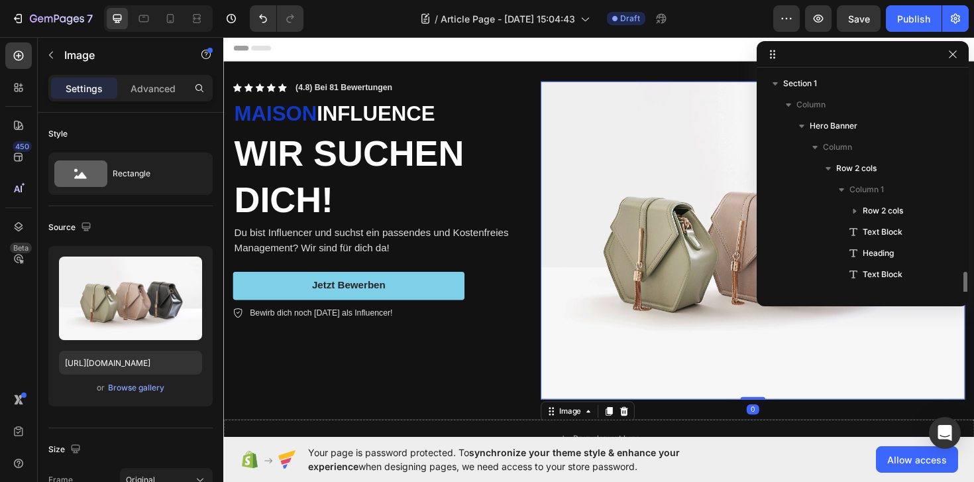
scroll to position [121, 0]
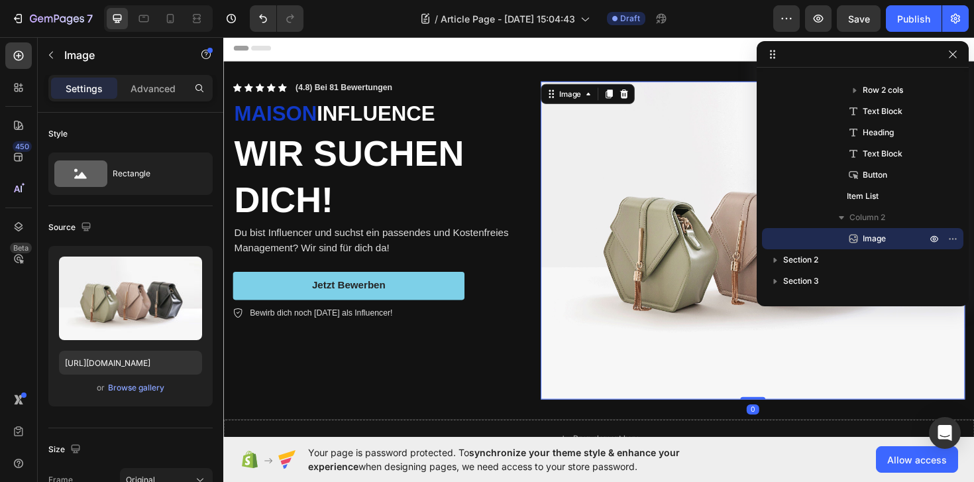
click at [720, 214] on img at bounding box center [783, 252] width 449 height 337
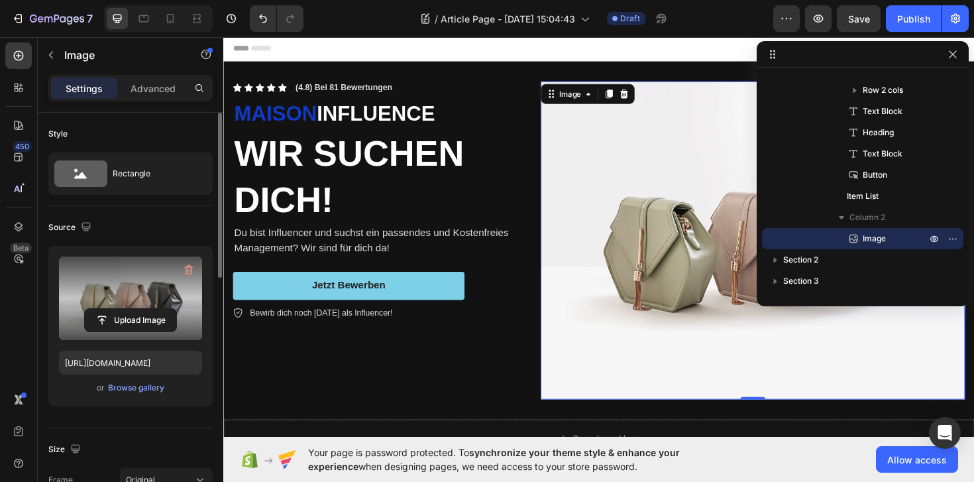
click at [141, 285] on label at bounding box center [130, 297] width 143 height 83
click at [141, 309] on input "file" at bounding box center [130, 320] width 91 height 23
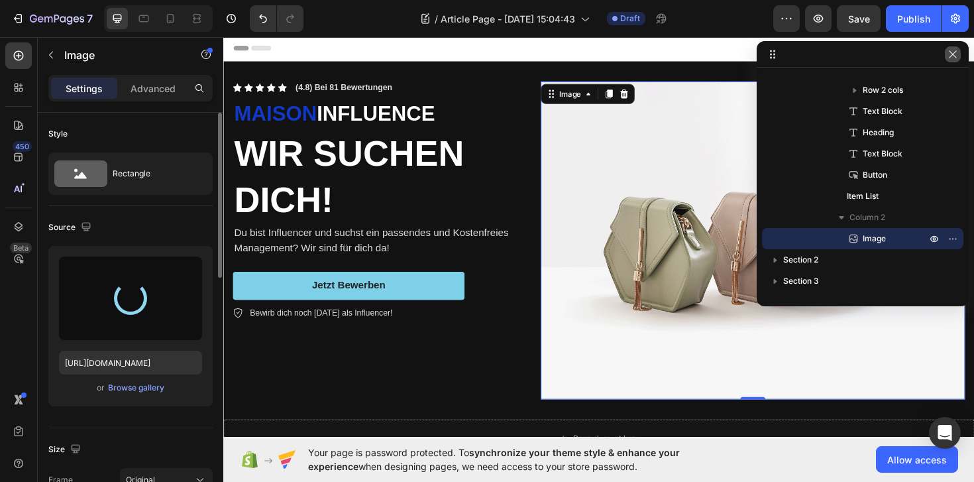
click at [949, 56] on icon "button" at bounding box center [952, 54] width 11 height 11
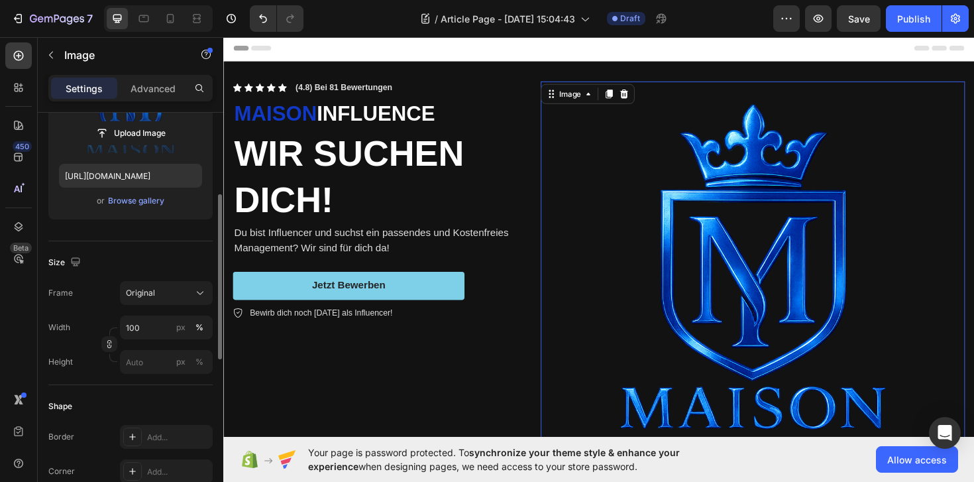
scroll to position [191, 0]
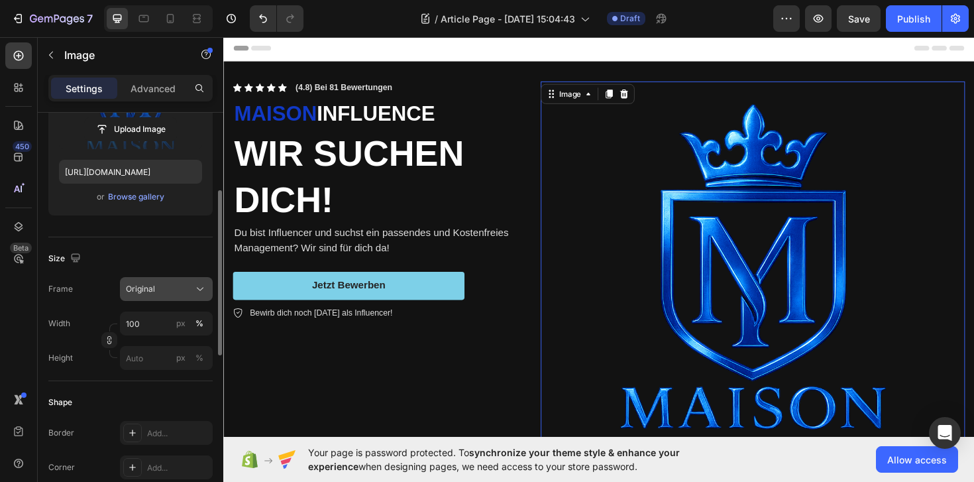
click at [180, 288] on div "Original" at bounding box center [158, 289] width 65 height 12
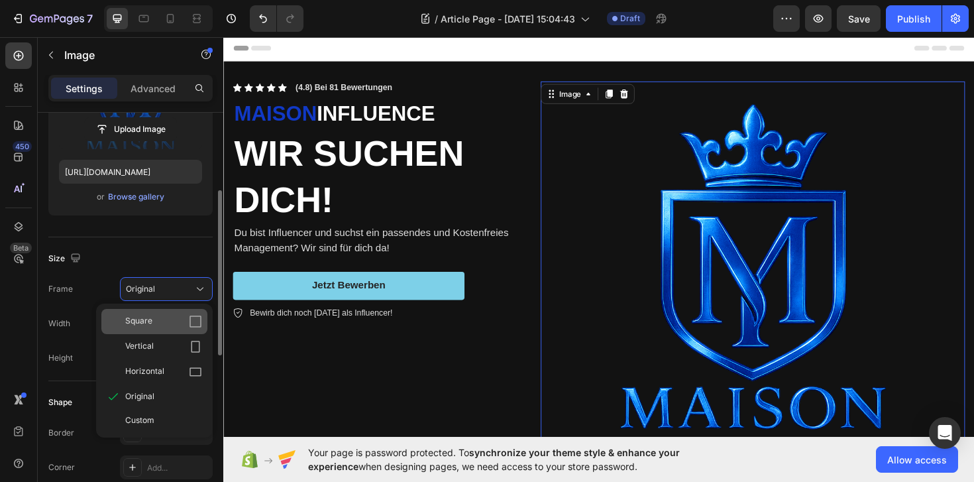
click at [163, 329] on div "Square" at bounding box center [154, 321] width 106 height 25
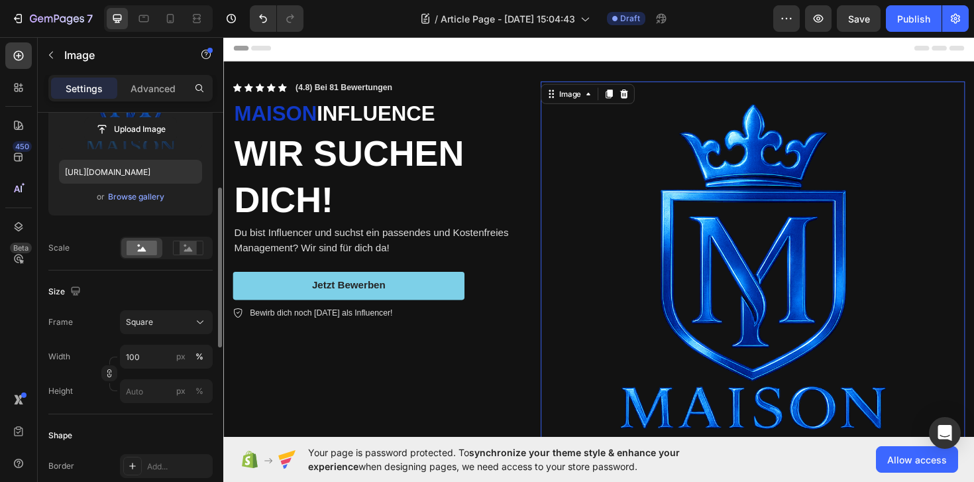
click at [163, 329] on button "Square" at bounding box center [166, 322] width 93 height 24
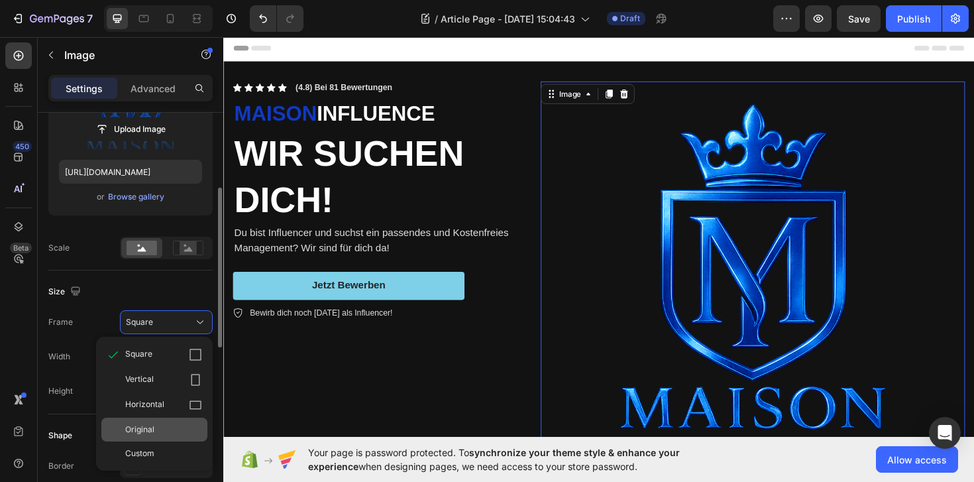
click at [160, 426] on div "Original" at bounding box center [163, 429] width 77 height 12
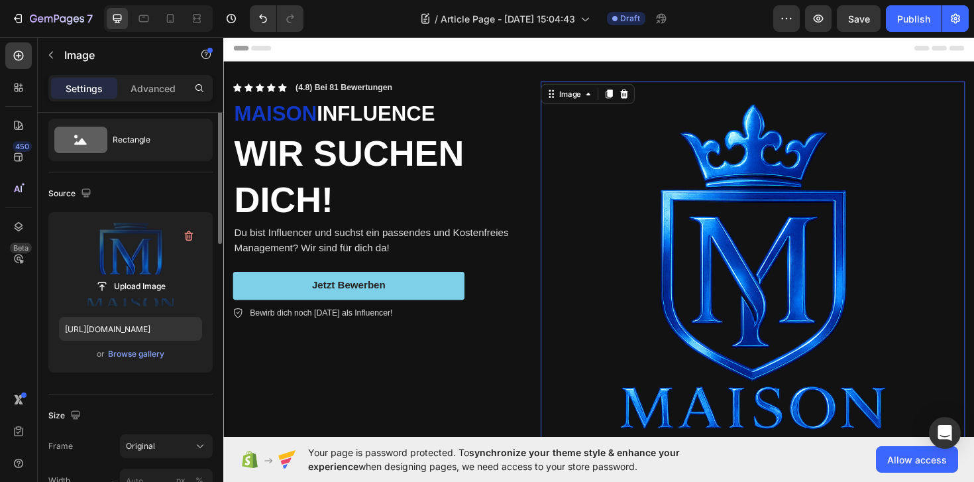
scroll to position [0, 0]
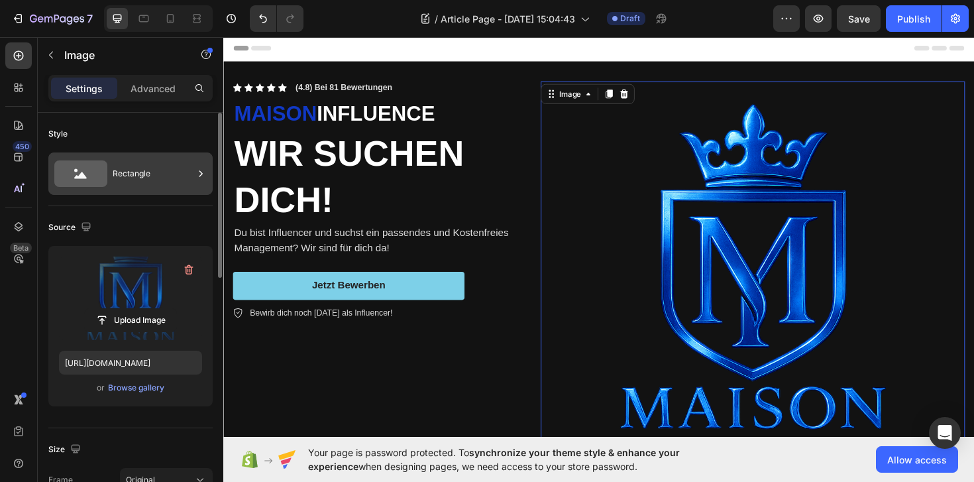
click at [141, 162] on div "Rectangle" at bounding box center [153, 173] width 81 height 30
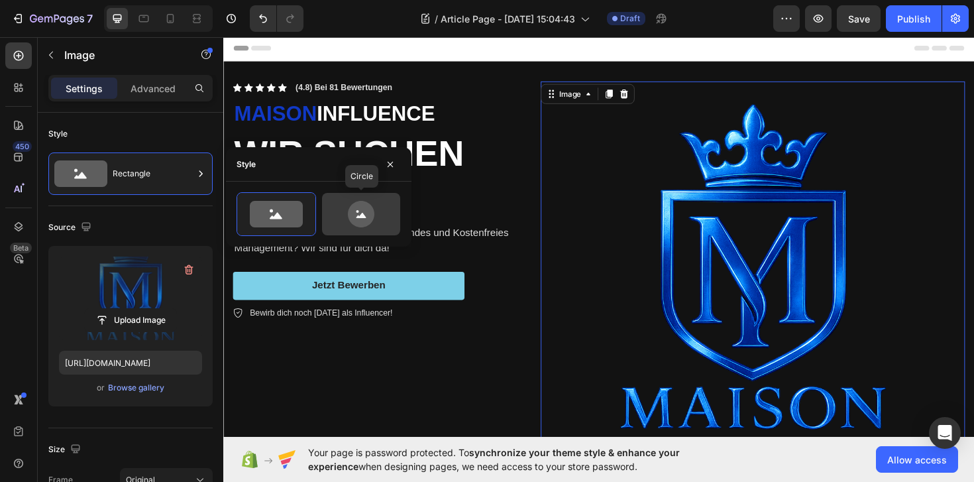
click at [337, 202] on icon at bounding box center [361, 214] width 62 height 26
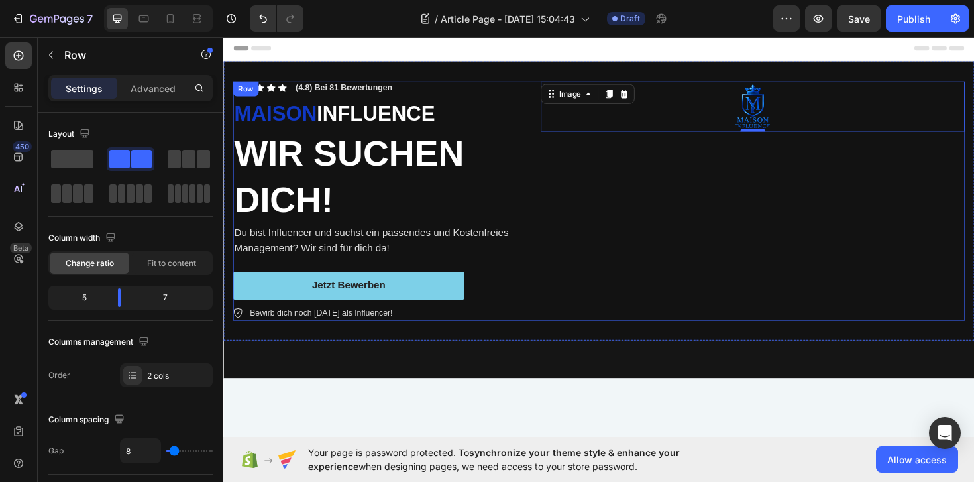
click at [702, 327] on div "Image 0" at bounding box center [783, 210] width 449 height 253
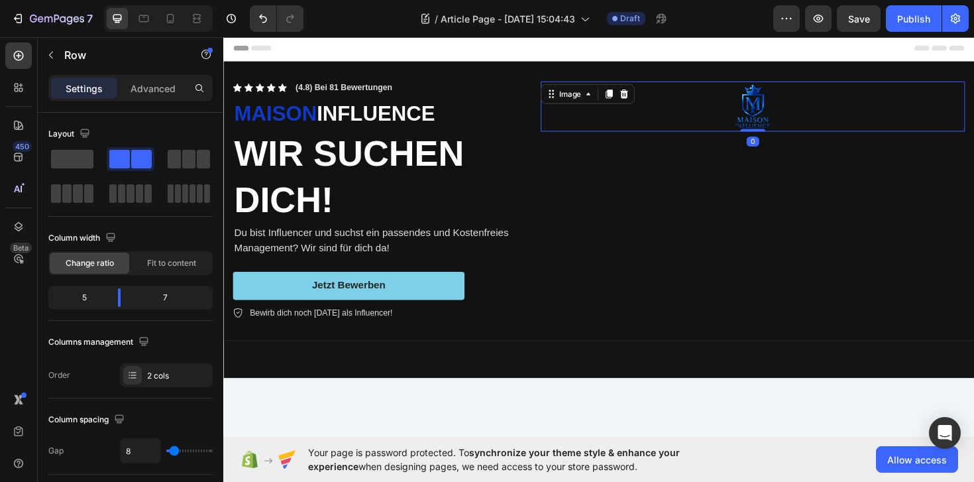
click at [776, 131] on img at bounding box center [783, 110] width 53 height 53
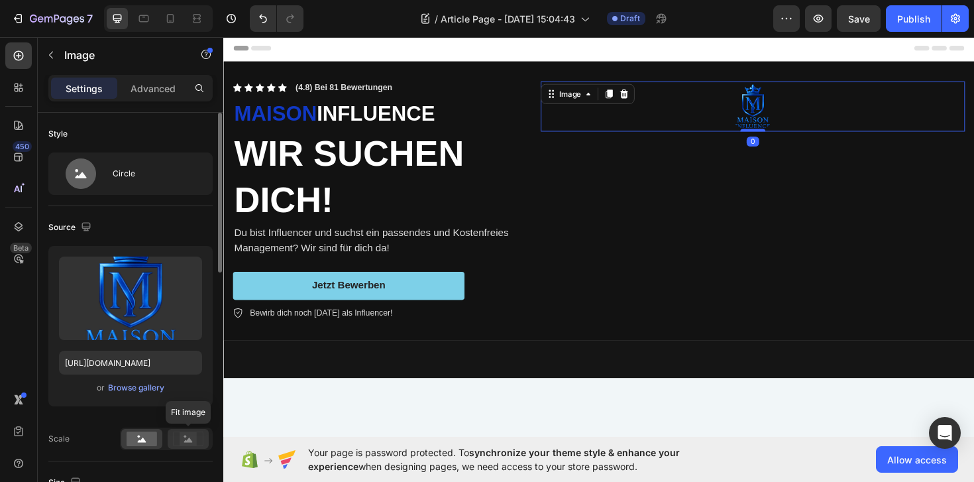
click at [175, 441] on icon at bounding box center [188, 438] width 30 height 15
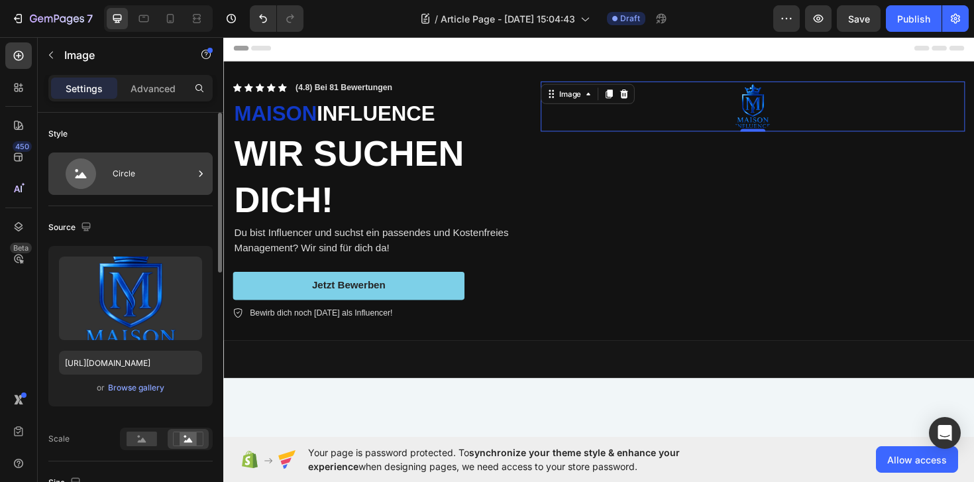
click at [143, 152] on div "Circle" at bounding box center [130, 173] width 164 height 42
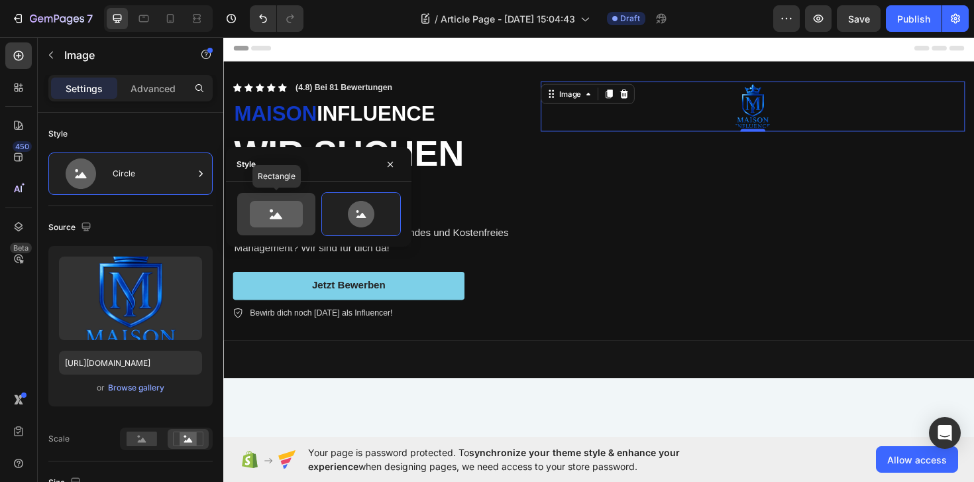
click at [264, 211] on icon at bounding box center [276, 214] width 53 height 26
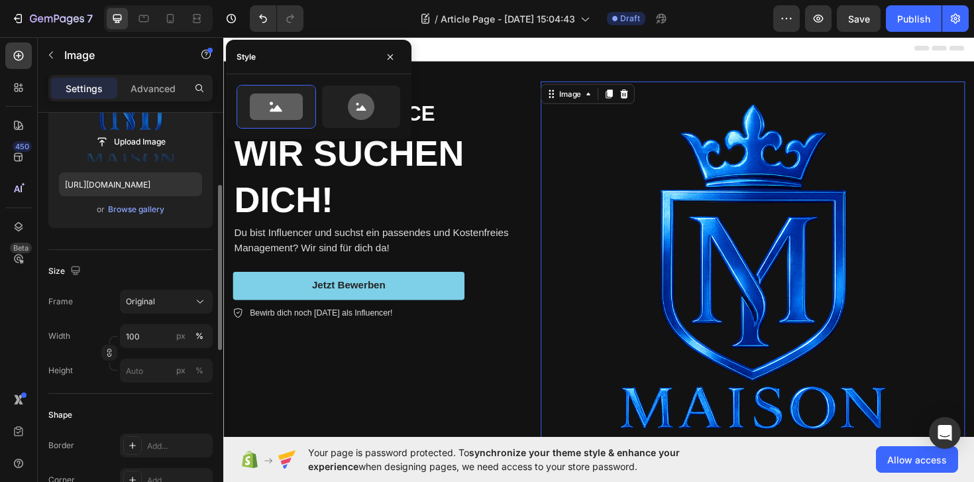
scroll to position [190, 0]
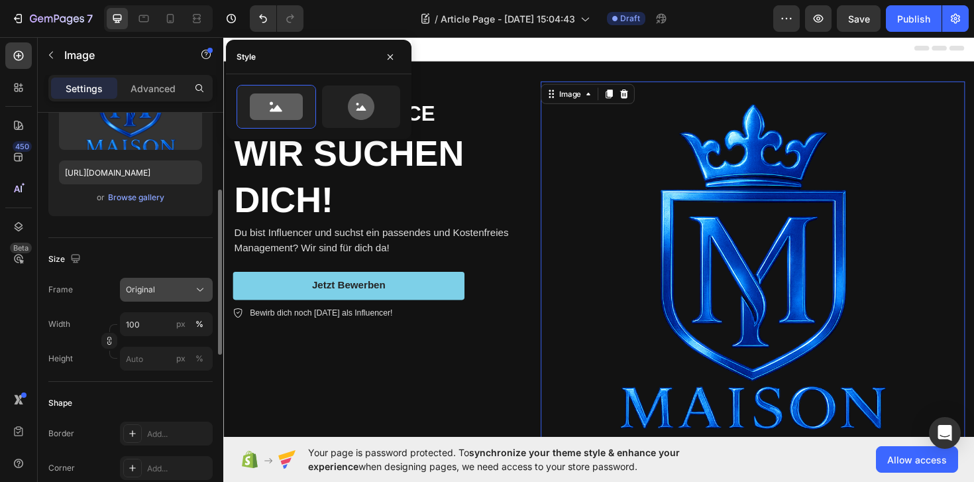
click at [152, 291] on span "Original" at bounding box center [140, 290] width 29 height 12
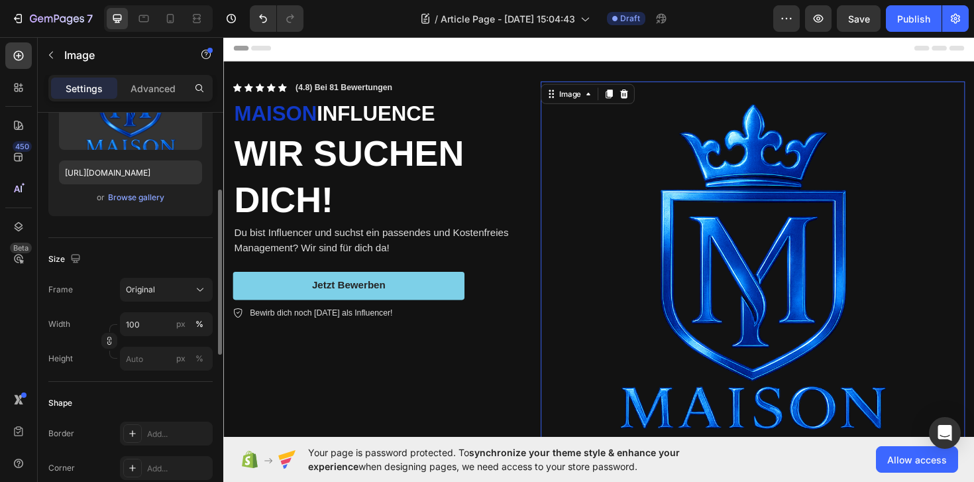
click at [162, 269] on div "Size" at bounding box center [130, 258] width 164 height 21
click at [161, 323] on input "100" at bounding box center [166, 324] width 93 height 24
type input "50"
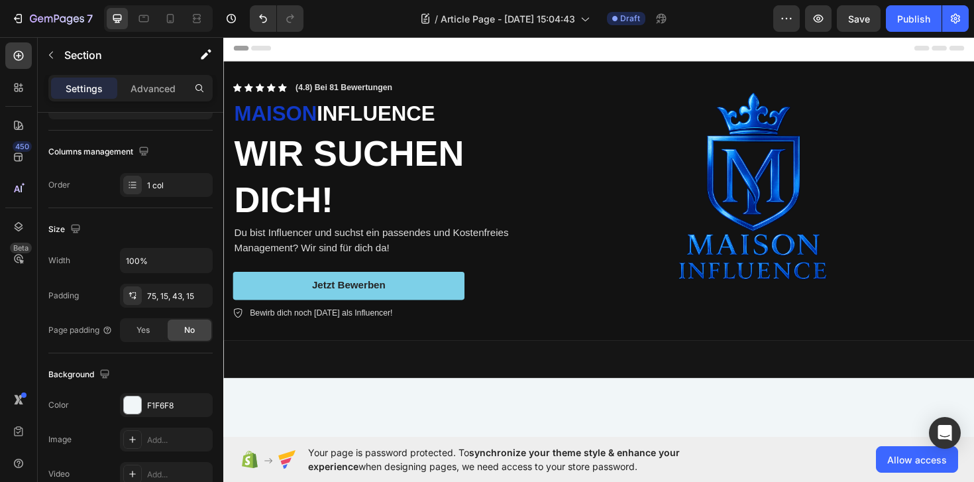
scroll to position [0, 0]
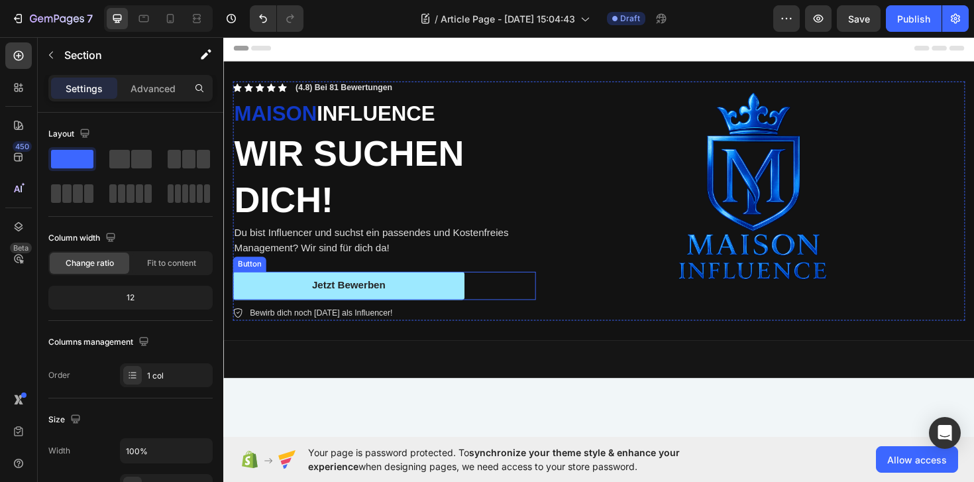
click at [444, 299] on button "Jetzt Bewerben" at bounding box center [355, 301] width 245 height 30
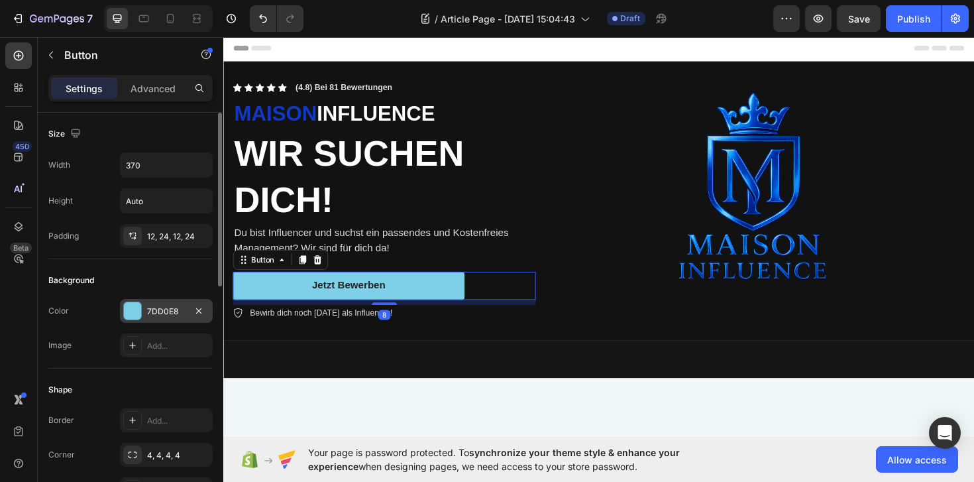
click at [182, 318] on div "7DD0E8" at bounding box center [166, 311] width 93 height 24
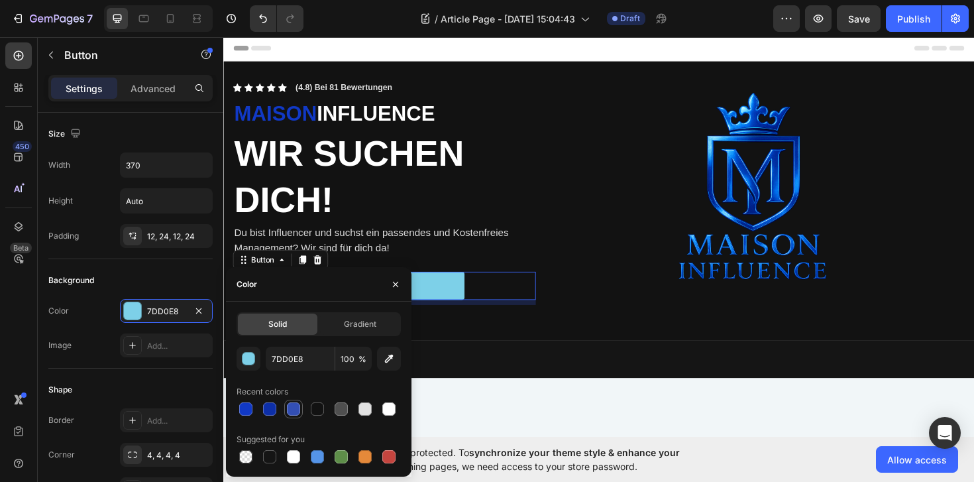
click at [289, 409] on div at bounding box center [293, 408] width 13 height 13
type input "334FB4"
click at [498, 240] on p "Du bist Influencer und suchst ein passendes und Kostenfreies Management? Wir si…" at bounding box center [394, 253] width 318 height 32
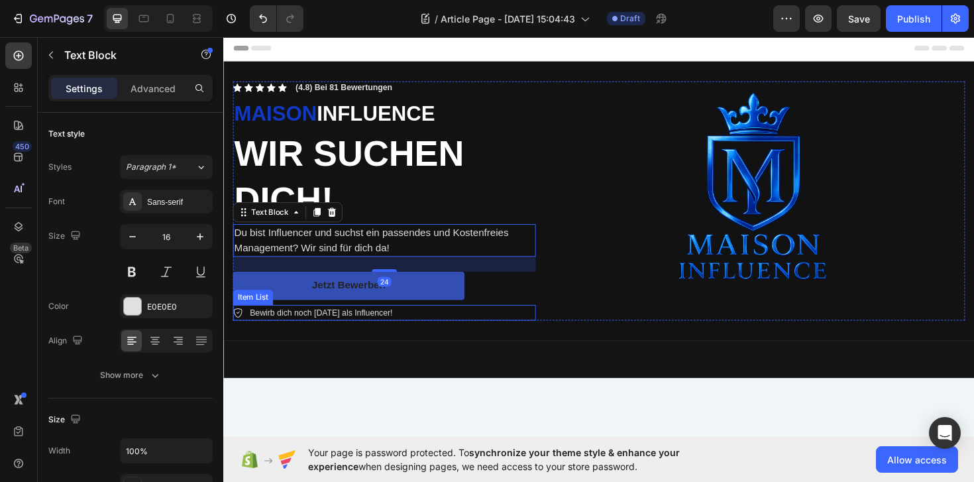
click at [500, 386] on div at bounding box center [620, 378] width 795 height 40
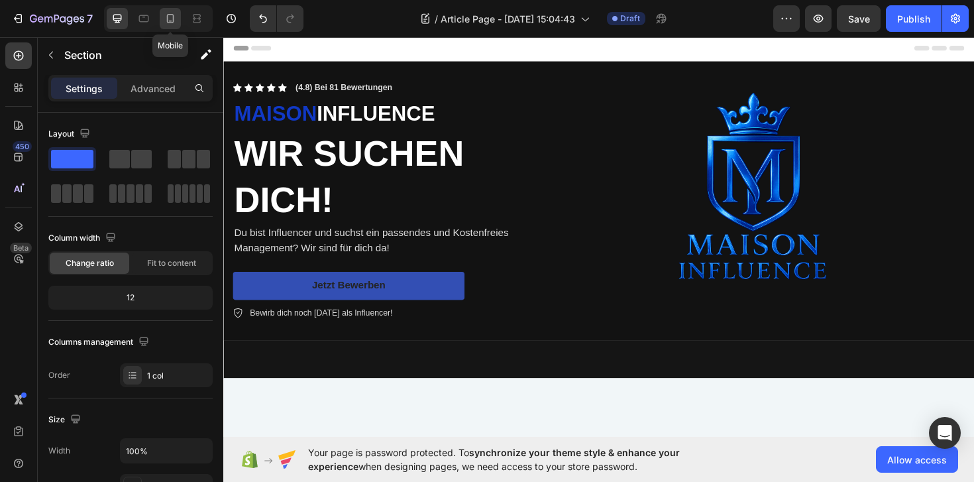
click at [167, 18] on icon at bounding box center [170, 18] width 7 height 9
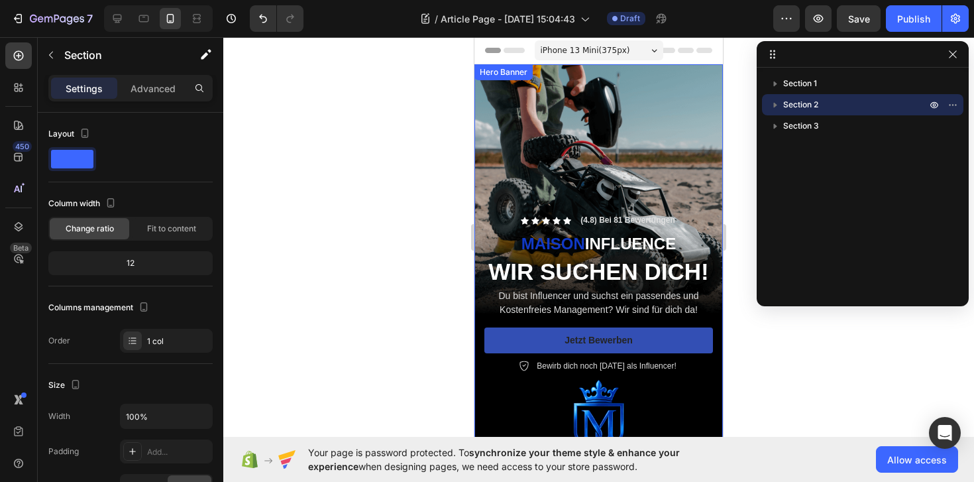
click at [613, 120] on div "Background Image" at bounding box center [598, 285] width 248 height 442
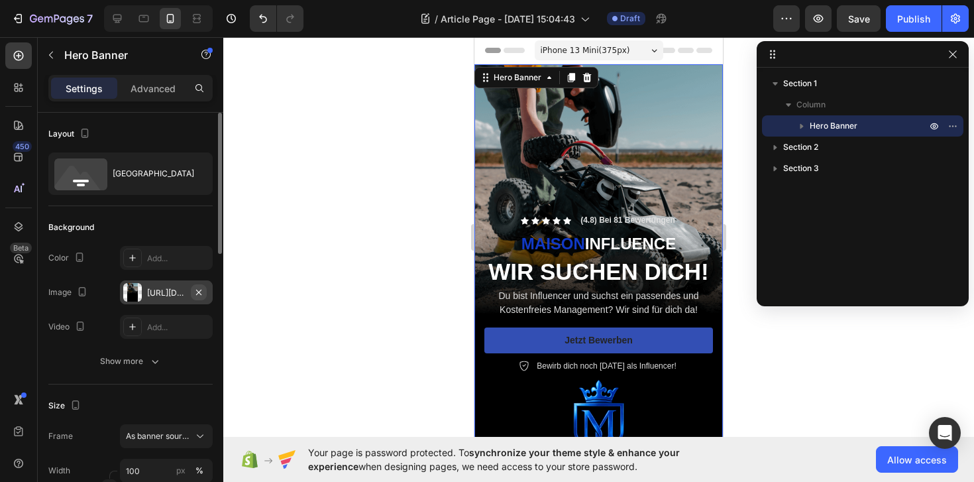
click at [195, 292] on icon "button" at bounding box center [198, 292] width 11 height 11
type input "Auto"
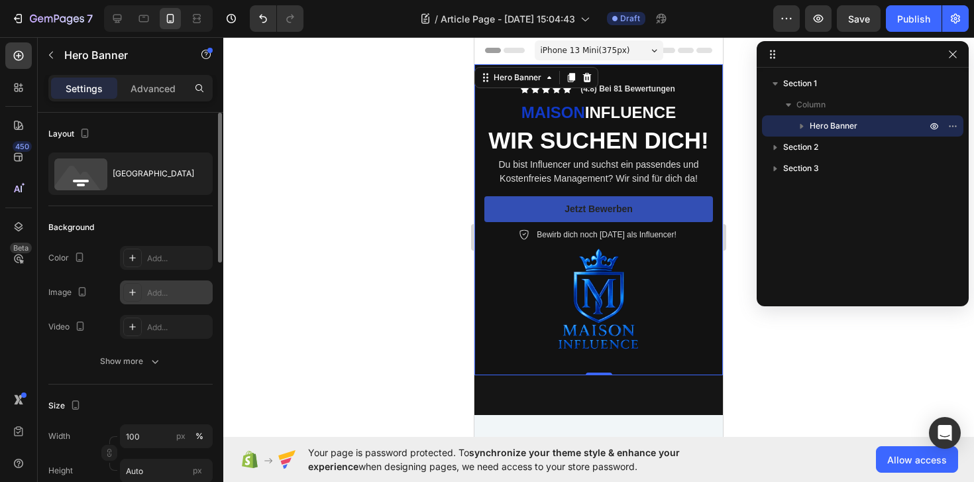
click at [772, 367] on div at bounding box center [598, 259] width 751 height 445
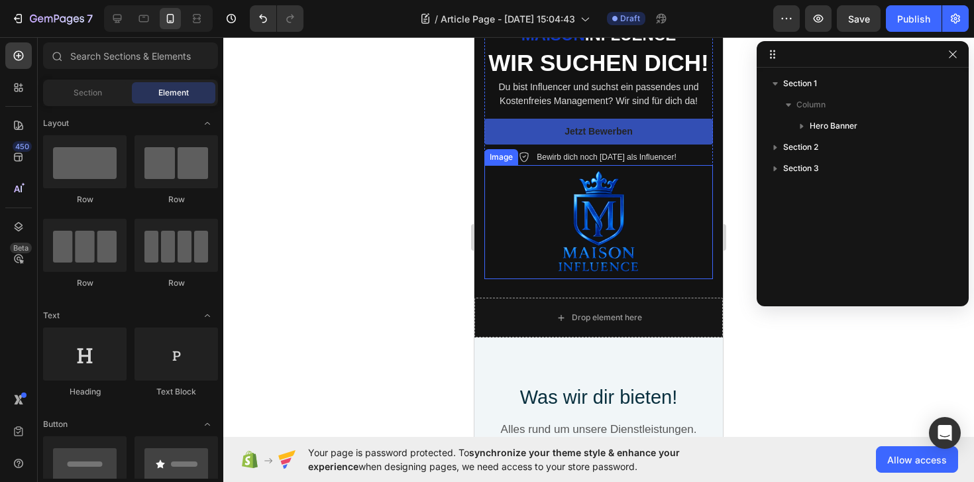
scroll to position [17, 0]
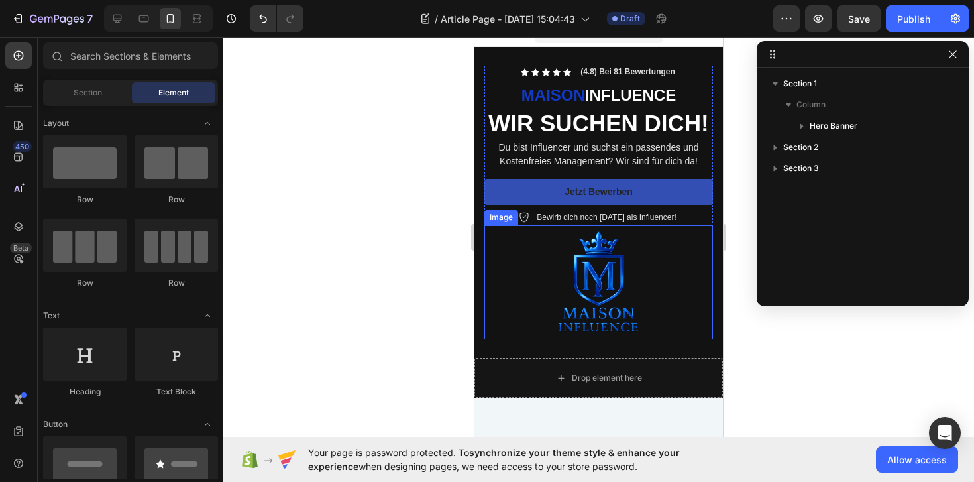
click at [613, 266] on img at bounding box center [598, 282] width 115 height 115
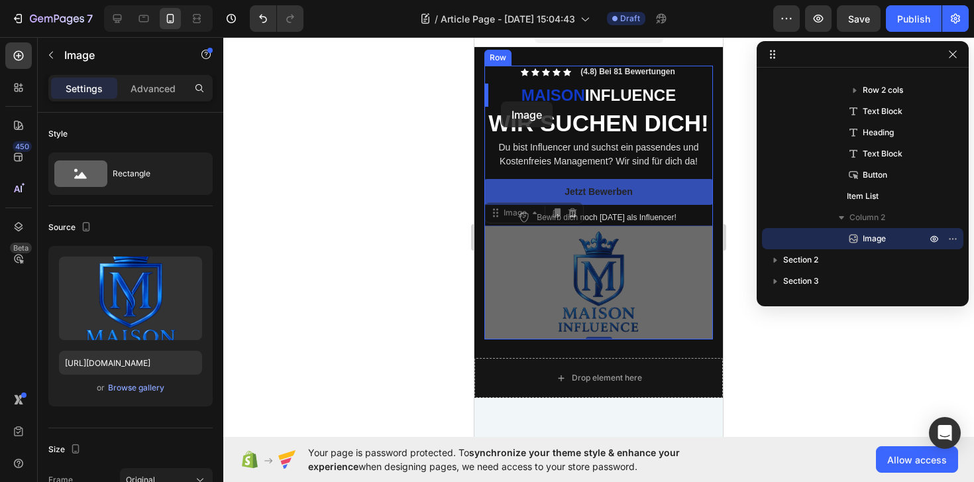
scroll to position [0, 0]
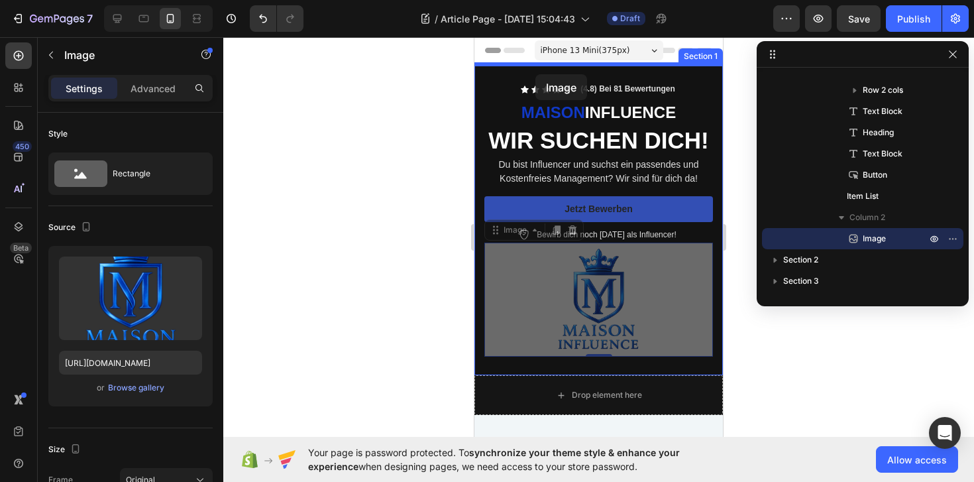
drag, startPoint x: 490, startPoint y: 235, endPoint x: 535, endPoint y: 74, distance: 166.5
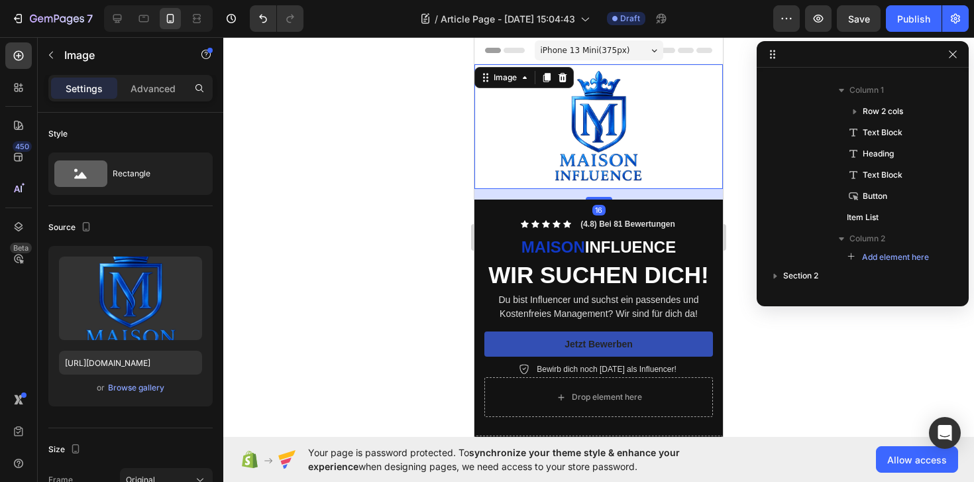
click at [678, 162] on div at bounding box center [598, 126] width 248 height 125
click at [499, 239] on p "MAISON INFLUENCE" at bounding box center [599, 247] width 226 height 21
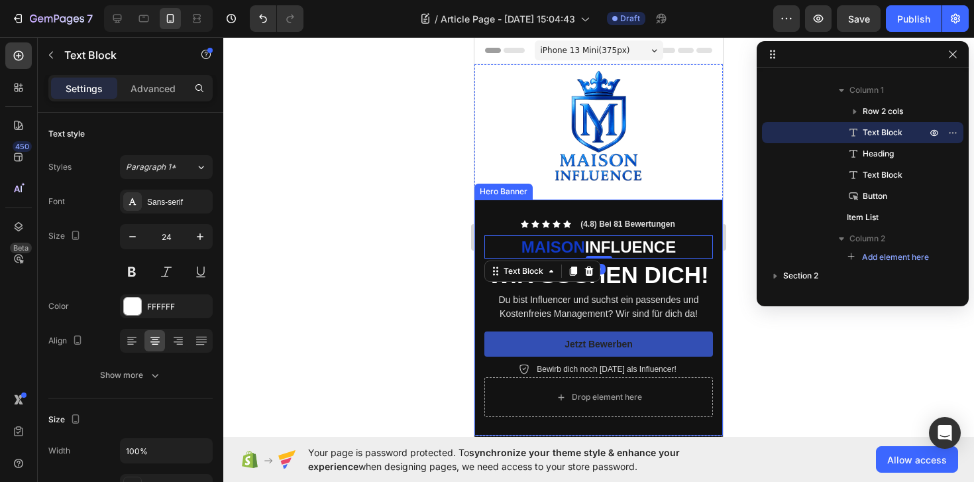
click at [498, 185] on div "Hero Banner" at bounding box center [503, 191] width 53 height 12
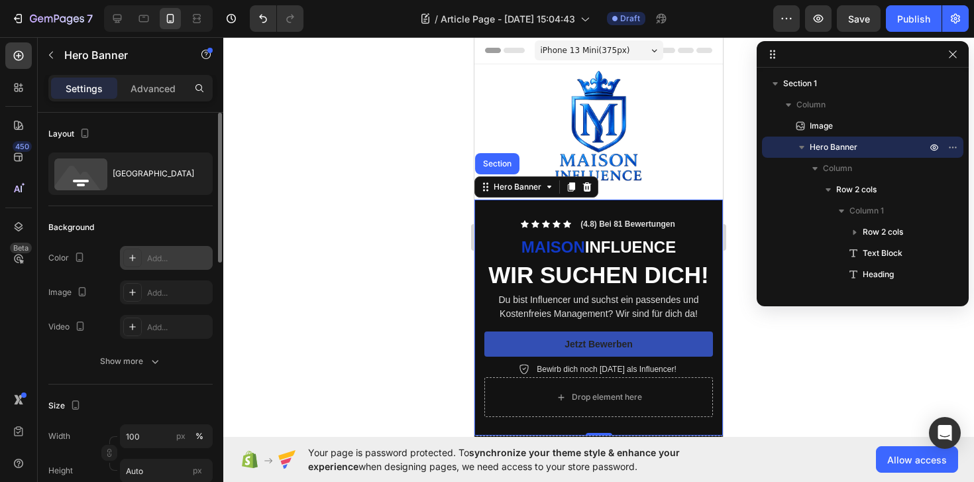
click at [162, 258] on div "Add..." at bounding box center [178, 258] width 62 height 12
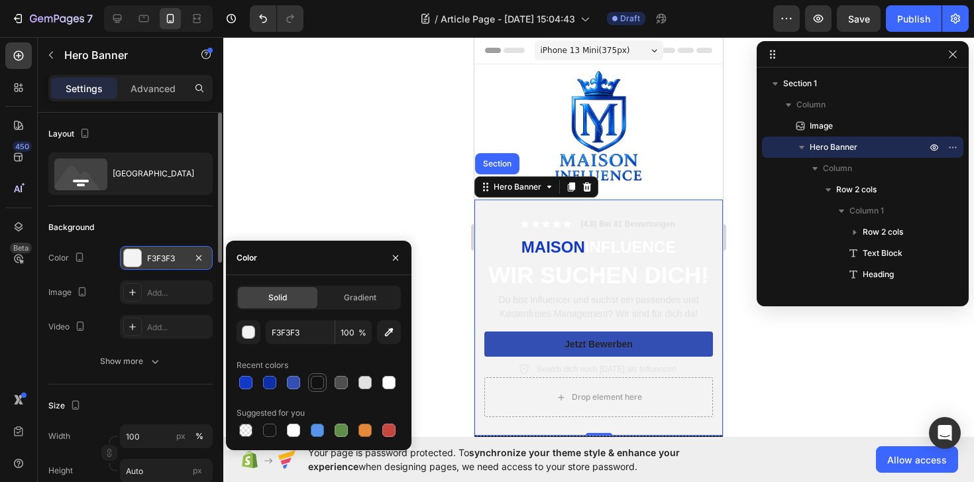
click at [311, 382] on div at bounding box center [317, 382] width 13 height 13
type input "121212"
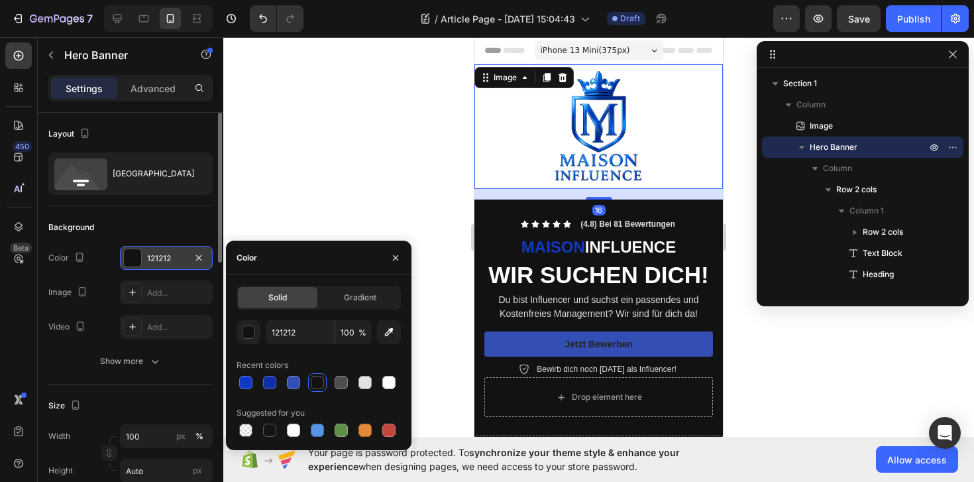
click at [704, 154] on div at bounding box center [598, 126] width 248 height 125
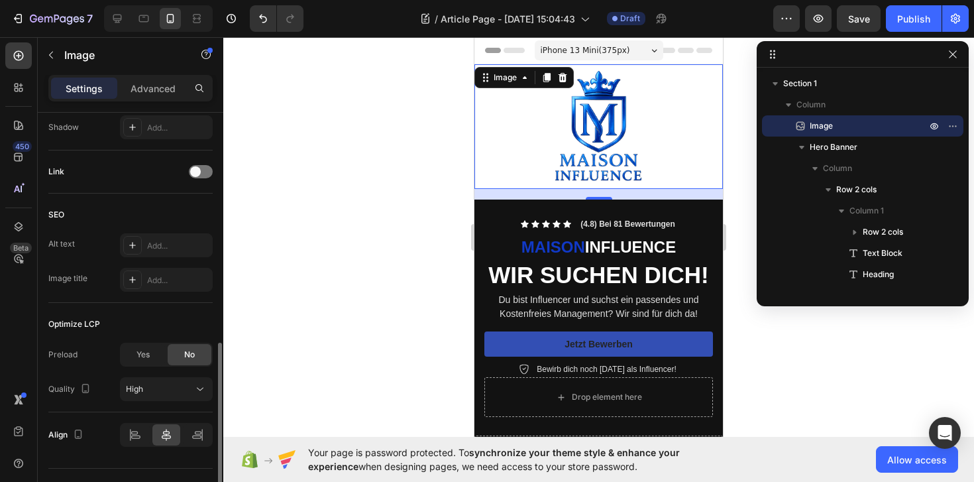
scroll to position [594, 0]
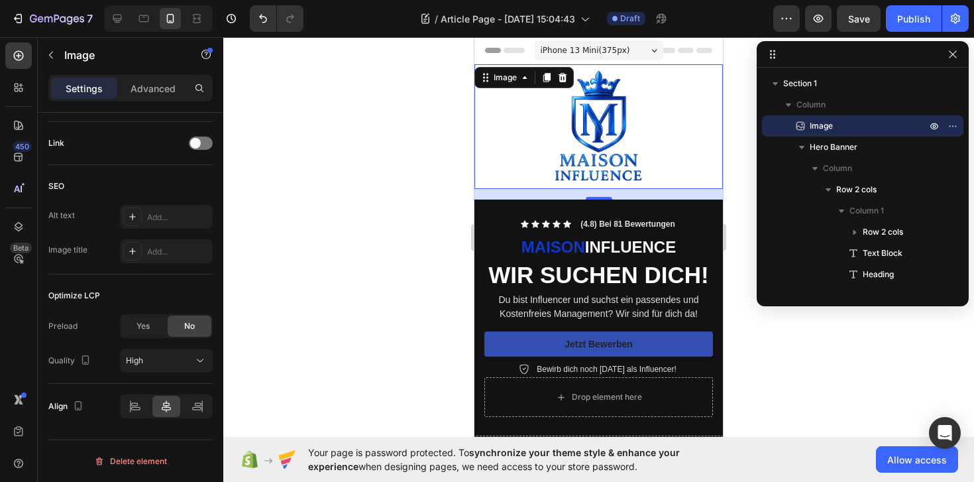
click at [482, 162] on div at bounding box center [598, 126] width 248 height 125
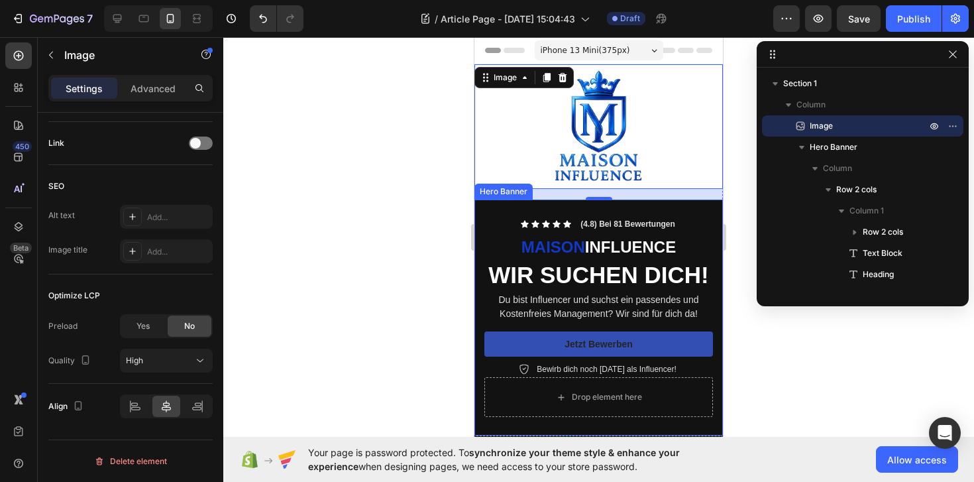
click at [481, 194] on div "Hero Banner" at bounding box center [503, 192] width 58 height 16
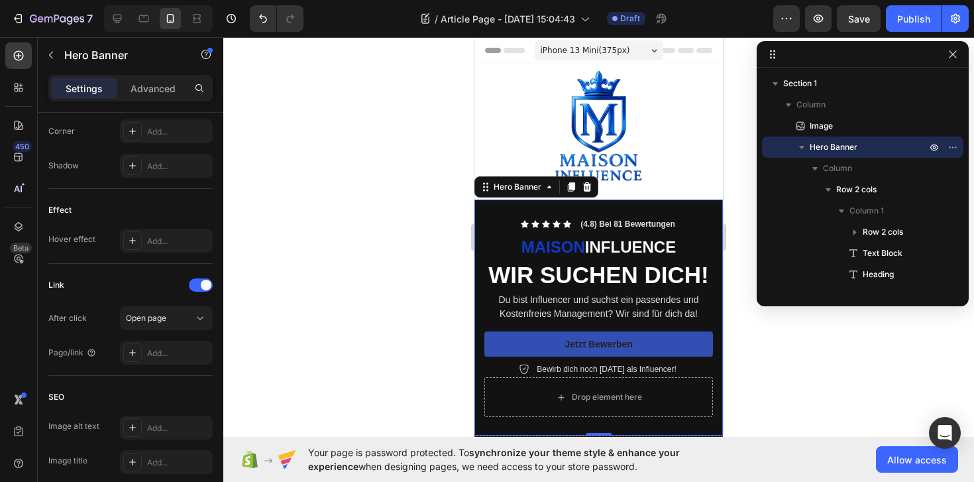
scroll to position [0, 0]
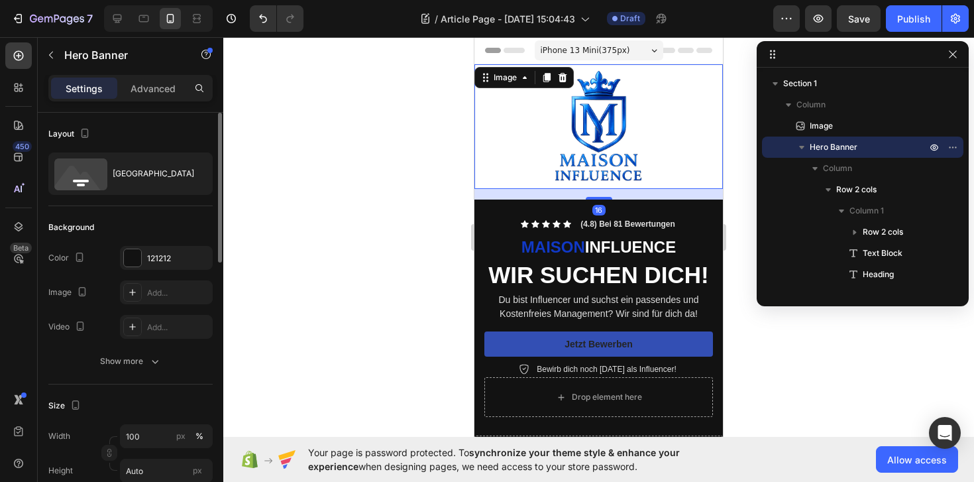
click at [499, 150] on div at bounding box center [598, 126] width 248 height 125
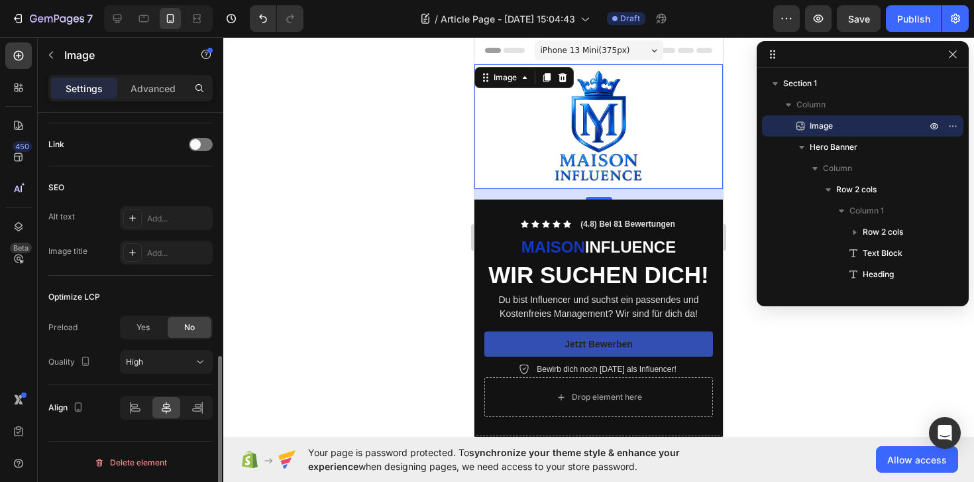
scroll to position [594, 0]
click at [183, 77] on div "Settings Advanced" at bounding box center [130, 88] width 164 height 26
click at [170, 83] on p "Advanced" at bounding box center [153, 88] width 45 height 14
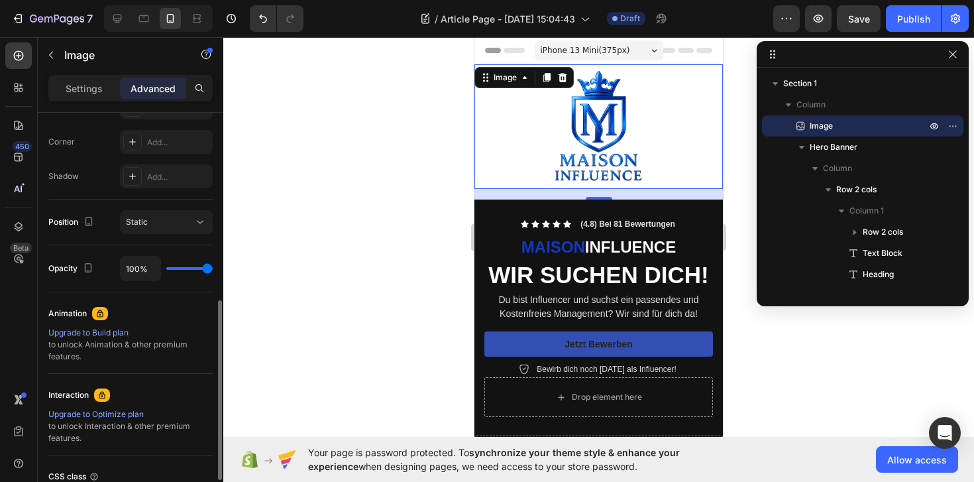
scroll to position [405, 0]
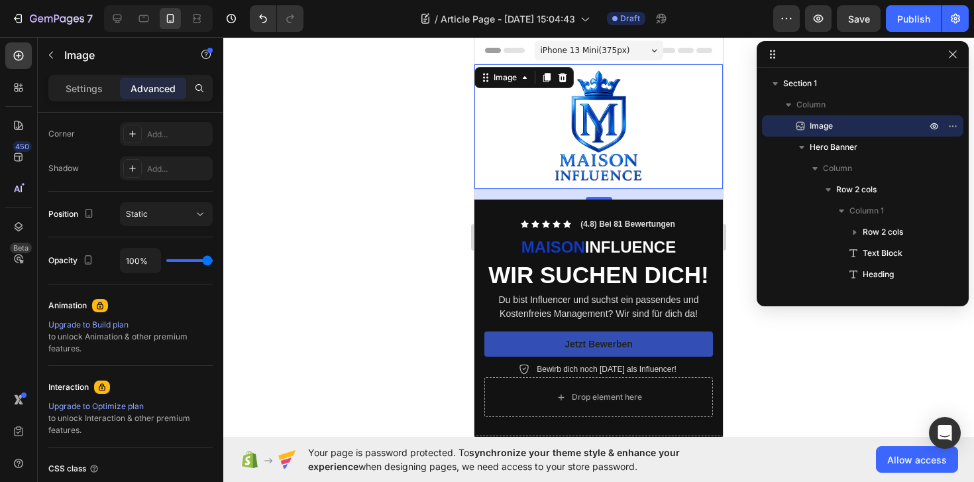
click at [610, 147] on img at bounding box center [599, 126] width 125 height 125
click at [79, 93] on p "Settings" at bounding box center [84, 88] width 37 height 14
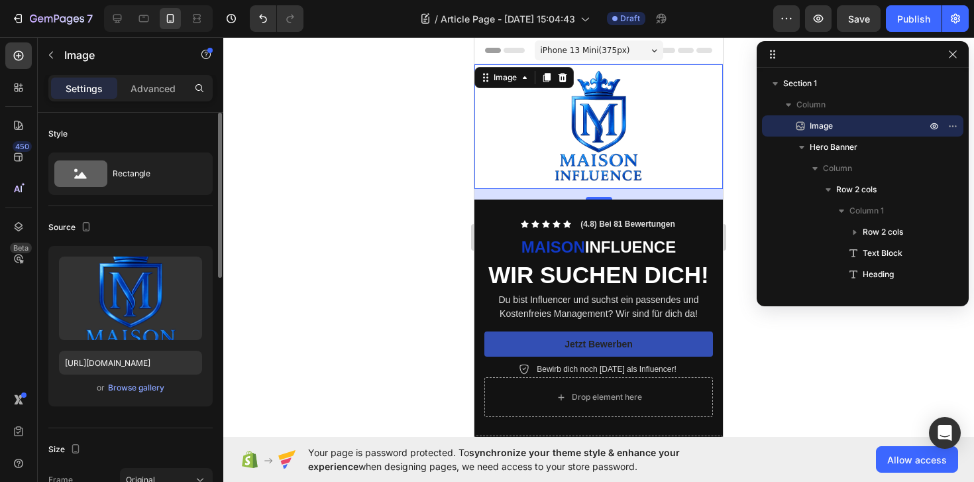
scroll to position [1, 0]
click at [797, 328] on div at bounding box center [598, 259] width 751 height 445
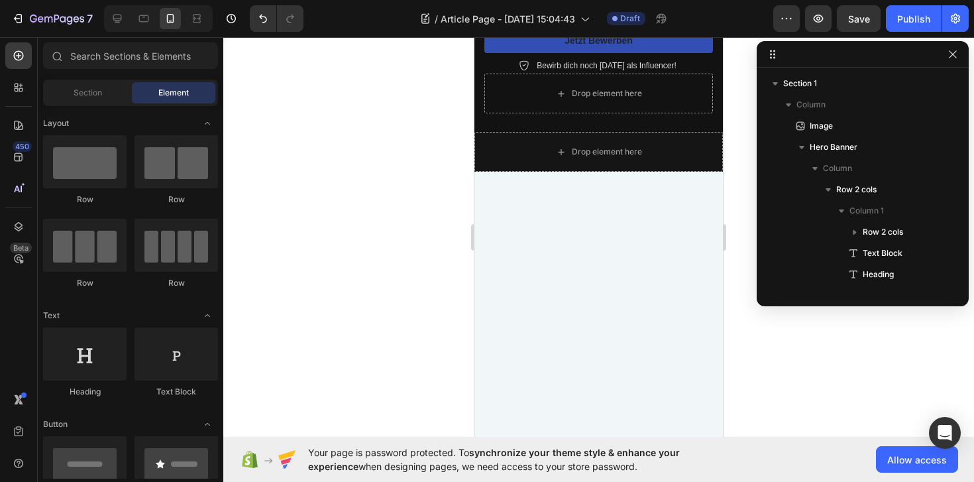
scroll to position [0, 0]
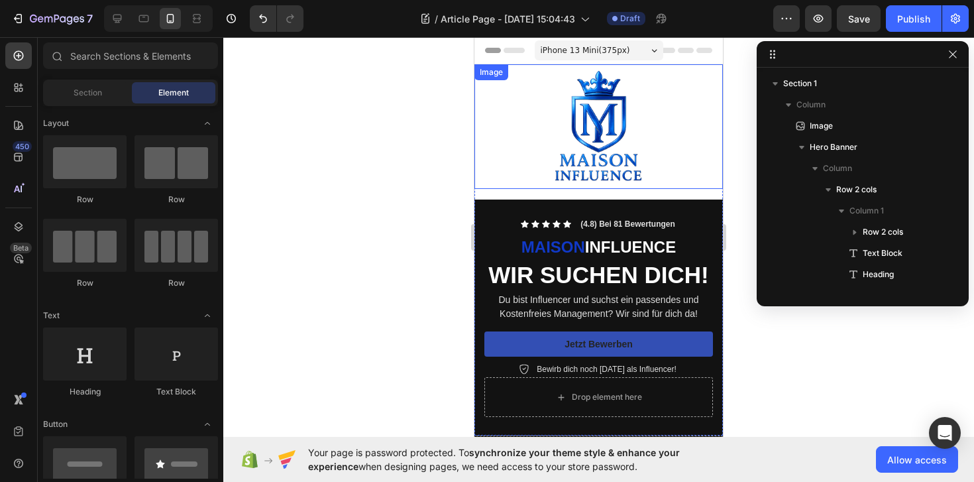
click at [591, 134] on img at bounding box center [599, 126] width 125 height 125
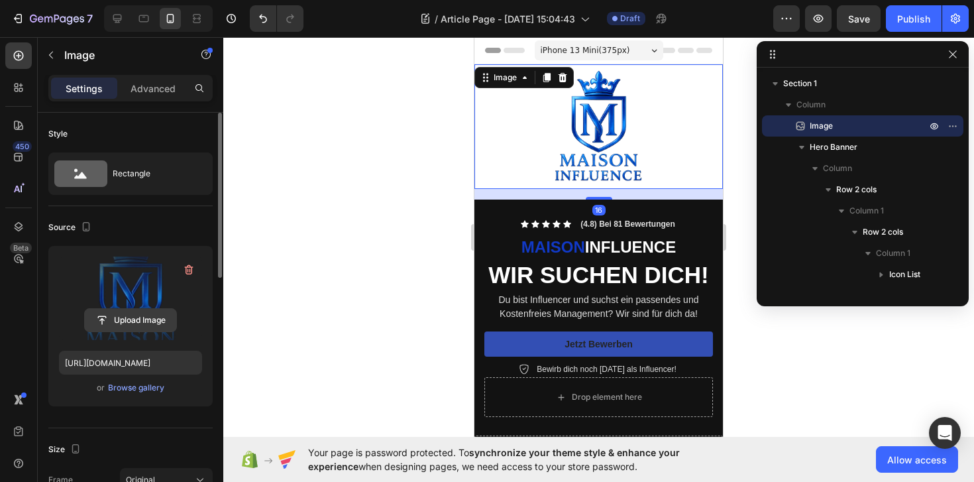
click at [152, 327] on input "file" at bounding box center [130, 320] width 91 height 23
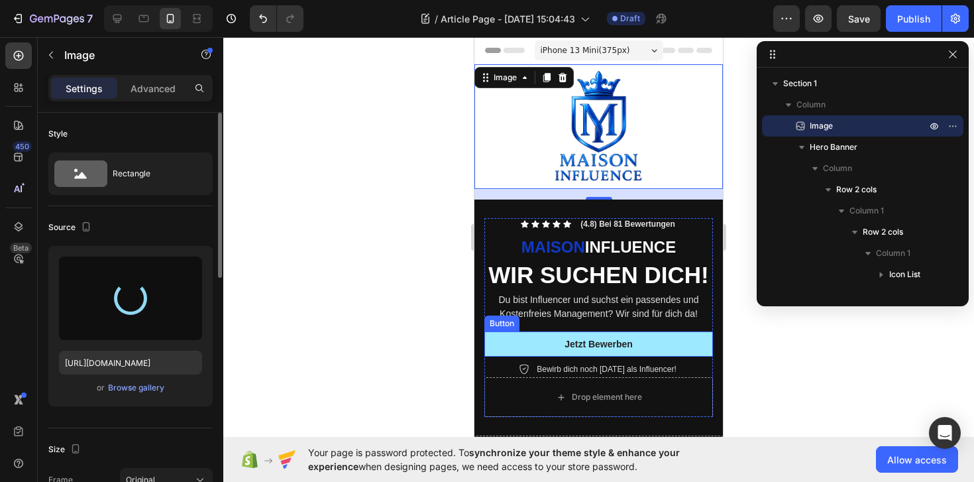
type input "https://cdn.shopify.com/s/files/1/0949/0199/3859/files/gempages_581928902767674…"
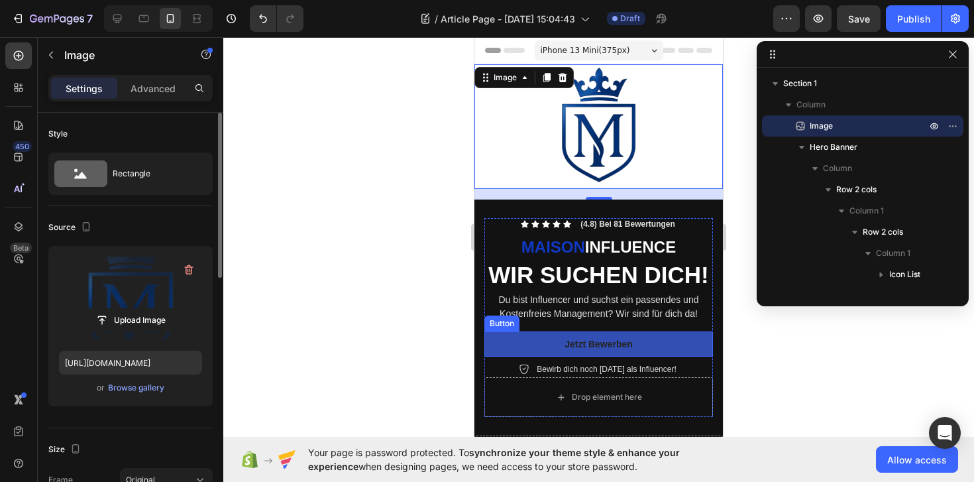
click at [832, 363] on div at bounding box center [598, 259] width 751 height 445
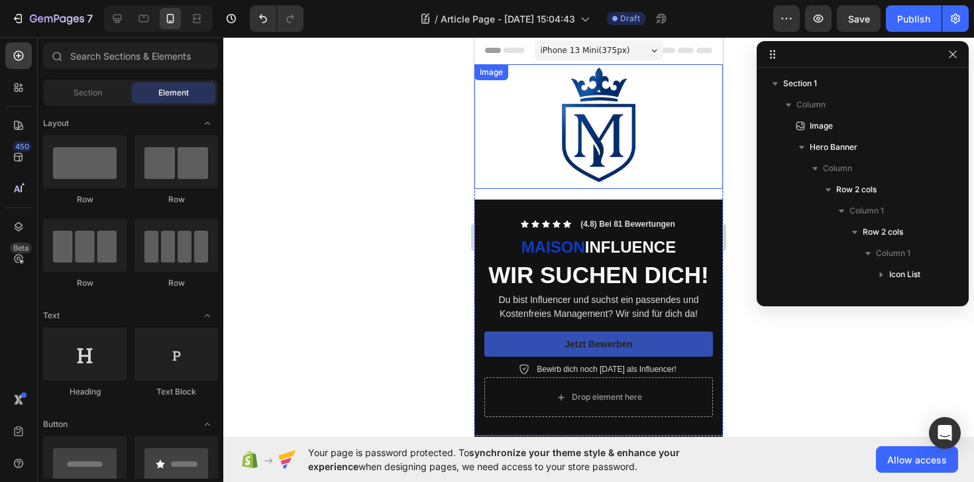
click at [617, 111] on img at bounding box center [599, 126] width 125 height 125
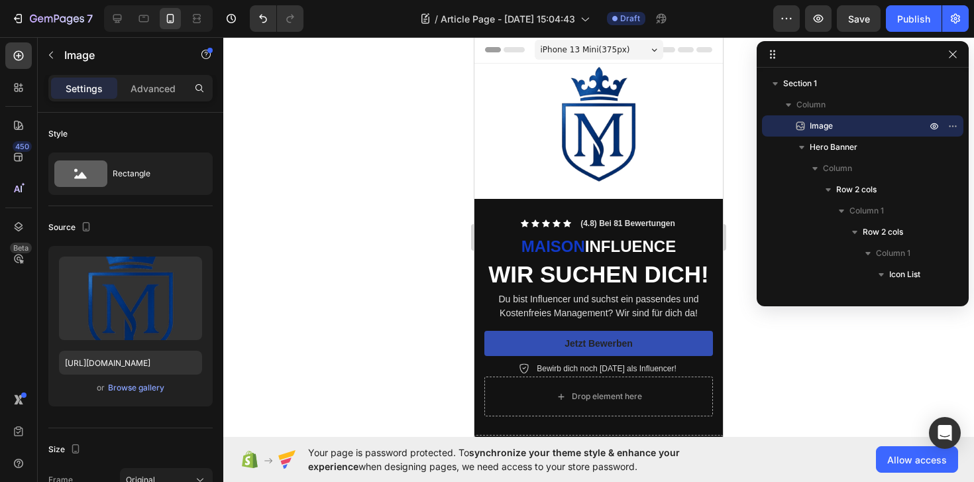
scroll to position [3, 0]
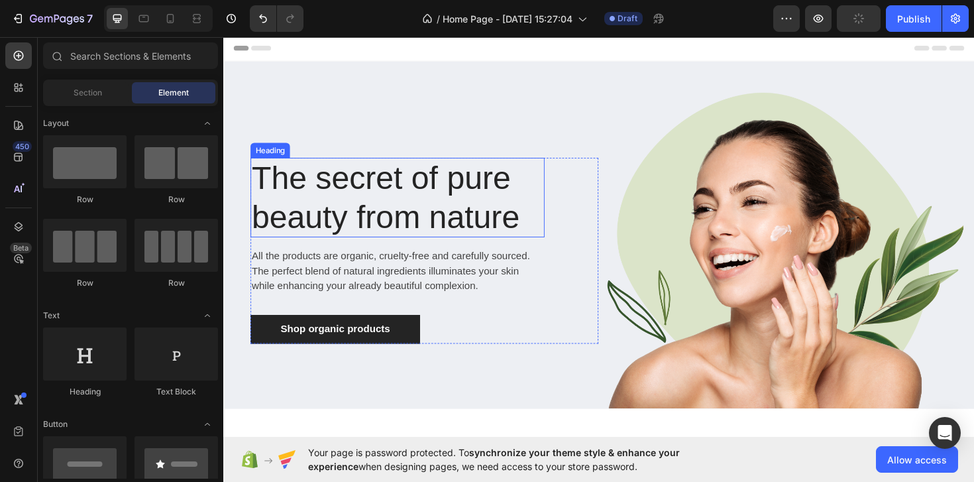
click at [359, 205] on p "The secret of pure beauty from nature" at bounding box center [407, 206] width 309 height 81
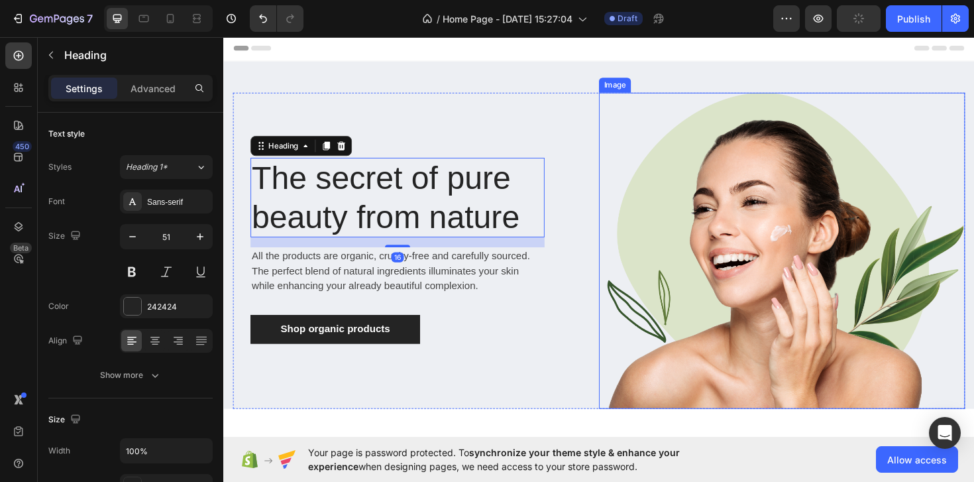
click at [715, 255] on img at bounding box center [815, 263] width 388 height 335
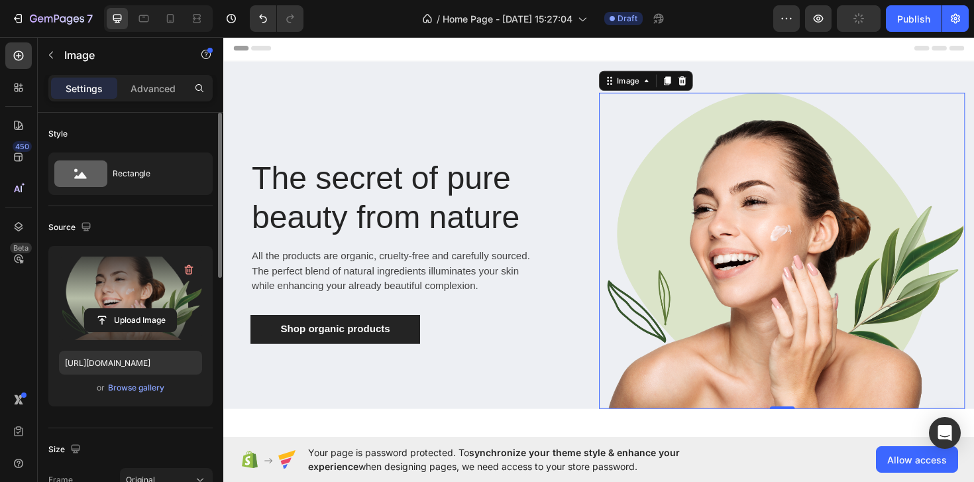
click at [121, 283] on label at bounding box center [130, 297] width 143 height 83
click at [121, 309] on input "file" at bounding box center [130, 320] width 91 height 23
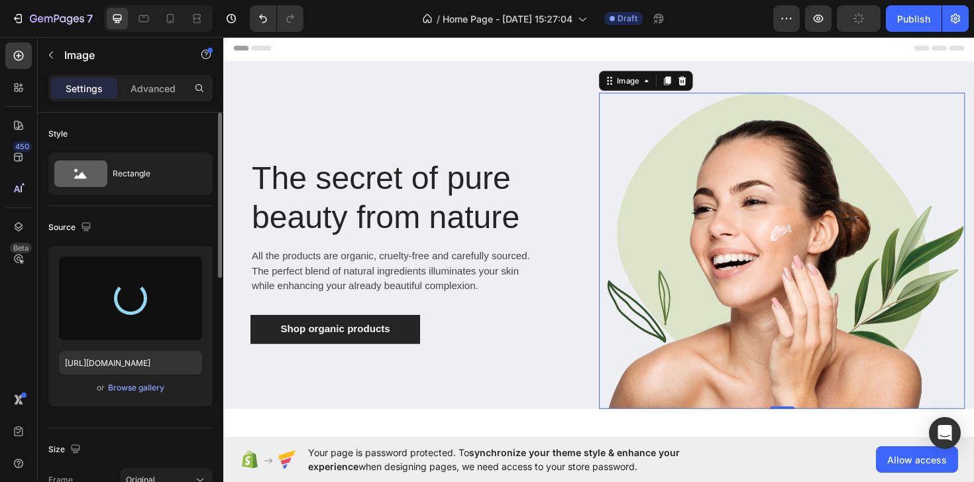
type input "https://cdn.shopify.com/s/files/1/0949/0199/3859/files/gempages_581928902767674…"
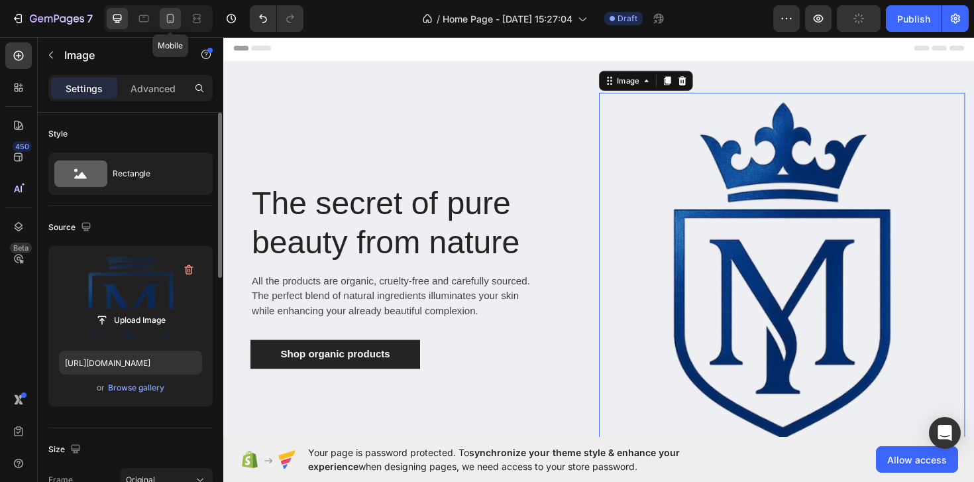
click at [164, 19] on icon at bounding box center [170, 18] width 13 height 13
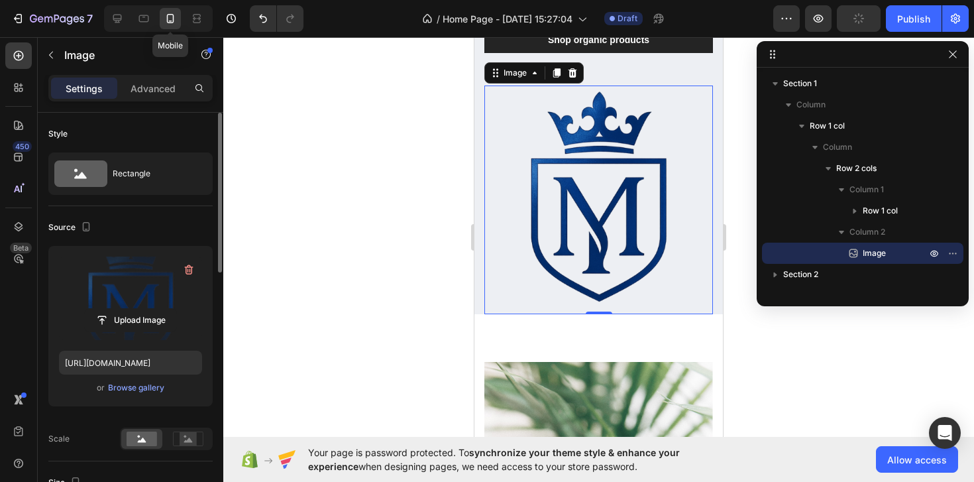
scroll to position [293, 0]
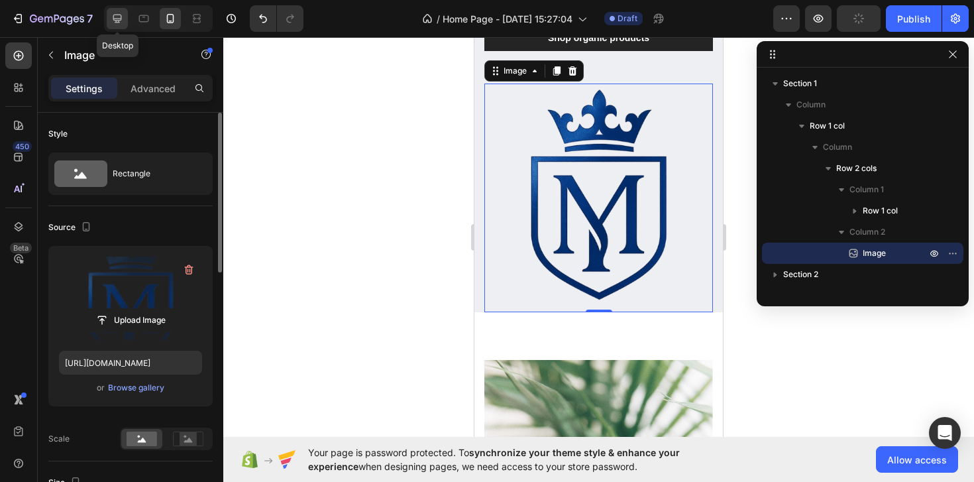
click at [114, 14] on icon at bounding box center [117, 18] width 13 height 13
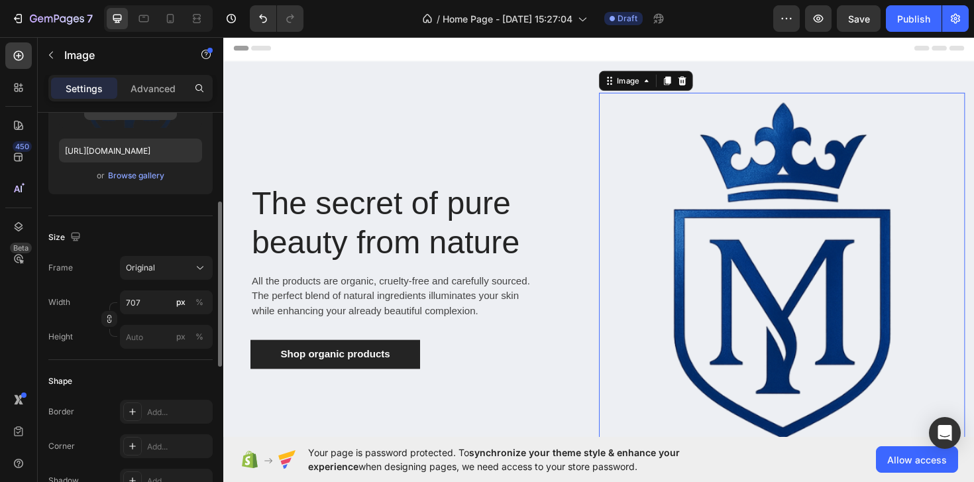
scroll to position [214, 0]
click at [134, 306] on input "707" at bounding box center [166, 300] width 93 height 24
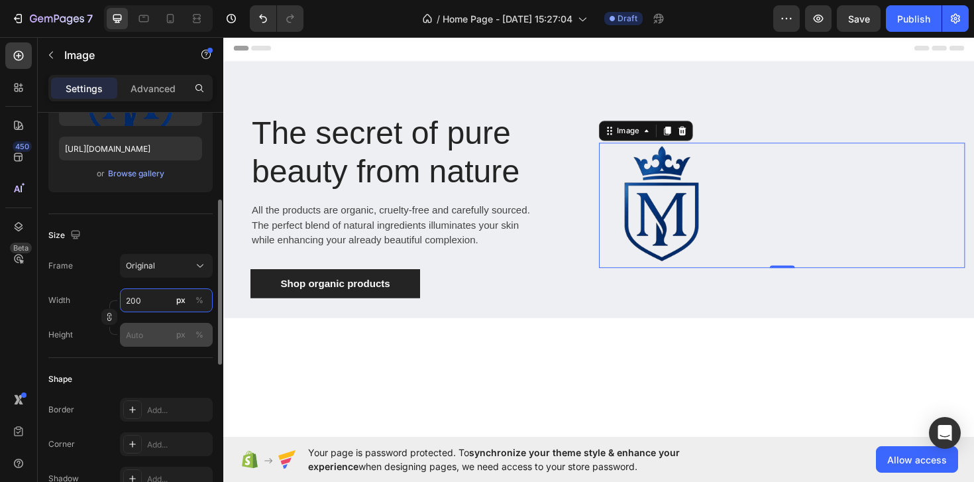
type input "200"
click at [144, 339] on input "px %" at bounding box center [166, 335] width 93 height 24
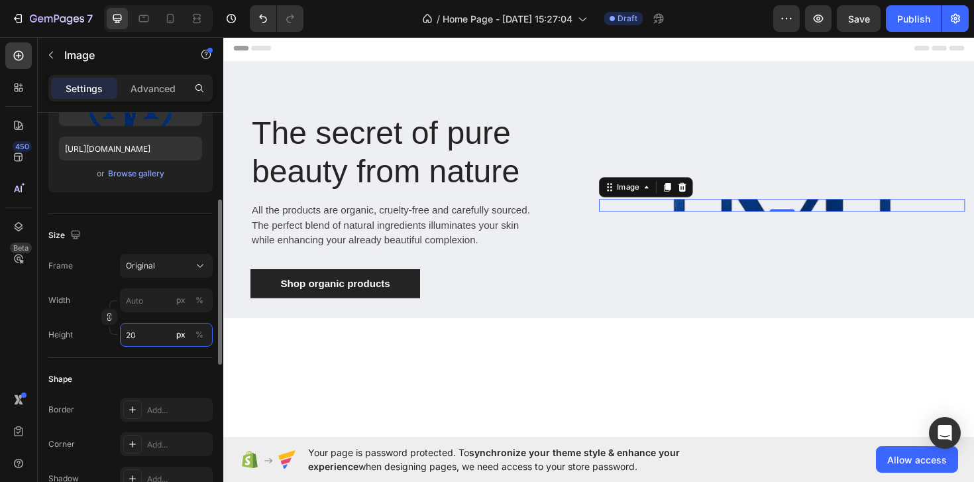
type input "2"
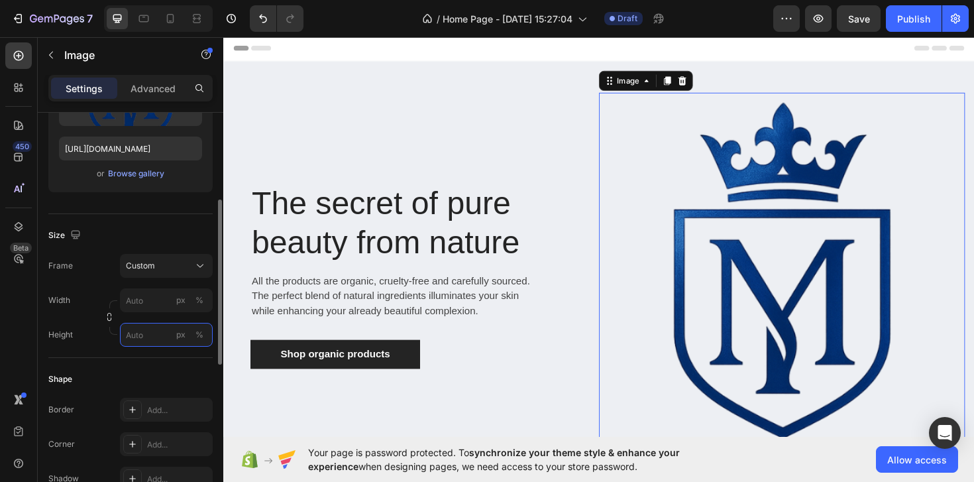
type input "2"
click at [174, 374] on div "Shape" at bounding box center [130, 378] width 164 height 21
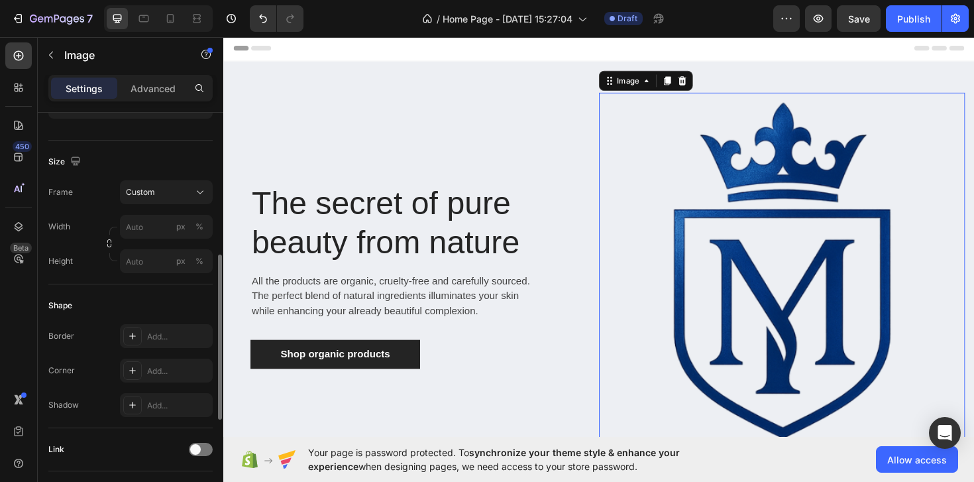
scroll to position [305, 0]
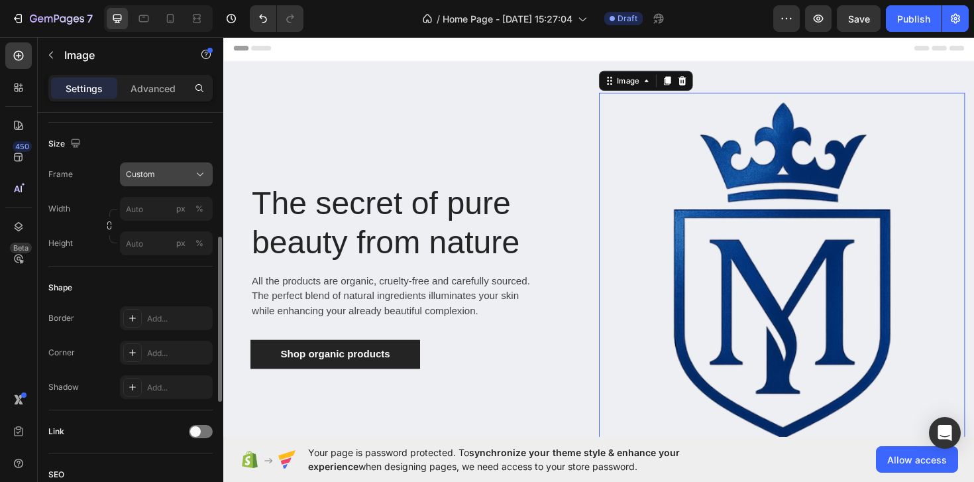
click at [177, 175] on div "Custom" at bounding box center [158, 174] width 65 height 12
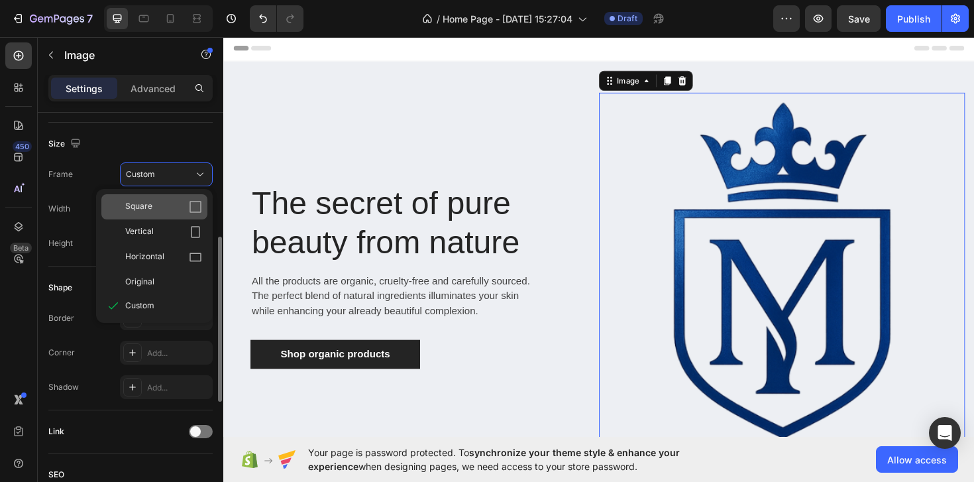
click at [171, 209] on div "Square" at bounding box center [163, 206] width 77 height 13
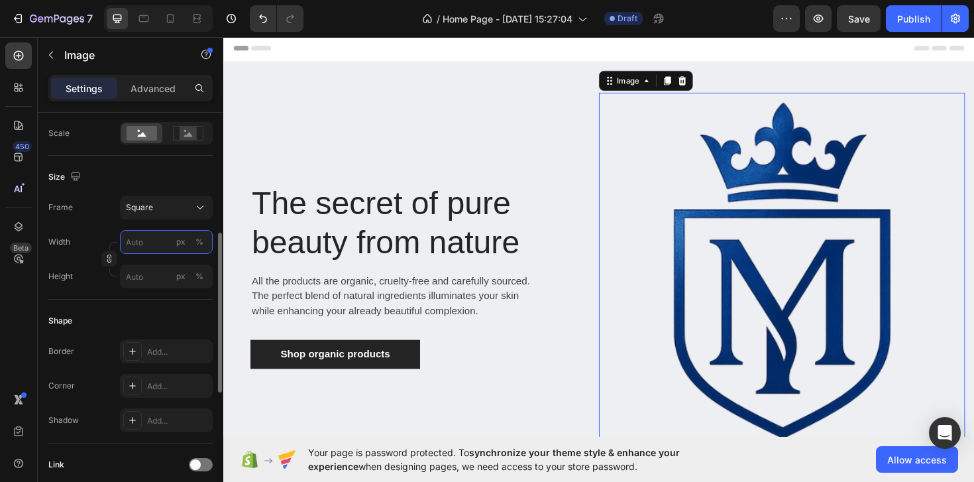
click at [160, 235] on input "px %" at bounding box center [166, 242] width 93 height 24
type input "1"
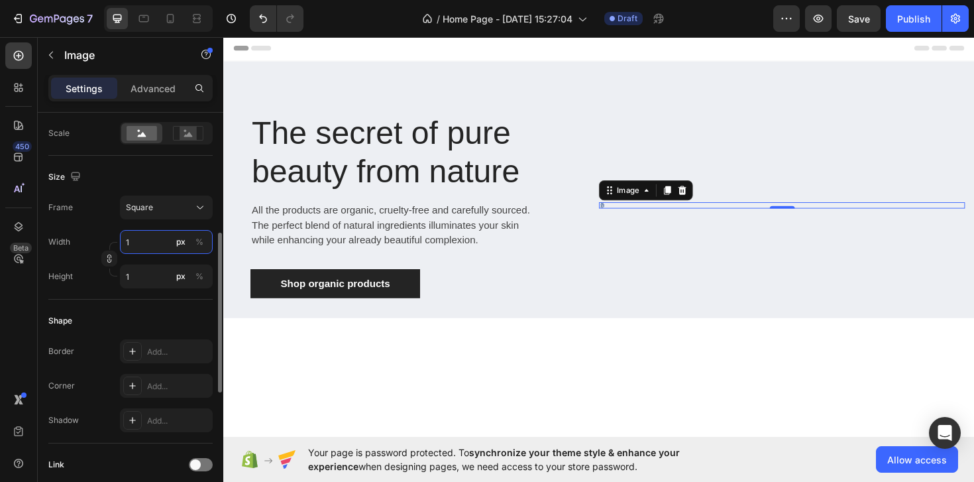
type input "10"
type input "100"
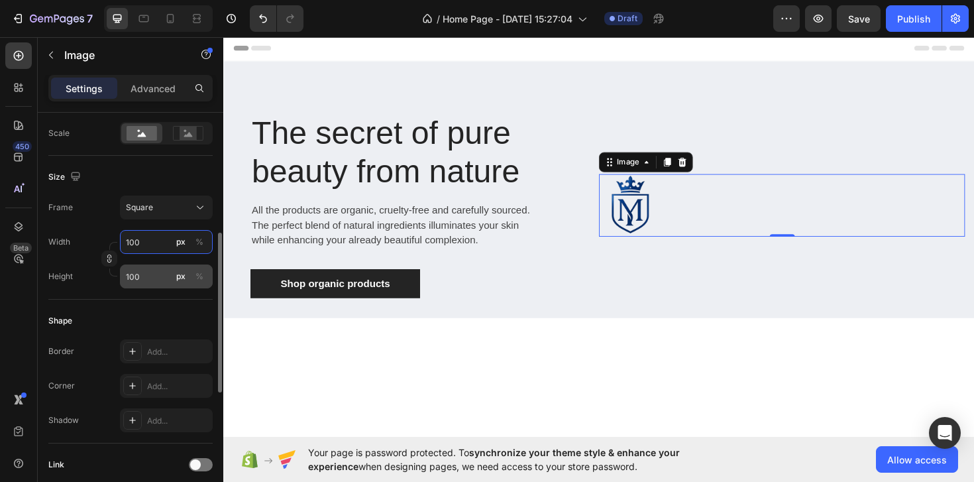
type input "100"
click at [146, 269] on input "100" at bounding box center [166, 276] width 93 height 24
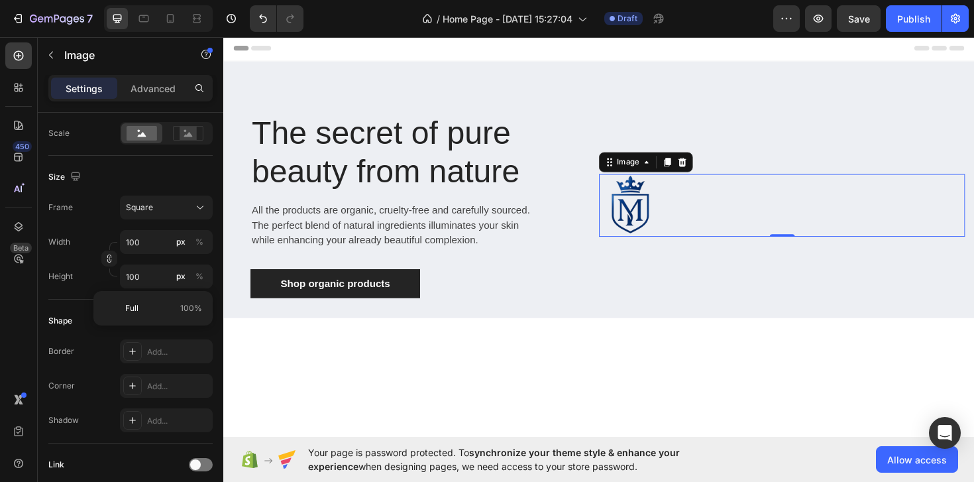
click at [868, 233] on div at bounding box center [815, 215] width 388 height 66
click at [973, 214] on div at bounding box center [815, 215] width 388 height 66
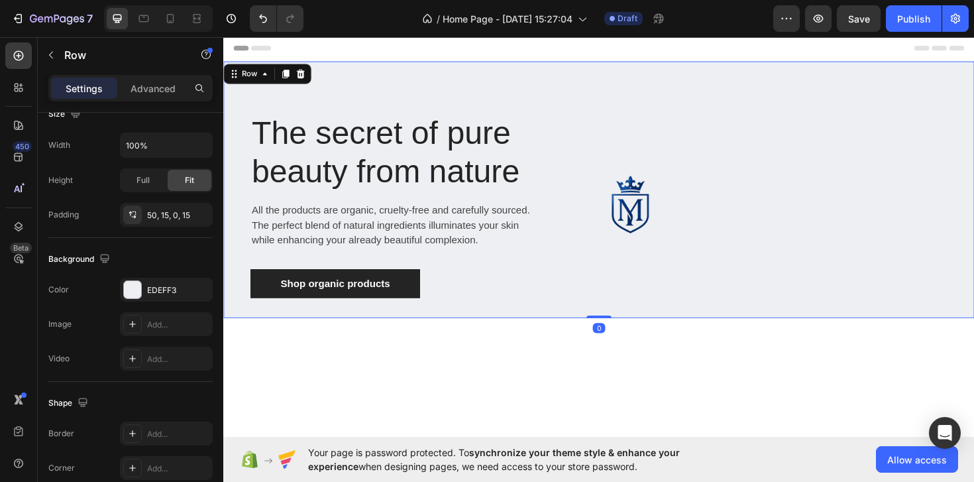
click at [973, 213] on div "The secret of pure beauty from nature Heading All the products are organic, cru…" at bounding box center [620, 199] width 795 height 272
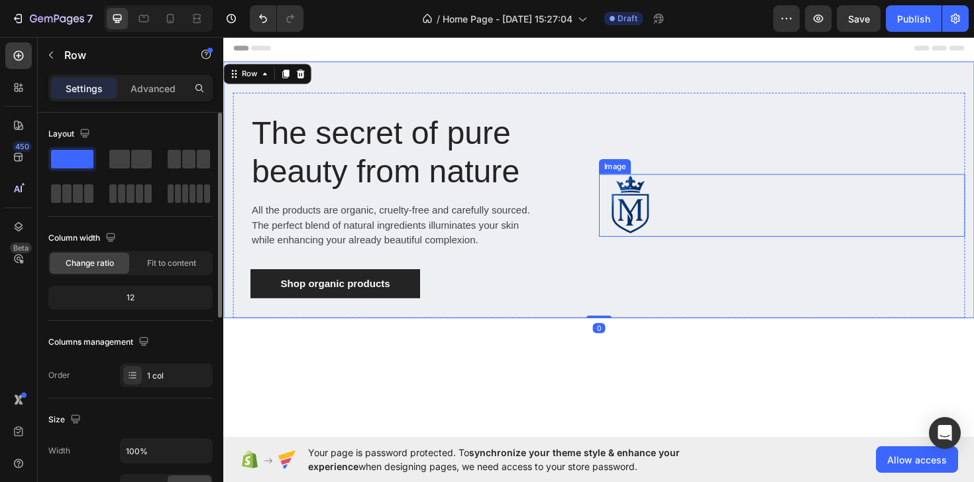
click at [780, 197] on div at bounding box center [815, 215] width 388 height 66
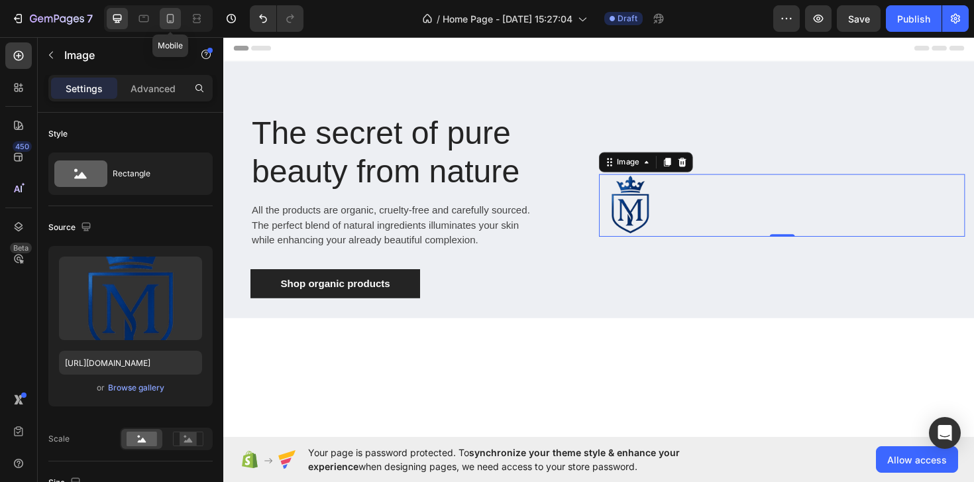
click at [168, 16] on icon at bounding box center [170, 18] width 13 height 13
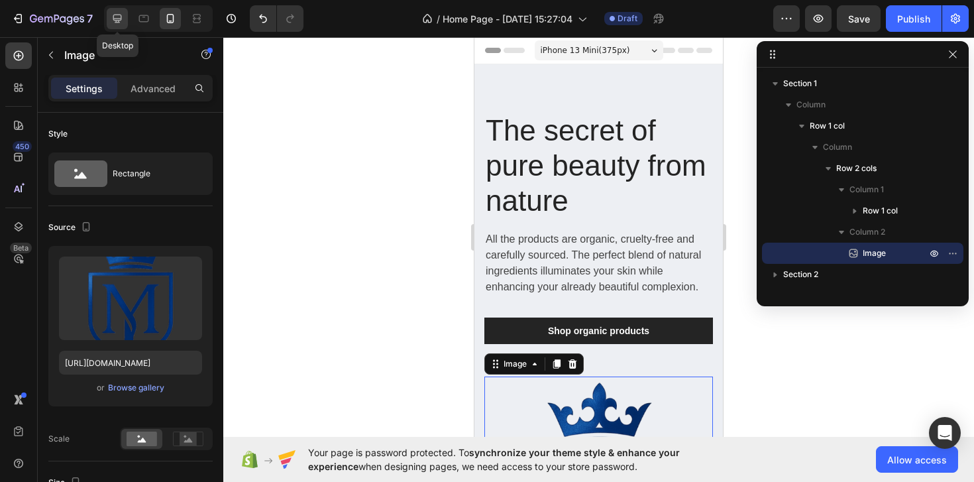
click at [118, 23] on icon at bounding box center [117, 18] width 13 height 13
type input "100"
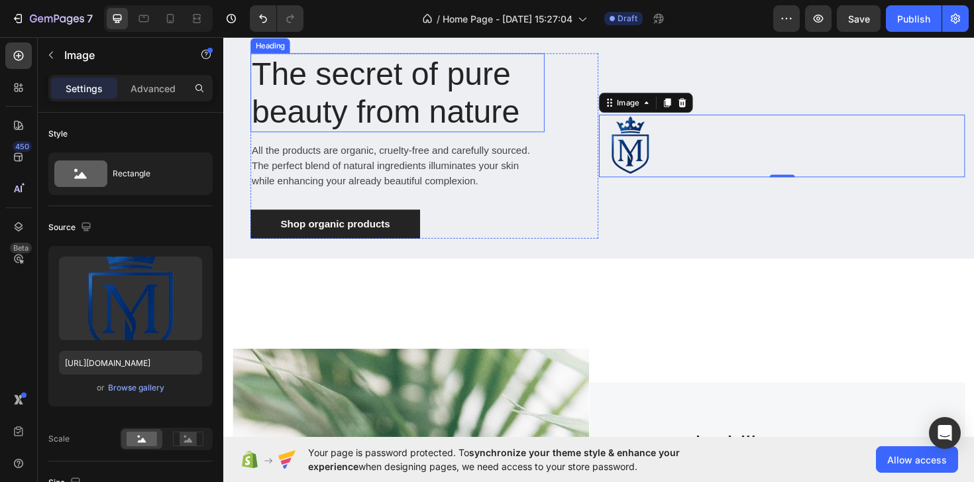
scroll to position [100, 0]
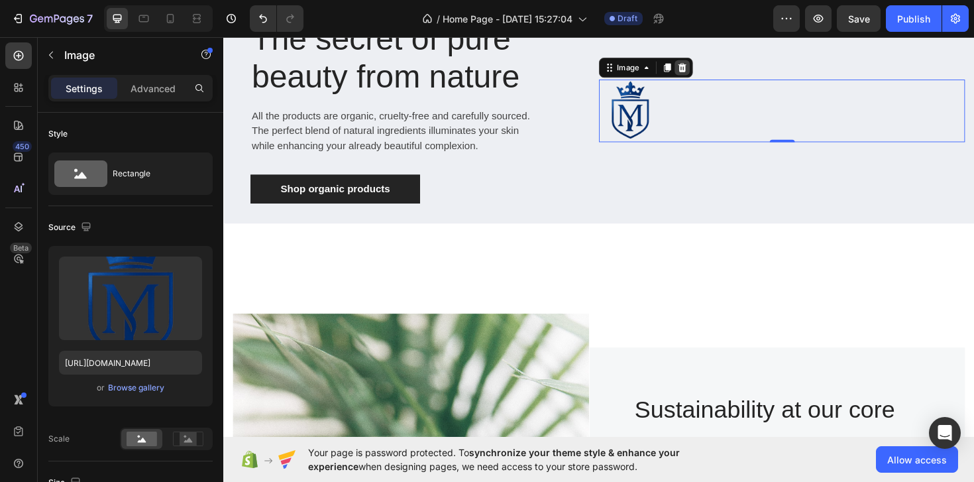
click at [711, 66] on icon at bounding box center [709, 69] width 11 height 11
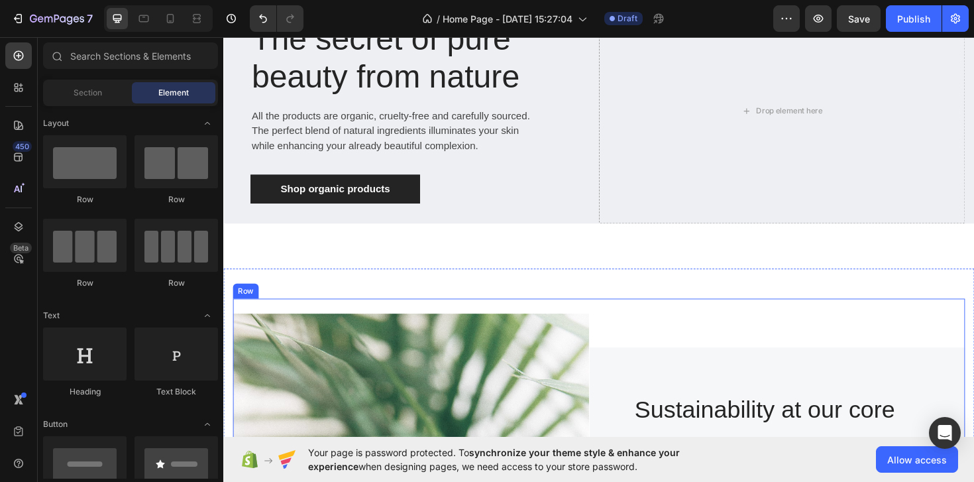
scroll to position [0, 0]
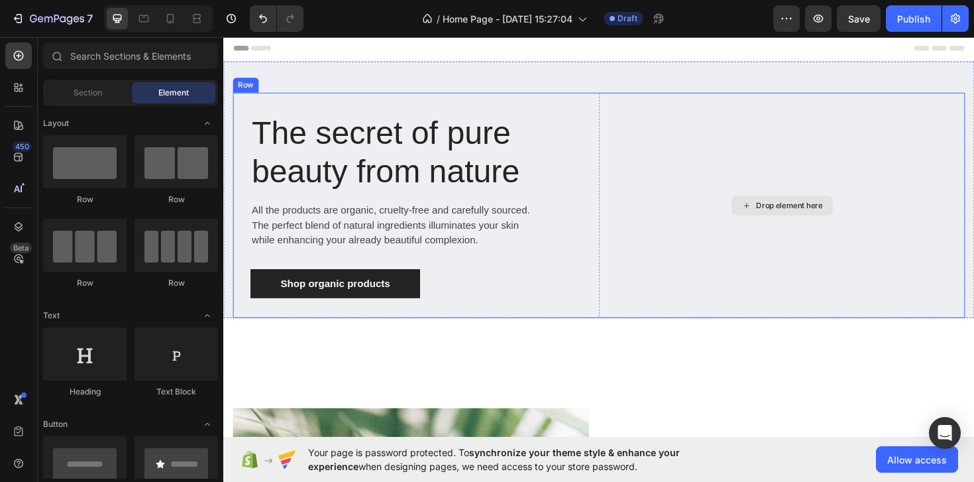
click at [706, 178] on div "Drop element here" at bounding box center [815, 215] width 388 height 238
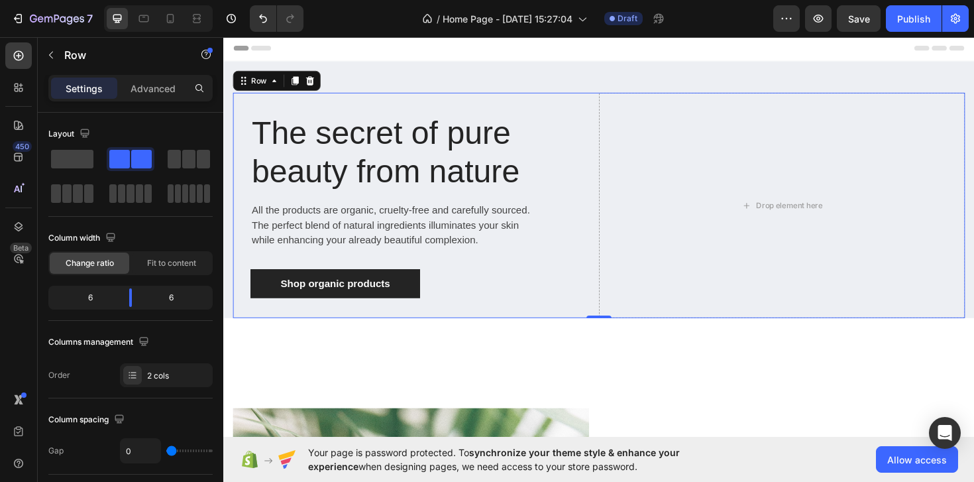
click at [323, 87] on div "Row" at bounding box center [279, 83] width 93 height 21
click at [315, 79] on icon at bounding box center [315, 83] width 9 height 9
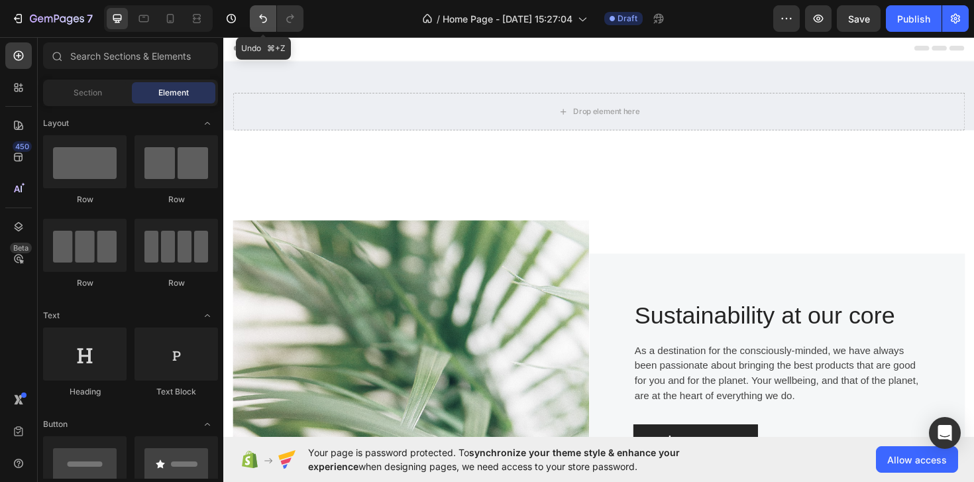
click at [266, 21] on icon "Undo/Redo" at bounding box center [262, 18] width 13 height 13
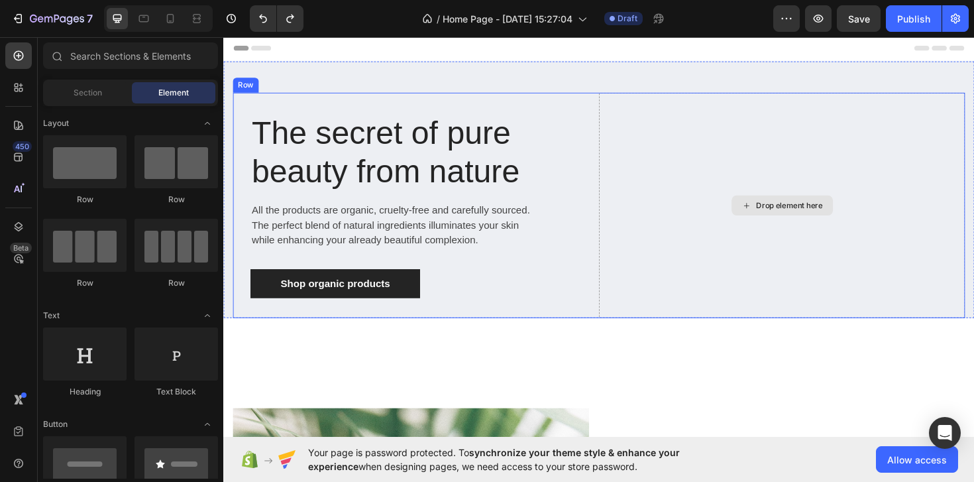
click at [649, 198] on div "Drop element here" at bounding box center [815, 215] width 388 height 238
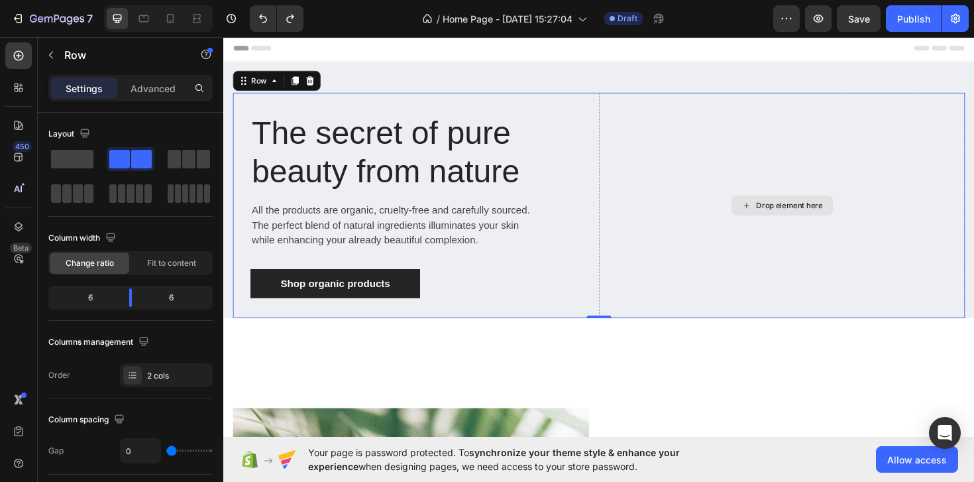
click at [790, 192] on div "Drop element here" at bounding box center [815, 215] width 388 height 238
click at [627, 316] on div "Drop element here" at bounding box center [815, 215] width 388 height 238
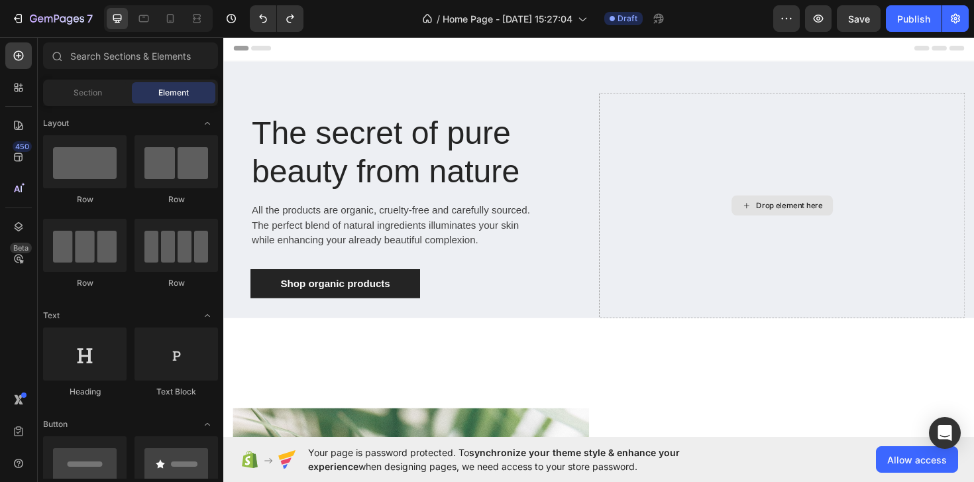
click at [835, 221] on div "Drop element here" at bounding box center [814, 215] width 107 height 21
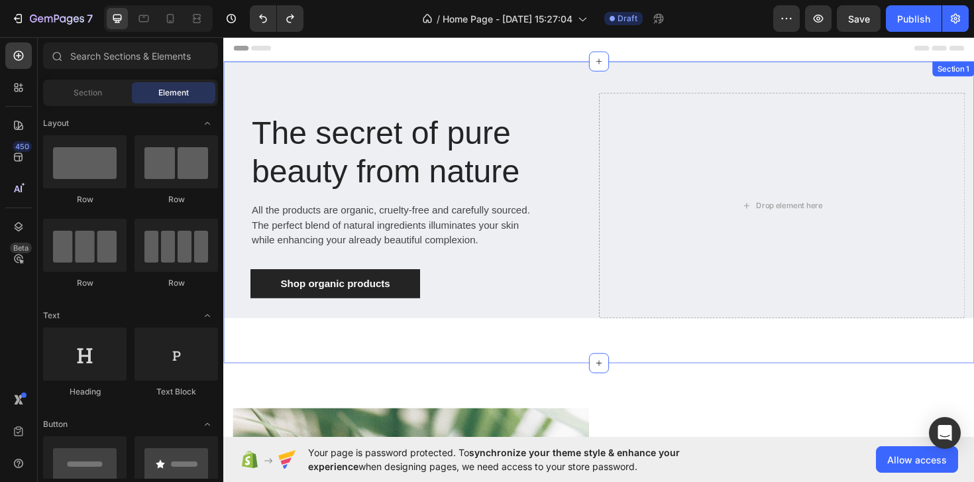
click at [414, 358] on div "The secret of pure beauty from nature Heading All the products are organic, cru…" at bounding box center [620, 222] width 795 height 319
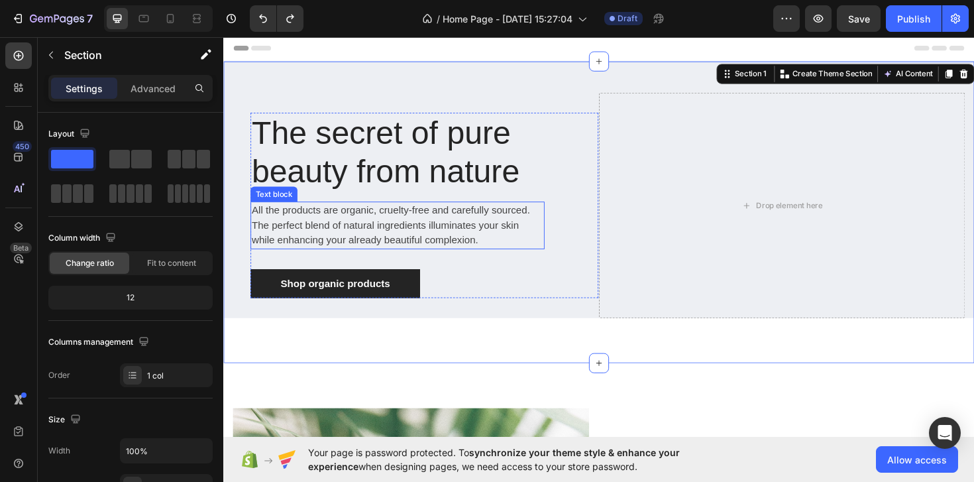
click at [433, 158] on p "The secret of pure beauty from nature" at bounding box center [407, 159] width 309 height 81
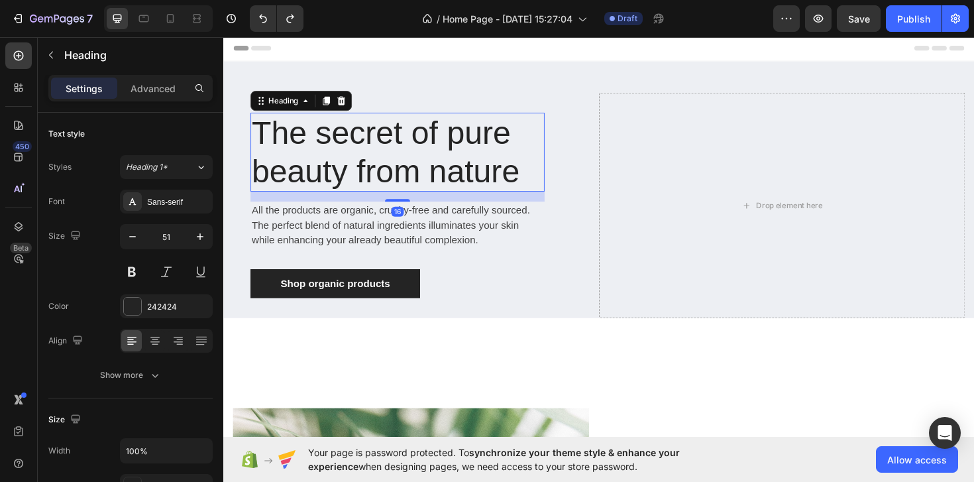
click at [433, 158] on p "The secret of pure beauty from nature" at bounding box center [407, 159] width 309 height 81
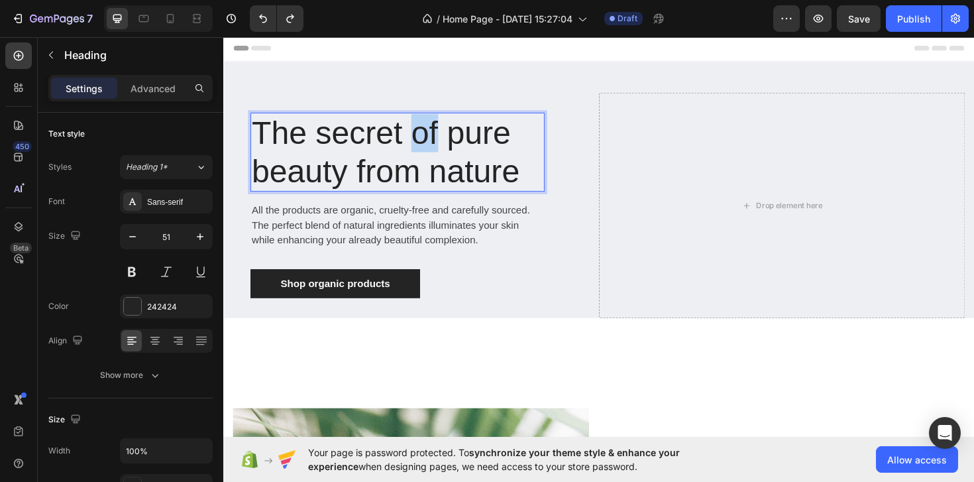
click at [433, 158] on p "The secret of pure beauty from nature" at bounding box center [407, 159] width 309 height 81
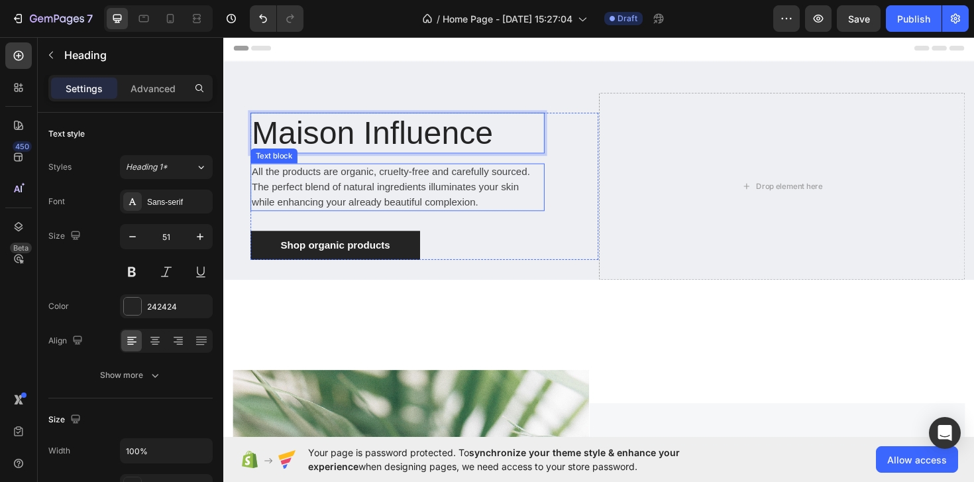
click at [421, 193] on p "All the products are organic, cruelty-free and carefully sourced. The perfect b…" at bounding box center [407, 196] width 309 height 48
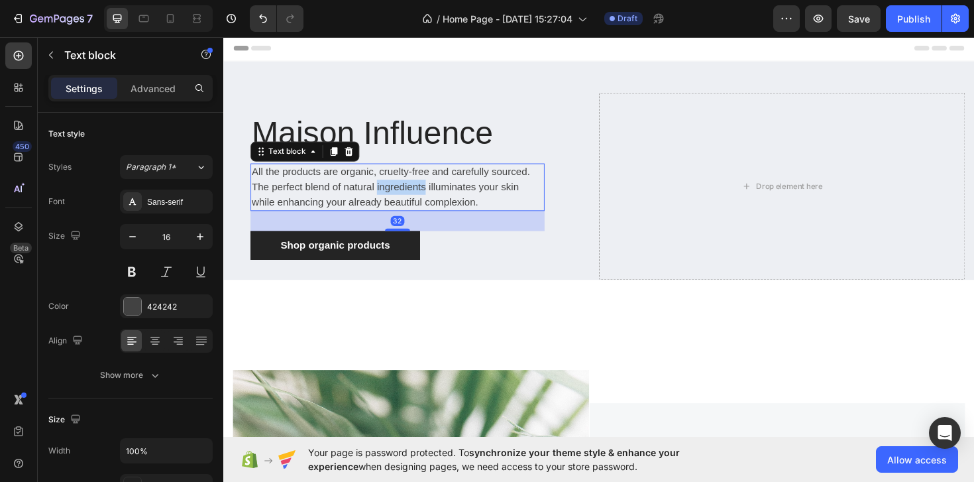
click at [421, 193] on p "All the products are organic, cruelty-free and carefully sourced. The perfect b…" at bounding box center [407, 196] width 309 height 48
